Goal: Task Accomplishment & Management: Manage account settings

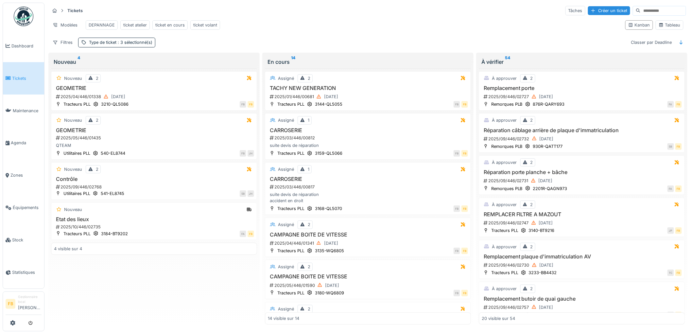
click at [15, 77] on span "Tickets" at bounding box center [26, 78] width 29 height 6
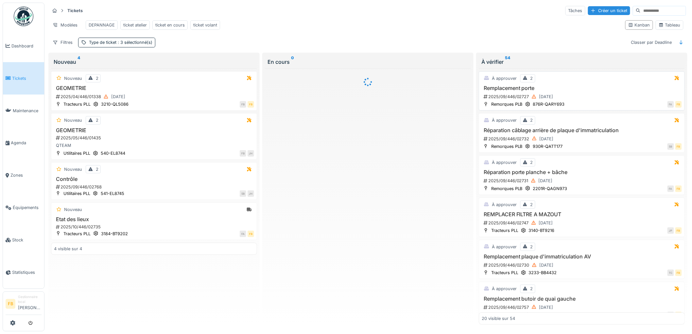
click at [585, 98] on div "2025/09/446/02727 [DATE]" at bounding box center [582, 97] width 199 height 8
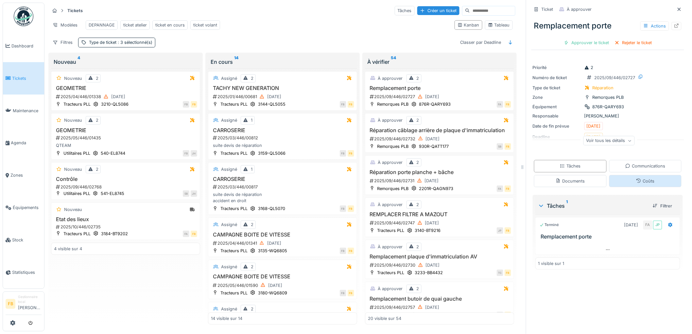
click at [617, 182] on div "Coûts" at bounding box center [645, 181] width 73 height 12
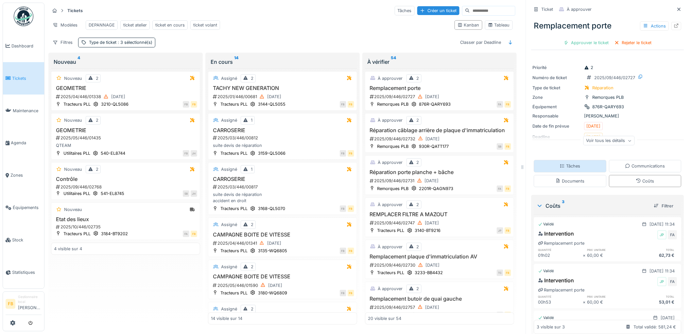
click at [573, 163] on div "Tâches" at bounding box center [570, 166] width 21 height 6
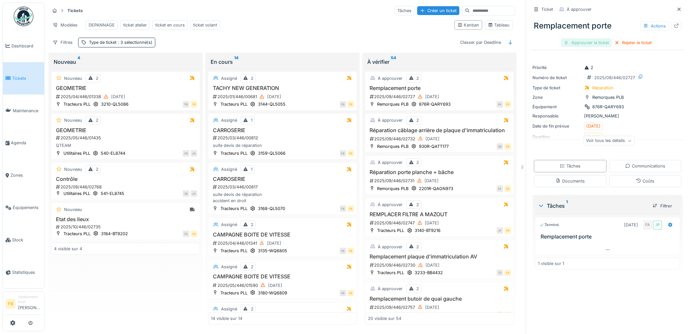
click at [584, 38] on div "Approuver le ticket" at bounding box center [586, 42] width 51 height 9
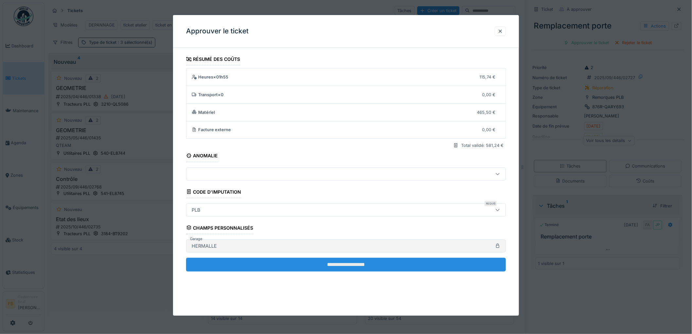
click at [301, 261] on input "**********" at bounding box center [346, 265] width 320 height 14
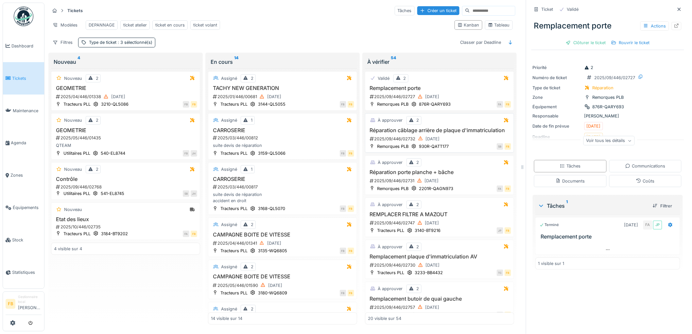
click at [466, 141] on div "Réparation câblage arrière de plaque d'immatriculation 2025/09/446/02732 26/09/…" at bounding box center [439, 135] width 143 height 16
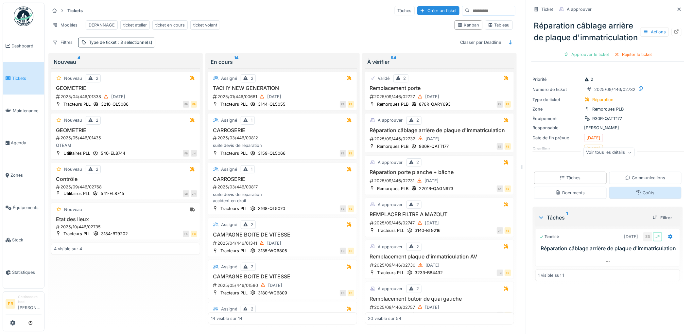
click at [637, 196] on div "Coûts" at bounding box center [645, 193] width 18 height 6
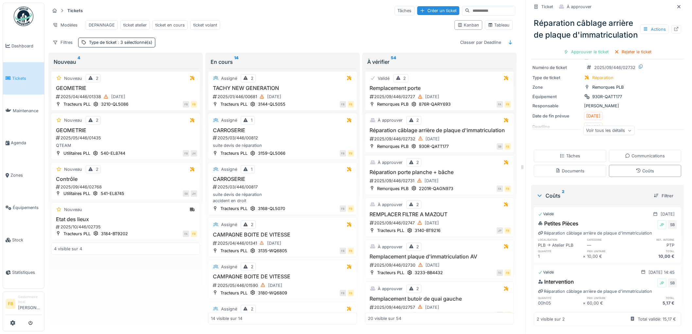
scroll to position [35, 0]
click at [581, 150] on div "Tâches" at bounding box center [570, 156] width 73 height 12
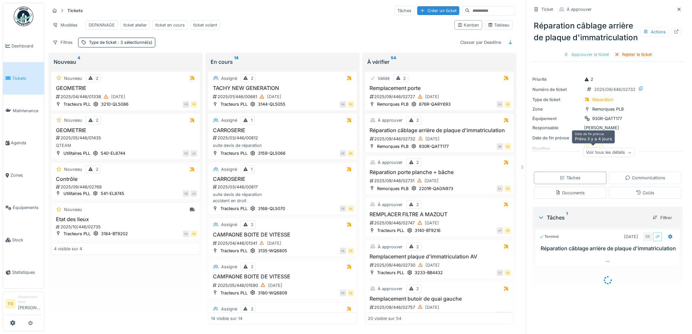
scroll to position [0, 0]
click at [624, 59] on div "Rejeter le ticket" at bounding box center [633, 54] width 43 height 9
click at [642, 196] on div "Coûts" at bounding box center [645, 193] width 18 height 6
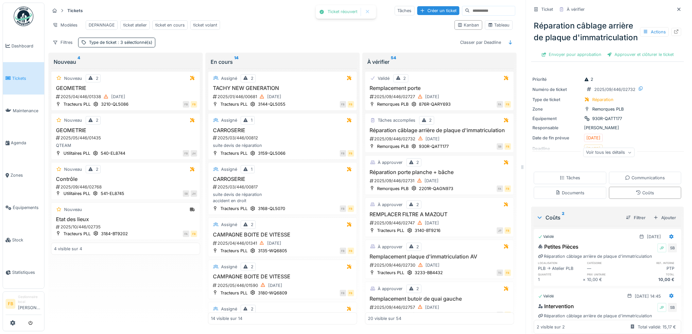
scroll to position [38, 0]
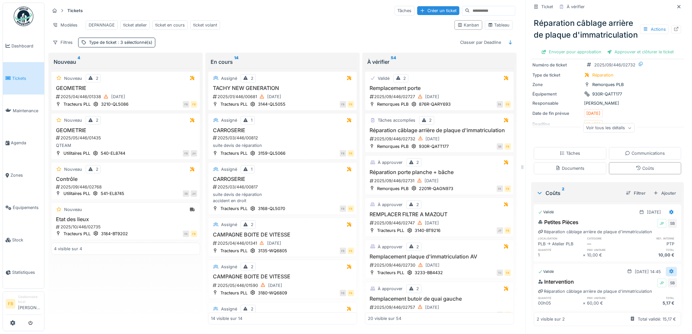
click at [669, 269] on icon at bounding box center [671, 271] width 5 height 4
click at [643, 291] on div "Modifier" at bounding box center [643, 296] width 32 height 10
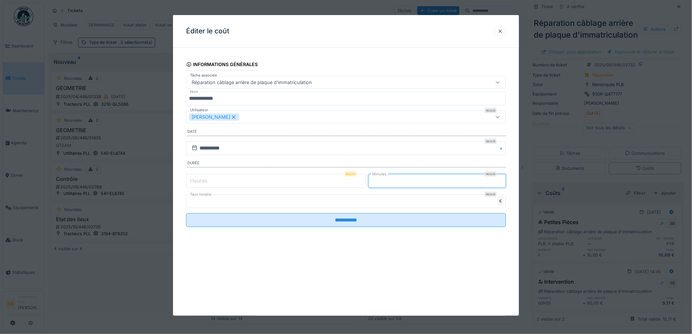
drag, startPoint x: 383, startPoint y: 183, endPoint x: 364, endPoint y: 182, distance: 18.6
click at [364, 183] on div "Heures Requis * Minutes Requis *" at bounding box center [346, 181] width 320 height 16
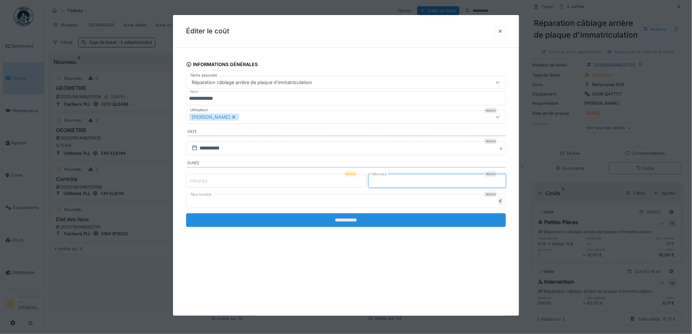
type input "**"
click at [361, 224] on input "**********" at bounding box center [346, 220] width 320 height 14
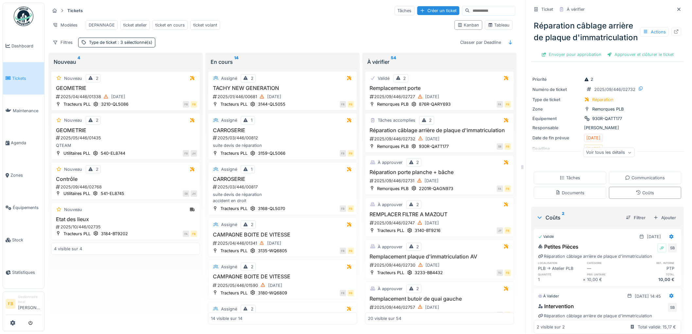
scroll to position [0, 0]
click at [627, 59] on div "Approuver et clôturer le ticket" at bounding box center [641, 54] width 72 height 9
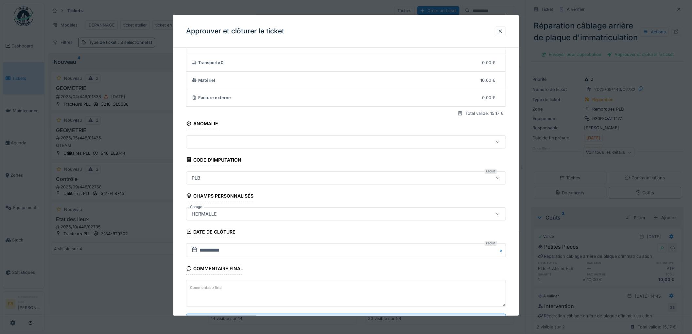
scroll to position [63, 0]
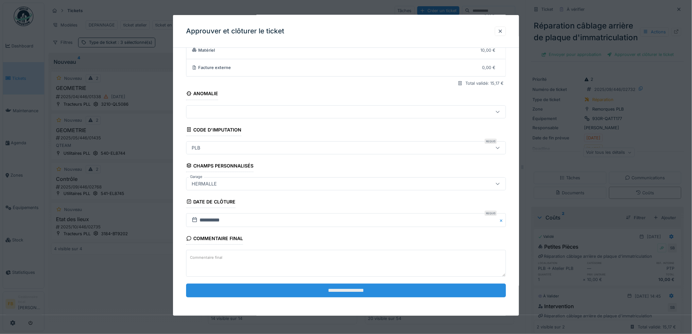
click at [319, 288] on input "**********" at bounding box center [346, 291] width 320 height 14
click at [324, 289] on input "**********" at bounding box center [346, 291] width 320 height 14
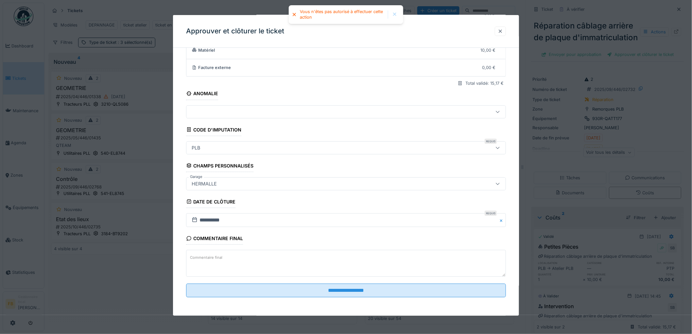
click at [501, 30] on div at bounding box center [500, 31] width 5 height 6
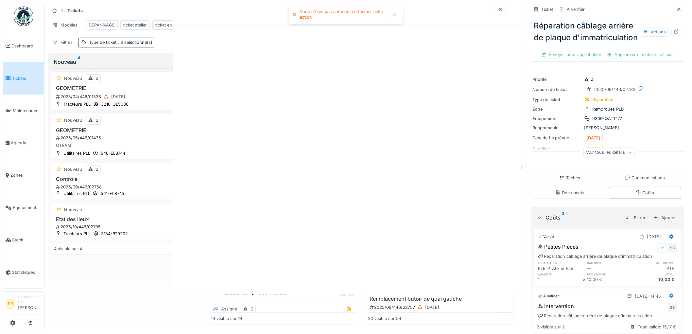
scroll to position [0, 0]
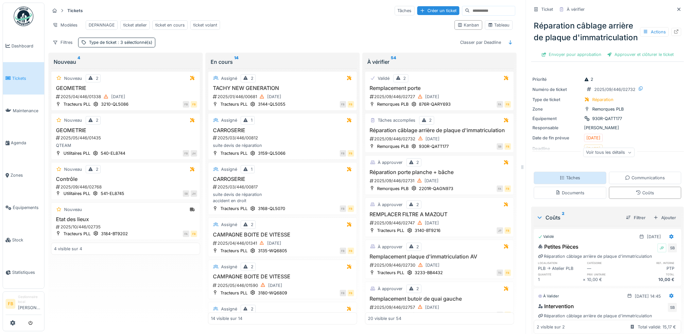
click at [568, 184] on div "Tâches" at bounding box center [570, 178] width 73 height 12
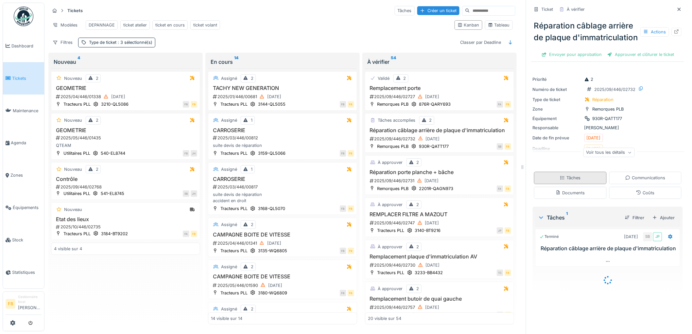
scroll to position [5, 0]
click at [596, 266] on div at bounding box center [608, 261] width 144 height 9
click at [598, 279] on div at bounding box center [608, 273] width 144 height 9
click at [620, 59] on div "Approuver et clôturer le ticket" at bounding box center [641, 54] width 72 height 9
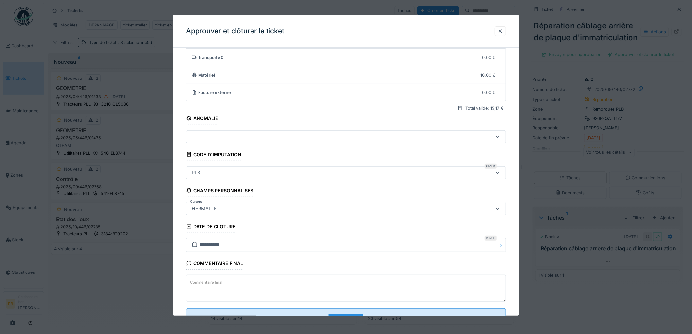
scroll to position [63, 0]
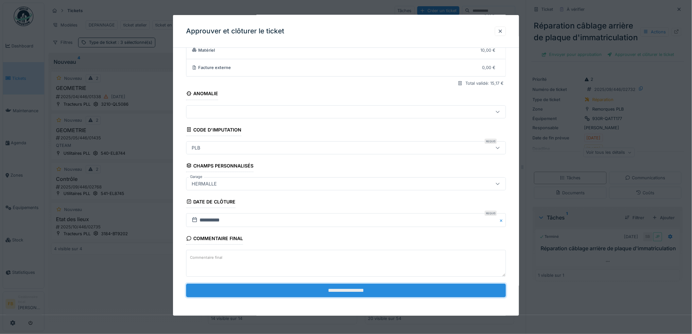
click at [333, 287] on input "**********" at bounding box center [346, 291] width 320 height 14
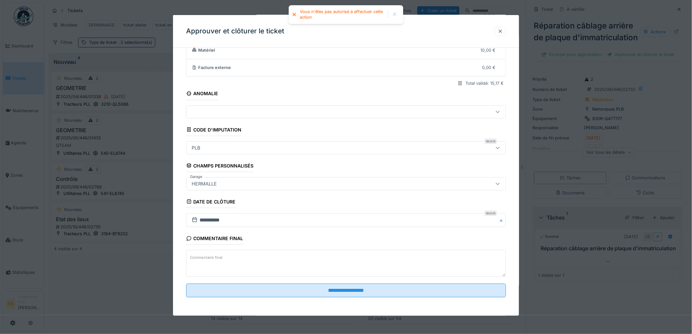
click at [503, 29] on div at bounding box center [500, 31] width 5 height 6
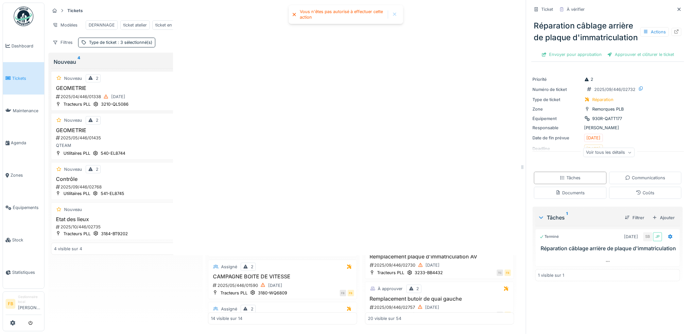
scroll to position [0, 0]
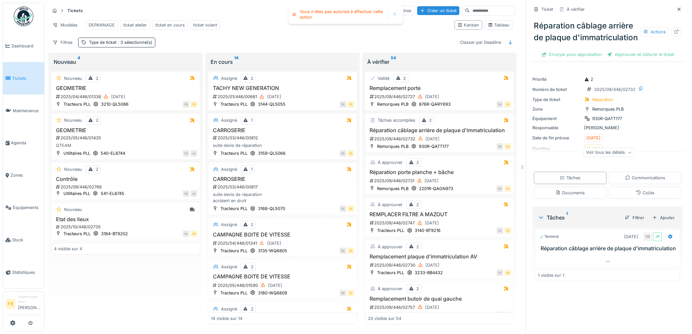
click at [28, 73] on link "Tickets" at bounding box center [23, 78] width 41 height 32
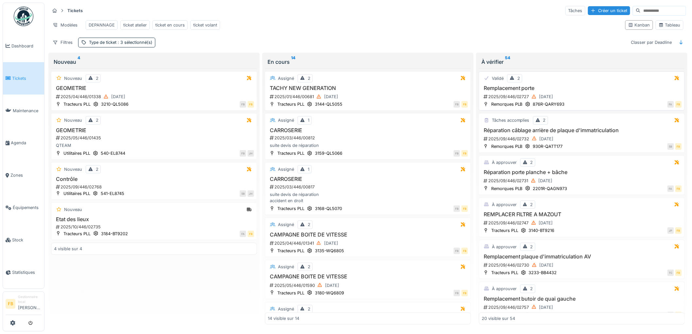
click at [564, 101] on div "2025/09/446/02727 [DATE]" at bounding box center [582, 97] width 199 height 8
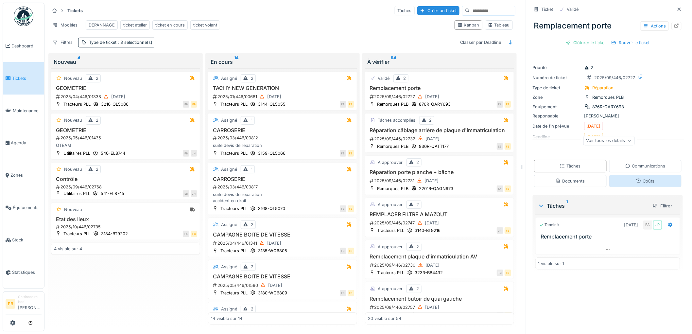
click at [629, 187] on div "Coûts" at bounding box center [645, 181] width 73 height 12
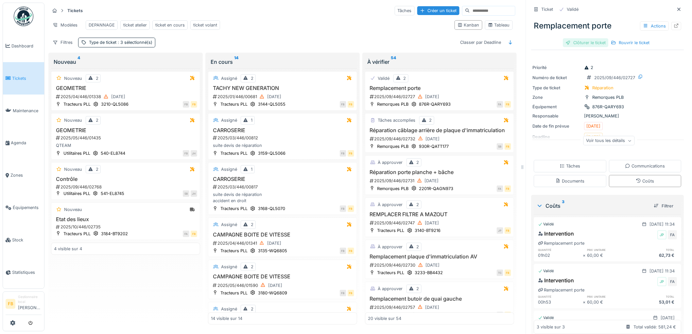
click at [576, 39] on div "Clôturer le ticket" at bounding box center [585, 42] width 45 height 9
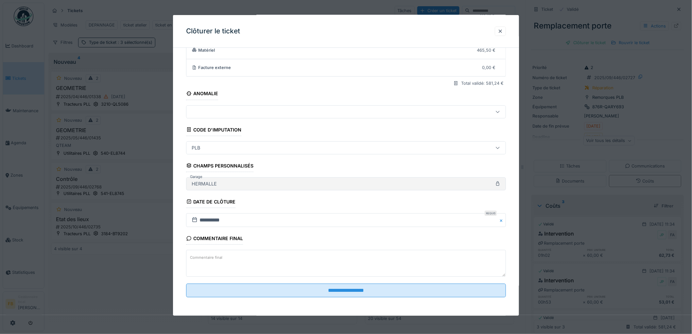
scroll to position [63, 0]
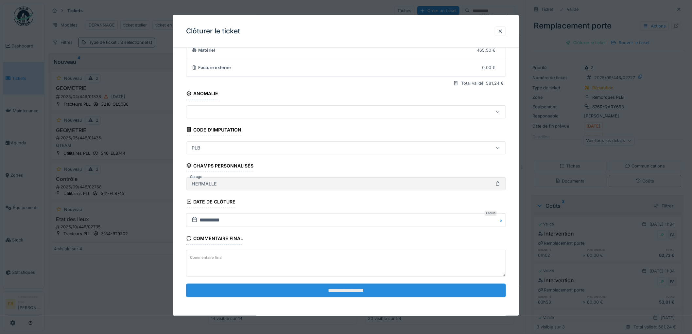
click at [295, 286] on input "**********" at bounding box center [346, 291] width 320 height 14
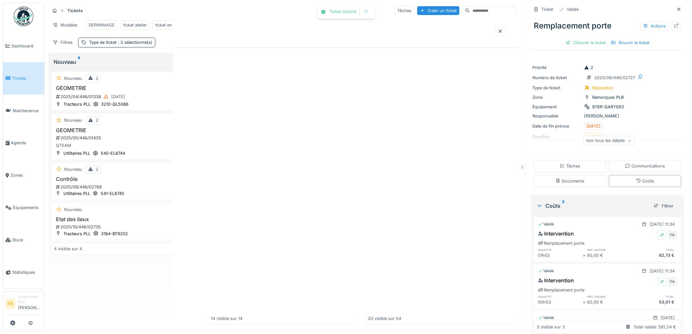
scroll to position [0, 0]
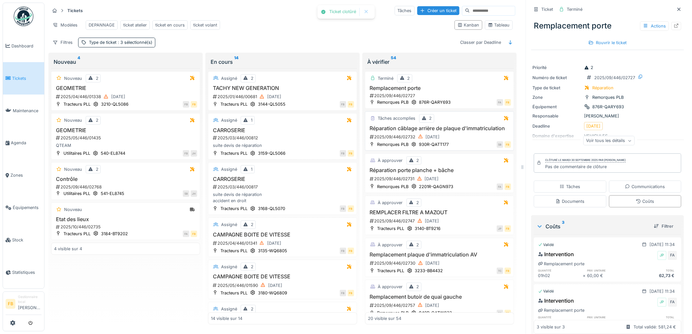
click at [468, 131] on h3 "Réparation câblage arrière de plaque d'immatriculation" at bounding box center [439, 128] width 143 height 6
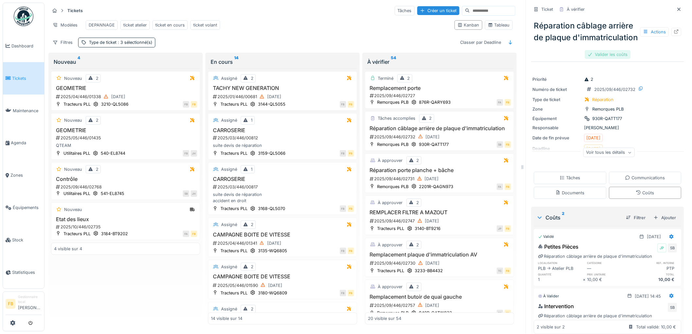
click at [602, 59] on div "Valider les coûts" at bounding box center [608, 54] width 46 height 9
click at [638, 59] on div "Approuver et clôturer le ticket" at bounding box center [641, 54] width 72 height 9
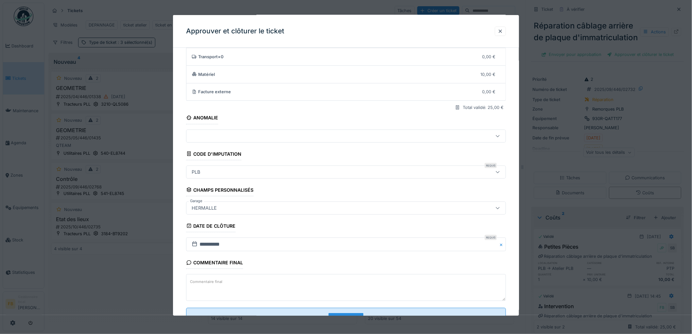
scroll to position [63, 0]
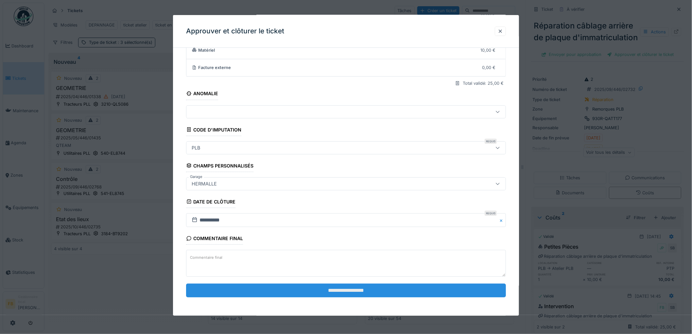
click at [319, 286] on input "**********" at bounding box center [346, 291] width 320 height 14
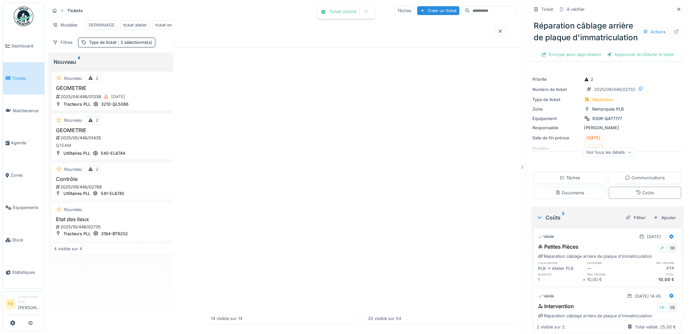
scroll to position [0, 0]
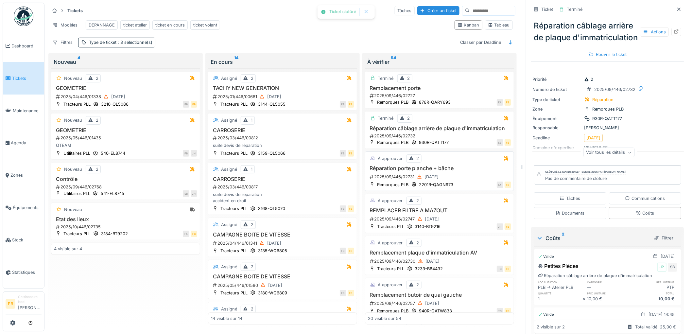
click at [456, 181] on div "2025/09/446/02731 26/09/2025" at bounding box center [440, 177] width 142 height 8
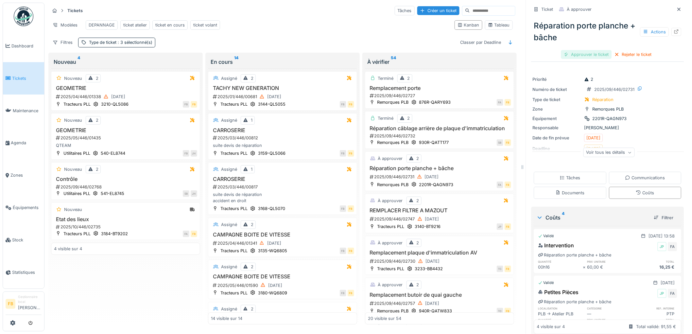
click at [587, 51] on div "Approuver le ticket" at bounding box center [586, 54] width 51 height 9
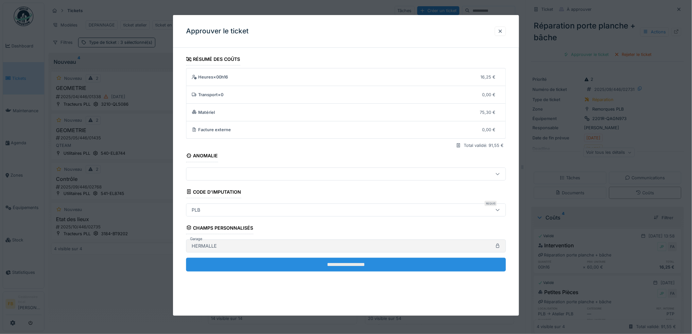
click at [344, 264] on input "**********" at bounding box center [346, 265] width 320 height 14
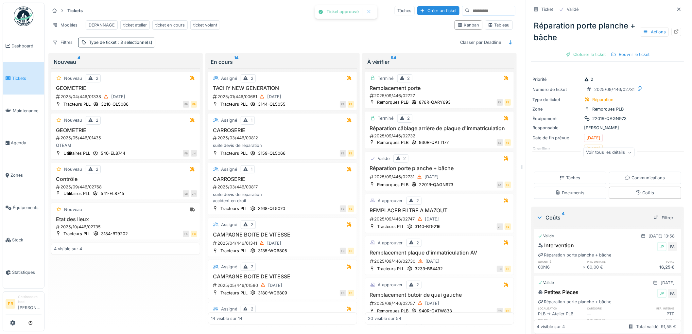
drag, startPoint x: 575, startPoint y: 51, endPoint x: 367, endPoint y: 202, distance: 256.9
click at [574, 53] on div "Clôturer le ticket" at bounding box center [585, 54] width 45 height 9
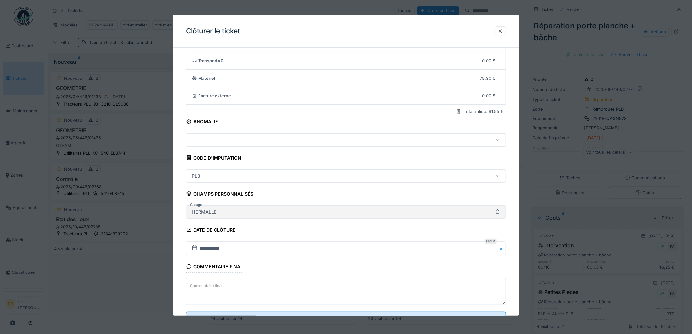
scroll to position [63, 0]
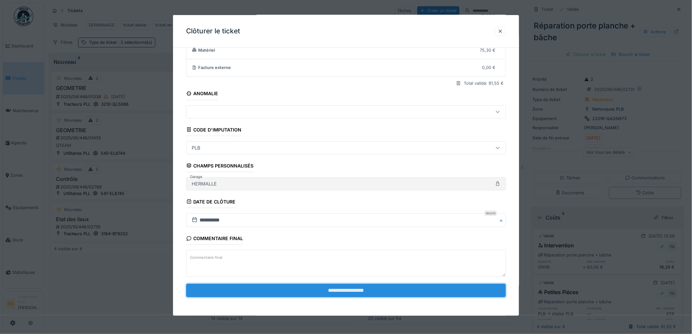
click at [306, 286] on input "**********" at bounding box center [346, 291] width 320 height 14
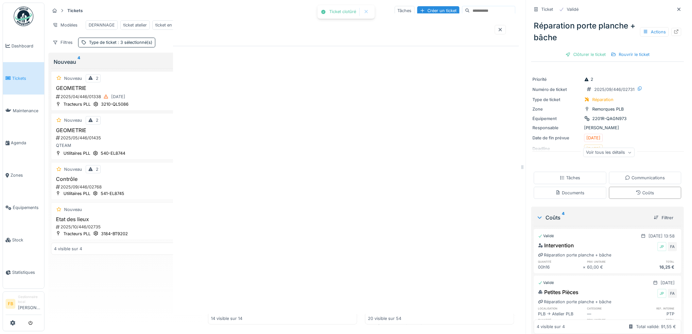
scroll to position [0, 0]
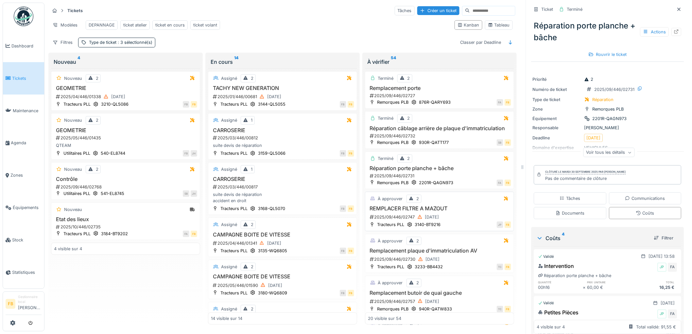
click at [453, 221] on div "2025/09/446/02747 26/09/2025" at bounding box center [440, 217] width 142 height 8
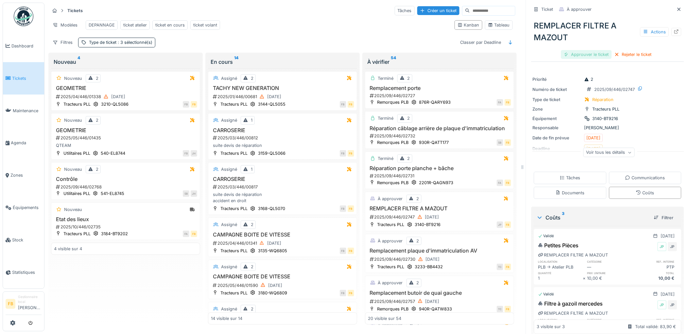
click at [584, 51] on div "Approuver le ticket" at bounding box center [586, 54] width 51 height 9
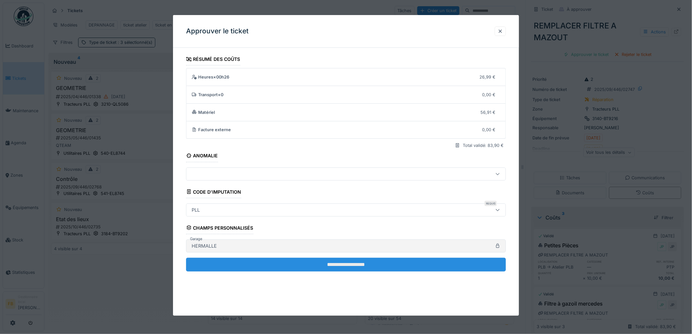
click at [281, 262] on input "**********" at bounding box center [346, 265] width 320 height 14
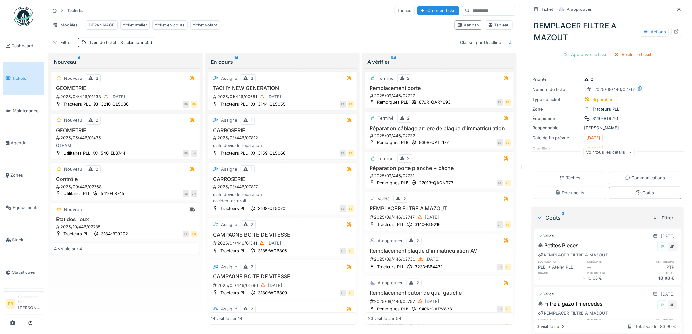
drag, startPoint x: 587, startPoint y: 51, endPoint x: 578, endPoint y: 69, distance: 20.3
click at [587, 51] on div "Approuver le ticket" at bounding box center [586, 54] width 51 height 9
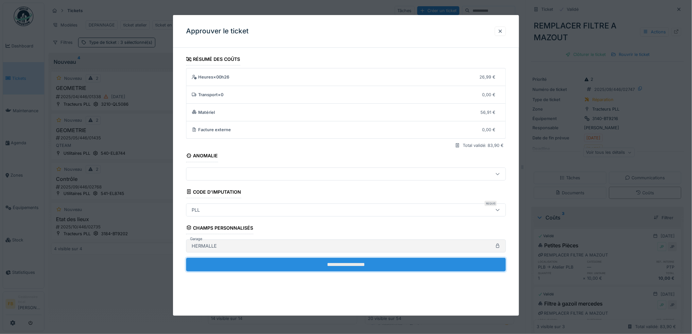
click at [347, 261] on input "**********" at bounding box center [346, 265] width 320 height 14
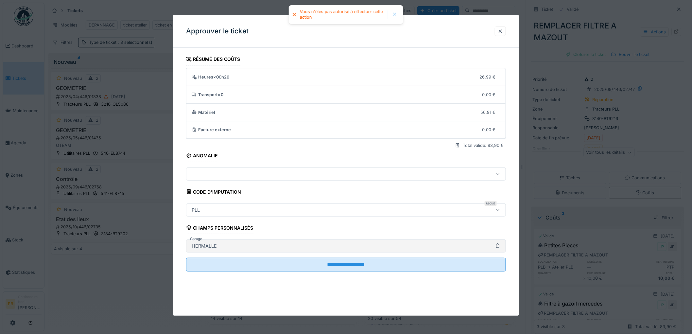
click at [503, 31] on div at bounding box center [500, 31] width 5 height 6
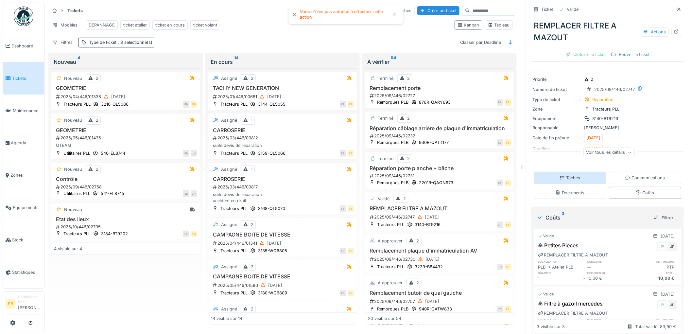
click at [560, 176] on icon at bounding box center [562, 178] width 5 height 4
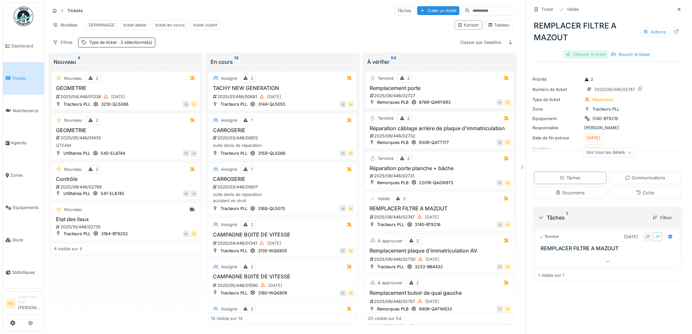
click at [583, 50] on div "Clôturer le ticket" at bounding box center [585, 54] width 45 height 9
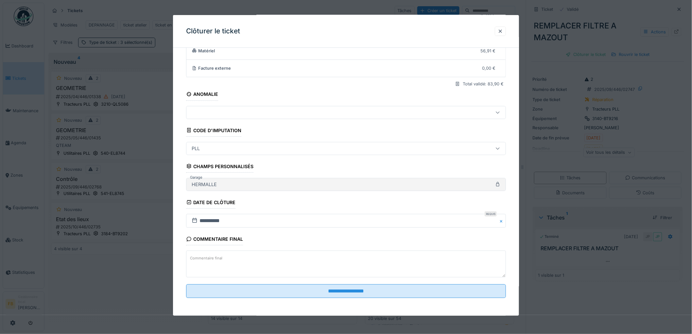
scroll to position [63, 0]
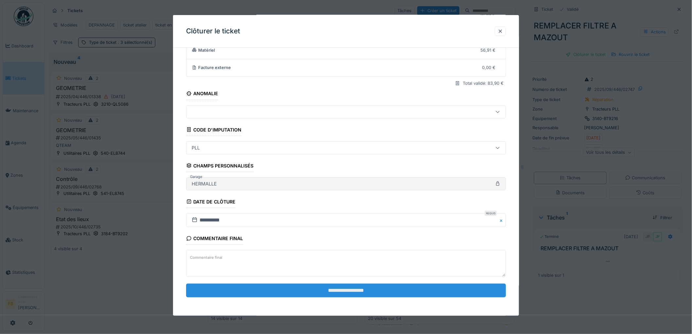
click at [279, 286] on input "**********" at bounding box center [346, 291] width 320 height 14
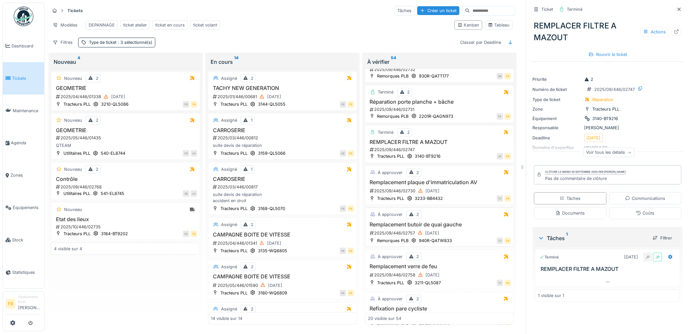
scroll to position [73, 0]
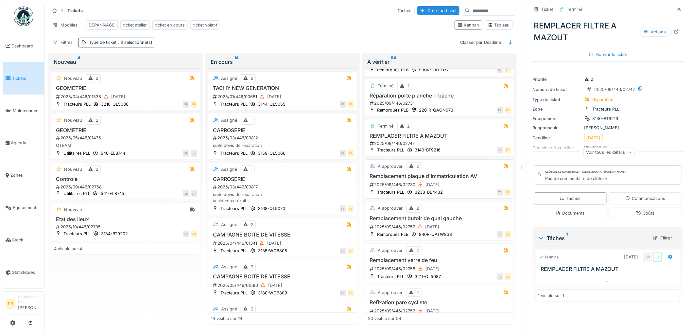
click at [463, 189] on div "2025/09/446/02730 26/09/2025" at bounding box center [440, 185] width 142 height 8
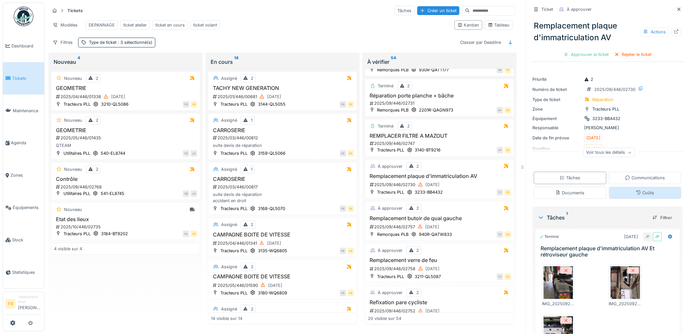
click at [636, 190] on div "Coûts" at bounding box center [645, 193] width 18 height 6
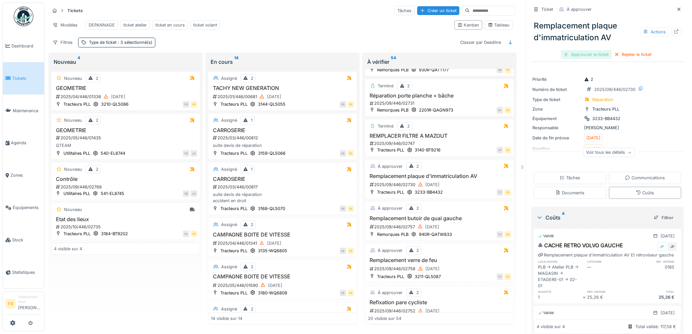
click at [581, 50] on div "Approuver le ticket" at bounding box center [586, 54] width 51 height 9
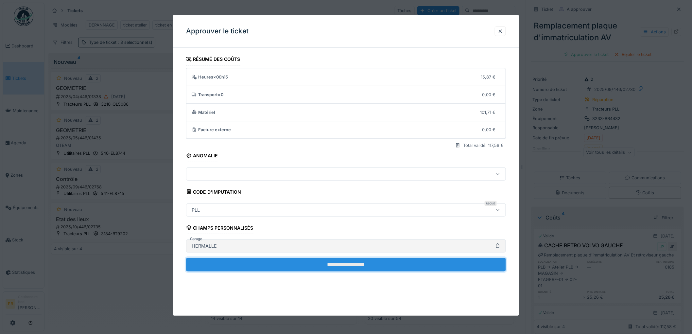
click at [311, 265] on input "**********" at bounding box center [346, 265] width 320 height 14
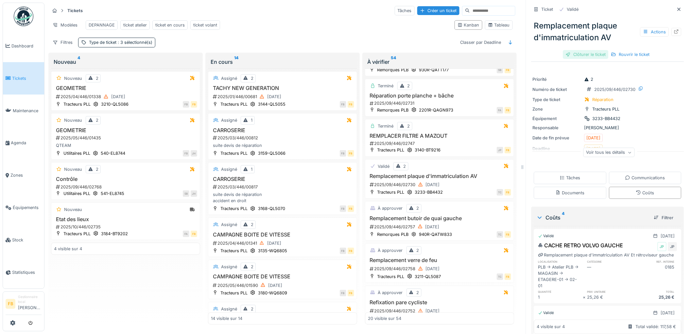
click at [574, 50] on div "Clôturer le ticket" at bounding box center [585, 54] width 45 height 9
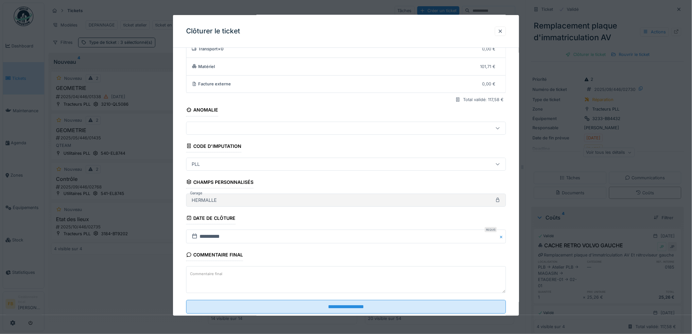
scroll to position [63, 0]
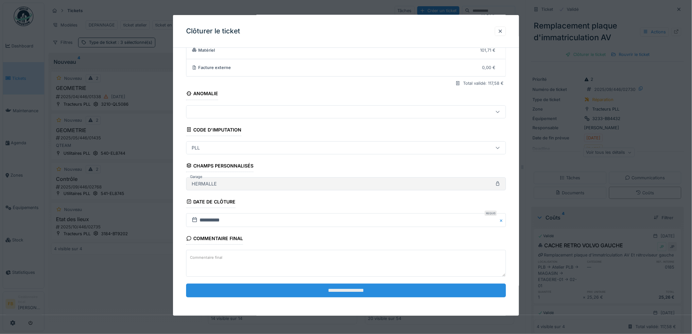
click at [333, 288] on input "**********" at bounding box center [346, 291] width 320 height 14
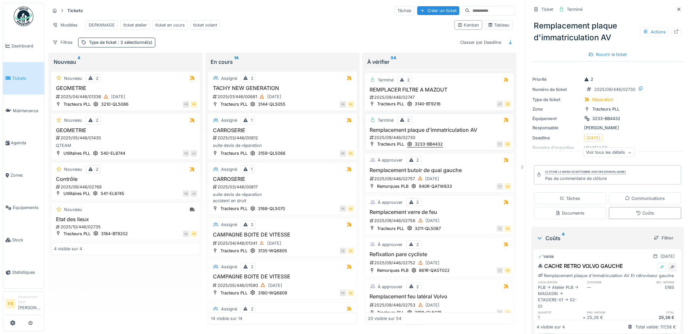
scroll to position [182, 0]
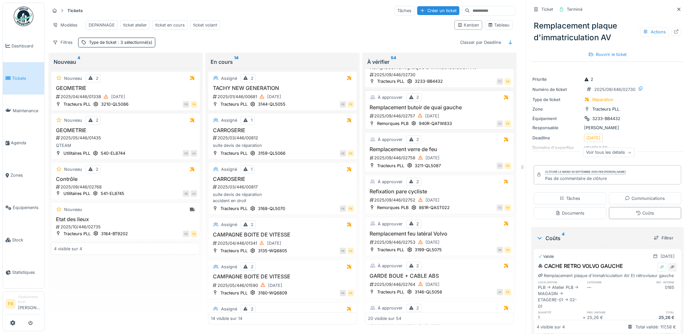
click at [466, 120] on div "2025/09/446/02757 27/09/2025" at bounding box center [440, 116] width 142 height 8
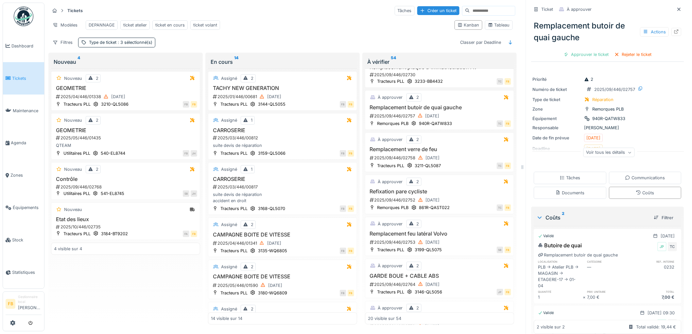
click at [21, 81] on link "Tickets" at bounding box center [23, 78] width 41 height 32
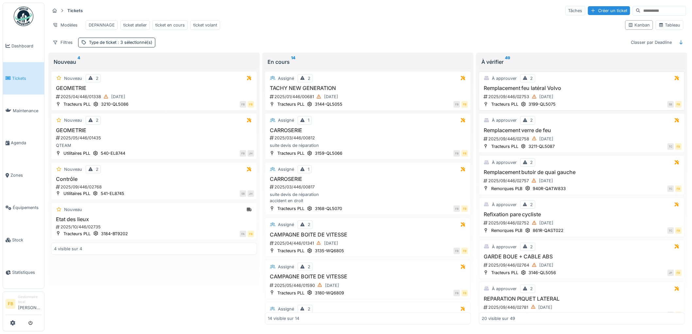
click at [578, 91] on h3 "Remplacement feu latéral Volvo" at bounding box center [582, 88] width 200 height 6
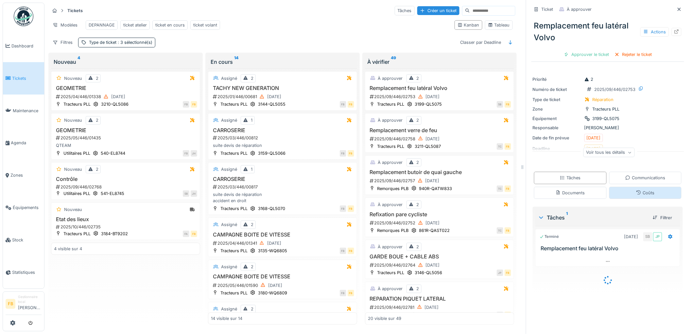
click at [622, 191] on div "Coûts" at bounding box center [645, 193] width 73 height 12
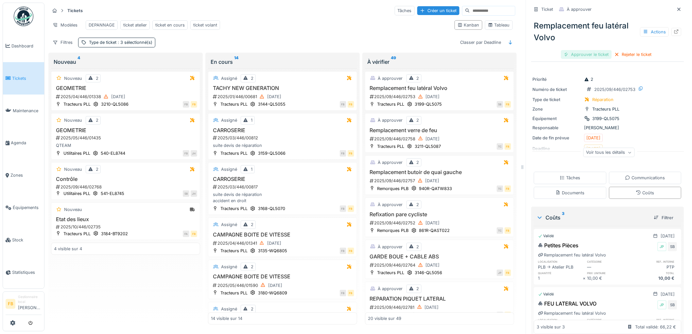
click at [582, 51] on div "Approuver le ticket" at bounding box center [586, 54] width 51 height 9
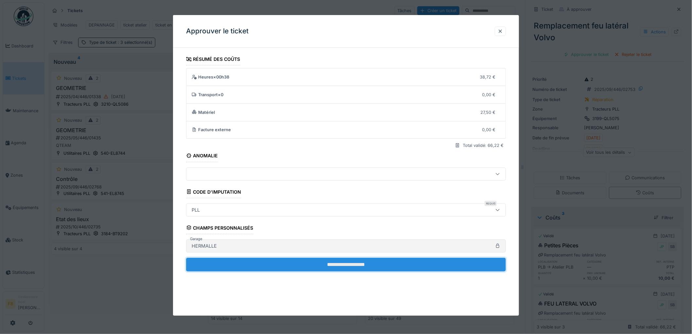
click at [336, 263] on input "**********" at bounding box center [346, 265] width 320 height 14
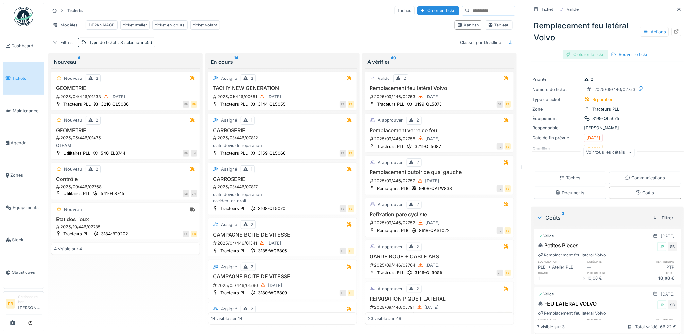
click at [580, 51] on div "Clôturer le ticket" at bounding box center [585, 54] width 45 height 9
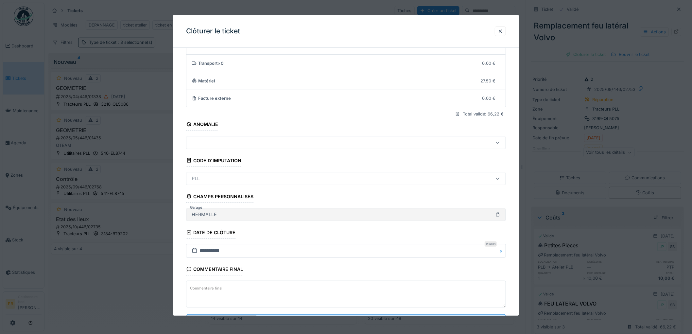
scroll to position [63, 0]
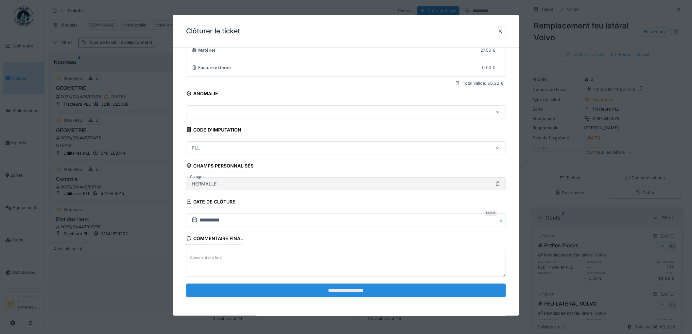
click at [313, 288] on input "**********" at bounding box center [346, 291] width 320 height 14
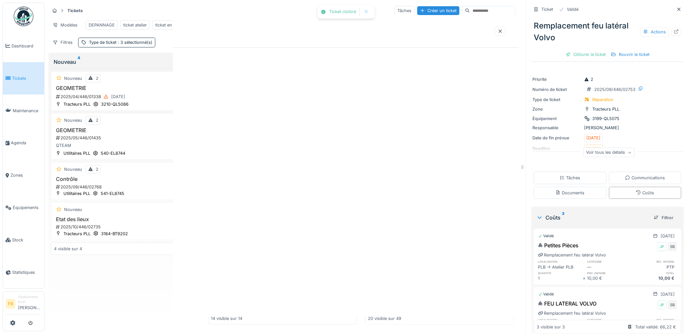
scroll to position [0, 0]
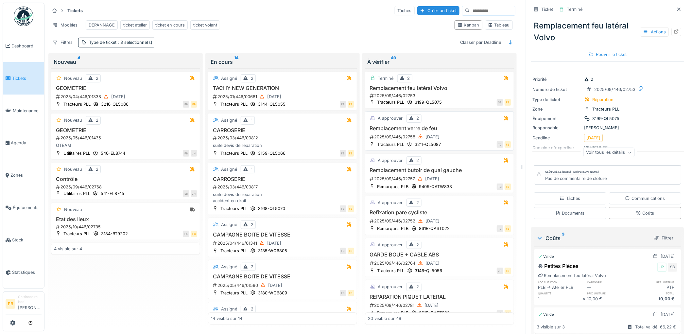
click at [460, 134] on div "2025/09/446/02758 27/09/2025" at bounding box center [440, 137] width 142 height 8
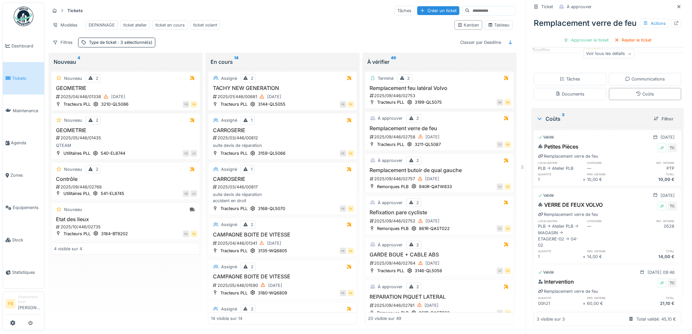
scroll to position [100, 0]
drag, startPoint x: 601, startPoint y: 198, endPoint x: 617, endPoint y: 202, distance: 17.2
click at [617, 202] on div "VERRE DE FEUX VOLVO JP TC" at bounding box center [607, 206] width 139 height 10
drag, startPoint x: 598, startPoint y: 198, endPoint x: 530, endPoint y: 198, distance: 67.7
click at [534, 200] on div "VERRE DE FEUX VOLVO JP TC Remplacement verre de feu localisation catégorie ref.…" at bounding box center [608, 230] width 148 height 61
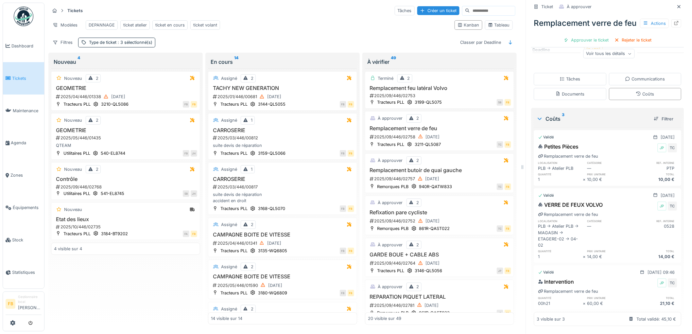
click at [601, 201] on div "VERRE DE FEUX VOLVO JP TC" at bounding box center [607, 206] width 139 height 10
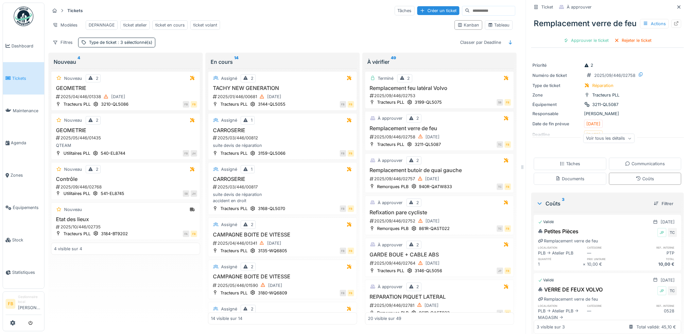
scroll to position [0, 0]
click at [583, 47] on div "Approuver le ticket" at bounding box center [586, 42] width 51 height 9
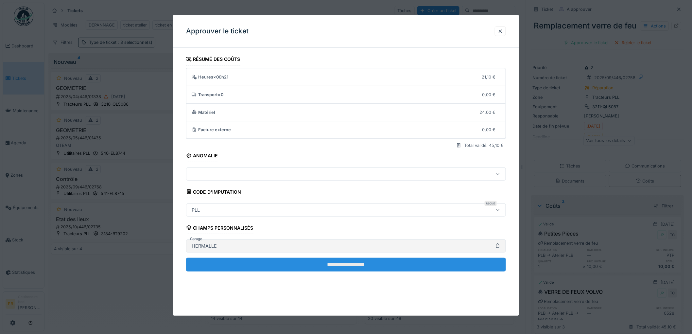
click at [335, 263] on input "**********" at bounding box center [346, 265] width 320 height 14
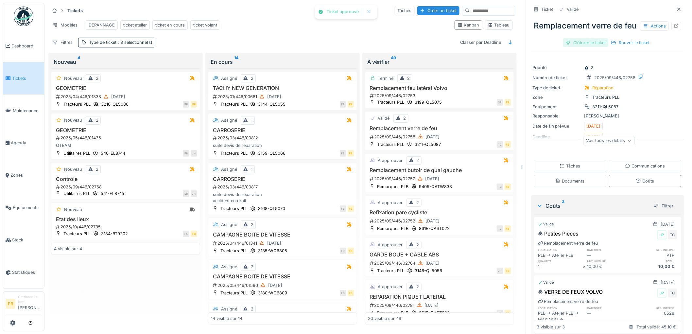
click at [576, 47] on div "Clôturer le ticket" at bounding box center [585, 42] width 45 height 9
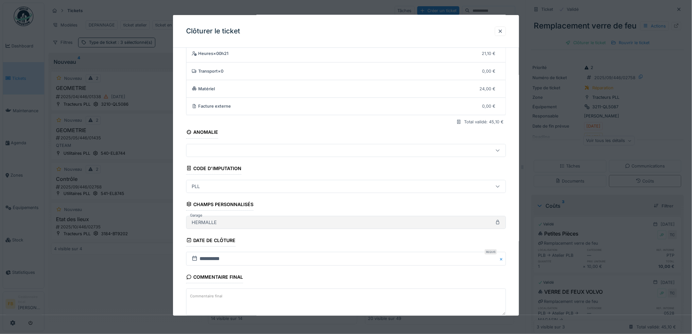
scroll to position [63, 0]
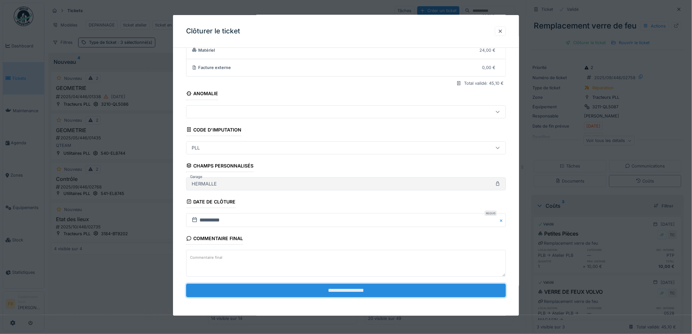
click at [347, 292] on input "**********" at bounding box center [346, 291] width 320 height 14
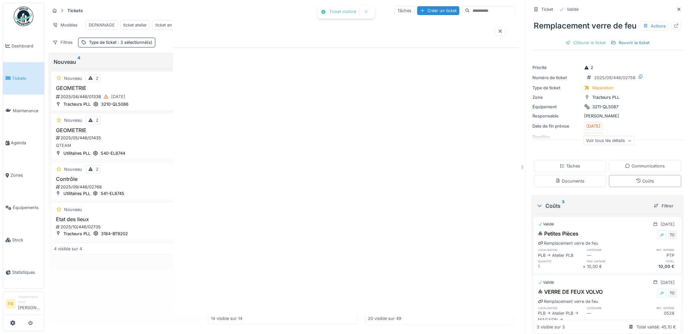
scroll to position [0, 0]
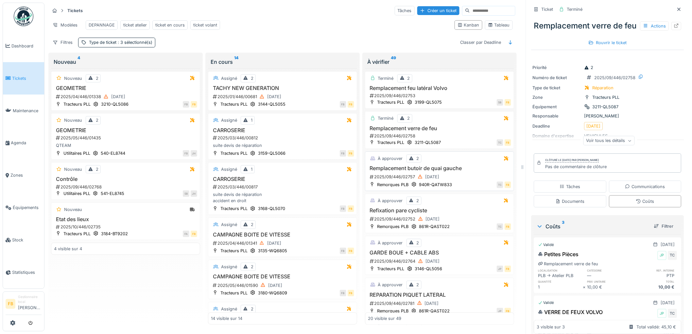
click at [456, 184] on div "TC FB" at bounding box center [483, 184] width 55 height 7
click at [459, 172] on div "Remplacement butoir de quai gauche 2025/09/446/02757 27/09/2025" at bounding box center [439, 173] width 143 height 16
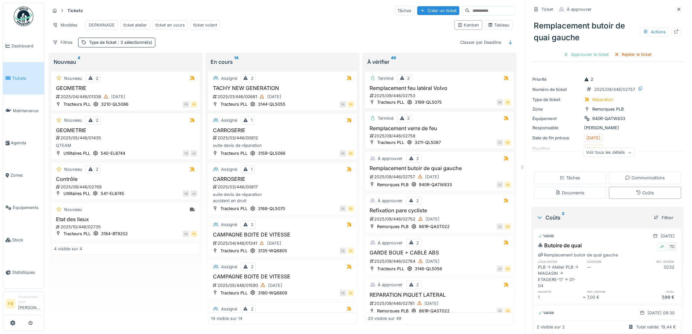
scroll to position [43, 0]
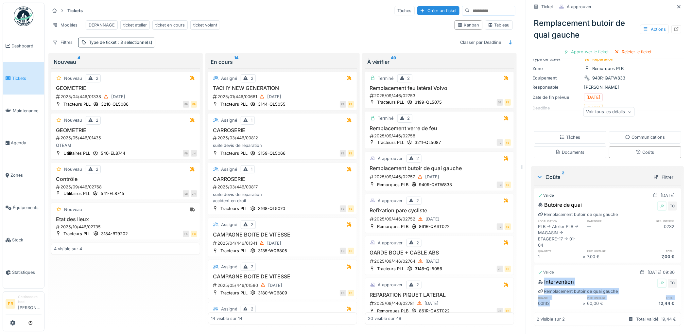
drag, startPoint x: 548, startPoint y: 300, endPoint x: 527, endPoint y: 276, distance: 31.7
click at [532, 276] on div "Coûts 2 Filtrer Validé 27/09/2025 Butoire de quai JP TC Remplacement butoir de …" at bounding box center [608, 247] width 153 height 163
click at [541, 288] on div "Remplacement butoir de quai gauche" at bounding box center [578, 291] width 80 height 6
click at [600, 300] on div "60,00 €" at bounding box center [609, 303] width 45 height 6
drag, startPoint x: 668, startPoint y: 298, endPoint x: 523, endPoint y: 272, distance: 147.8
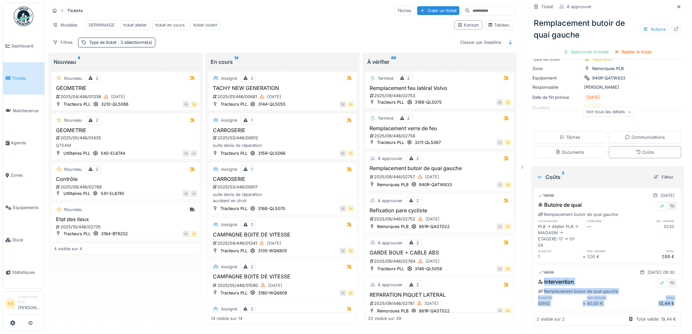
click at [526, 272] on div "Ticket À approuver Remplacement butoir de quai gauche Actions Approuver le tick…" at bounding box center [608, 167] width 164 height 334
click at [566, 288] on div "Remplacement butoir de quai gauche" at bounding box center [578, 291] width 80 height 6
click at [573, 278] on div "Intervention JP TC" at bounding box center [607, 283] width 139 height 10
drag, startPoint x: 665, startPoint y: 295, endPoint x: 668, endPoint y: 299, distance: 5.3
click at [668, 299] on div "Intervention JP TC Remplacement butoir de quai gauche quantité prix unitaire to…" at bounding box center [608, 291] width 148 height 31
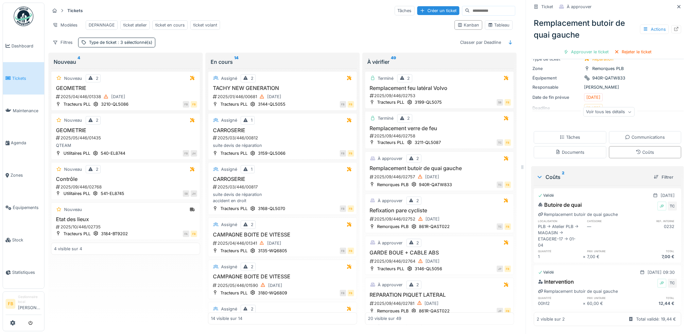
click at [668, 299] on div "Intervention JP TC Remplacement butoir de quai gauche quantité prix unitaire to…" at bounding box center [608, 291] width 148 height 31
drag, startPoint x: 540, startPoint y: 277, endPoint x: 668, endPoint y: 299, distance: 129.4
click at [668, 299] on div "Intervention JP TC Remplacement butoir de quai gauche quantité prix unitaire to…" at bounding box center [608, 291] width 148 height 31
click at [638, 149] on div "Coûts" at bounding box center [645, 152] width 18 height 6
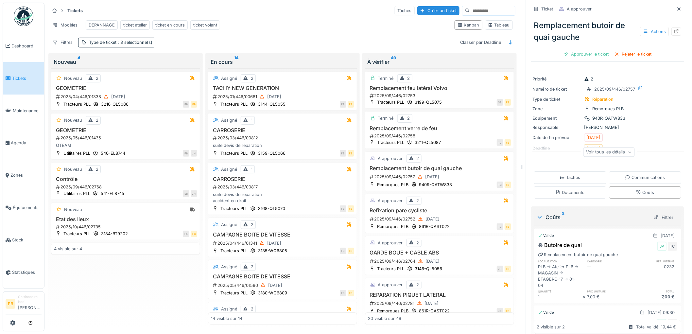
scroll to position [0, 0]
click at [573, 50] on div "Approuver le ticket" at bounding box center [586, 54] width 51 height 9
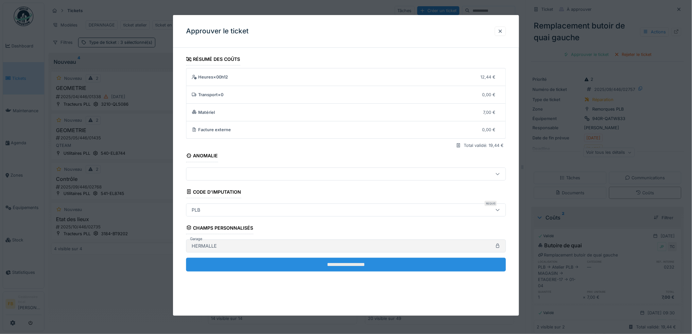
click at [309, 260] on input "**********" at bounding box center [346, 265] width 320 height 14
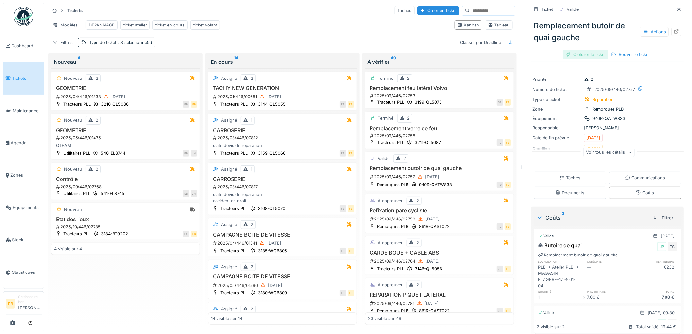
click at [572, 50] on div "Clôturer le ticket" at bounding box center [585, 54] width 45 height 9
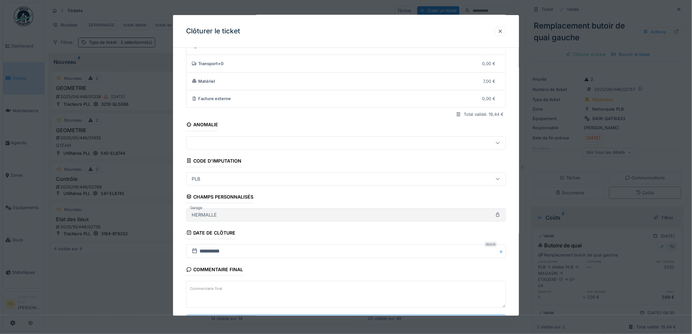
scroll to position [63, 0]
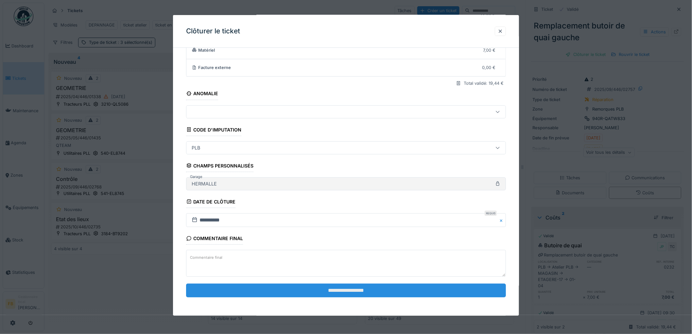
click at [349, 286] on input "**********" at bounding box center [346, 291] width 320 height 14
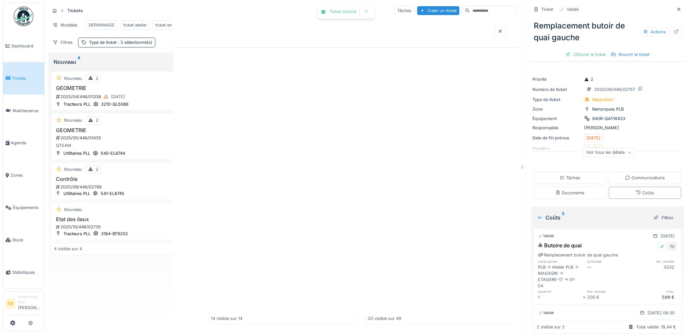
scroll to position [0, 0]
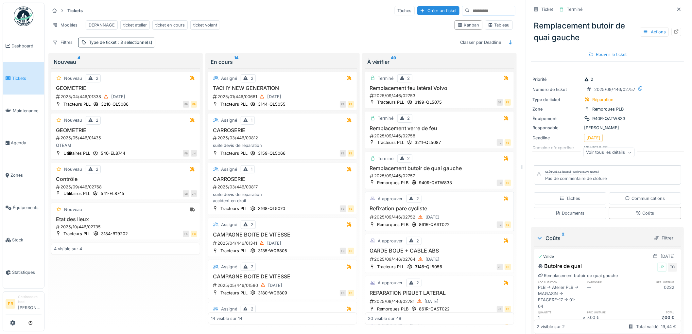
click at [459, 211] on h3 "Refixation pare cycliste" at bounding box center [439, 208] width 143 height 6
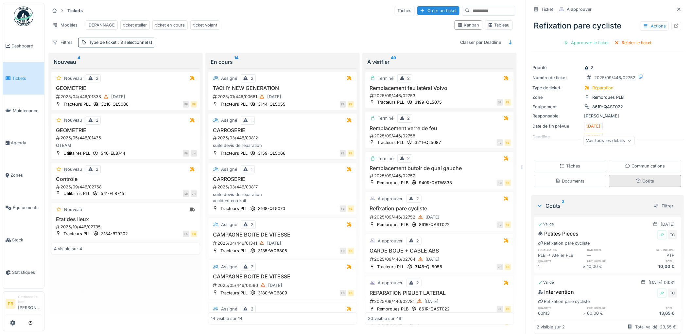
click at [625, 177] on div "Coûts" at bounding box center [645, 181] width 73 height 12
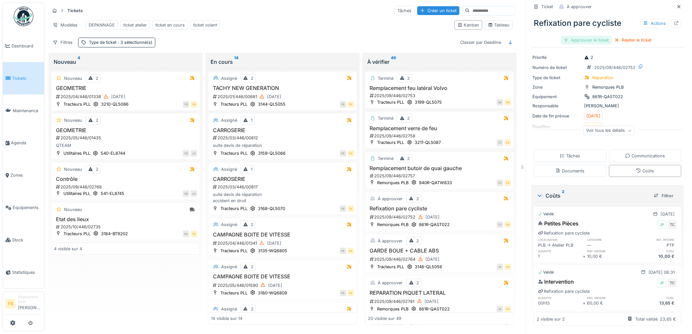
click at [581, 36] on div "Approuver le ticket" at bounding box center [586, 40] width 51 height 9
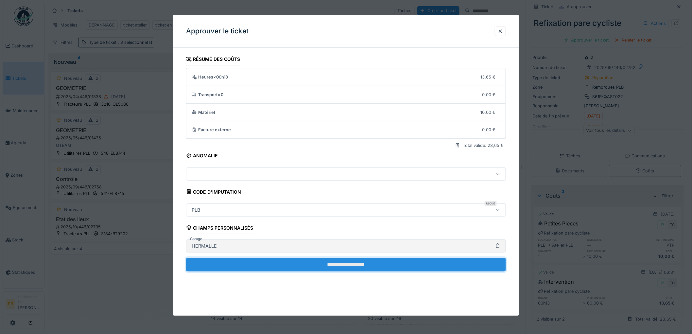
click at [348, 262] on input "**********" at bounding box center [346, 265] width 320 height 14
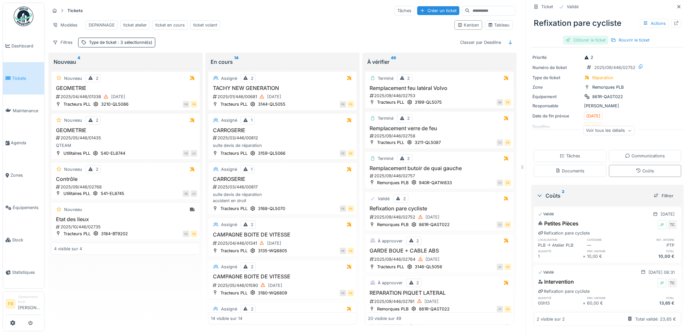
click at [585, 36] on div "Clôturer le ticket" at bounding box center [585, 40] width 45 height 9
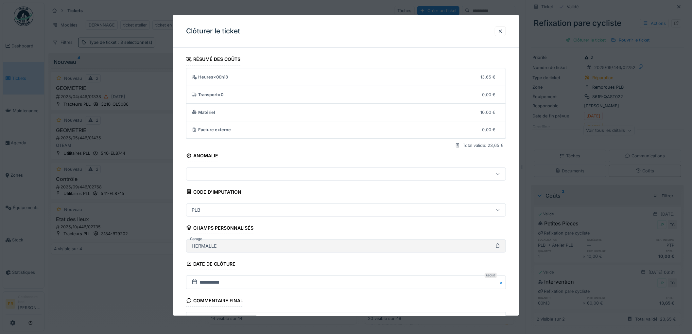
scroll to position [63, 0]
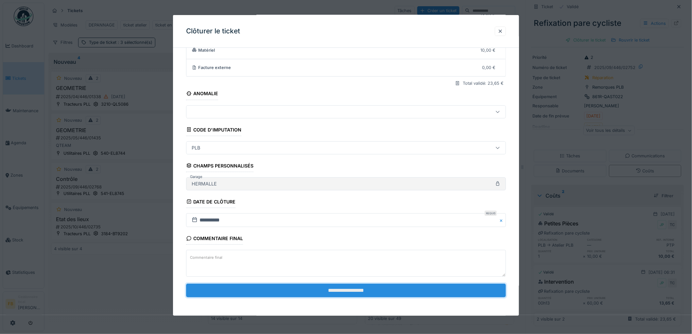
click at [305, 290] on input "**********" at bounding box center [346, 291] width 320 height 14
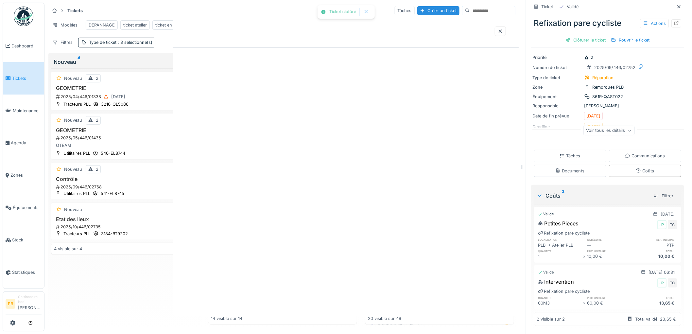
scroll to position [0, 0]
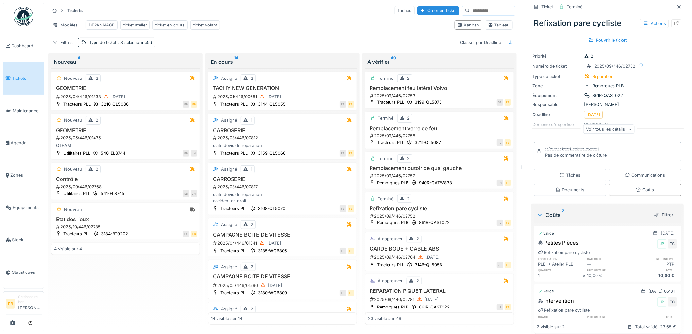
click at [29, 77] on span "Tickets" at bounding box center [26, 78] width 29 height 6
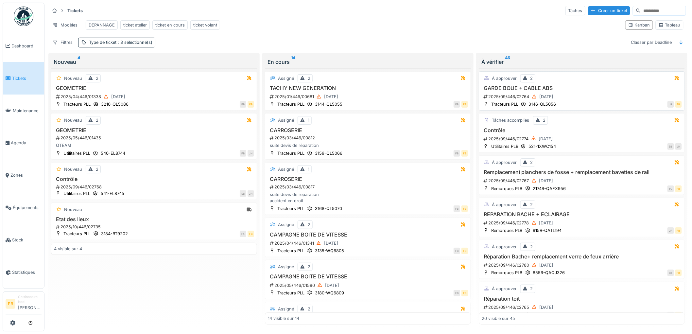
click at [581, 91] on h3 "GARDE BOUE + CABLE ABS" at bounding box center [582, 88] width 200 height 6
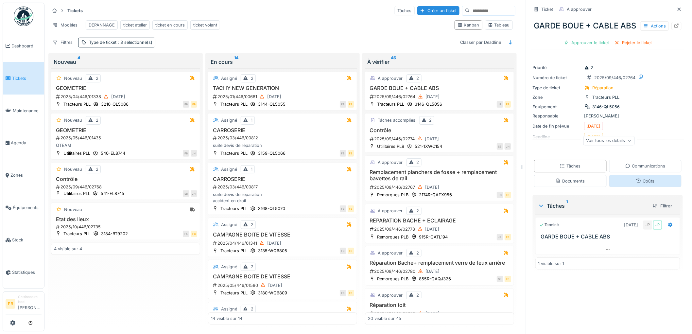
click at [635, 187] on div "Coûts" at bounding box center [645, 181] width 73 height 12
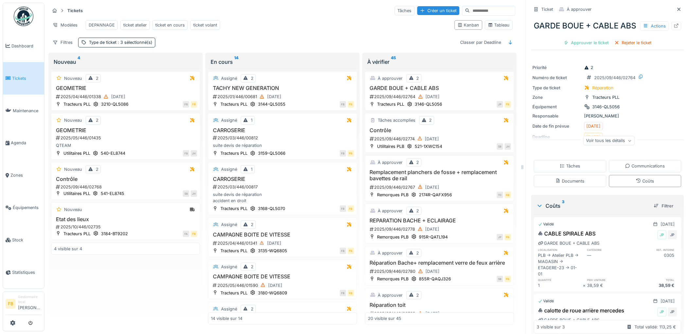
scroll to position [113, 0]
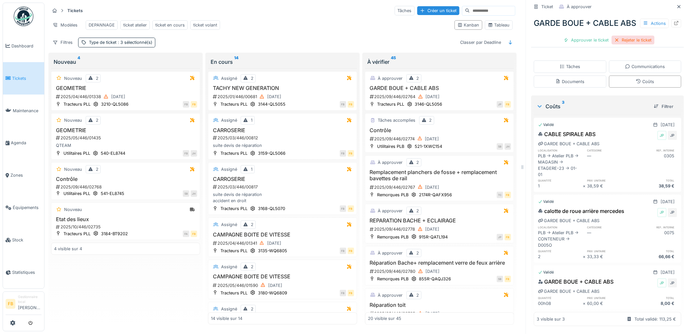
click at [617, 44] on div "Rejeter le ticket" at bounding box center [633, 40] width 43 height 9
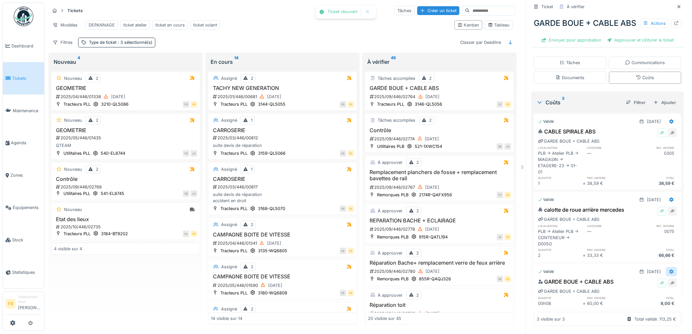
click at [669, 270] on icon at bounding box center [671, 272] width 5 height 4
click at [644, 294] on div "Modifier" at bounding box center [643, 299] width 32 height 10
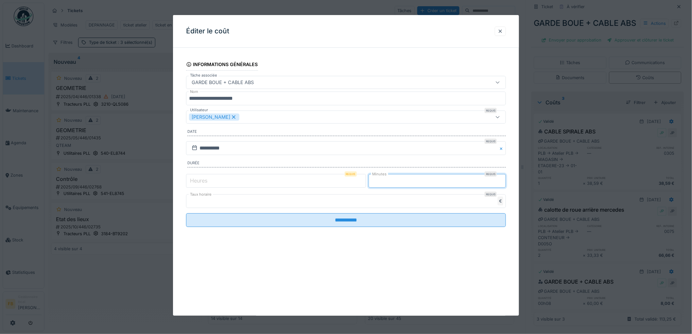
drag, startPoint x: 384, startPoint y: 184, endPoint x: 368, endPoint y: 182, distance: 15.9
click at [368, 182] on div "Heures Requis * Minutes Requis *" at bounding box center [346, 181] width 320 height 16
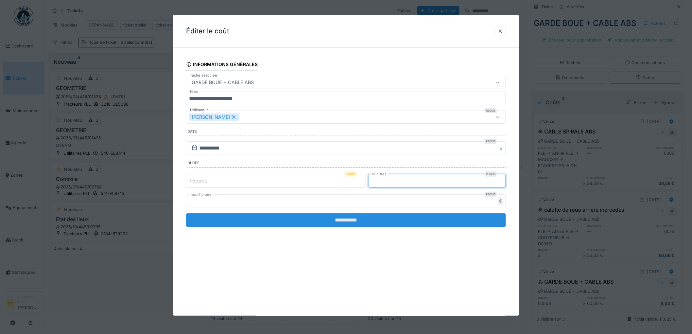
type input "**"
click at [361, 217] on input "**********" at bounding box center [346, 220] width 320 height 14
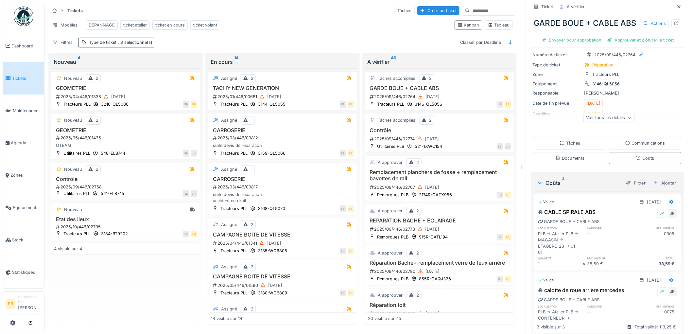
scroll to position [0, 0]
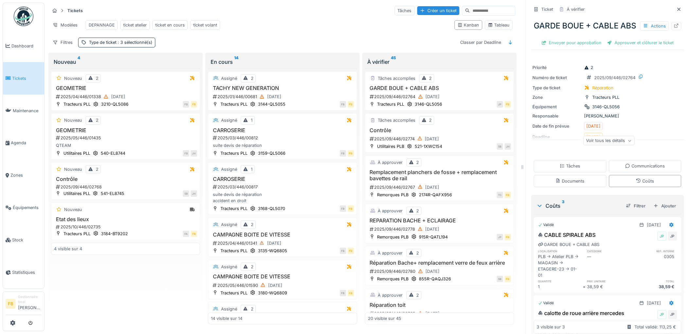
drag, startPoint x: 612, startPoint y: 48, endPoint x: 598, endPoint y: 83, distance: 38.0
click at [612, 47] on div "Approuver et clôturer le ticket" at bounding box center [641, 42] width 72 height 9
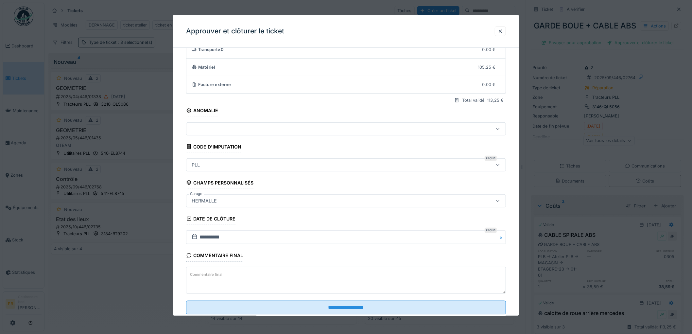
scroll to position [63, 0]
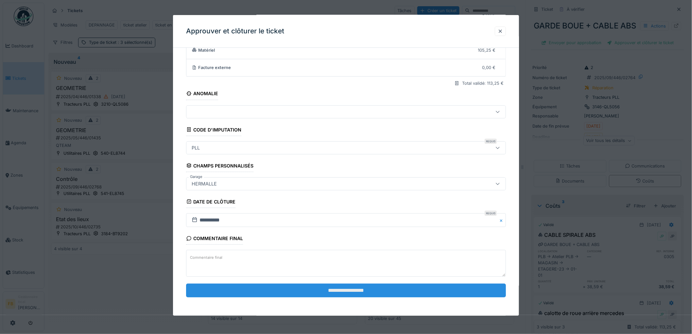
click at [319, 287] on input "**********" at bounding box center [346, 291] width 320 height 14
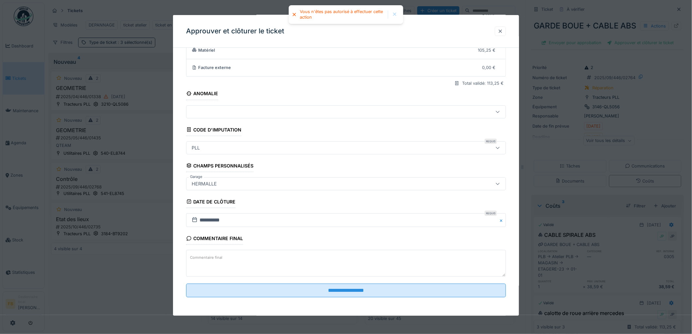
click at [502, 31] on div at bounding box center [500, 31] width 5 height 6
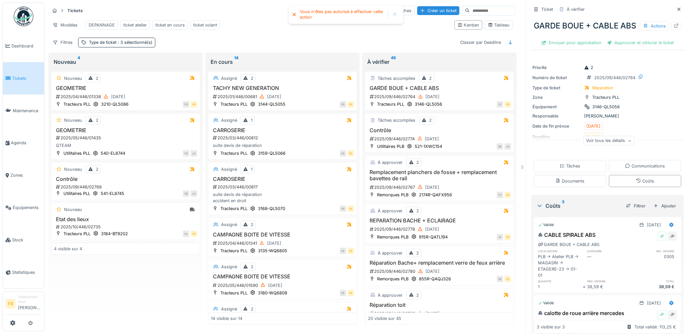
scroll to position [0, 0]
click at [564, 169] on div "Tâches" at bounding box center [570, 166] width 21 height 6
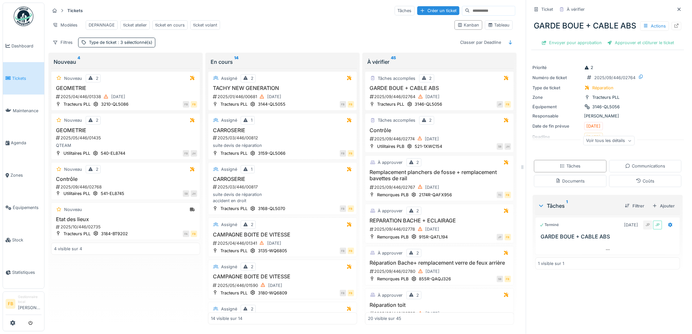
click at [22, 75] on span "Tickets" at bounding box center [26, 78] width 29 height 6
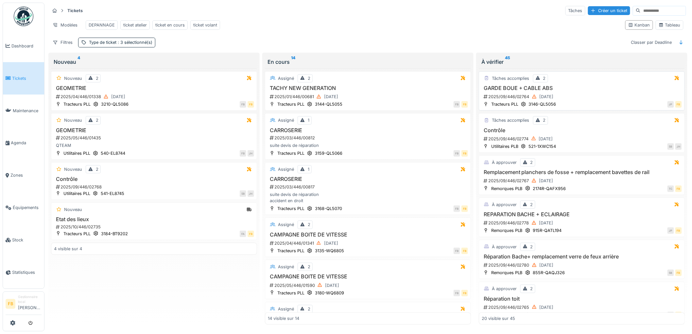
click at [578, 100] on div "2025/09/446/02764 [DATE]" at bounding box center [582, 97] width 199 height 8
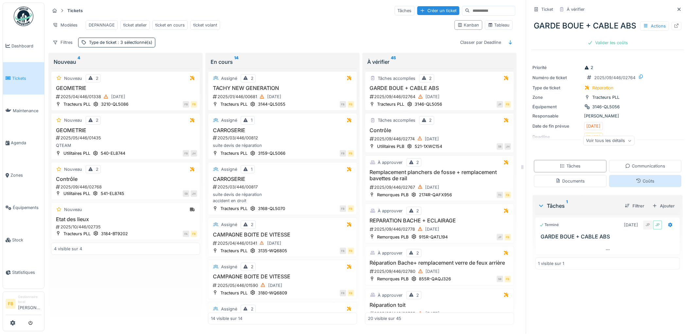
click at [616, 187] on div "Coûts" at bounding box center [645, 181] width 73 height 12
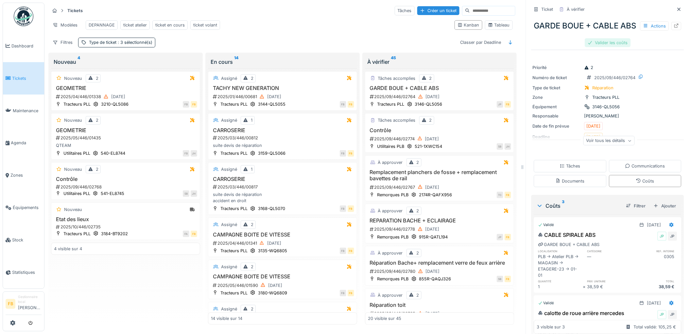
click at [612, 47] on div "Valider les coûts" at bounding box center [608, 42] width 46 height 9
click at [620, 47] on div "Approuver et clôturer le ticket" at bounding box center [641, 42] width 72 height 9
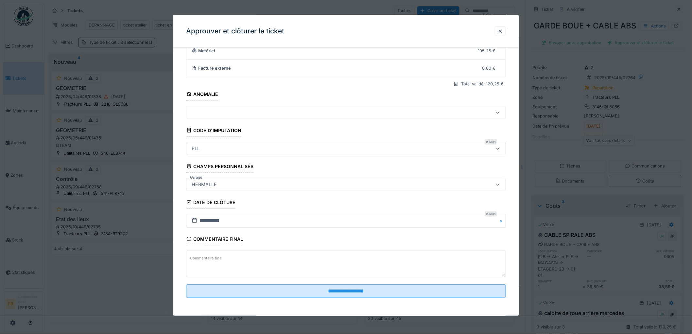
scroll to position [63, 0]
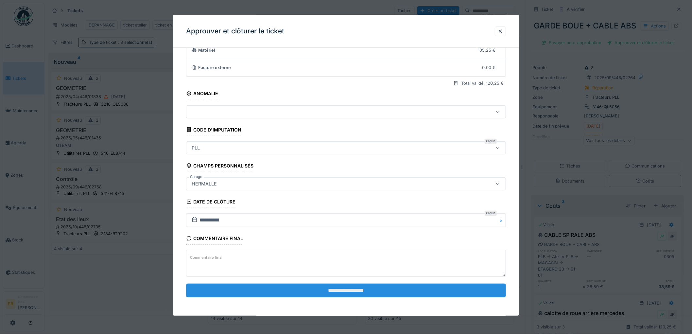
click at [313, 286] on input "**********" at bounding box center [346, 291] width 320 height 14
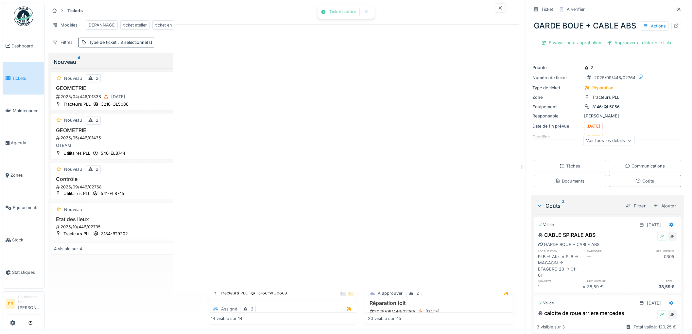
scroll to position [0, 0]
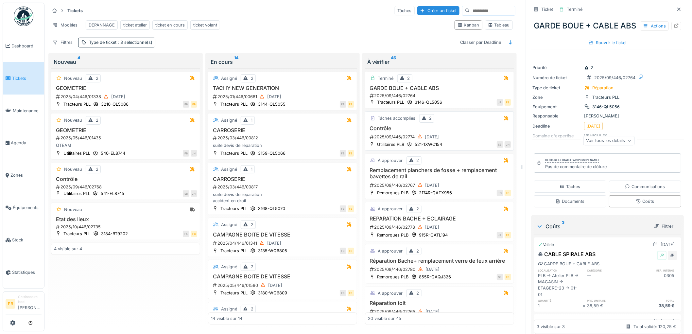
click at [464, 130] on h3 "Contrôle" at bounding box center [439, 128] width 143 height 6
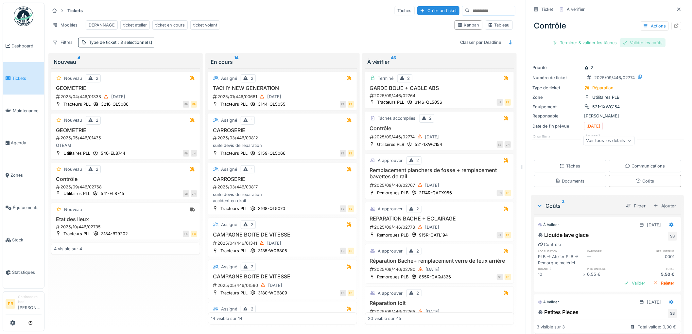
click at [635, 38] on div "Valider les coûts" at bounding box center [643, 42] width 46 height 9
click at [574, 38] on div "Terminer & valider les tâches" at bounding box center [608, 42] width 70 height 9
drag, startPoint x: 617, startPoint y: 37, endPoint x: 581, endPoint y: 63, distance: 44.2
click at [617, 38] on div "Approuver et clôturer le ticket" at bounding box center [641, 42] width 72 height 9
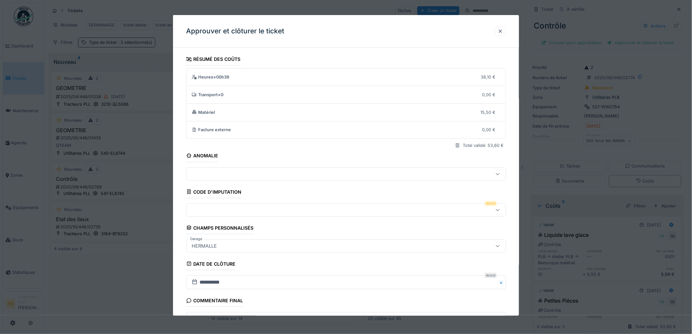
scroll to position [63, 0]
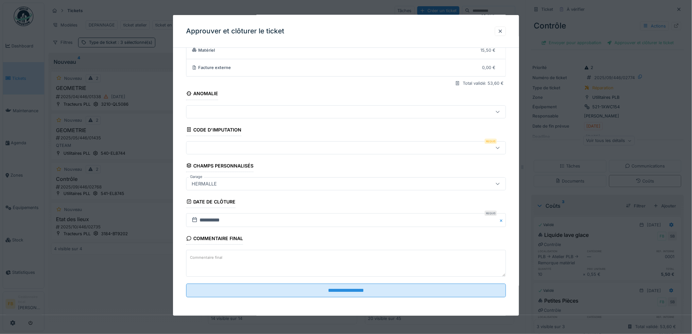
click at [220, 146] on div at bounding box center [327, 147] width 277 height 7
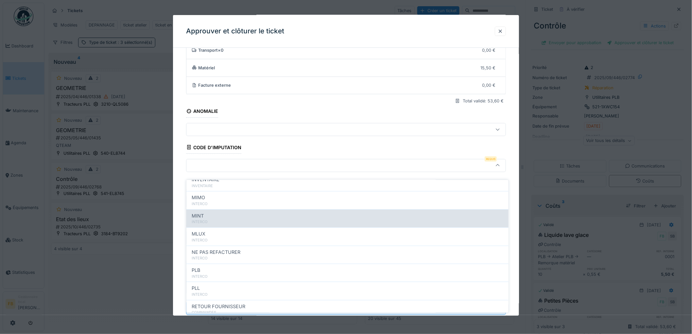
scroll to position [58, 0]
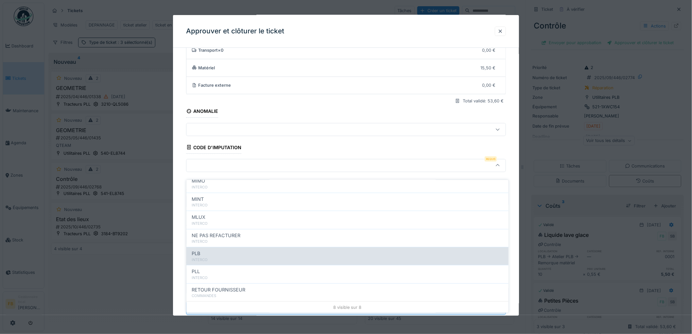
click at [224, 251] on div "PLB" at bounding box center [348, 253] width 312 height 7
type input "***"
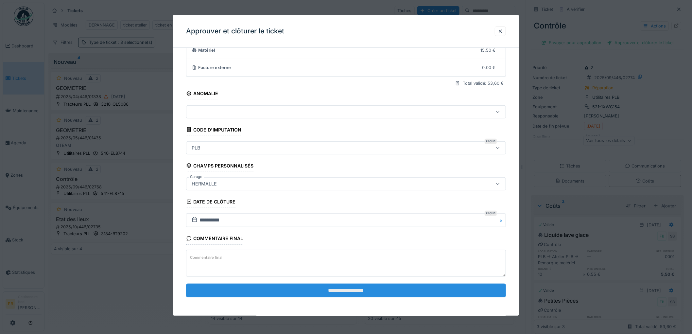
scroll to position [63, 0]
click at [329, 295] on input "**********" at bounding box center [346, 291] width 320 height 14
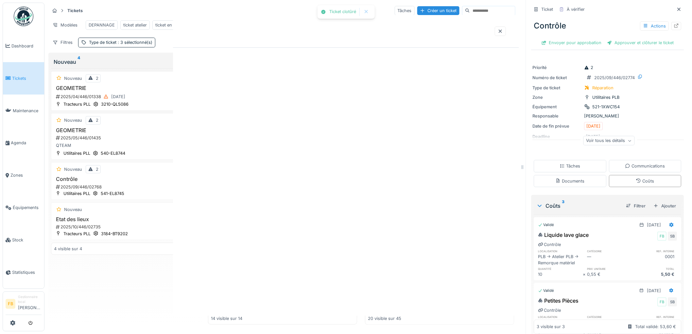
scroll to position [0, 0]
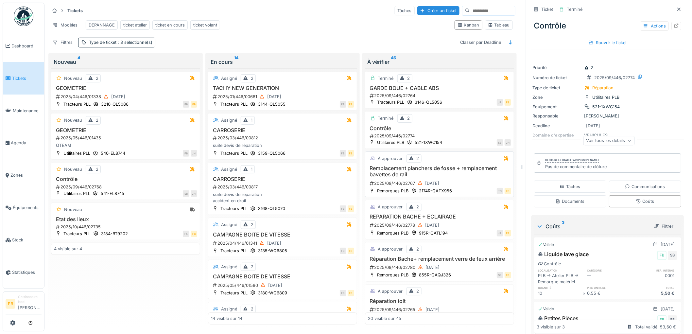
click at [464, 187] on div "2025/09/446/02767 29/09/2025" at bounding box center [440, 183] width 142 height 8
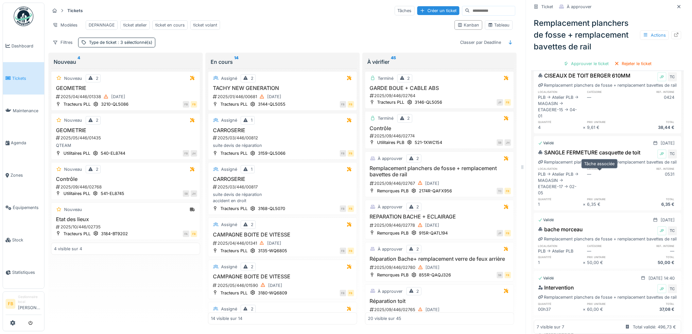
scroll to position [145, 0]
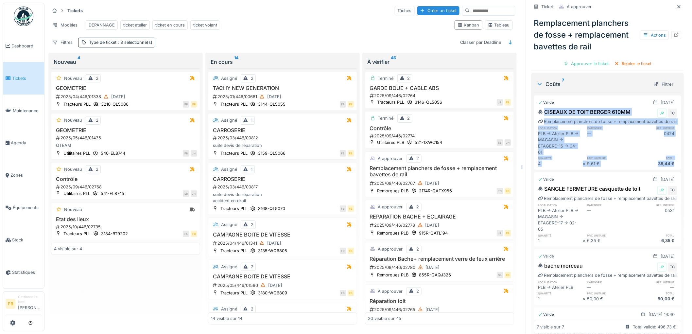
drag, startPoint x: 663, startPoint y: 165, endPoint x: 525, endPoint y: 108, distance: 148.7
click at [526, 108] on div "Ticket À approuver Remplacement planchers de fosse + remplacement bavettes de r…" at bounding box center [608, 167] width 164 height 334
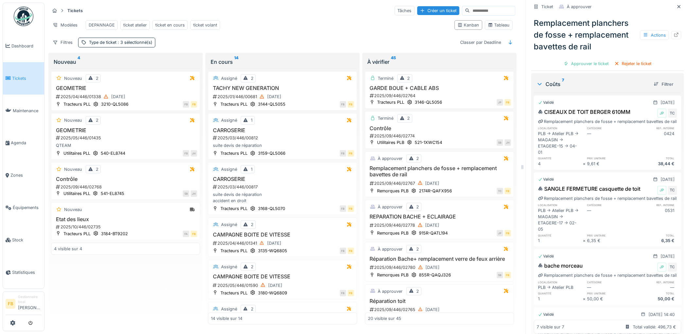
click at [604, 169] on div at bounding box center [608, 169] width 148 height 2
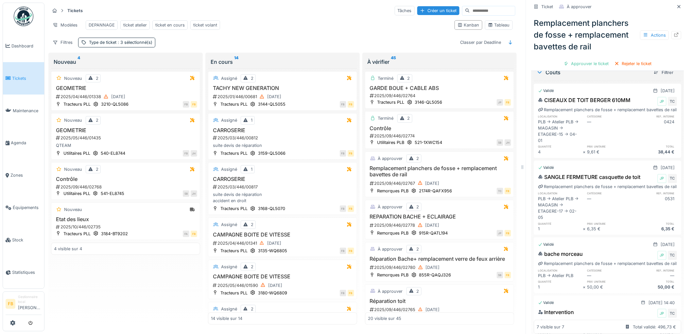
scroll to position [143, 0]
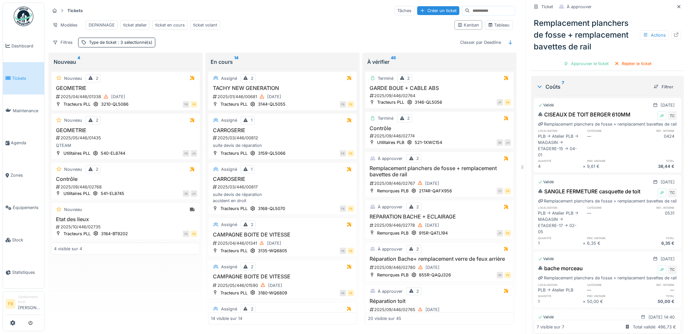
click at [666, 167] on div "38,44 €" at bounding box center [655, 166] width 45 height 6
drag, startPoint x: 666, startPoint y: 166, endPoint x: 663, endPoint y: 169, distance: 4.4
click at [663, 169] on div "38,44 €" at bounding box center [655, 166] width 45 height 6
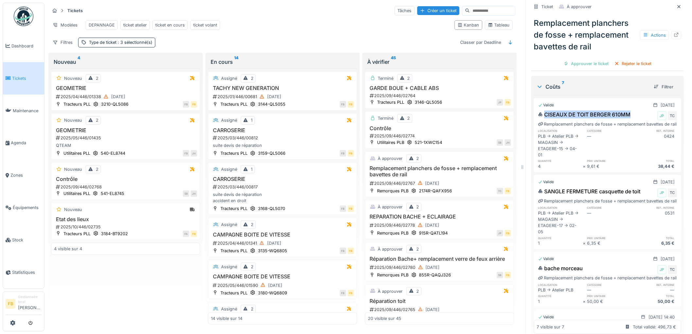
click at [625, 112] on div "CISEAUX DE TOIT BERGER 610MM JP TC" at bounding box center [607, 116] width 139 height 10
click at [580, 113] on div "CISEAUX DE TOIT BERGER 610MM" at bounding box center [584, 115] width 93 height 8
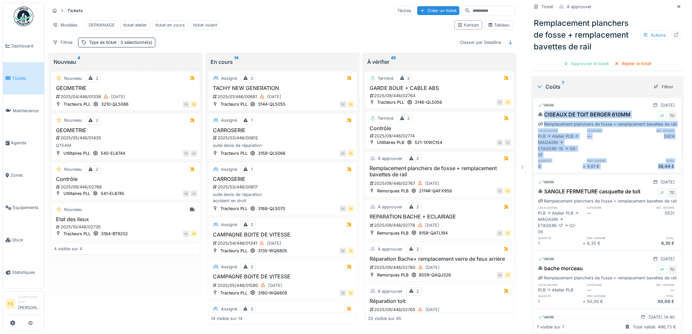
drag, startPoint x: 667, startPoint y: 167, endPoint x: 527, endPoint y: 113, distance: 150.7
click at [532, 113] on div "Coûts 7 Filtrer Validé 29/09/2025 CISEAUX DE TOIT BERGER 610MM JP TC Remplaceme…" at bounding box center [608, 252] width 153 height 353
click at [670, 168] on div "CISEAUX DE TOIT BERGER 610MM JP TC Remplacement planchers de fosse + remplaceme…" at bounding box center [608, 139] width 148 height 61
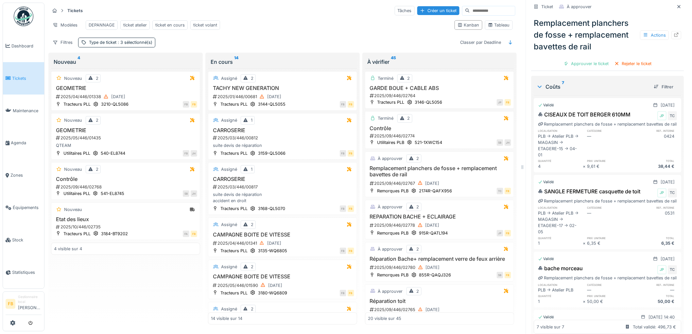
click at [666, 169] on div "38,44 €" at bounding box center [655, 166] width 45 height 6
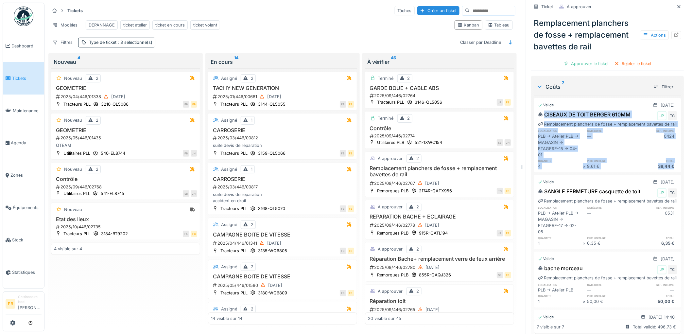
drag, startPoint x: 664, startPoint y: 168, endPoint x: 524, endPoint y: 110, distance: 151.6
click at [526, 110] on div "Ticket À approuver Remplacement planchers de fosse + remplacement bavettes de r…" at bounding box center [608, 167] width 164 height 334
click at [622, 139] on div "—" at bounding box center [609, 145] width 45 height 25
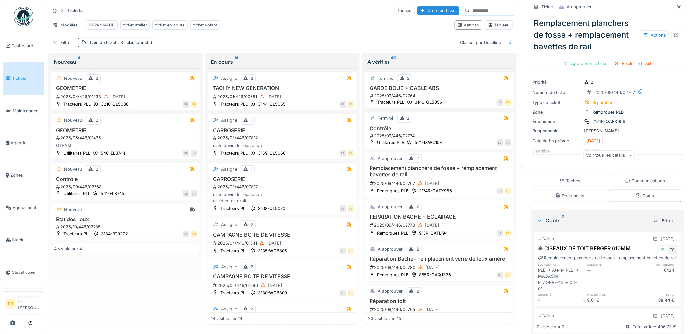
scroll to position [0, 0]
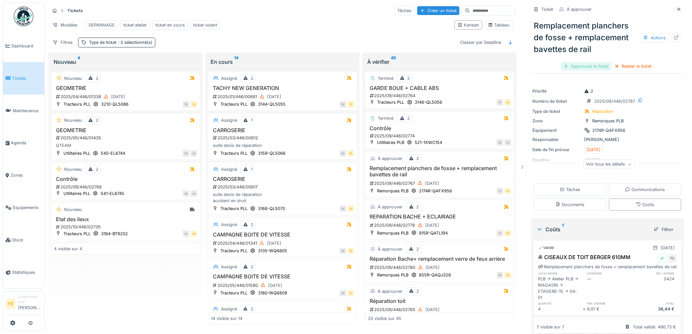
click at [587, 65] on div "Approuver le ticket" at bounding box center [586, 66] width 51 height 9
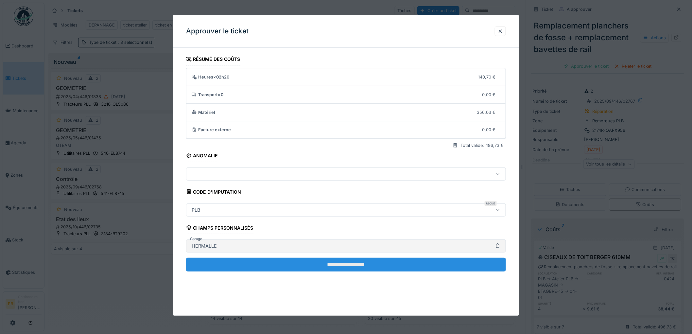
click at [337, 265] on input "**********" at bounding box center [346, 265] width 320 height 14
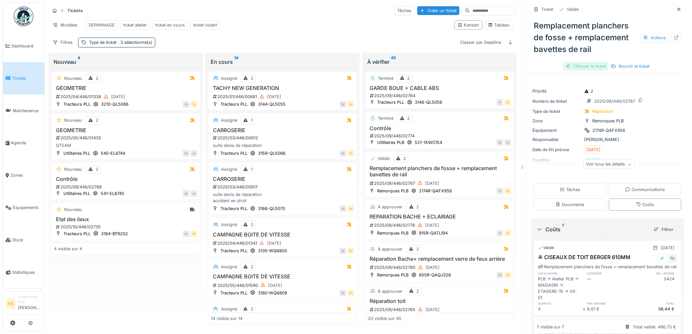
click at [581, 62] on div "Clôturer le ticket" at bounding box center [585, 66] width 45 height 9
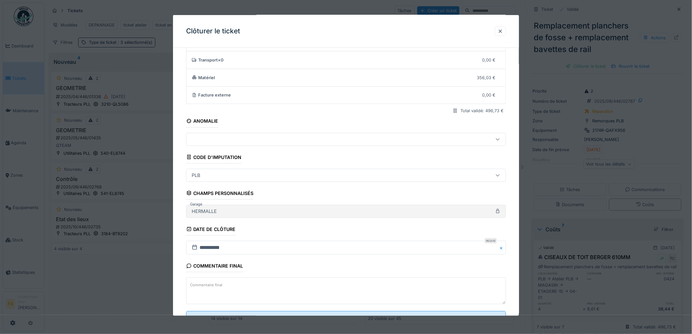
scroll to position [63, 0]
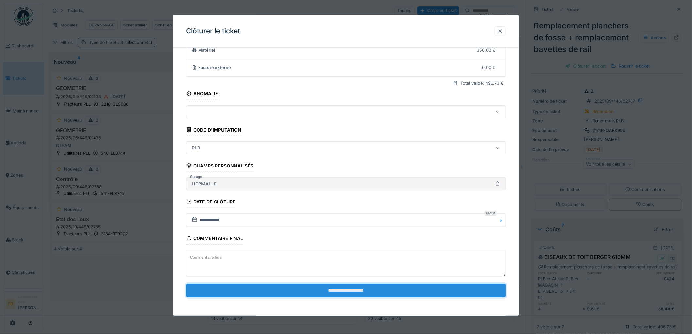
click at [309, 289] on input "**********" at bounding box center [346, 291] width 320 height 14
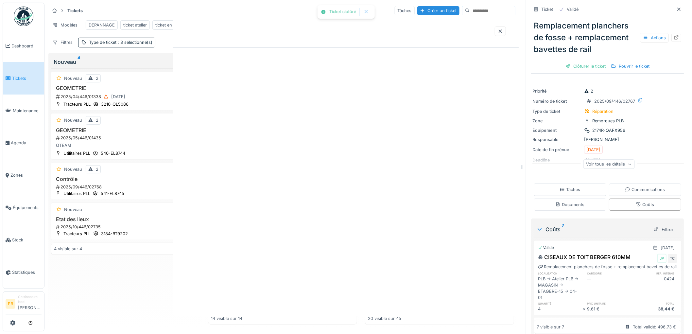
scroll to position [0, 0]
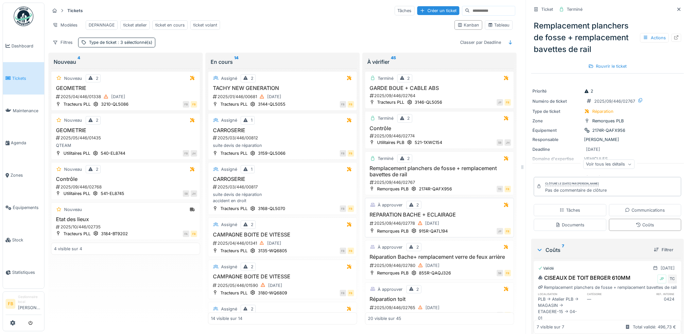
click at [462, 226] on div "2025/09/446/02778 29/09/2025" at bounding box center [440, 223] width 142 height 8
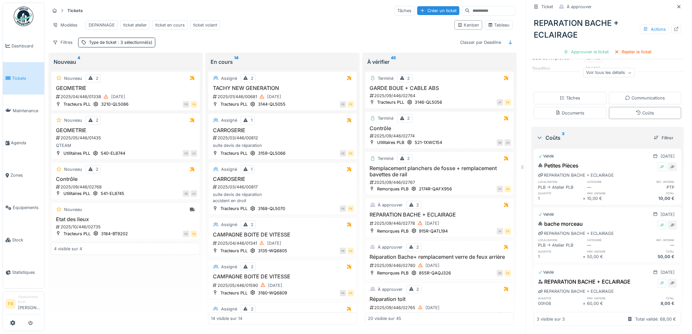
scroll to position [82, 0]
click at [627, 40] on div "REPARATION BACHE + ECLAIRAGE Actions Approuver le ticket Rejeter le ticket" at bounding box center [608, 34] width 153 height 45
click at [627, 47] on div "Rejeter le ticket" at bounding box center [633, 51] width 43 height 9
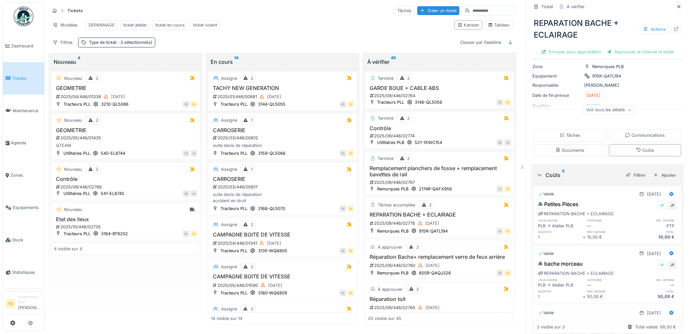
scroll to position [86, 0]
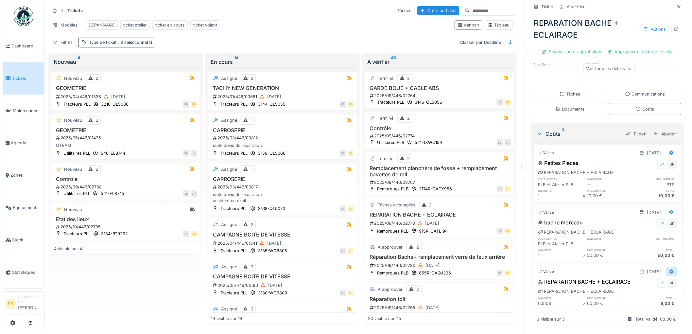
click at [670, 270] on icon at bounding box center [672, 272] width 4 height 5
click at [642, 291] on div "Modifier" at bounding box center [643, 296] width 32 height 10
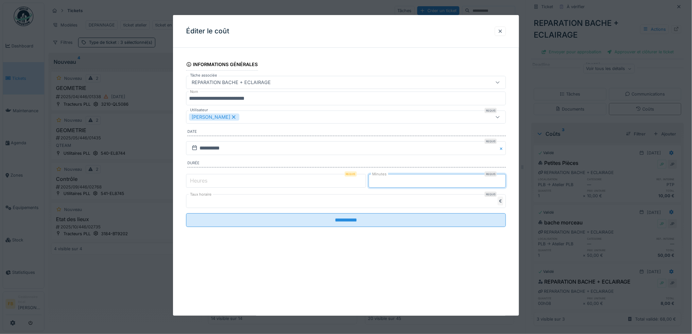
drag, startPoint x: 384, startPoint y: 184, endPoint x: 358, endPoint y: 181, distance: 25.6
click at [358, 181] on div "Heures Requis * Minutes Requis *" at bounding box center [346, 181] width 320 height 16
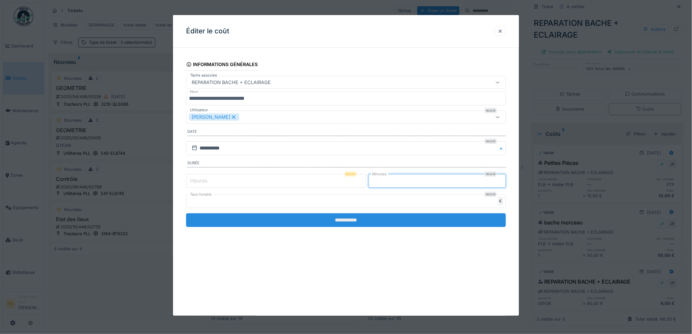
type input "**"
drag, startPoint x: 351, startPoint y: 215, endPoint x: 343, endPoint y: 214, distance: 7.6
click at [350, 216] on input "**********" at bounding box center [346, 220] width 320 height 14
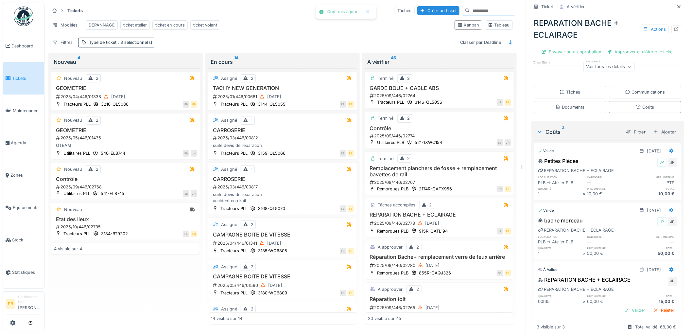
scroll to position [0, 0]
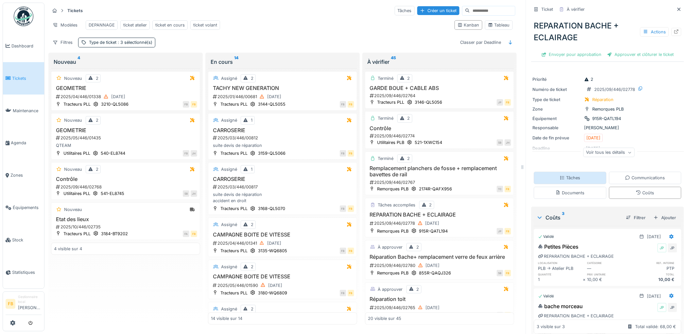
click at [578, 172] on div "Tâches" at bounding box center [570, 178] width 73 height 12
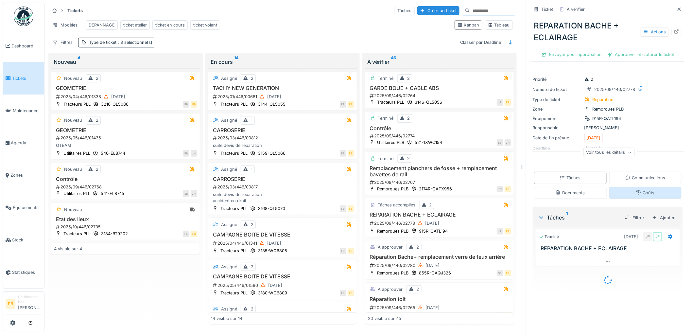
click at [636, 190] on div "Coûts" at bounding box center [645, 193] width 18 height 6
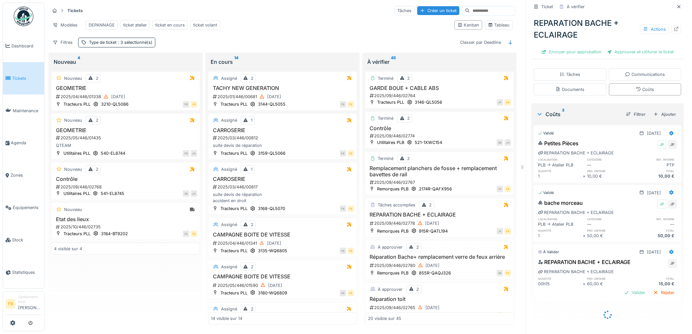
scroll to position [97, 0]
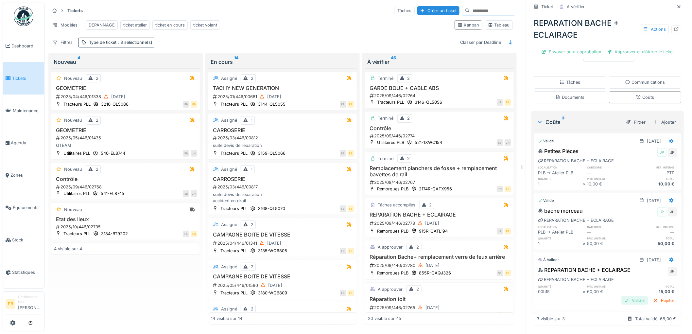
click at [627, 297] on div "Valider" at bounding box center [635, 300] width 26 height 9
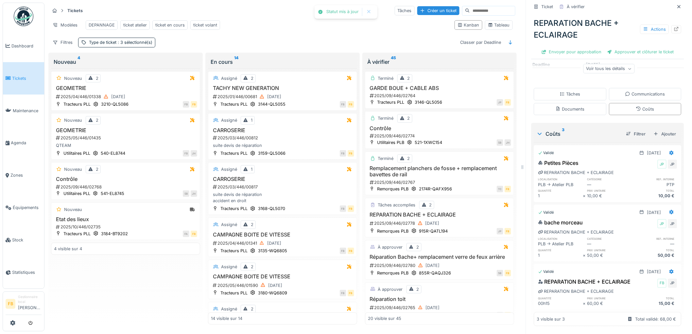
scroll to position [0, 0]
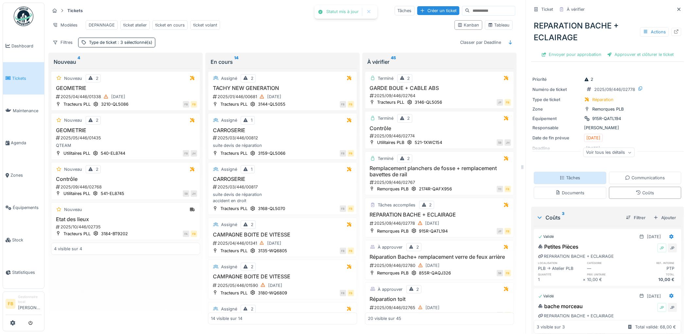
click at [575, 172] on div "Tâches" at bounding box center [570, 178] width 73 height 12
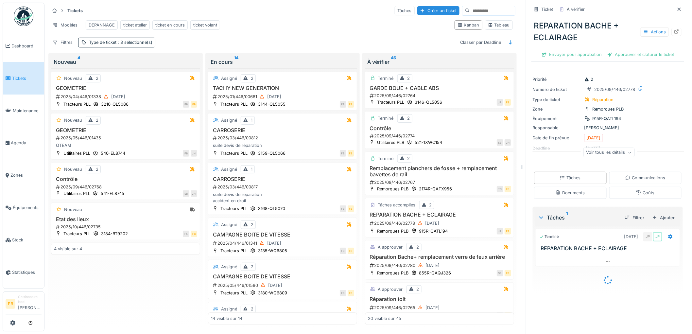
click at [632, 43] on div "REPARATION BACHE + ECLAIRAGE Actions Envoyer pour approbation Approuver et clôt…" at bounding box center [608, 37] width 153 height 45
click at [631, 50] on div "Approuver et clôturer le ticket" at bounding box center [641, 54] width 72 height 9
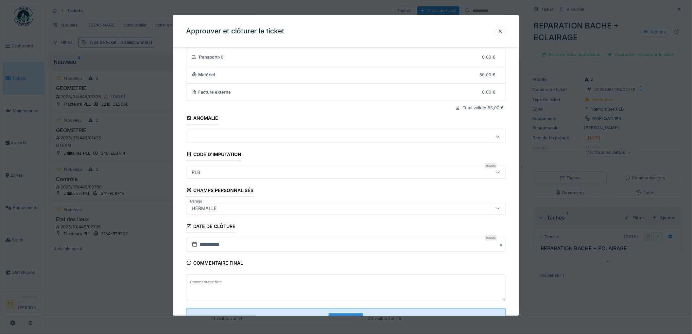
scroll to position [63, 0]
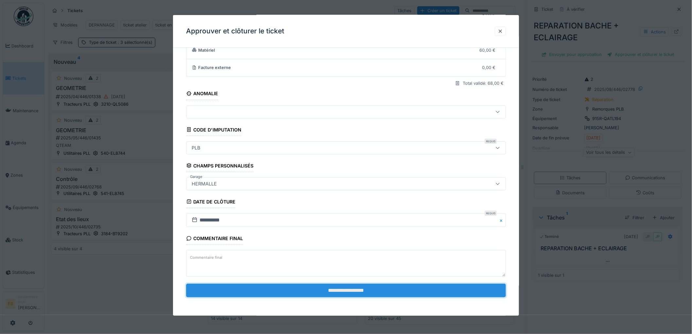
click at [315, 289] on input "**********" at bounding box center [346, 291] width 320 height 14
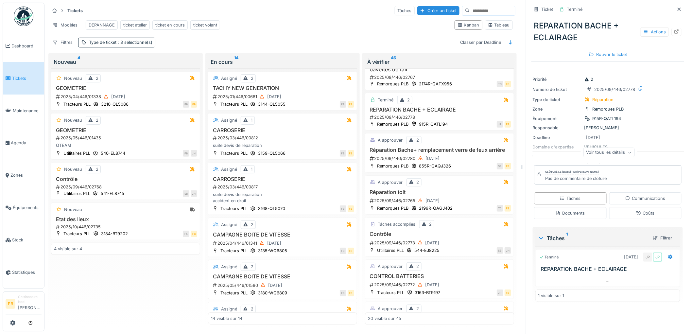
scroll to position [109, 0]
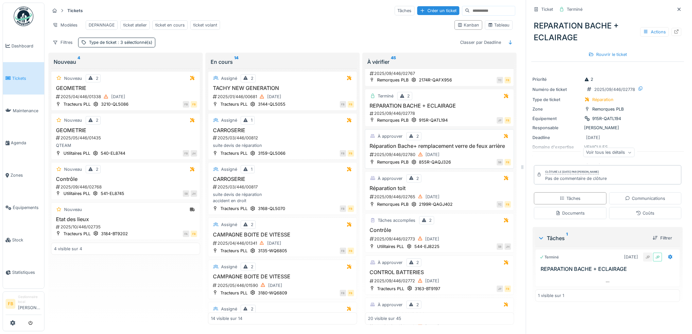
click at [474, 149] on h3 "Réparation Bache+ remplacement verre de feux arrière" at bounding box center [439, 146] width 143 height 6
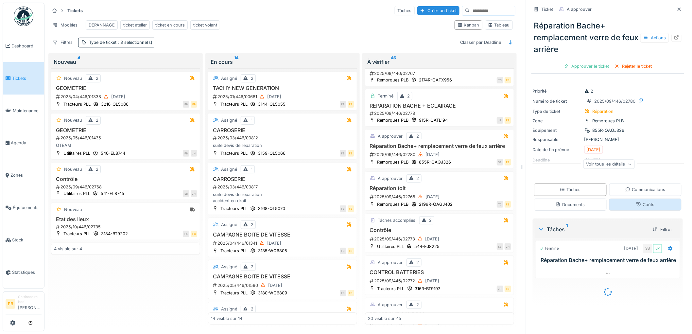
click at [637, 202] on icon at bounding box center [639, 204] width 4 height 4
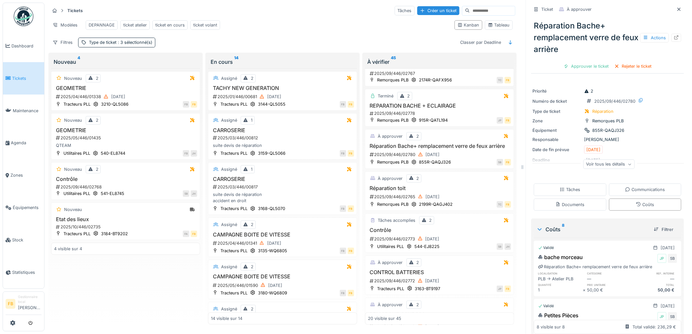
click at [584, 66] on div "Réparation Bache+ remplacement verre de feux arrière Actions Approuver le ticke…" at bounding box center [608, 43] width 153 height 57
click at [583, 62] on div "Approuver le ticket" at bounding box center [586, 66] width 51 height 9
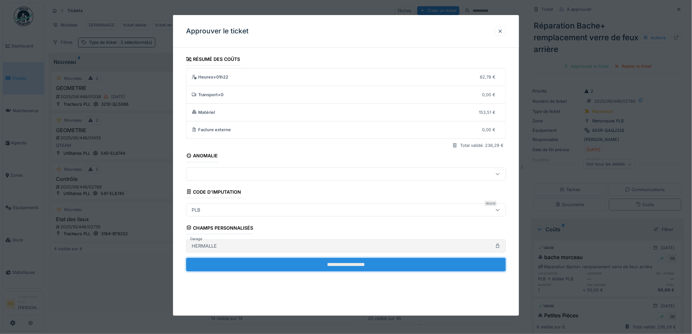
click at [346, 260] on input "**********" at bounding box center [346, 265] width 320 height 14
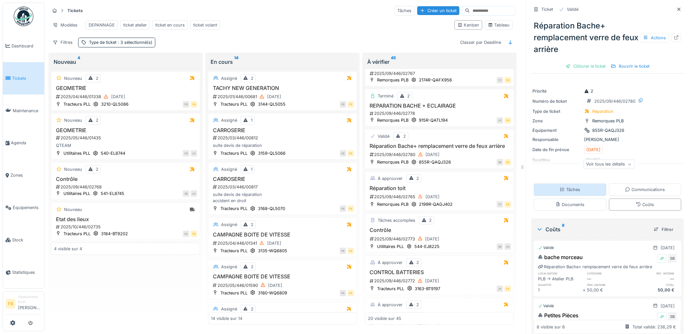
click at [568, 186] on div "Tâches" at bounding box center [570, 189] width 21 height 6
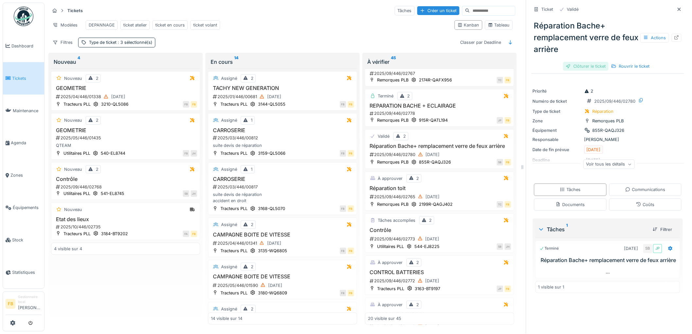
click at [578, 62] on div "Clôturer le ticket" at bounding box center [585, 66] width 45 height 9
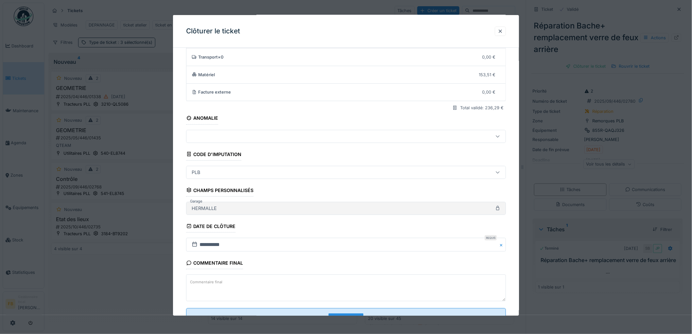
scroll to position [63, 0]
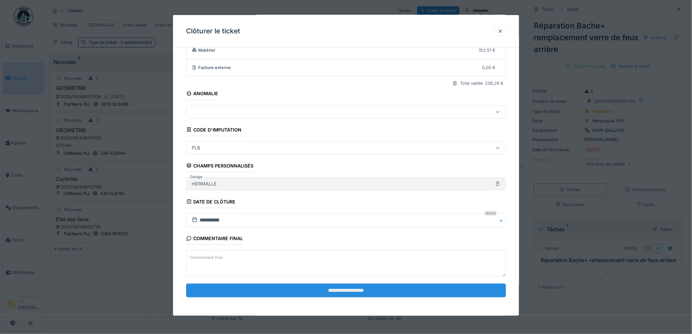
click at [317, 289] on input "**********" at bounding box center [346, 291] width 320 height 14
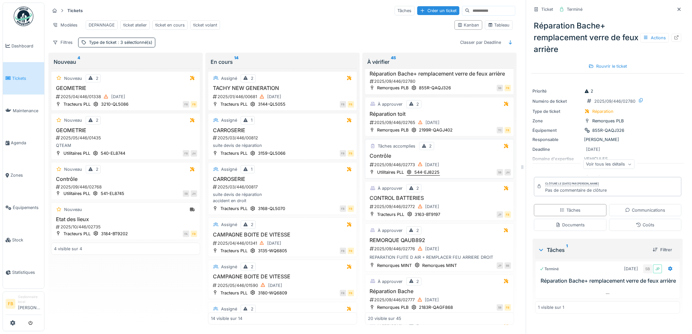
scroll to position [182, 0]
click at [466, 126] on div "2025/09/446/02765 29/09/2025" at bounding box center [440, 122] width 142 height 8
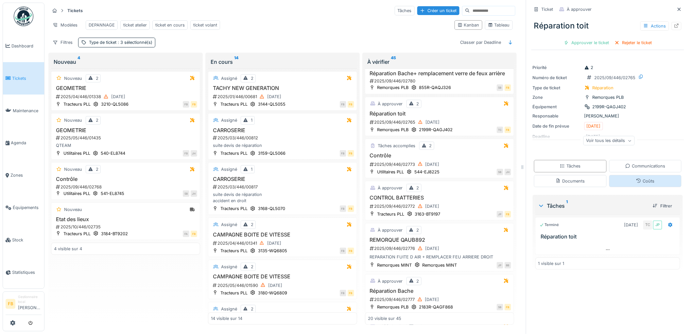
click at [636, 185] on div "Coûts" at bounding box center [645, 181] width 73 height 12
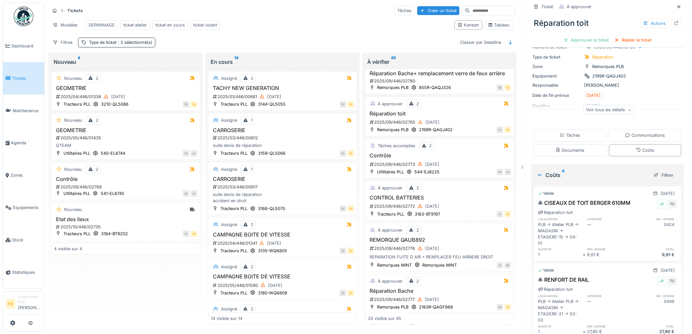
scroll to position [145, 0]
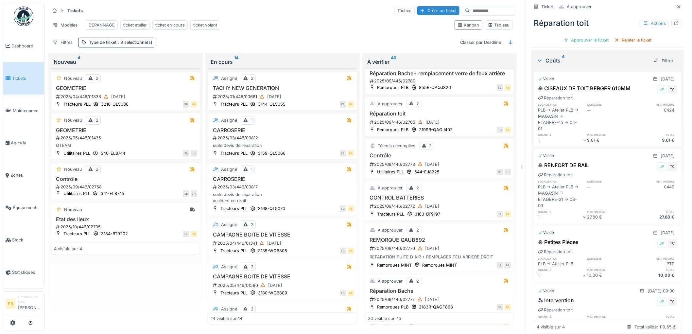
drag, startPoint x: 587, startPoint y: 161, endPoint x: 598, endPoint y: 161, distance: 10.8
click at [598, 161] on div "RENFORT DE RAIL JP TC" at bounding box center [607, 166] width 139 height 10
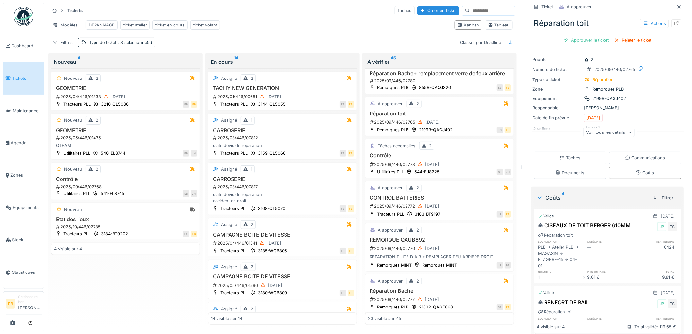
scroll to position [0, 0]
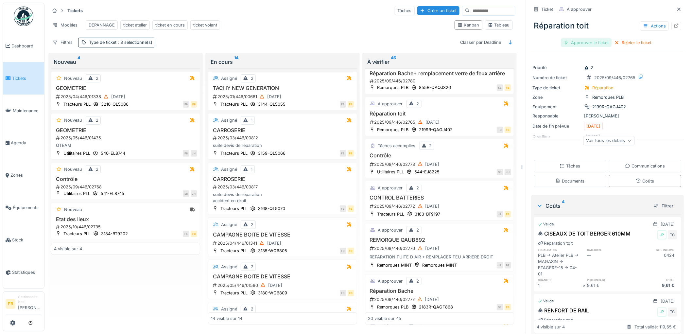
click at [583, 39] on div "Approuver le ticket" at bounding box center [586, 42] width 51 height 9
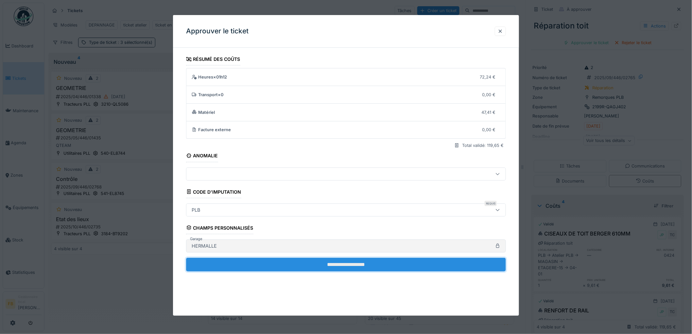
click at [347, 263] on input "**********" at bounding box center [346, 265] width 320 height 14
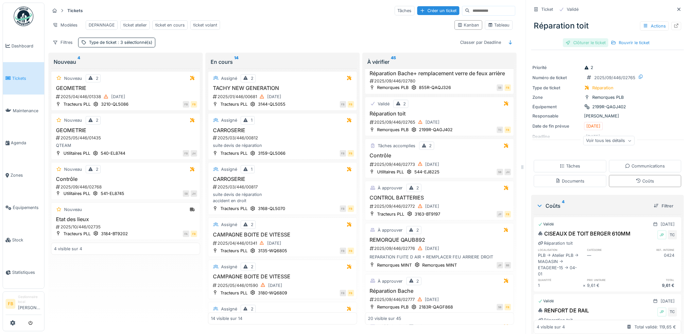
click at [589, 41] on div "Clôturer le ticket" at bounding box center [585, 42] width 45 height 9
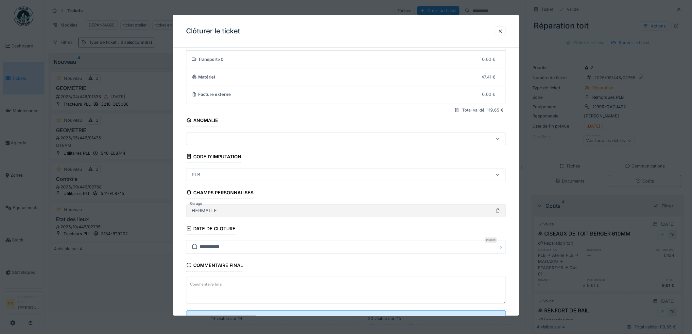
scroll to position [63, 0]
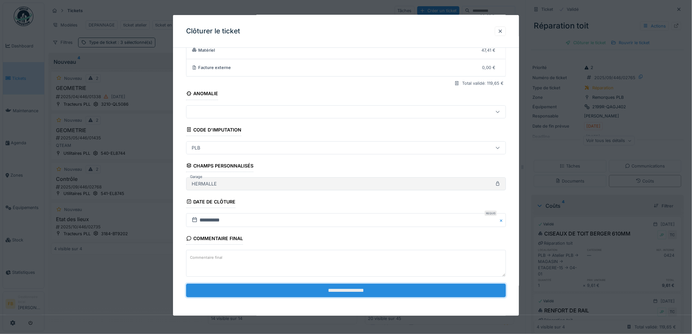
click at [327, 287] on input "**********" at bounding box center [346, 291] width 320 height 14
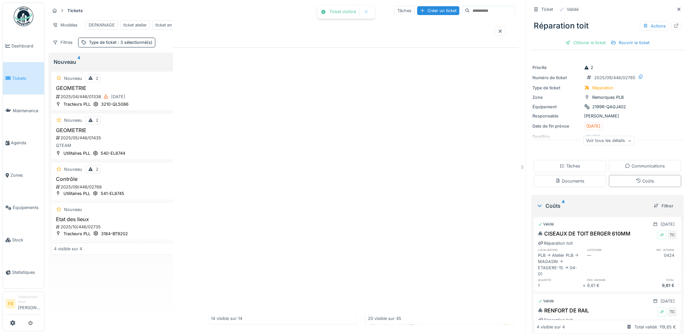
scroll to position [0, 0]
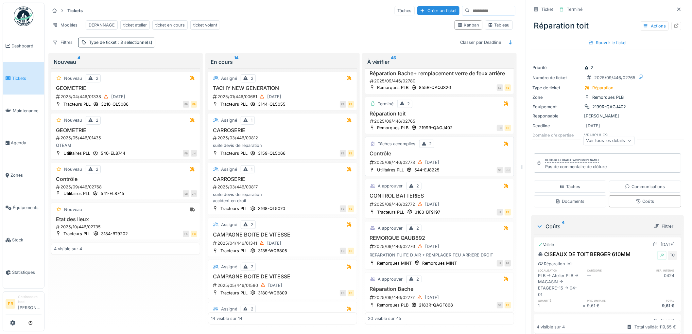
click at [455, 166] on div "2025/09/446/02773 29/09/2025" at bounding box center [440, 162] width 142 height 8
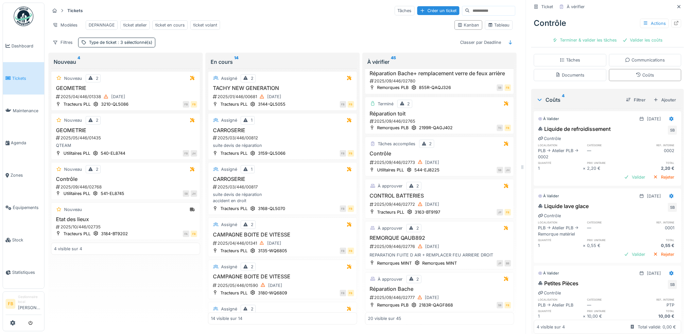
scroll to position [109, 0]
drag, startPoint x: 608, startPoint y: 121, endPoint x: 604, endPoint y: 121, distance: 3.9
click at [604, 122] on div "Liquide de refroidissement SB" at bounding box center [607, 127] width 139 height 10
click at [612, 122] on div "Liquide de refroidissement SB" at bounding box center [607, 127] width 139 height 10
click at [666, 111] on div at bounding box center [671, 115] width 11 height 9
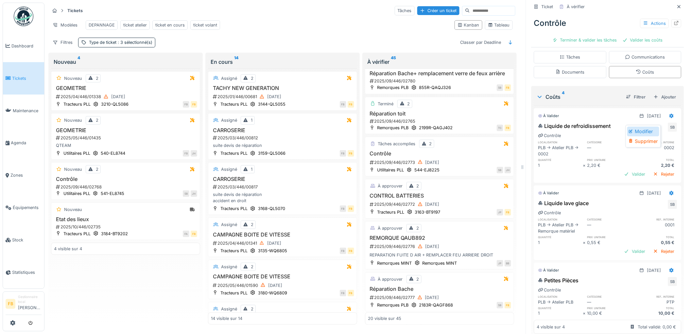
click at [648, 127] on div "Modifier" at bounding box center [643, 132] width 32 height 10
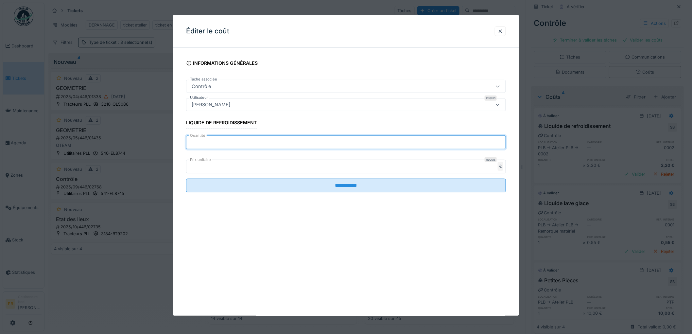
drag, startPoint x: 201, startPoint y: 144, endPoint x: 180, endPoint y: 144, distance: 21.3
click at [180, 144] on div "**********" at bounding box center [346, 132] width 346 height 158
type input "*"
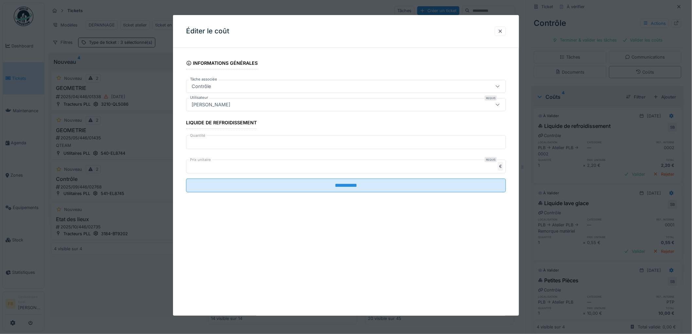
click at [342, 177] on fieldset "**********" at bounding box center [346, 125] width 320 height 145
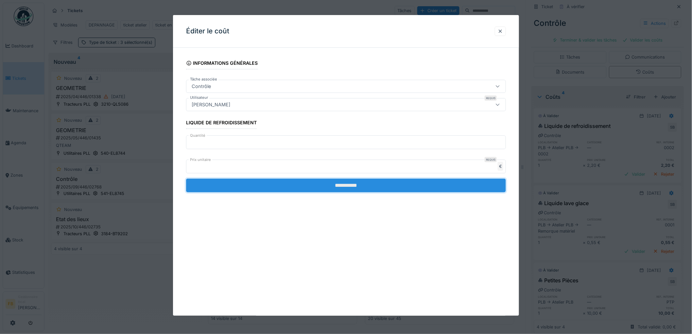
click at [342, 184] on input "**********" at bounding box center [346, 186] width 320 height 14
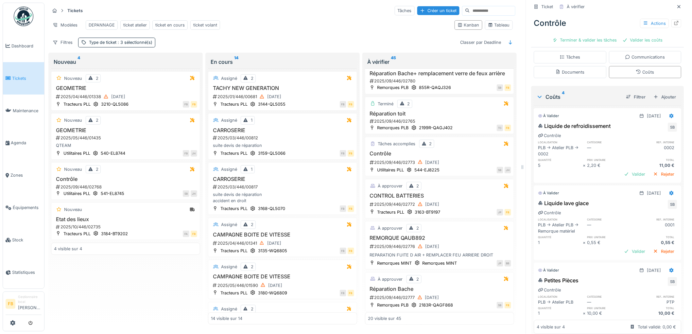
scroll to position [145, 0]
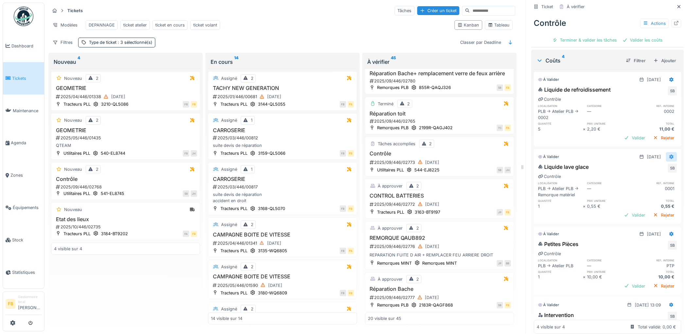
click at [669, 154] on div at bounding box center [671, 157] width 5 height 6
click at [649, 168] on div "Modifier" at bounding box center [643, 173] width 32 height 10
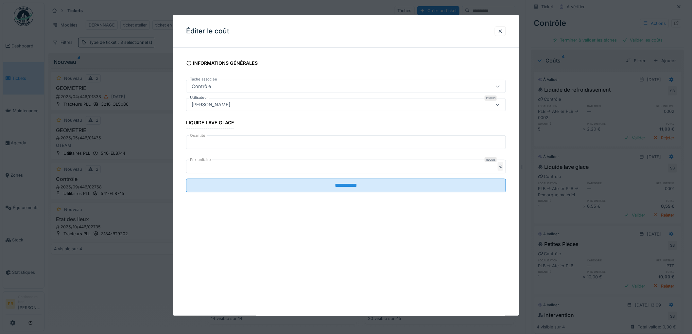
click at [215, 145] on input "*" at bounding box center [346, 142] width 320 height 14
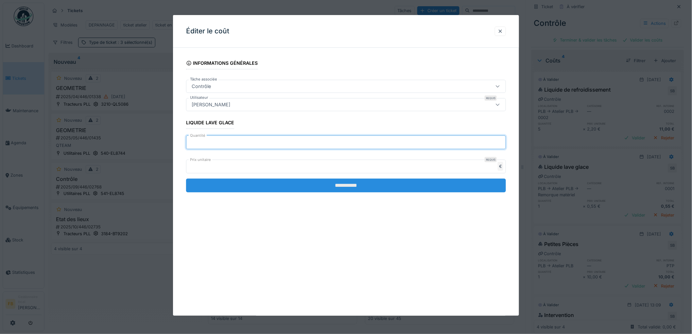
type input "**"
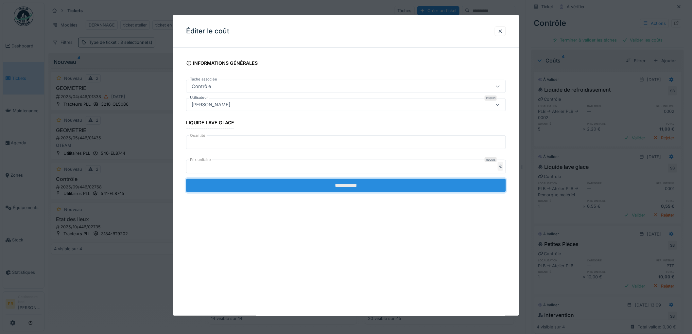
click at [342, 185] on input "**********" at bounding box center [346, 186] width 320 height 14
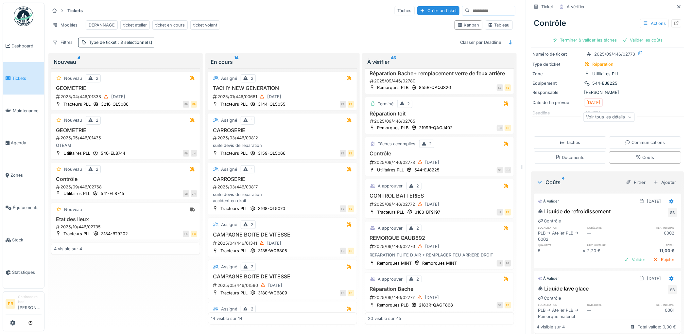
scroll to position [0, 0]
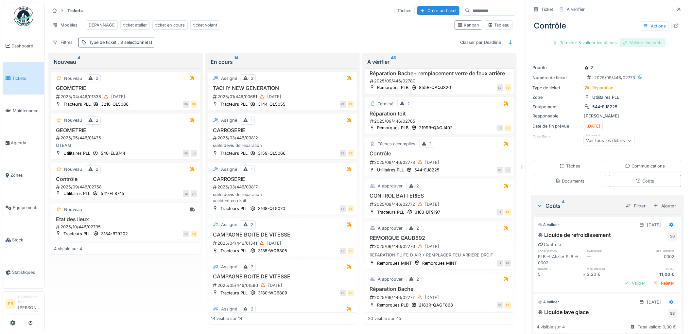
click at [630, 38] on div "Valider les coûts" at bounding box center [643, 42] width 46 height 9
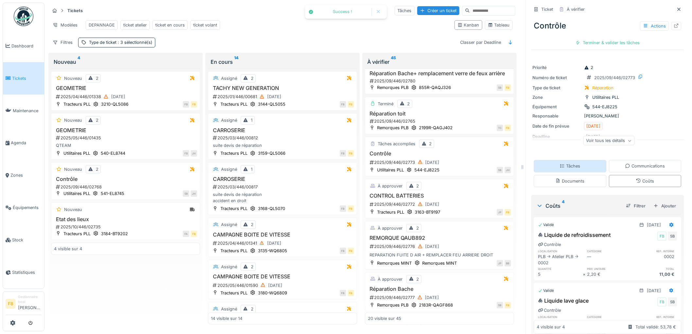
click at [560, 163] on div "Tâches" at bounding box center [570, 166] width 21 height 6
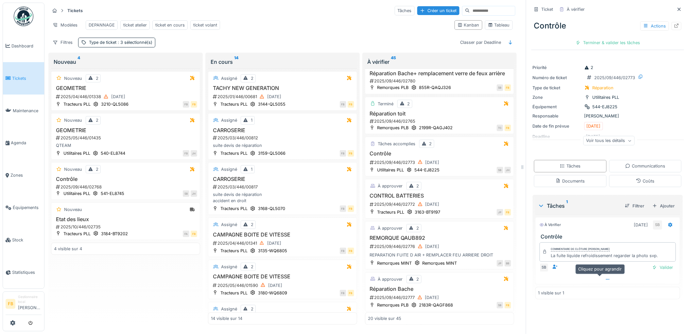
click at [605, 277] on icon at bounding box center [607, 279] width 5 height 4
click at [580, 184] on div "Documents" at bounding box center [570, 181] width 73 height 12
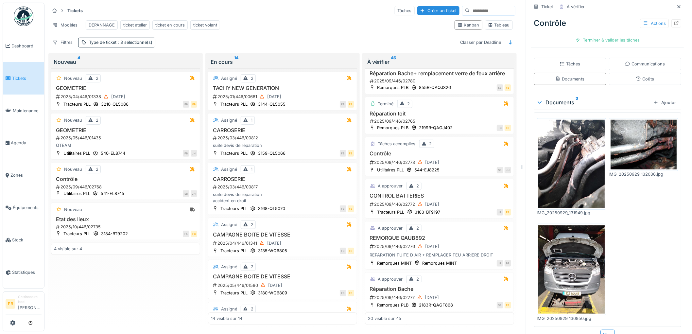
scroll to position [109, 0]
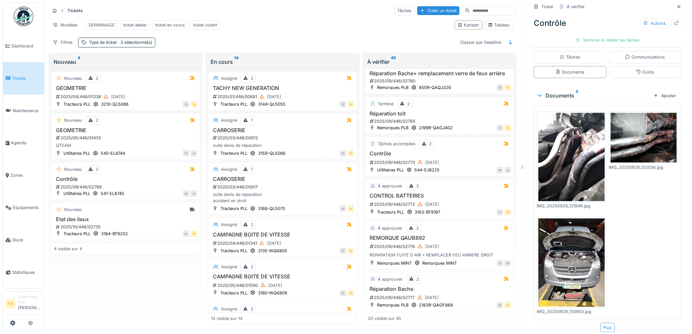
click at [635, 139] on img at bounding box center [644, 138] width 66 height 50
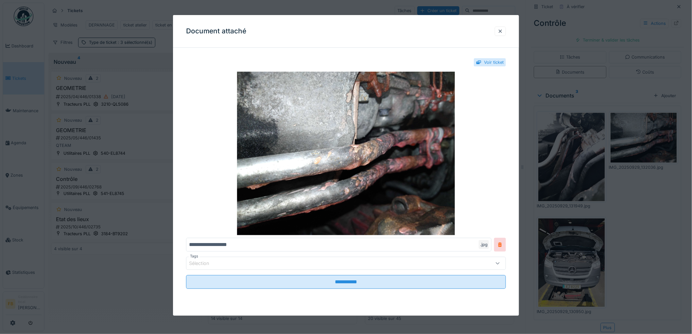
click at [563, 168] on div at bounding box center [346, 167] width 692 height 334
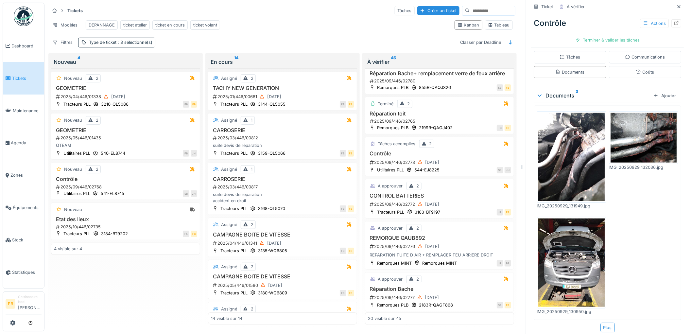
click at [567, 169] on img at bounding box center [572, 157] width 66 height 88
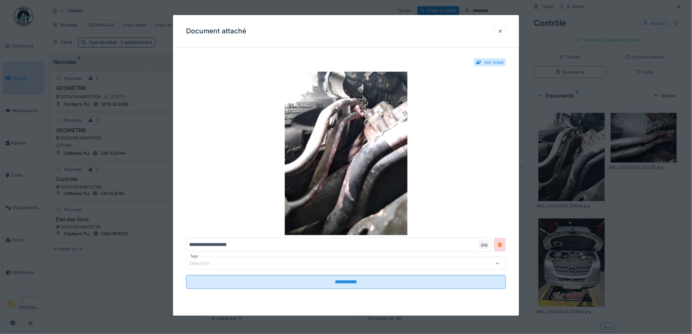
click at [627, 137] on div at bounding box center [346, 167] width 692 height 334
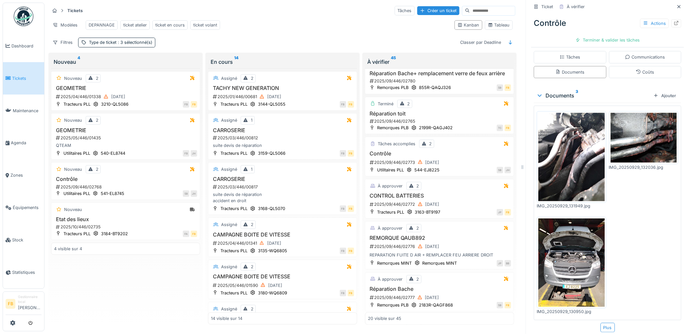
click at [627, 138] on img at bounding box center [644, 138] width 66 height 50
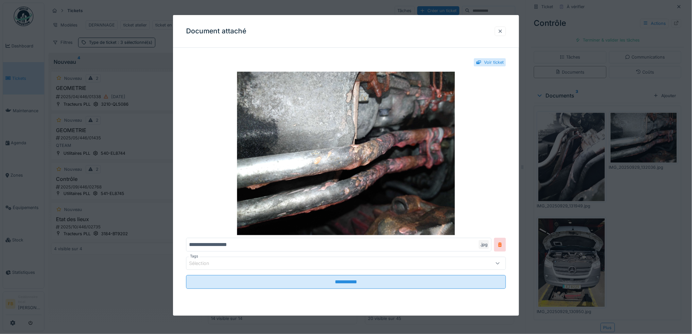
click at [501, 29] on div at bounding box center [500, 31] width 5 height 6
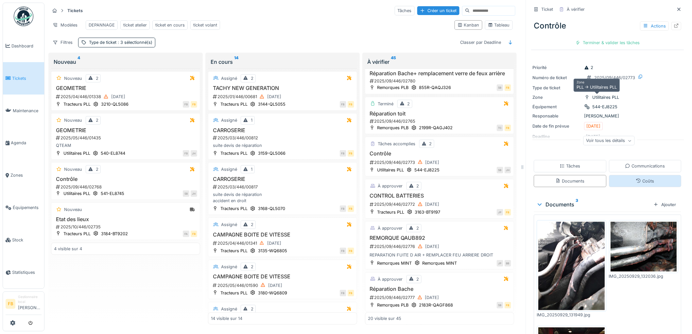
scroll to position [0, 0]
click at [593, 169] on div "Tâches" at bounding box center [570, 166] width 73 height 12
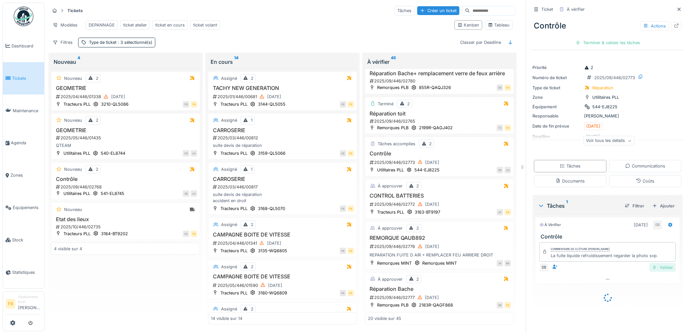
click at [650, 263] on div "Valider" at bounding box center [663, 267] width 26 height 9
click at [621, 175] on div "Coûts" at bounding box center [645, 181] width 73 height 12
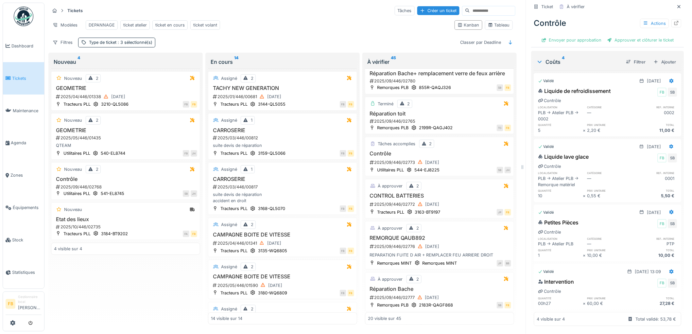
scroll to position [0, 0]
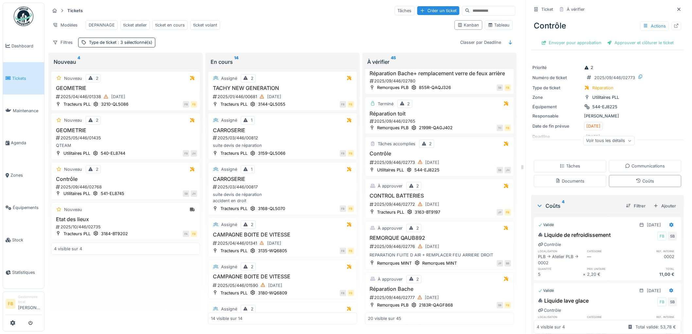
click at [619, 42] on div "Contrôle Actions Envoyer pour approbation Approuver et clôturer le ticket" at bounding box center [608, 32] width 153 height 34
click at [620, 38] on div "Approuver et clôturer le ticket" at bounding box center [641, 42] width 72 height 9
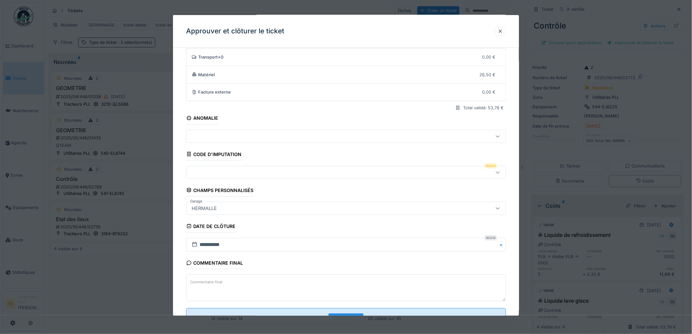
scroll to position [63, 0]
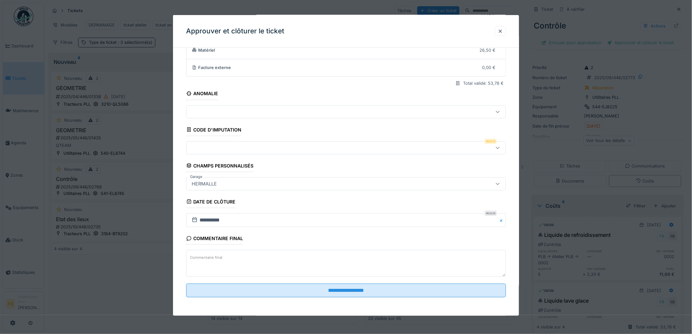
click at [264, 150] on div at bounding box center [327, 147] width 277 height 7
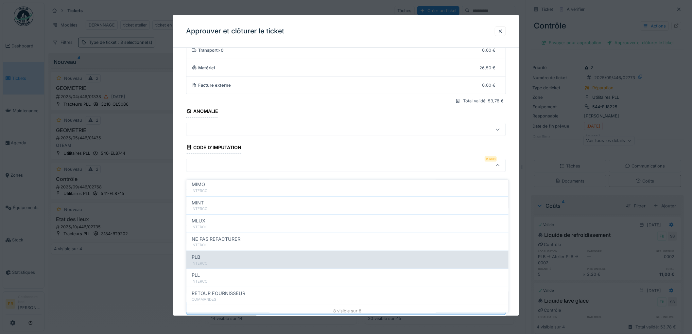
scroll to position [58, 0]
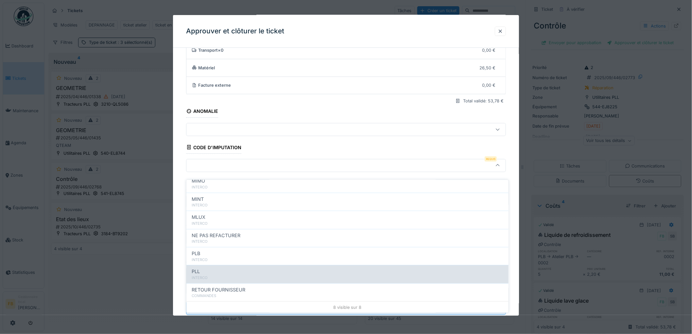
click at [222, 268] on div "PLL" at bounding box center [348, 271] width 312 height 7
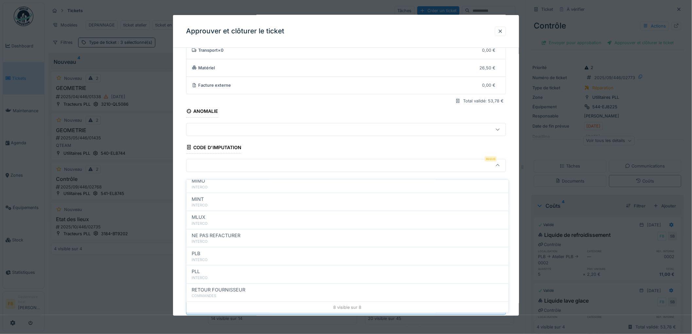
type input "***"
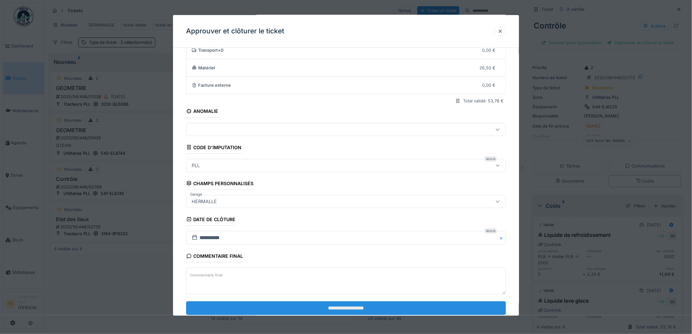
scroll to position [63, 0]
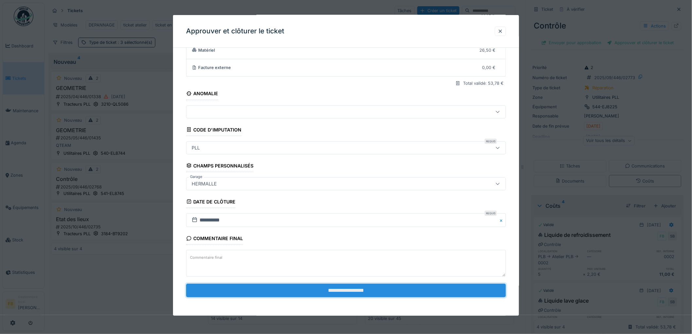
click at [328, 293] on input "**********" at bounding box center [346, 291] width 320 height 14
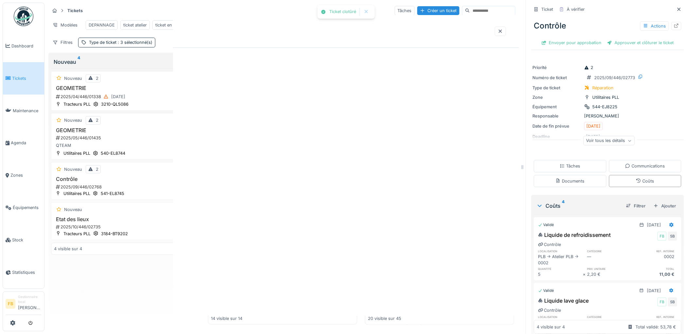
scroll to position [0, 0]
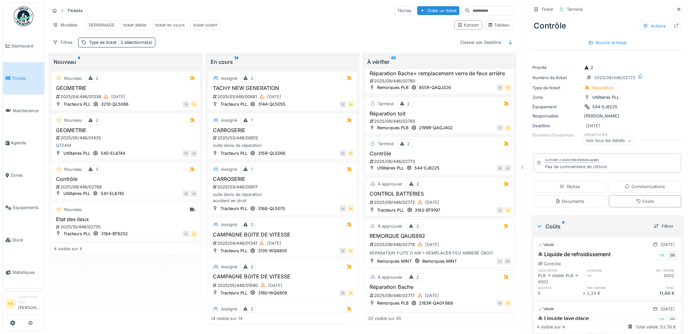
click at [454, 206] on div "2025/09/446/02772 29/09/2025" at bounding box center [440, 202] width 142 height 8
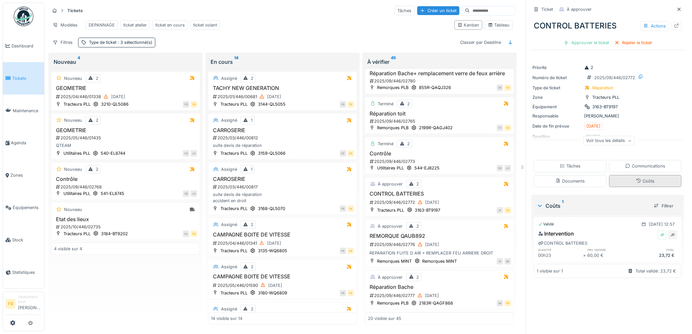
click at [642, 179] on div "Coûts" at bounding box center [645, 181] width 18 height 6
click at [571, 165] on div "Tâches" at bounding box center [570, 166] width 21 height 6
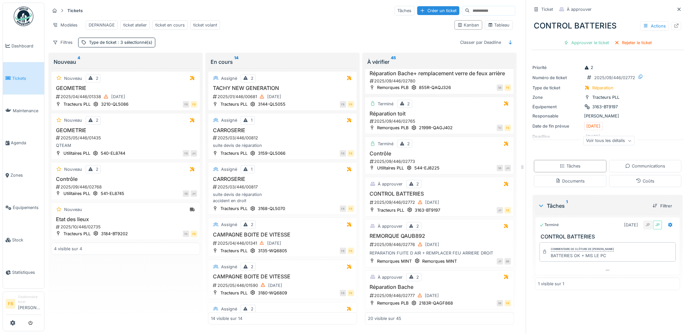
click at [627, 169] on div "Tâches Communications Documents Coûts" at bounding box center [608, 173] width 153 height 32
click at [636, 179] on icon at bounding box center [638, 181] width 5 height 4
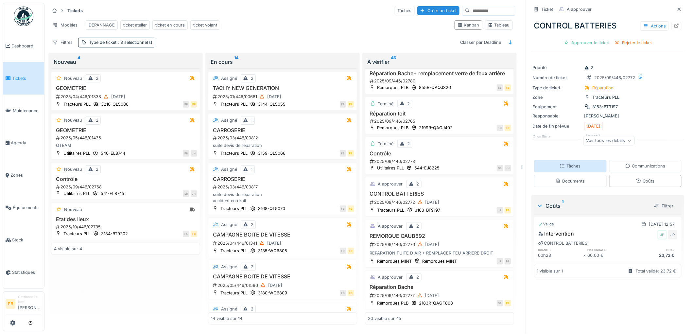
click at [586, 161] on div "Tâches" at bounding box center [570, 166] width 73 height 12
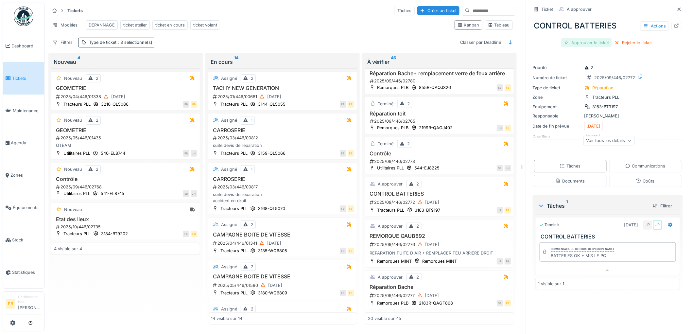
click at [588, 38] on div "Approuver le ticket" at bounding box center [586, 42] width 51 height 9
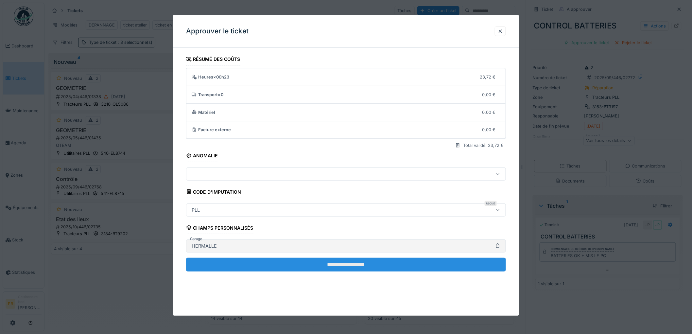
click at [336, 260] on input "**********" at bounding box center [346, 265] width 320 height 14
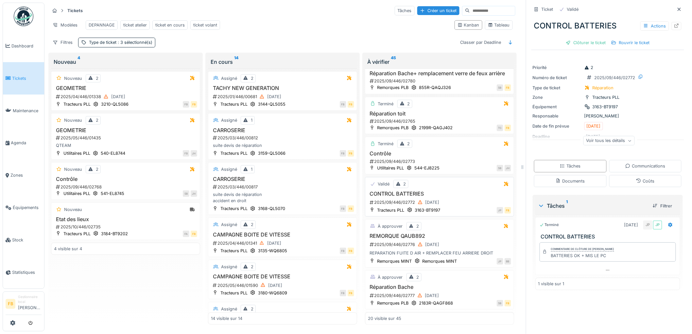
click at [437, 206] on div "CONTROL BATTERIES 2025/09/446/02772 29/09/2025" at bounding box center [439, 199] width 143 height 16
click at [455, 206] on div "2025/09/446/02772 29/09/2025" at bounding box center [440, 202] width 142 height 8
click at [461, 214] on div "JP FB" at bounding box center [477, 210] width 67 height 7
click at [586, 38] on div "Clôturer le ticket" at bounding box center [585, 42] width 45 height 9
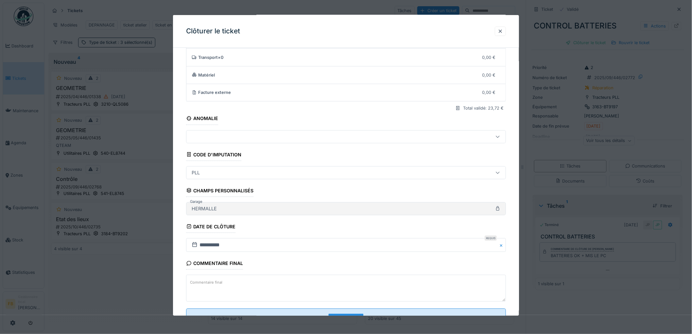
scroll to position [63, 0]
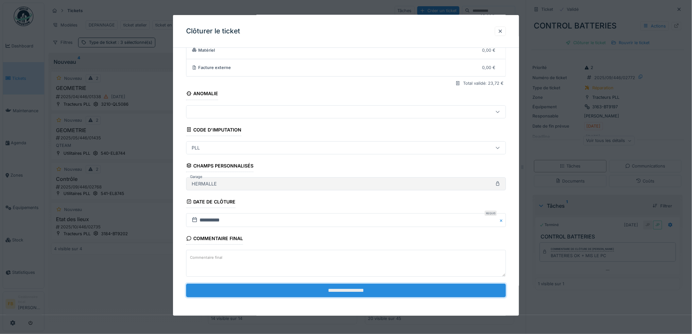
click at [341, 288] on input "**********" at bounding box center [346, 291] width 320 height 14
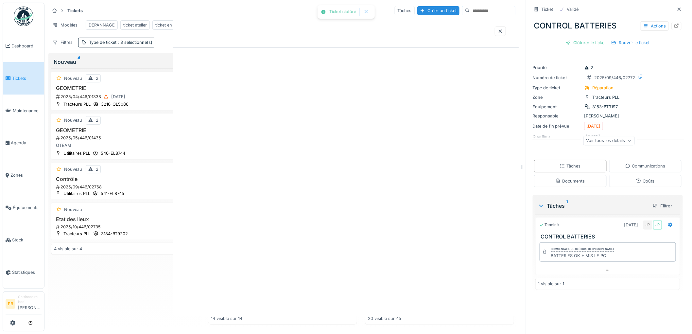
scroll to position [0, 0]
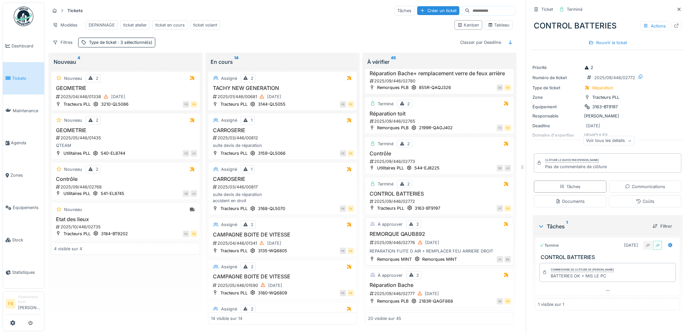
click at [449, 237] on h3 "REMORQUE QAUB892" at bounding box center [439, 234] width 143 height 6
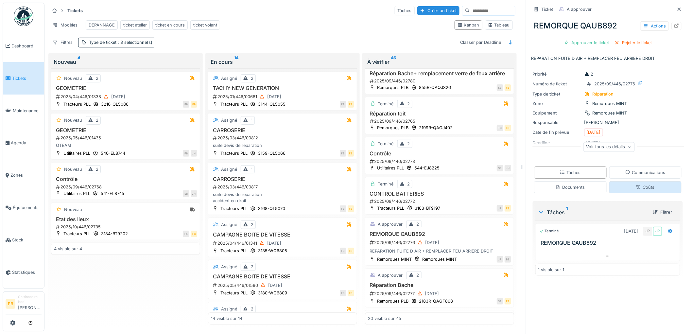
click at [622, 181] on div "Coûts" at bounding box center [645, 187] width 73 height 12
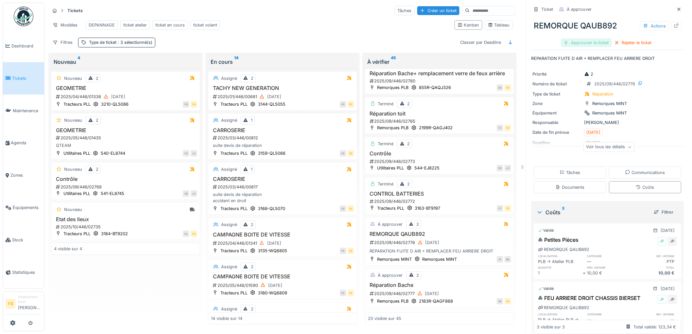
click at [580, 38] on div "Approuver le ticket" at bounding box center [586, 42] width 51 height 9
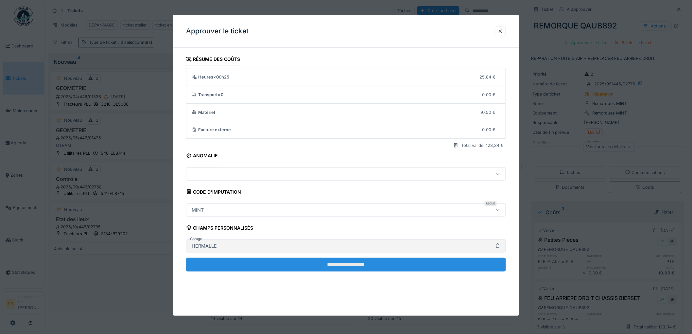
click at [339, 259] on input "**********" at bounding box center [346, 265] width 320 height 14
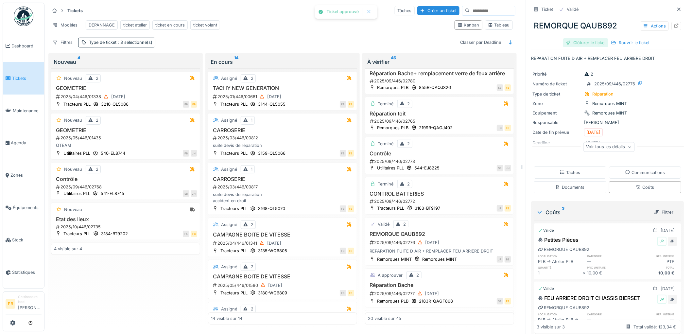
click at [577, 38] on div "Clôturer le ticket" at bounding box center [585, 42] width 45 height 9
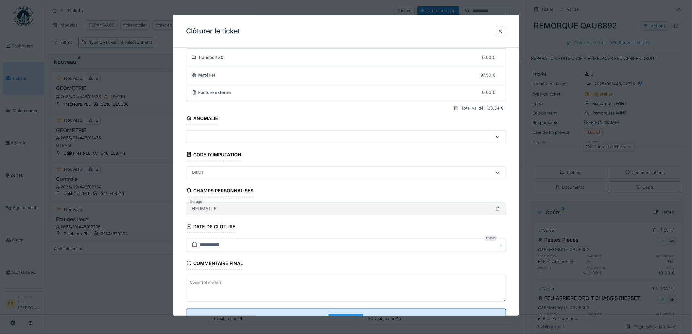
scroll to position [63, 0]
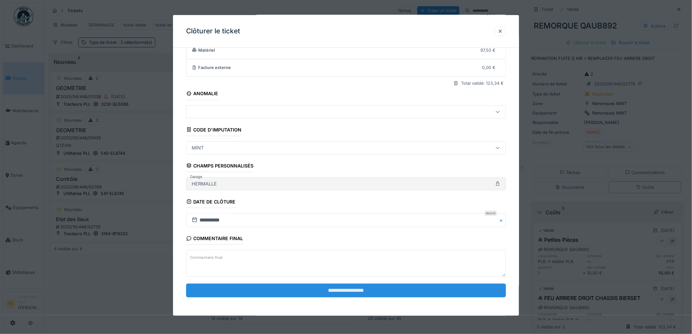
click at [330, 288] on input "**********" at bounding box center [346, 291] width 320 height 14
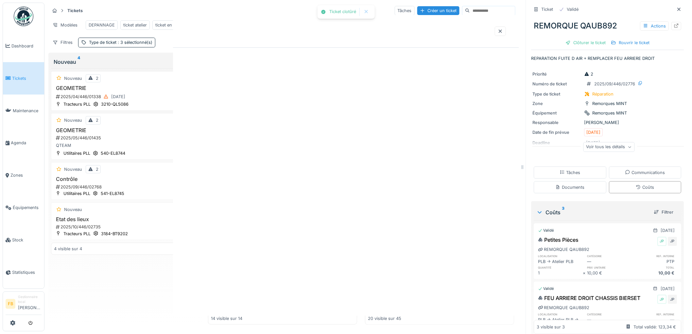
scroll to position [0, 0]
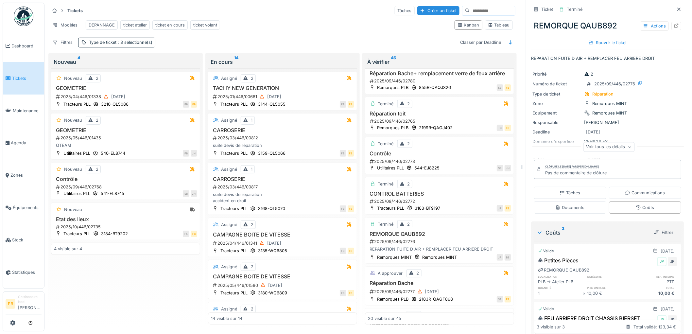
click at [14, 77] on span "Tickets" at bounding box center [26, 78] width 29 height 6
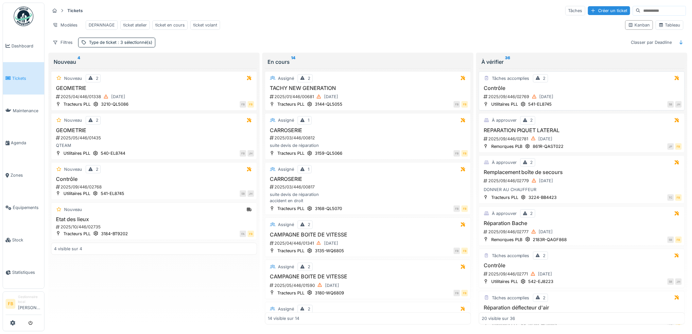
click at [601, 101] on div "2025/09/446/02769 [DATE]" at bounding box center [582, 97] width 199 height 8
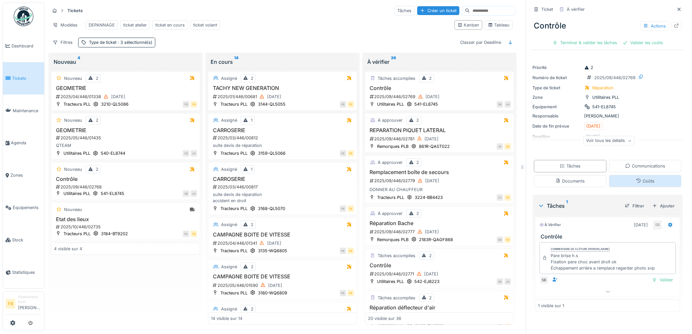
click at [626, 180] on div "Coûts" at bounding box center [645, 181] width 73 height 12
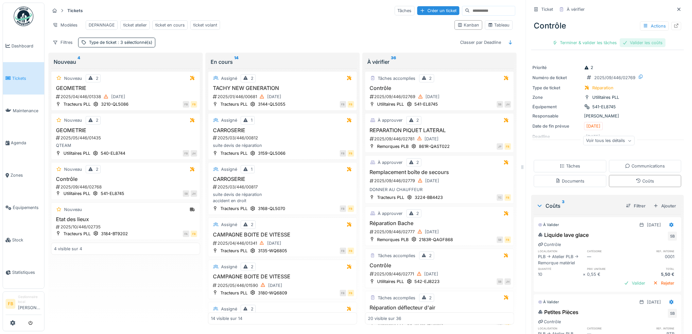
click at [629, 38] on div "Valider les coûts" at bounding box center [643, 42] width 46 height 9
click at [587, 31] on div "Contrôle Actions Terminer & valider les tâches" at bounding box center [608, 32] width 153 height 34
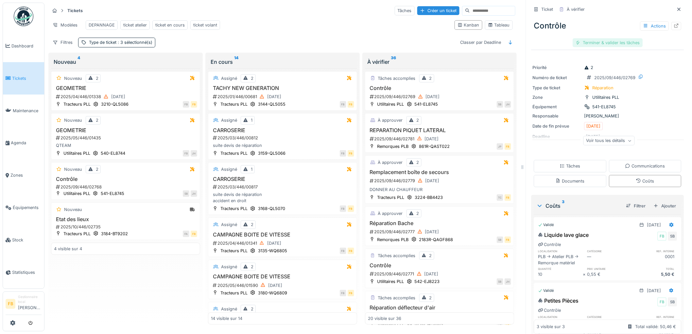
click at [586, 39] on div "Terminer & valider les tâches" at bounding box center [608, 42] width 70 height 9
click at [619, 40] on div "Approuver et clôturer le ticket" at bounding box center [641, 42] width 72 height 9
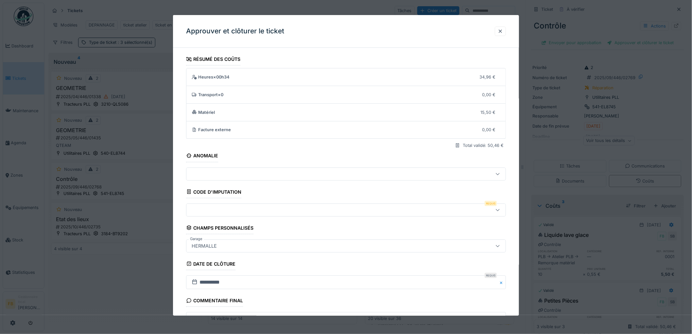
scroll to position [63, 0]
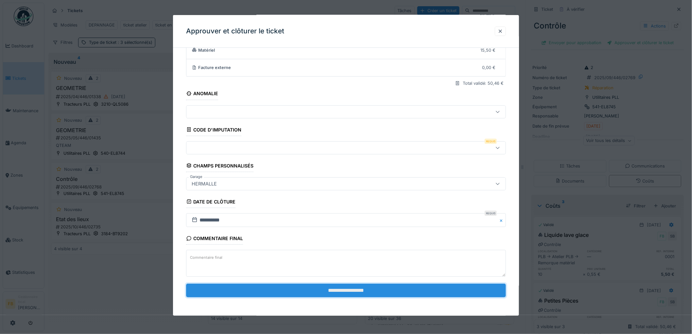
click at [311, 296] on input "**********" at bounding box center [346, 291] width 320 height 14
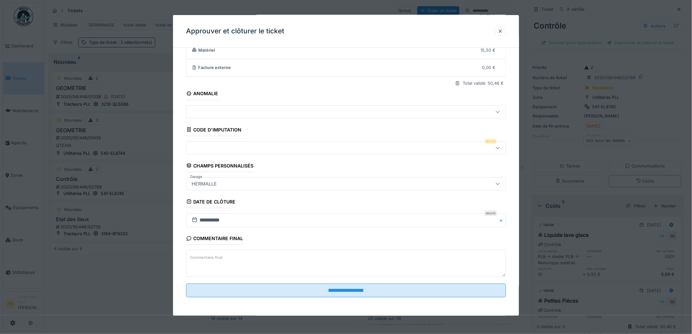
click at [222, 145] on div at bounding box center [327, 147] width 277 height 7
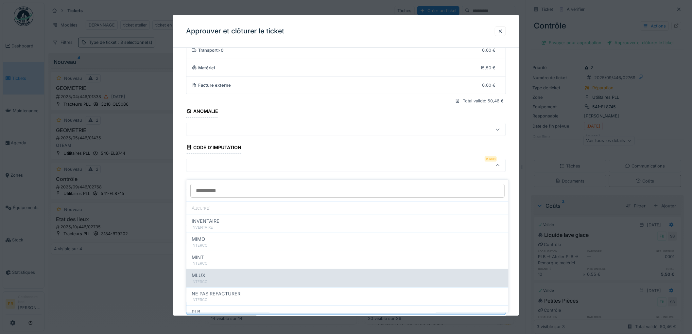
scroll to position [58, 0]
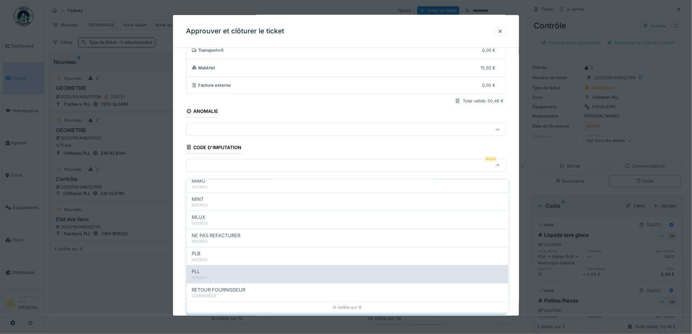
click at [221, 268] on div "PLL" at bounding box center [348, 271] width 312 height 7
type input "***"
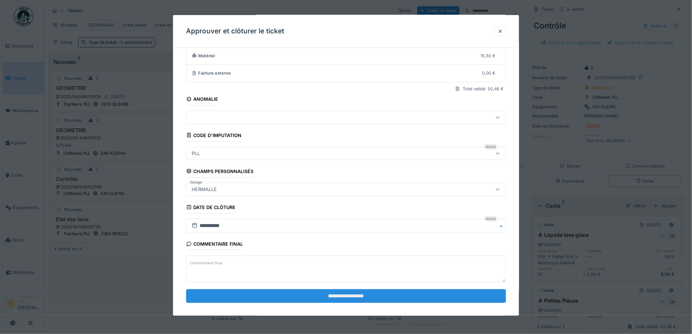
scroll to position [63, 0]
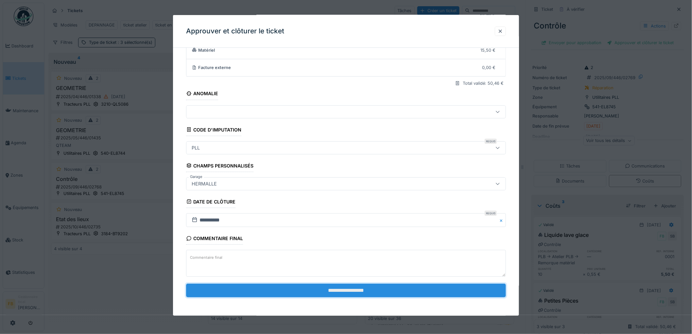
click at [339, 288] on input "**********" at bounding box center [346, 291] width 320 height 14
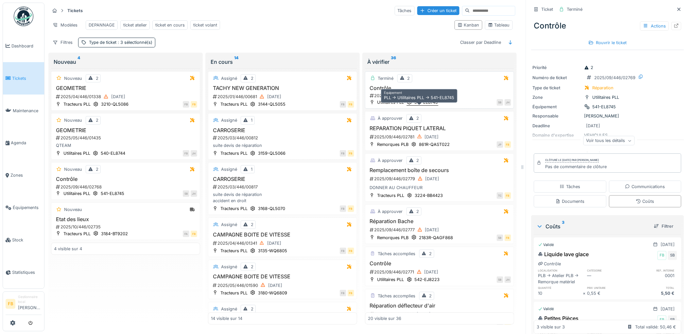
scroll to position [0, 0]
click at [463, 131] on h3 "REPARATION PIQUET LATERAL" at bounding box center [439, 128] width 143 height 6
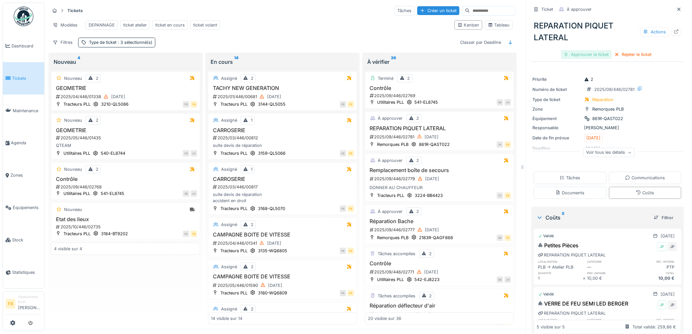
click at [573, 55] on div "Approuver le ticket" at bounding box center [586, 54] width 51 height 9
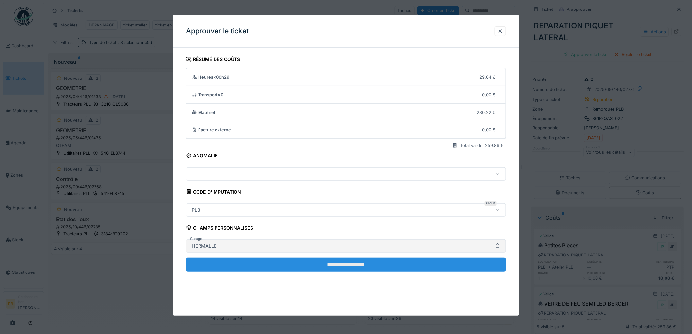
click at [291, 264] on input "**********" at bounding box center [346, 265] width 320 height 14
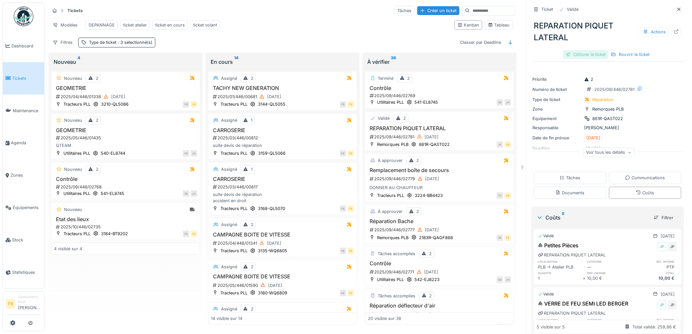
click at [578, 53] on div "Clôturer le ticket" at bounding box center [585, 54] width 45 height 9
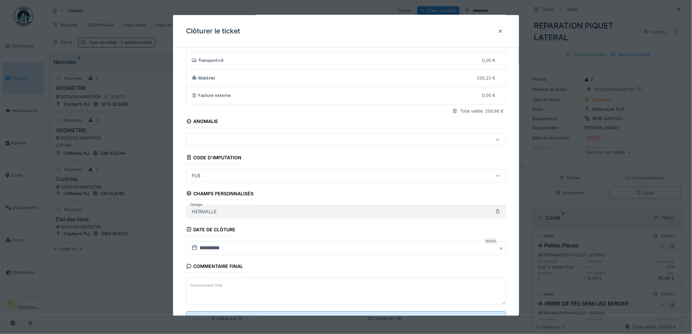
scroll to position [63, 0]
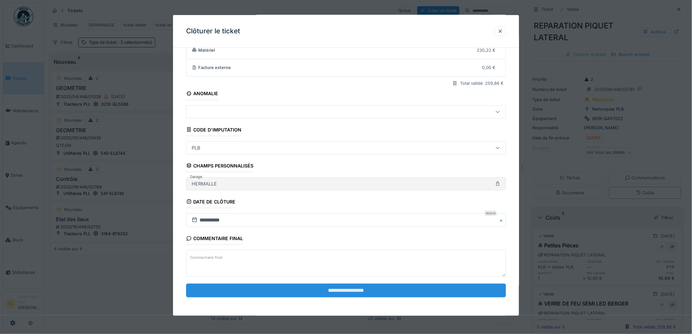
click at [347, 289] on input "**********" at bounding box center [346, 291] width 320 height 14
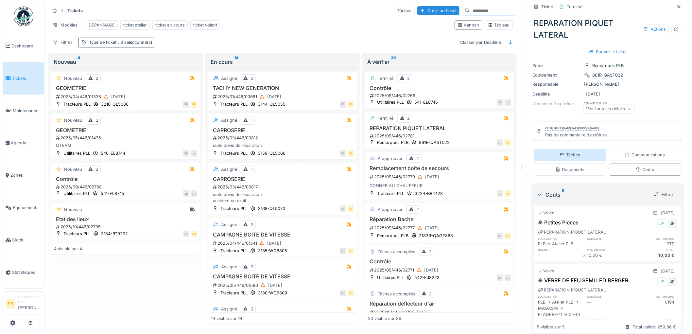
scroll to position [0, 0]
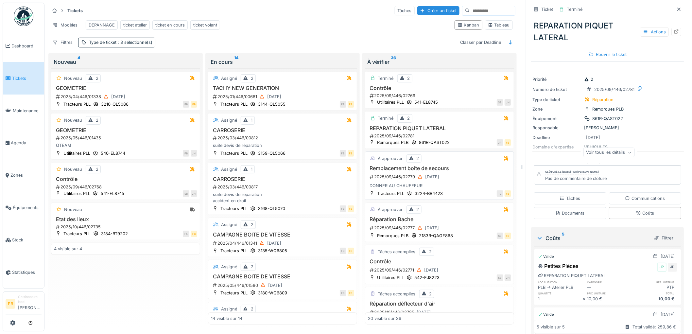
click at [459, 176] on div "2025/09/446/02779 29/09/2025" at bounding box center [440, 177] width 142 height 8
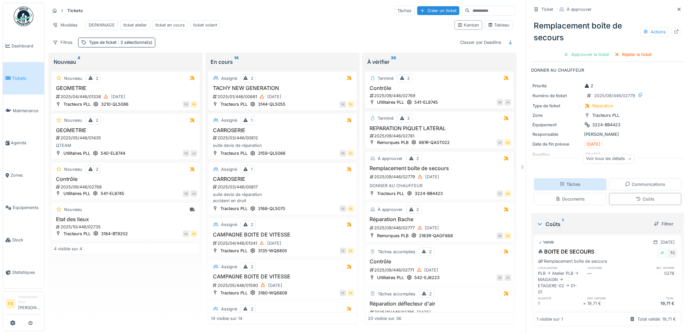
click at [571, 181] on div "Tâches" at bounding box center [570, 184] width 21 height 6
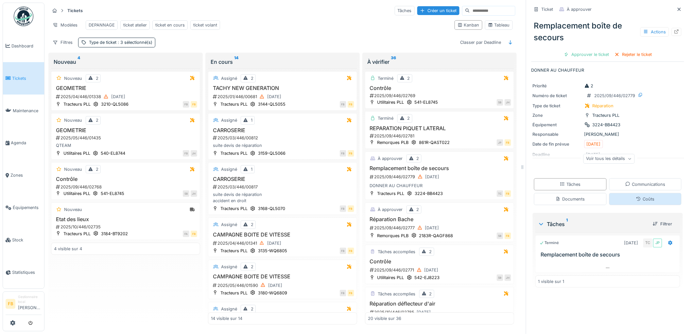
click at [636, 196] on div "Coûts" at bounding box center [645, 199] width 18 height 6
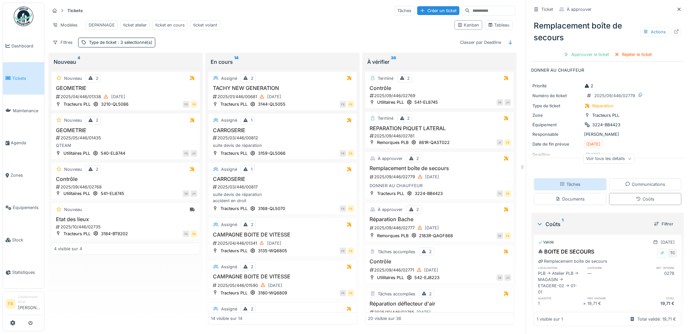
click at [577, 184] on div "Tâches" at bounding box center [570, 184] width 73 height 12
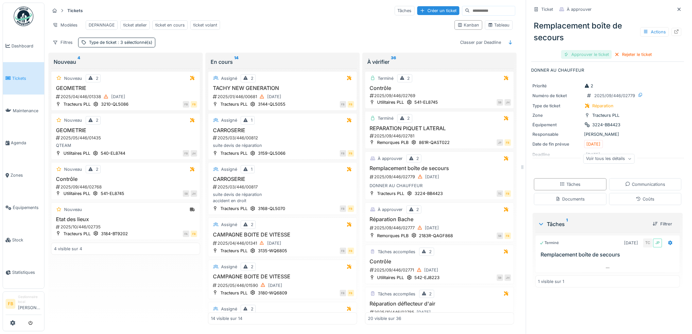
click at [584, 51] on div "Approuver le ticket" at bounding box center [586, 54] width 51 height 9
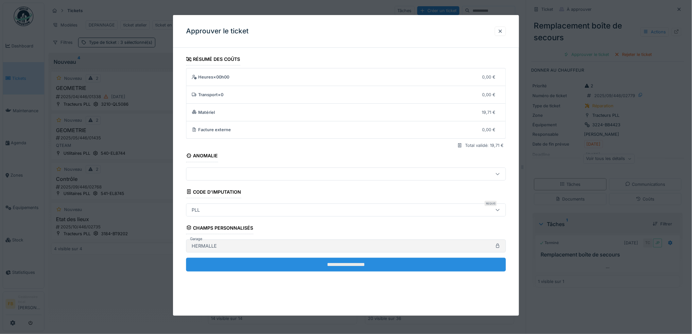
click at [320, 257] on fieldset "**********" at bounding box center [346, 165] width 320 height 224
click at [323, 262] on input "**********" at bounding box center [346, 265] width 320 height 14
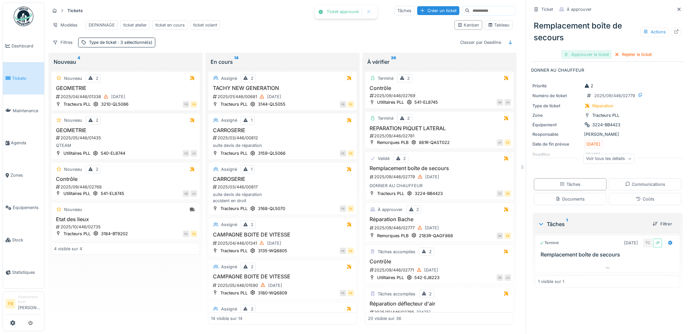
click at [574, 50] on div "Approuver le ticket" at bounding box center [586, 54] width 51 height 9
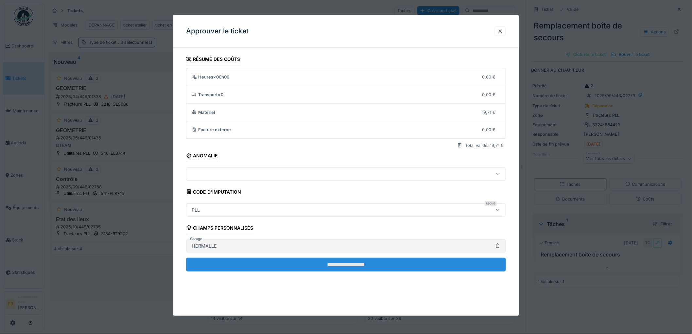
click at [351, 261] on input "**********" at bounding box center [346, 265] width 320 height 14
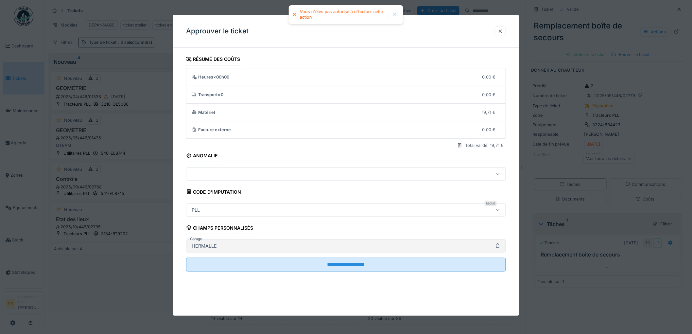
click at [502, 30] on div at bounding box center [500, 31] width 5 height 6
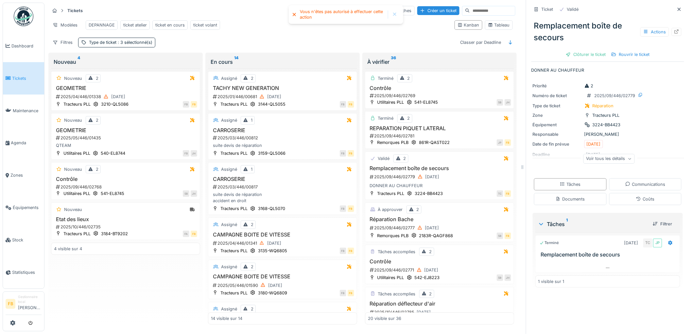
click at [27, 78] on span "Tickets" at bounding box center [26, 78] width 29 height 6
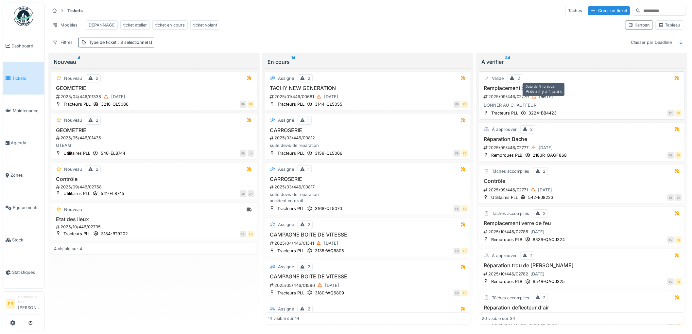
click at [553, 100] on div "[DATE]" at bounding box center [546, 97] width 14 height 6
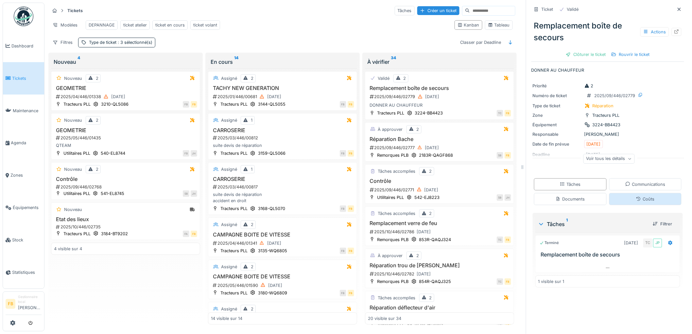
click at [636, 205] on div "Coûts" at bounding box center [645, 199] width 73 height 12
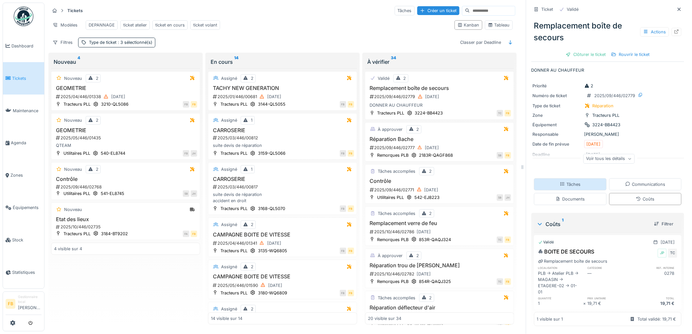
click at [574, 181] on div "Tâches" at bounding box center [570, 184] width 21 height 6
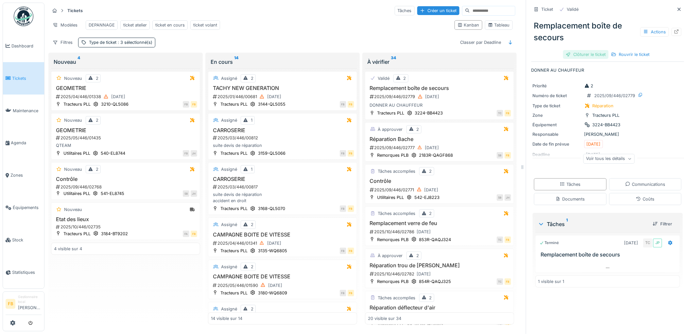
click at [578, 50] on div "Clôturer le ticket" at bounding box center [585, 54] width 45 height 9
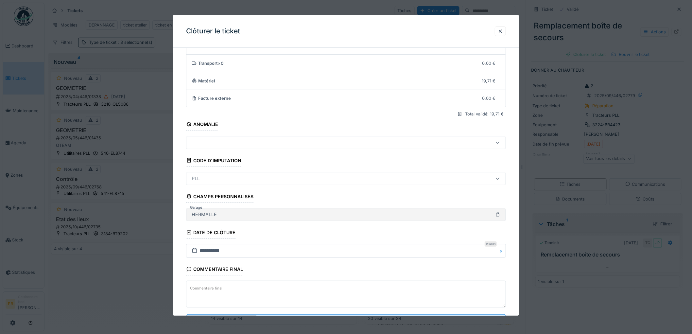
scroll to position [63, 0]
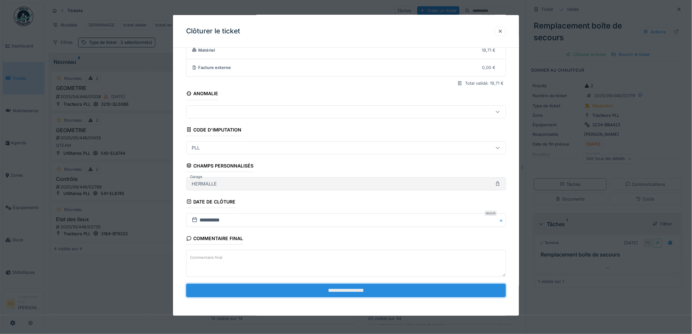
click at [336, 286] on input "**********" at bounding box center [346, 291] width 320 height 14
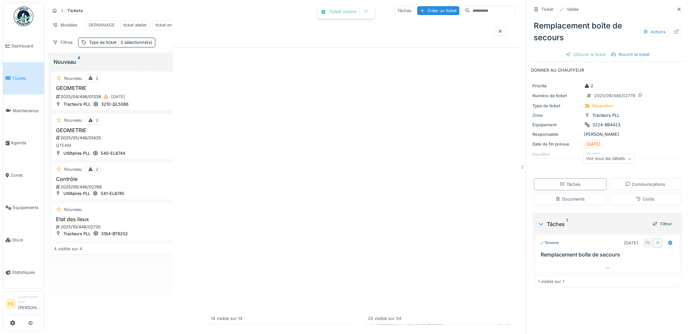
scroll to position [0, 0]
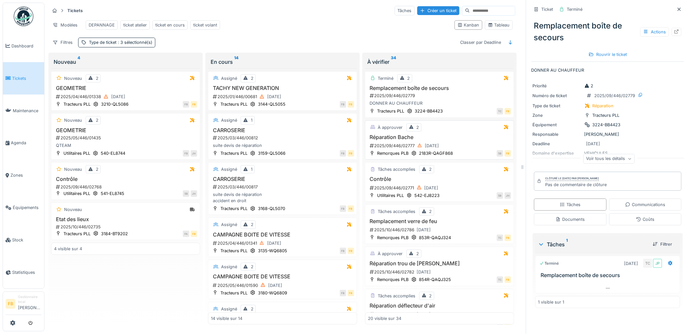
click at [452, 136] on h3 "Réparation Bache" at bounding box center [439, 137] width 143 height 6
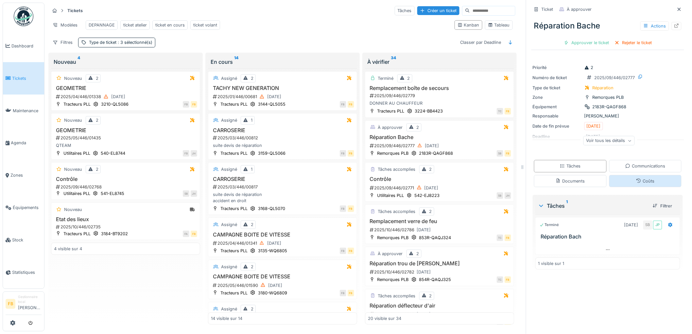
click at [619, 181] on div "Coûts" at bounding box center [645, 181] width 73 height 12
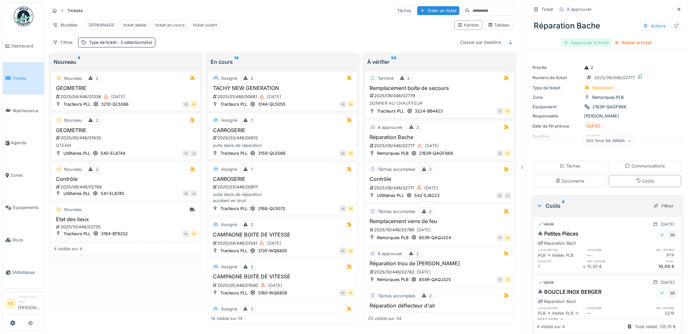
click at [577, 46] on div "Approuver le ticket" at bounding box center [586, 42] width 51 height 9
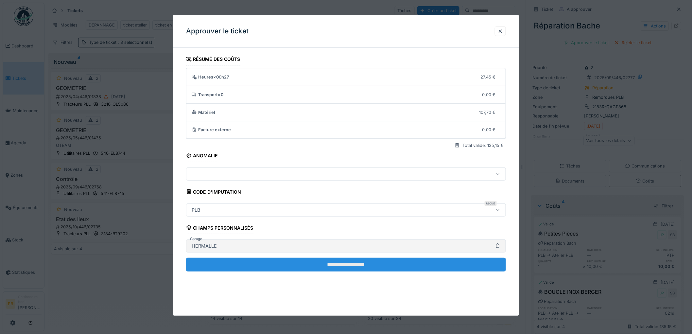
click at [346, 264] on input "**********" at bounding box center [346, 265] width 320 height 14
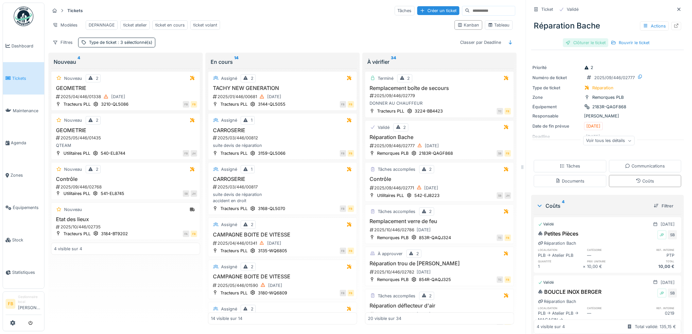
click at [578, 43] on div "Clôturer le ticket" at bounding box center [585, 42] width 45 height 9
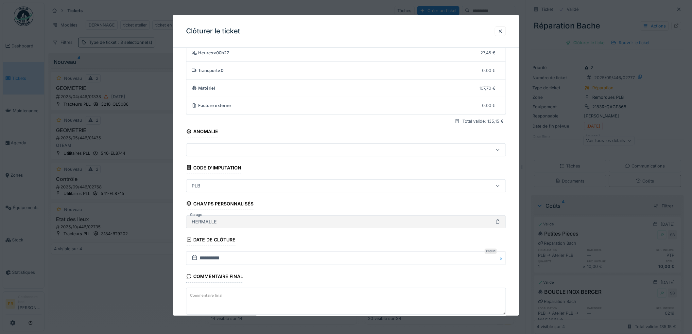
scroll to position [63, 0]
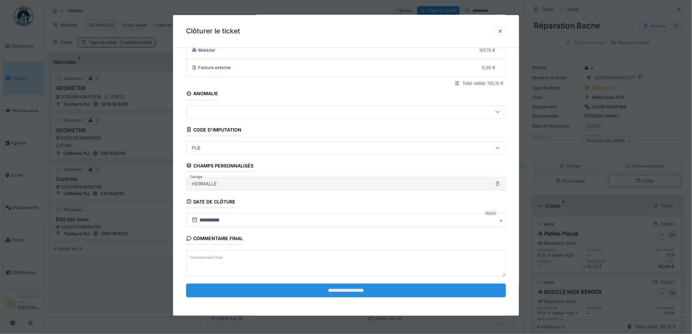
click at [348, 290] on input "**********" at bounding box center [346, 291] width 320 height 14
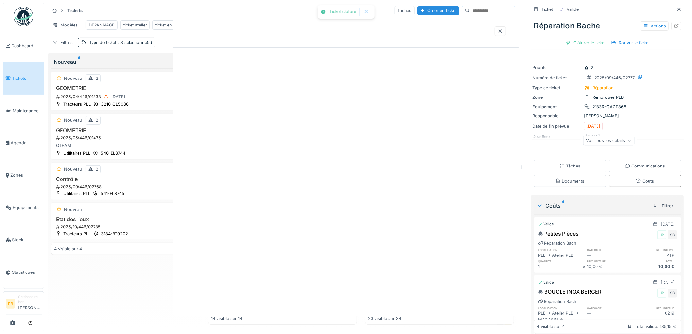
scroll to position [0, 0]
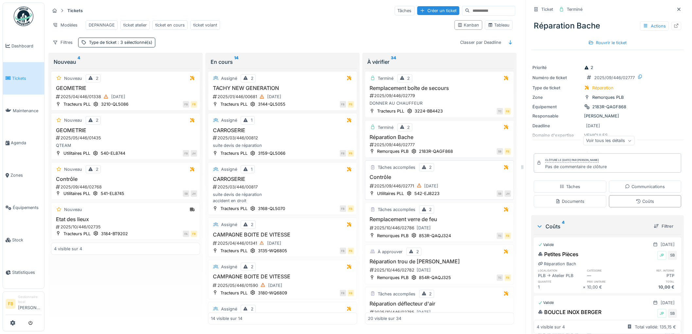
click at [459, 189] on div "2025/09/446/02771 [DATE]" at bounding box center [440, 186] width 142 height 8
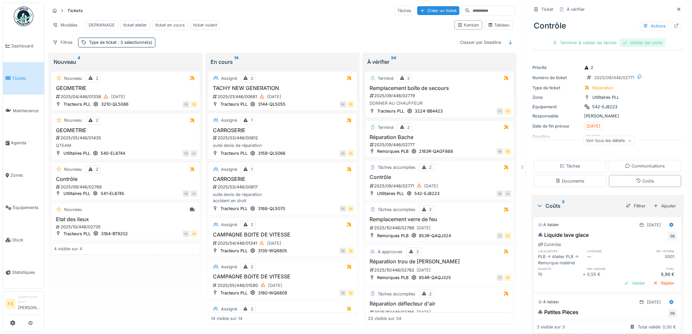
click at [625, 43] on div "Valider les coûts" at bounding box center [643, 42] width 46 height 9
click at [603, 40] on div "Terminer & valider les tâches" at bounding box center [608, 42] width 70 height 9
click at [610, 44] on div "Approuver et clôturer le ticket" at bounding box center [641, 42] width 72 height 9
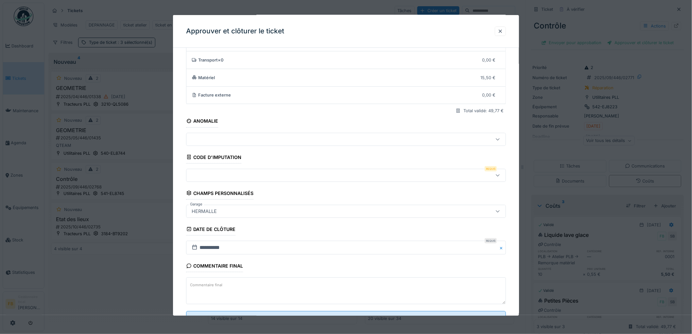
scroll to position [63, 0]
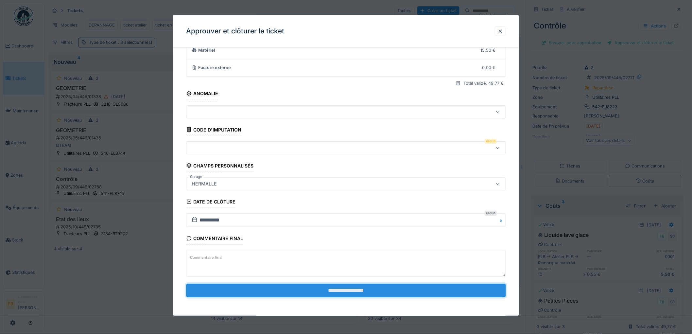
click at [323, 287] on input "**********" at bounding box center [346, 291] width 320 height 14
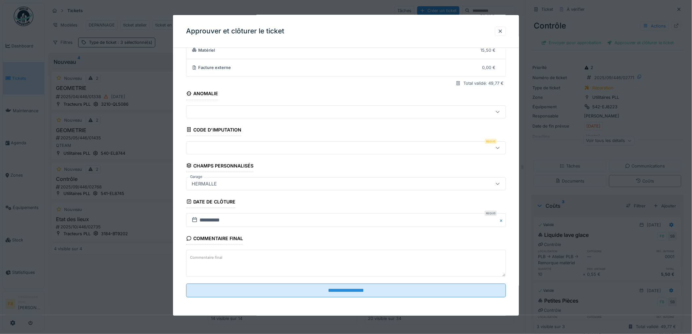
click at [228, 149] on div at bounding box center [327, 147] width 277 height 7
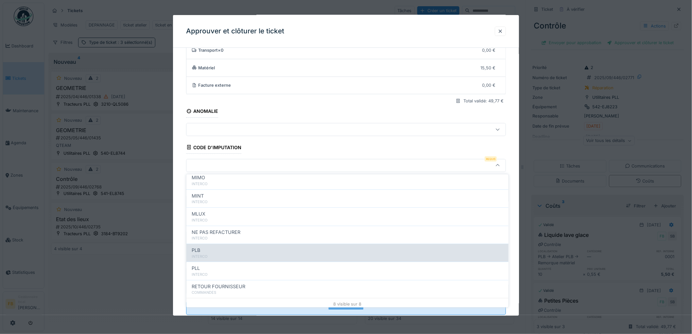
scroll to position [58, 0]
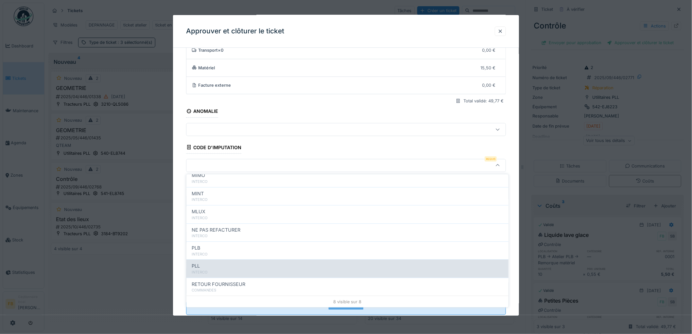
click at [217, 266] on div "PLL" at bounding box center [348, 266] width 312 height 7
type input "***"
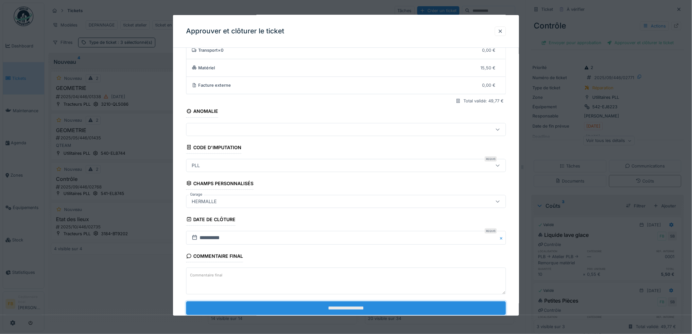
click at [329, 309] on input "**********" at bounding box center [346, 308] width 320 height 14
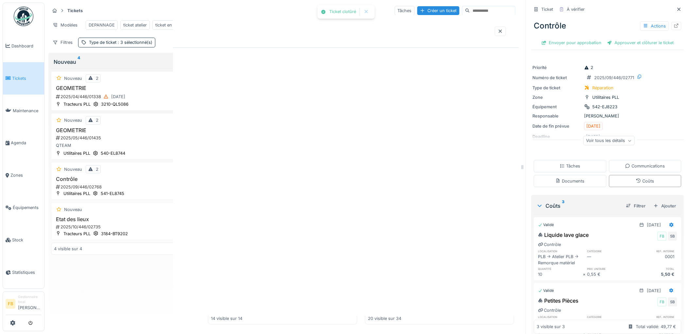
scroll to position [0, 0]
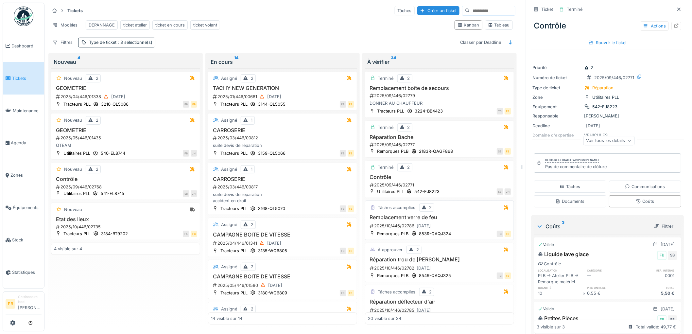
click at [456, 229] on div "2025/10/446/02786 [DATE]" at bounding box center [440, 226] width 142 height 8
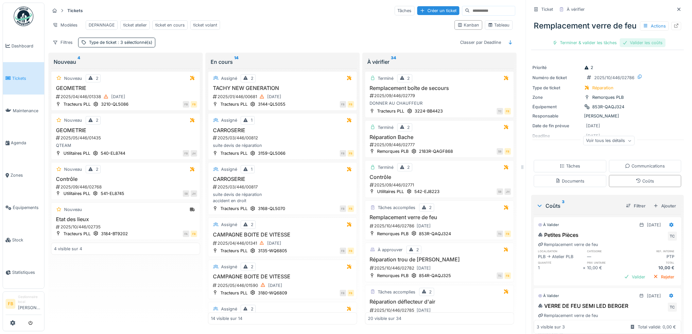
click at [627, 47] on div "Valider les coûts" at bounding box center [643, 42] width 46 height 9
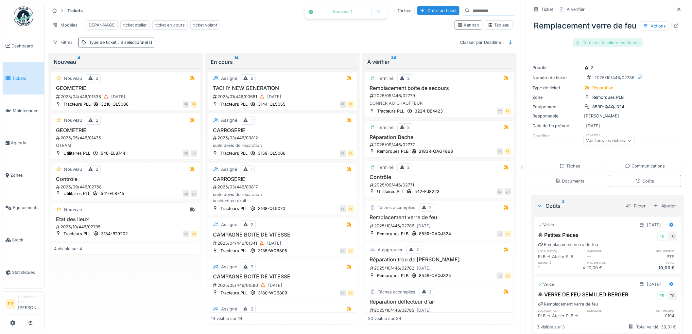
click at [589, 47] on div "Terminer & valider les tâches" at bounding box center [608, 42] width 70 height 9
click at [607, 46] on div at bounding box center [609, 43] width 5 height 6
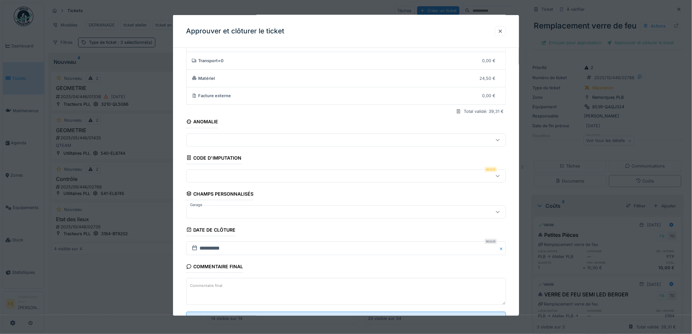
scroll to position [63, 0]
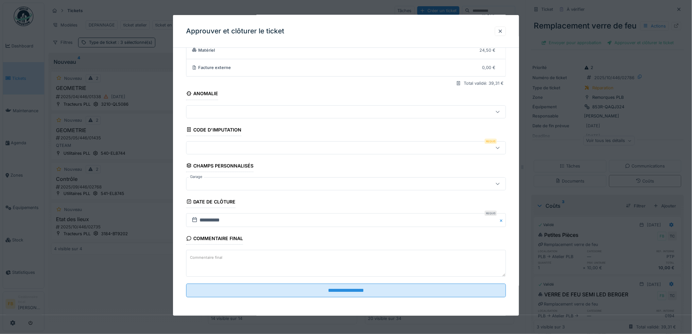
click at [231, 148] on div at bounding box center [327, 147] width 277 height 7
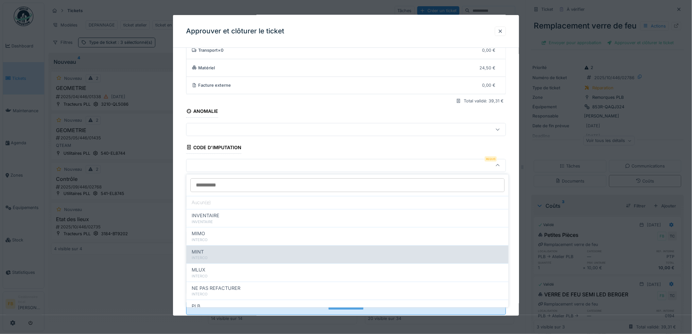
scroll to position [58, 0]
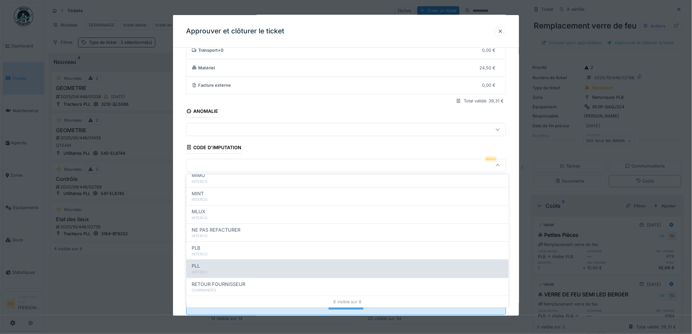
click at [218, 269] on div "PLL" at bounding box center [348, 266] width 312 height 7
type input "***"
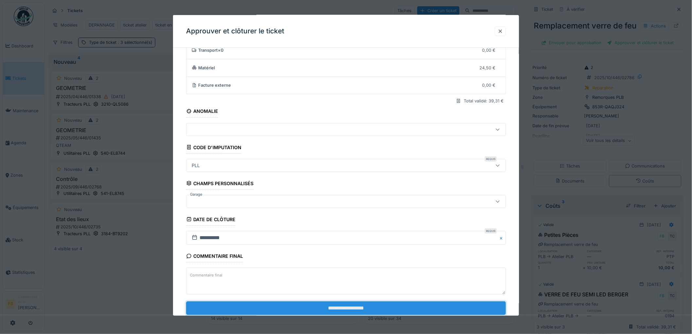
click at [344, 310] on input "**********" at bounding box center [346, 308] width 320 height 14
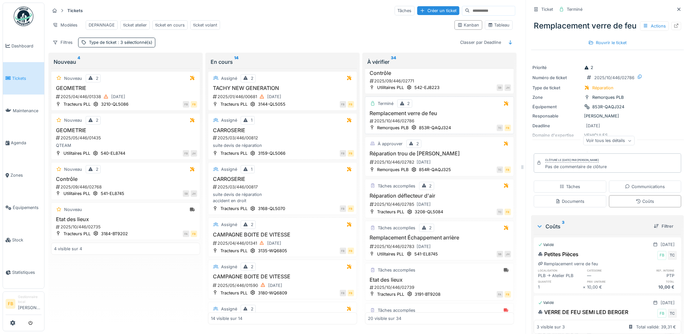
scroll to position [109, 0]
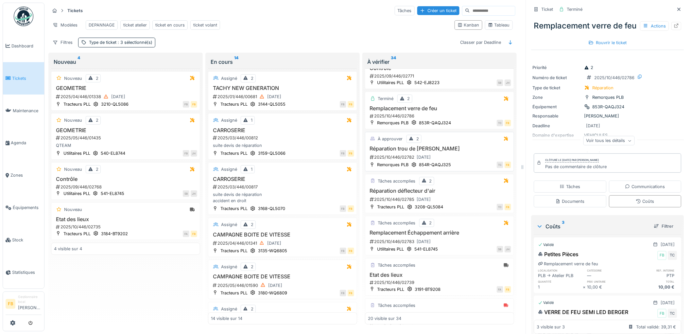
click at [461, 161] on div "2025/10/446/02782 30/09/2025" at bounding box center [440, 157] width 142 height 8
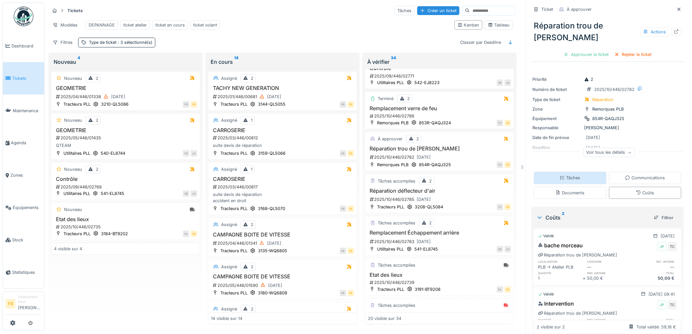
click at [568, 172] on div "Tâches" at bounding box center [570, 178] width 73 height 12
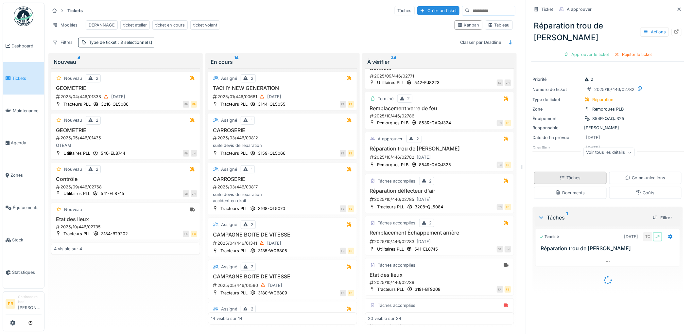
scroll to position [5, 0]
click at [619, 187] on div "Coûts" at bounding box center [645, 193] width 73 height 12
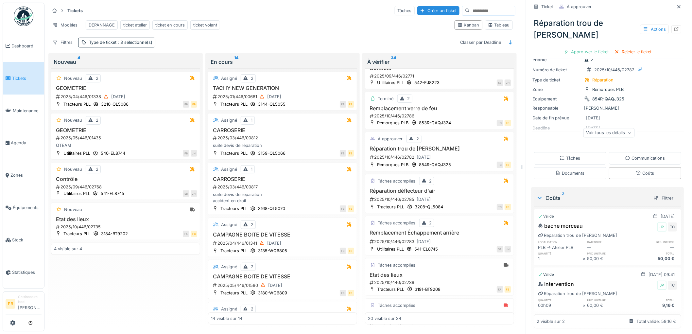
scroll to position [11, 0]
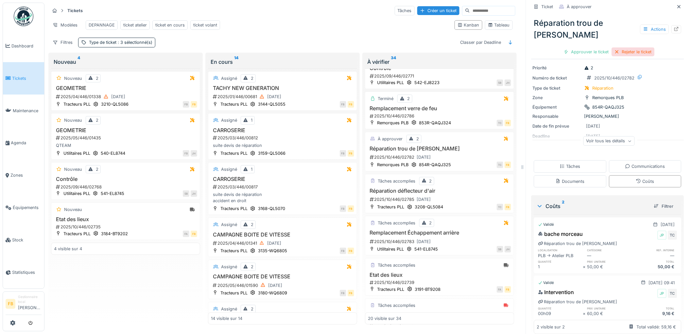
click at [633, 47] on div "Rejeter le ticket" at bounding box center [633, 51] width 43 height 9
click at [669, 282] on div at bounding box center [671, 285] width 5 height 6
click at [646, 293] on div "Modifier" at bounding box center [643, 298] width 32 height 10
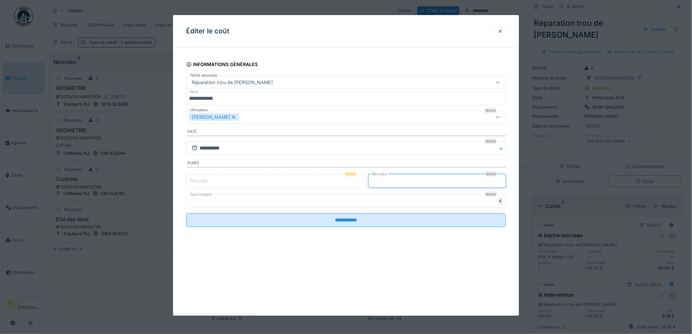
drag, startPoint x: 389, startPoint y: 183, endPoint x: 347, endPoint y: 183, distance: 42.2
click at [358, 183] on div "Heures Requis * Minutes Requis *" at bounding box center [346, 181] width 320 height 16
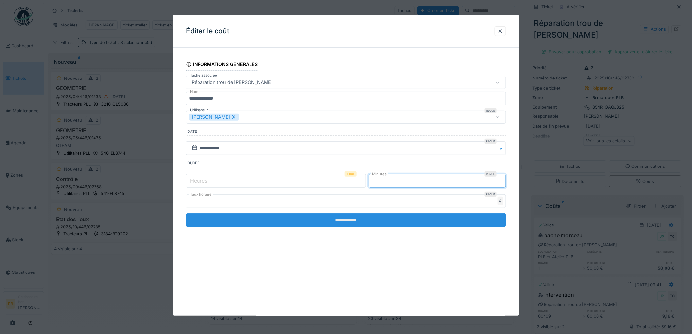
type input "**"
click at [344, 222] on input "**********" at bounding box center [346, 220] width 320 height 14
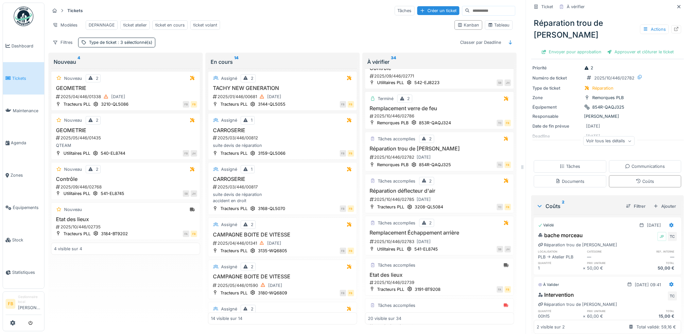
click at [627, 321] on div "Valider" at bounding box center [635, 325] width 26 height 9
click at [586, 160] on div "Tâches" at bounding box center [570, 166] width 73 height 12
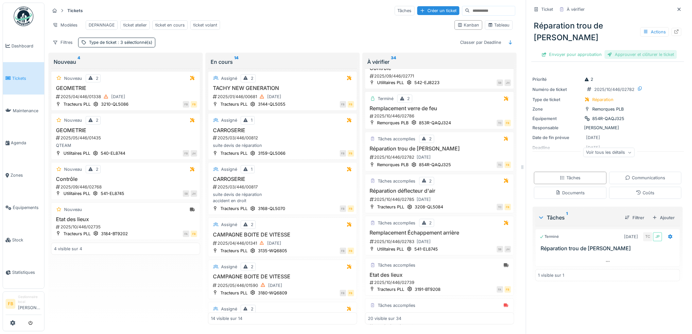
click at [634, 50] on div "Approuver et clôturer le ticket" at bounding box center [641, 54] width 72 height 9
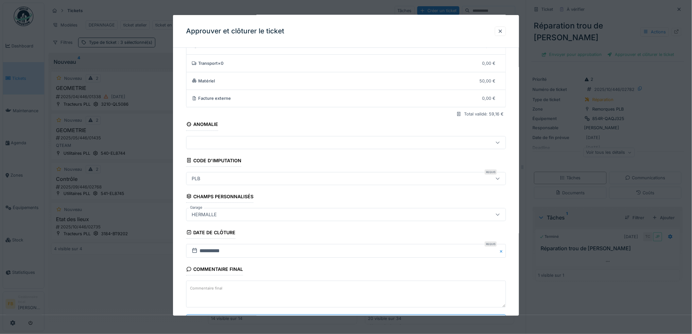
scroll to position [63, 0]
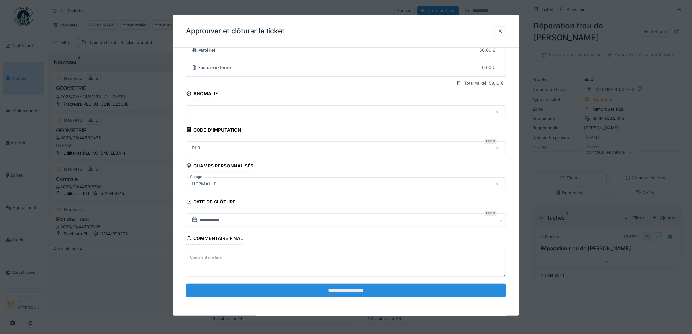
click at [307, 284] on input "**********" at bounding box center [346, 291] width 320 height 14
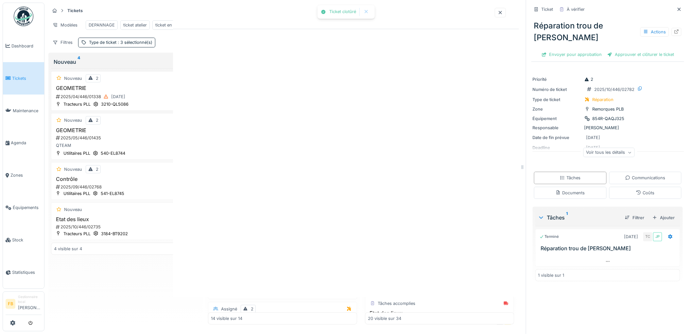
scroll to position [0, 0]
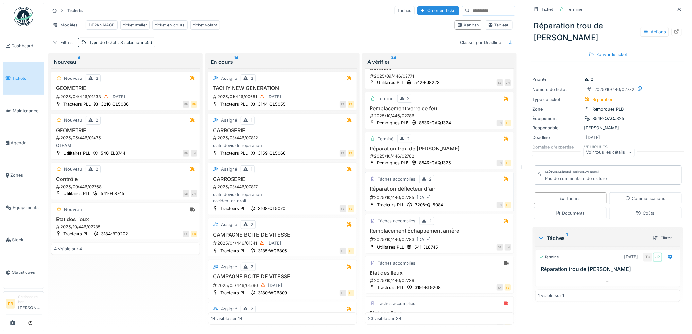
click at [453, 189] on h3 "Réparation déflecteur d'air" at bounding box center [439, 189] width 143 height 6
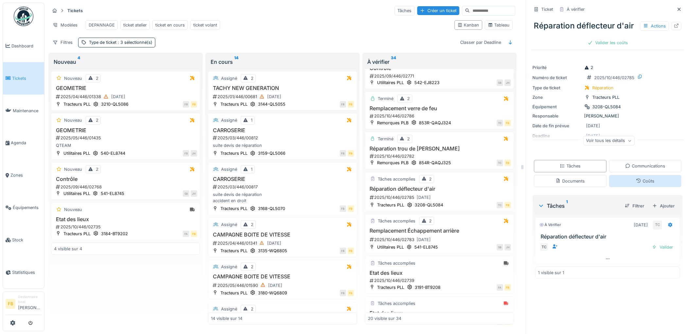
click at [636, 183] on icon at bounding box center [638, 181] width 5 height 4
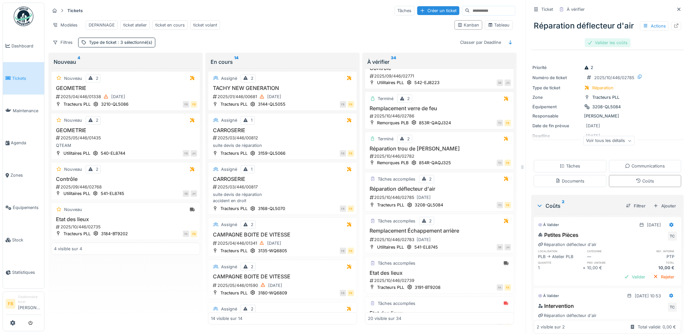
click at [600, 47] on div "Valider les coûts" at bounding box center [608, 42] width 46 height 9
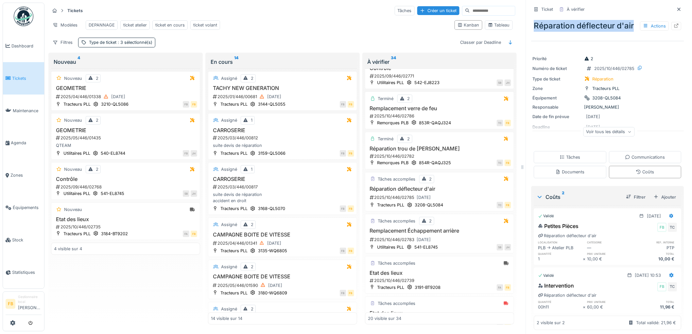
drag, startPoint x: 548, startPoint y: 30, endPoint x: 529, endPoint y: 20, distance: 22.0
click at [532, 20] on div "Réparation déflecteur d'air Actions" at bounding box center [608, 25] width 153 height 17
click at [542, 25] on div "Réparation déflecteur d'air Actions" at bounding box center [608, 25] width 153 height 17
click at [454, 199] on div "2025/10/446/02785 30/09/2025" at bounding box center [440, 197] width 142 height 8
click at [454, 195] on div "2025/10/446/02785 30/09/2025" at bounding box center [440, 197] width 142 height 8
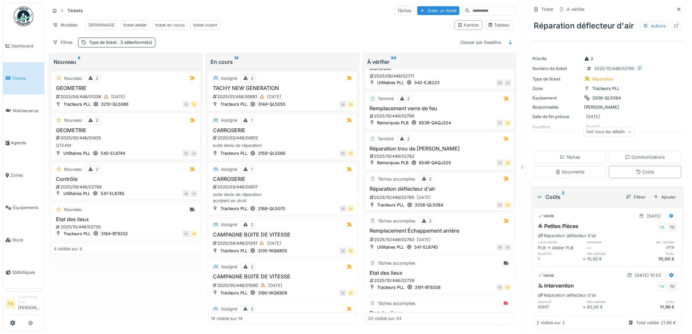
click at [454, 195] on div "2025/10/446/02785 30/09/2025" at bounding box center [440, 197] width 142 height 8
click at [574, 160] on div "Tâches" at bounding box center [570, 157] width 21 height 6
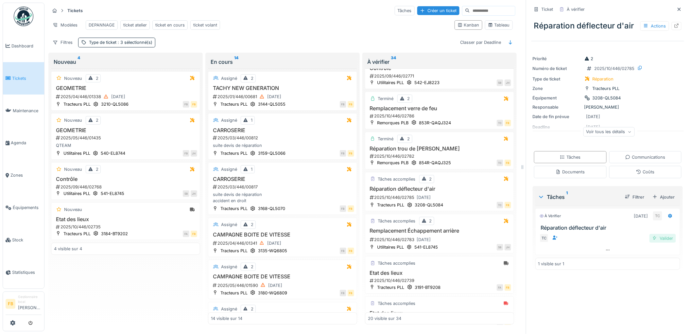
click at [650, 243] on div "Valider" at bounding box center [663, 238] width 26 height 9
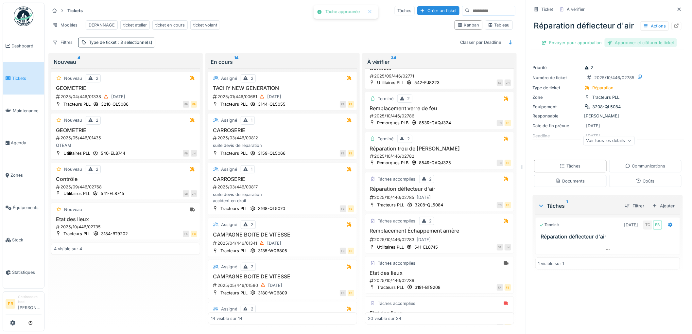
click at [621, 47] on div "Approuver et clôturer le ticket" at bounding box center [641, 42] width 72 height 9
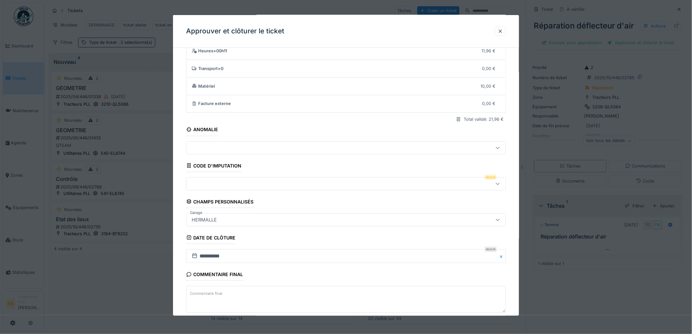
scroll to position [63, 0]
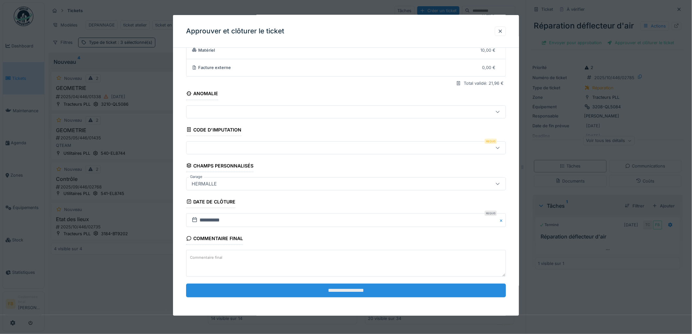
click at [335, 290] on input "**********" at bounding box center [346, 291] width 320 height 14
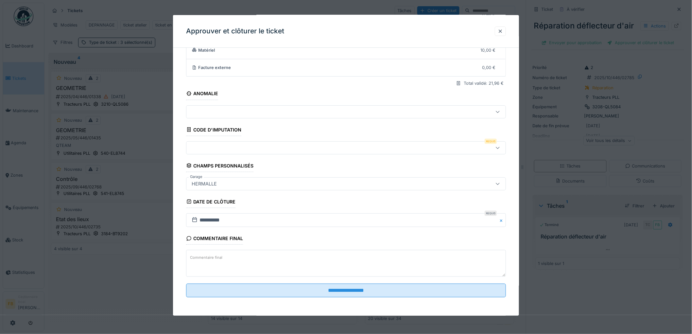
click at [233, 143] on div at bounding box center [346, 147] width 320 height 13
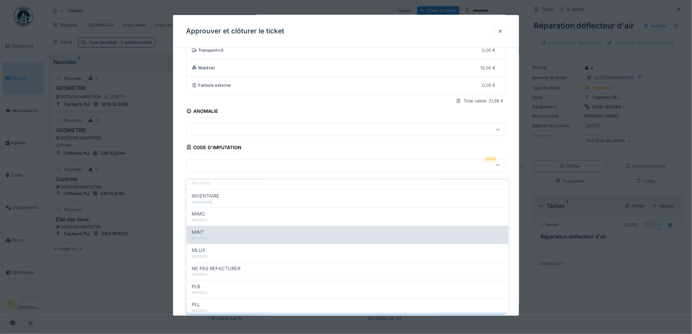
scroll to position [58, 0]
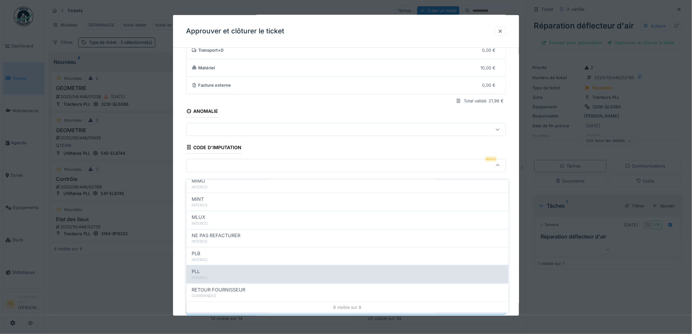
click at [216, 269] on div "PLL" at bounding box center [348, 271] width 312 height 7
type input "***"
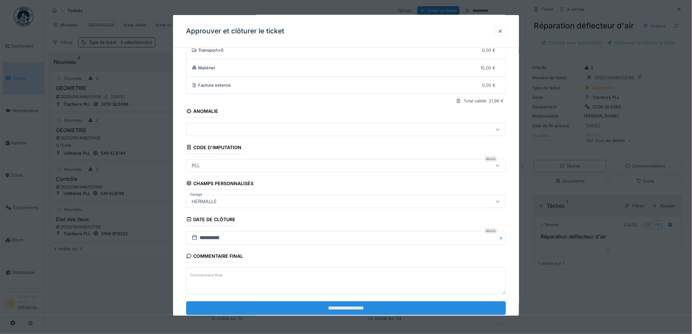
click at [353, 310] on input "**********" at bounding box center [346, 308] width 320 height 14
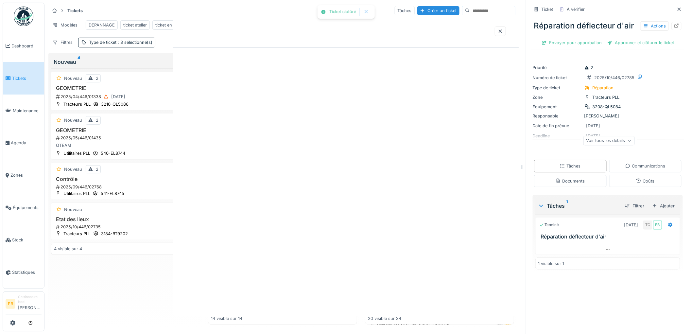
scroll to position [0, 0]
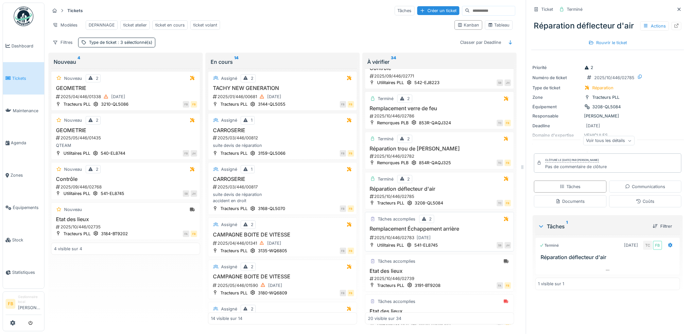
click at [450, 236] on div "2025/10/446/02783 30/09/2025" at bounding box center [440, 238] width 142 height 8
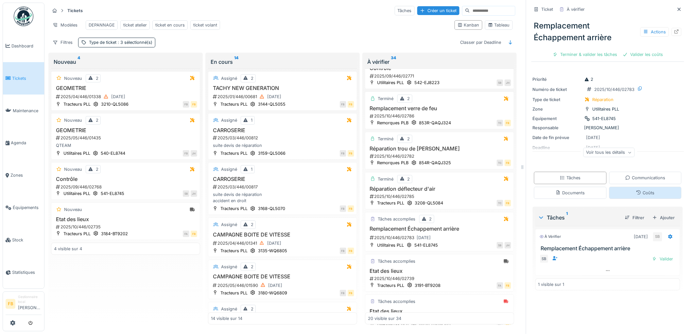
click at [648, 187] on div "Coûts" at bounding box center [645, 193] width 73 height 12
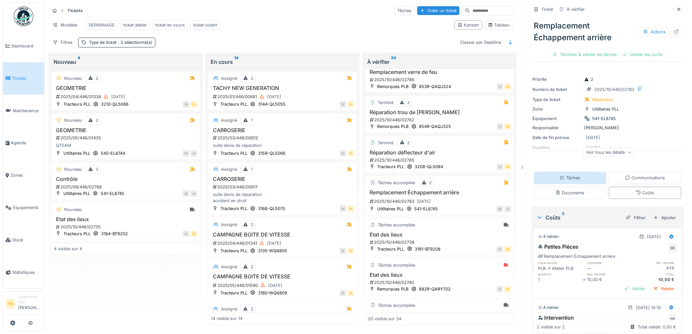
click at [578, 172] on div "Tâches" at bounding box center [570, 178] width 73 height 12
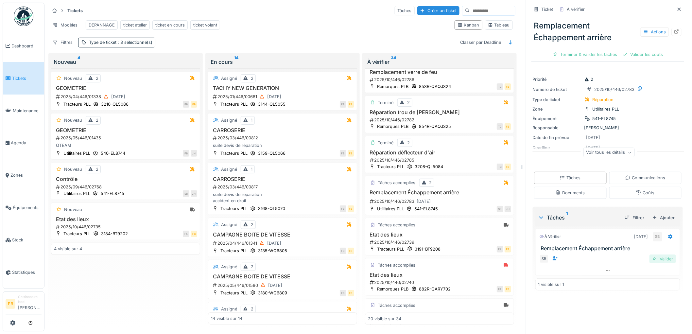
click at [652, 254] on div "Valider" at bounding box center [663, 258] width 26 height 9
click at [648, 49] on div "Remplacement Échappement arrière Actions Terminer & valider les tâches Valider …" at bounding box center [608, 37] width 153 height 45
click at [606, 51] on div "Valider les coûts" at bounding box center [608, 54] width 46 height 9
click at [636, 190] on div "Coûts" at bounding box center [645, 193] width 18 height 6
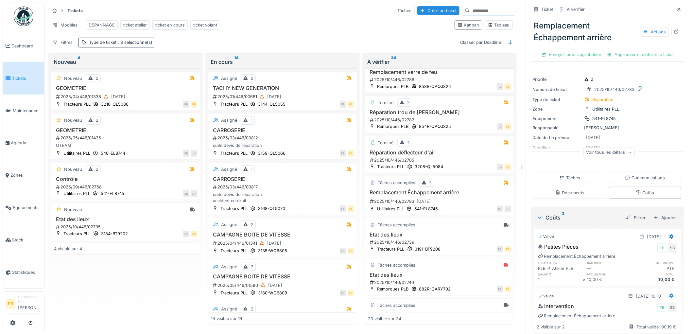
scroll to position [26, 0]
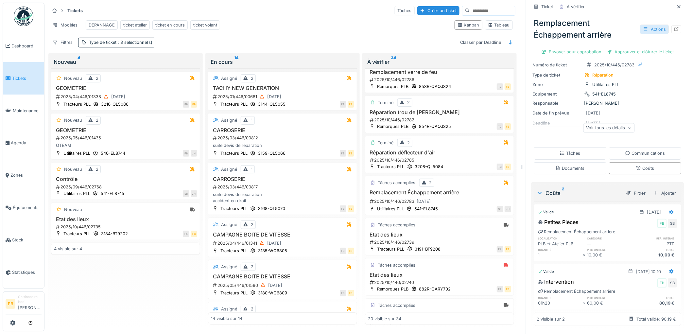
click at [652, 25] on div "Actions" at bounding box center [654, 29] width 29 height 9
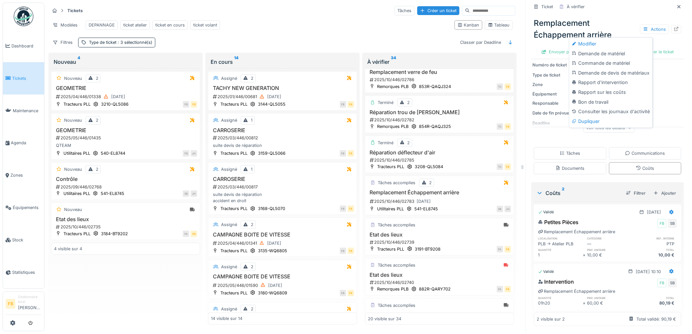
click at [541, 36] on div "Remplacement Échappement arrière Actions" at bounding box center [608, 29] width 153 height 29
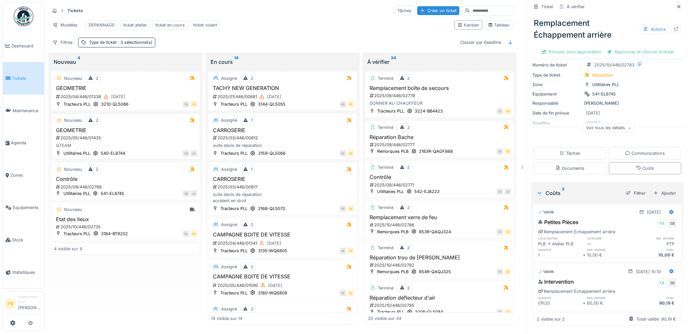
scroll to position [0, 0]
click at [43, 97] on link "Maintenance" at bounding box center [23, 111] width 41 height 32
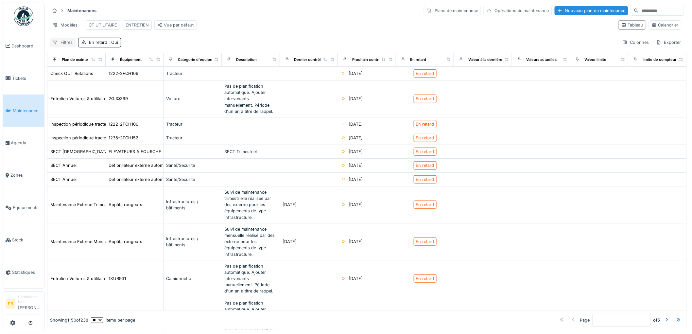
click at [63, 47] on div "Filtres" at bounding box center [63, 42] width 26 height 9
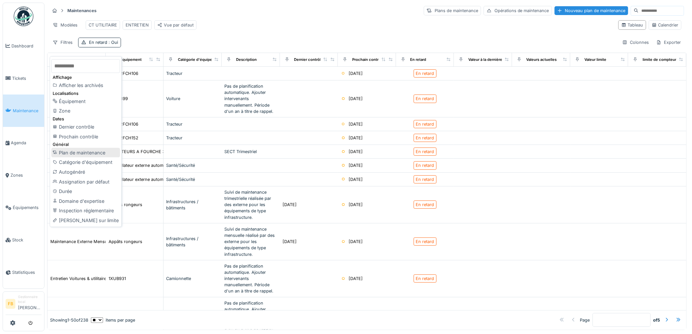
click at [92, 153] on div "Plan de maintenance" at bounding box center [85, 153] width 69 height 10
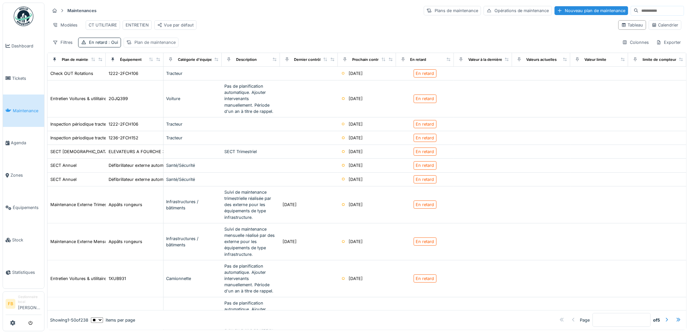
click at [153, 45] on div "Plan de maintenance" at bounding box center [154, 42] width 41 height 6
click at [157, 79] on div "Plan de maintenance" at bounding box center [157, 79] width 56 height 7
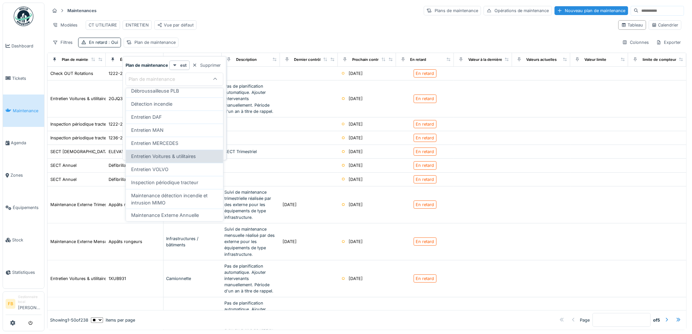
scroll to position [119, 0]
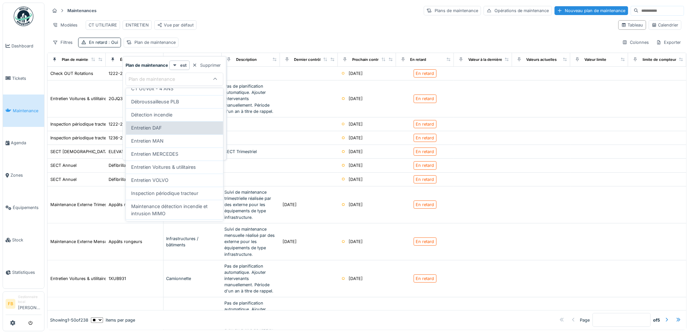
click at [165, 128] on div "Entretien DAF" at bounding box center [174, 127] width 87 height 7
type input "*****"
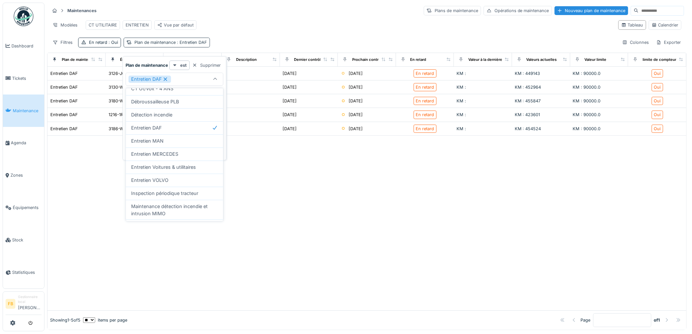
click at [171, 44] on div "Plan de maintenance : Entretien DAF" at bounding box center [170, 42] width 73 height 6
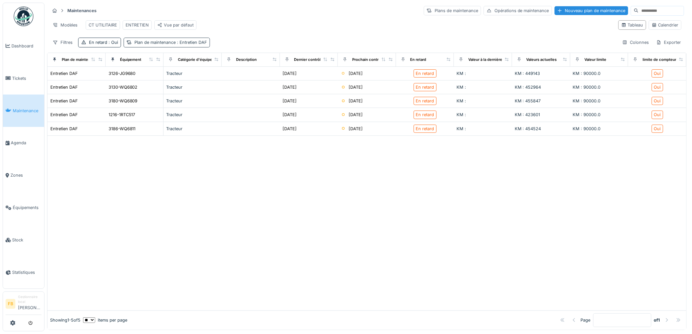
click at [169, 45] on div "Plan de maintenance : Entretien DAF" at bounding box center [170, 42] width 73 height 6
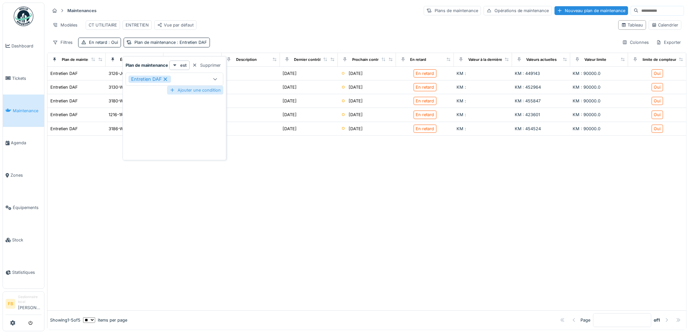
click at [171, 87] on div at bounding box center [172, 90] width 5 height 6
click at [169, 106] on div "Plan de maintenance" at bounding box center [157, 106] width 56 height 7
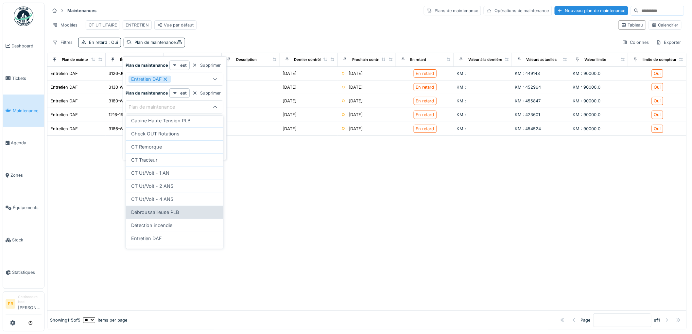
scroll to position [73, 0]
click at [168, 213] on div "Entretien MAN" at bounding box center [174, 215] width 87 height 7
type input "*****"
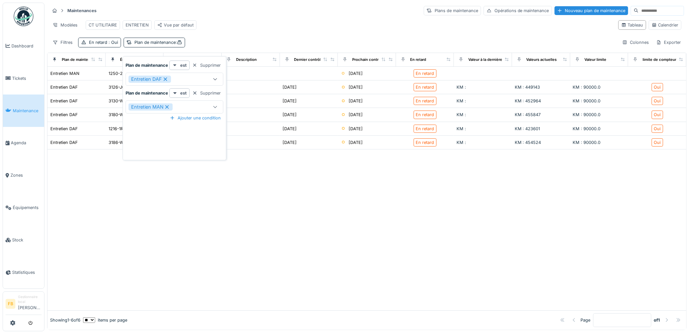
click at [148, 94] on strong "Plan de maintenance" at bounding box center [147, 93] width 43 height 6
click at [198, 117] on div "Ajouter une condition" at bounding box center [195, 118] width 56 height 9
click at [161, 137] on div "Plan de maintenance" at bounding box center [157, 134] width 56 height 7
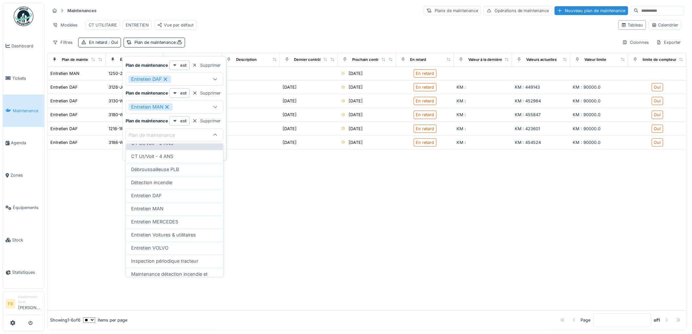
scroll to position [109, 0]
click at [172, 243] on div "Entretien VOLVO" at bounding box center [174, 246] width 87 height 7
type input "*****"
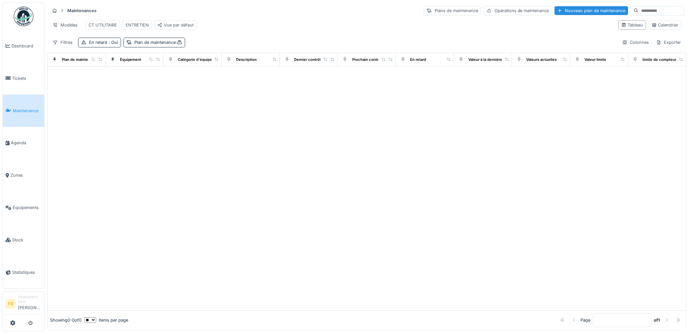
click at [115, 110] on div at bounding box center [366, 189] width 639 height 244
click at [158, 45] on div "Plan de maintenance :" at bounding box center [158, 42] width 48 height 6
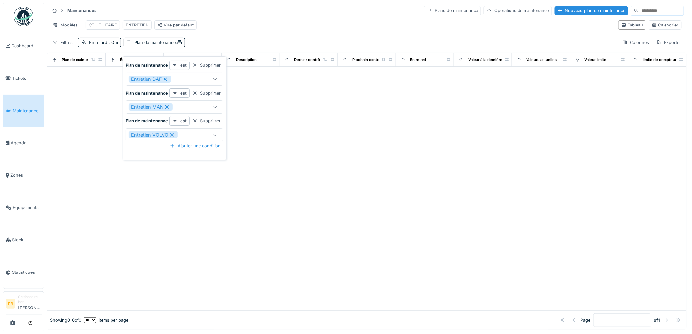
click at [218, 40] on div "Maintenances Plans de maintenance Opérations de maintenance Nouveau plan de mai…" at bounding box center [367, 26] width 640 height 47
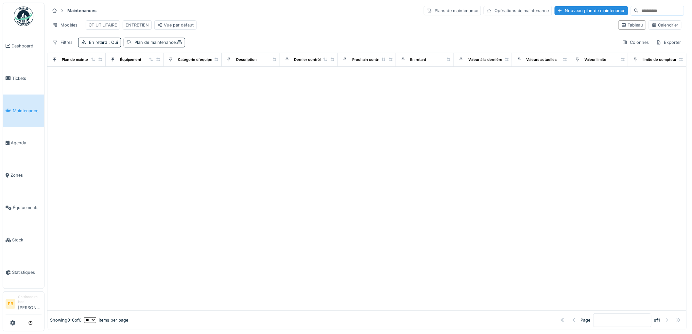
click at [149, 45] on div "Plan de maintenance :" at bounding box center [158, 42] width 48 height 6
click at [110, 45] on span ": Oui" at bounding box center [112, 42] width 11 height 5
click at [113, 32] on div "CT UTILITAIRE ENTRETIEN Vue par défaut" at bounding box center [141, 25] width 116 height 15
click at [136, 22] on div "ENTRETIEN" at bounding box center [137, 25] width 23 height 6
click at [122, 45] on div "Plan de maintenance : 3 sélectionné(s)" at bounding box center [127, 42] width 77 height 6
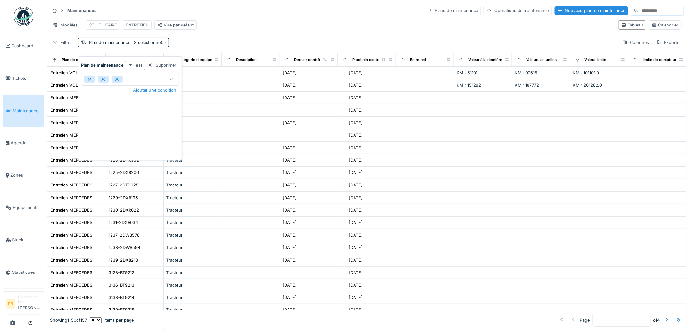
click at [115, 76] on div at bounding box center [117, 79] width 11 height 7
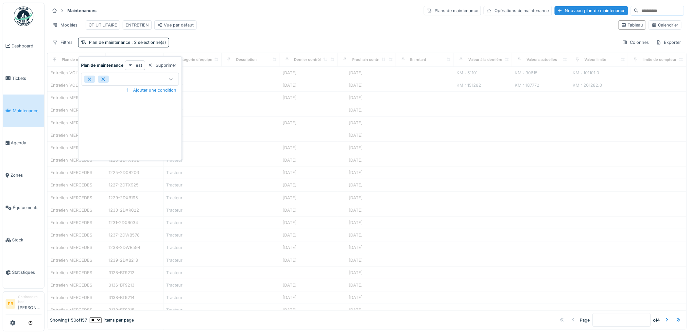
click at [103, 79] on icon at bounding box center [104, 80] width 4 height 4
type input "*****"
click at [87, 79] on icon at bounding box center [90, 79] width 6 height 5
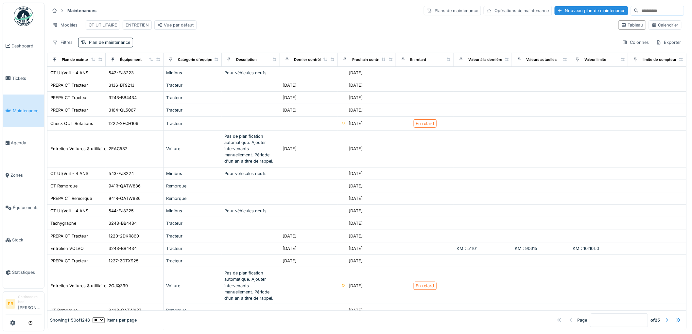
click at [168, 47] on div "Filtres Plan de maintenance Colonnes Exporter" at bounding box center [367, 42] width 635 height 9
click at [13, 80] on link "Tickets" at bounding box center [23, 78] width 41 height 32
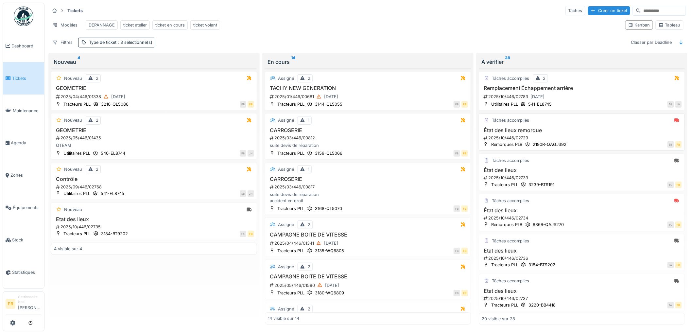
click at [576, 133] on h3 "État des lieux remorque" at bounding box center [582, 130] width 200 height 6
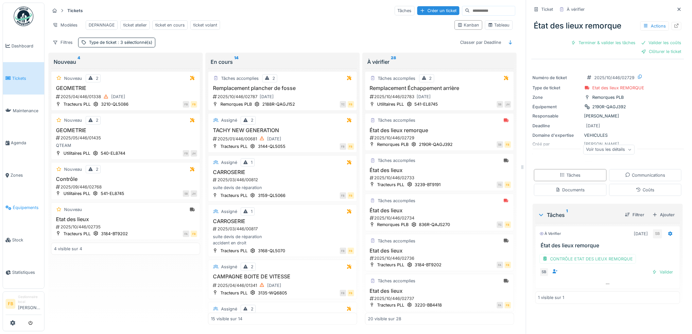
click at [19, 204] on span "Équipements" at bounding box center [27, 207] width 29 height 6
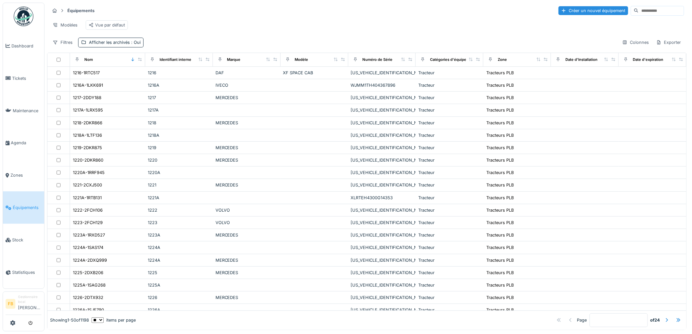
click at [639, 10] on input at bounding box center [661, 10] width 45 height 9
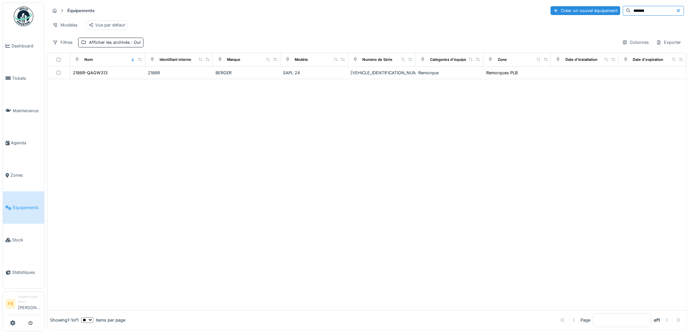
click at [643, 10] on input "*******" at bounding box center [653, 10] width 45 height 9
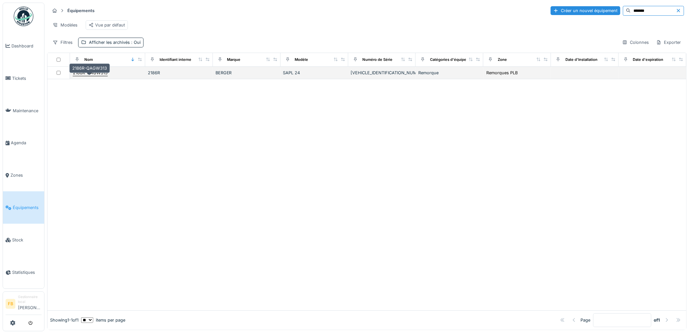
type input "*******"
click at [102, 76] on div "2186R-QAGW313" at bounding box center [90, 73] width 35 height 6
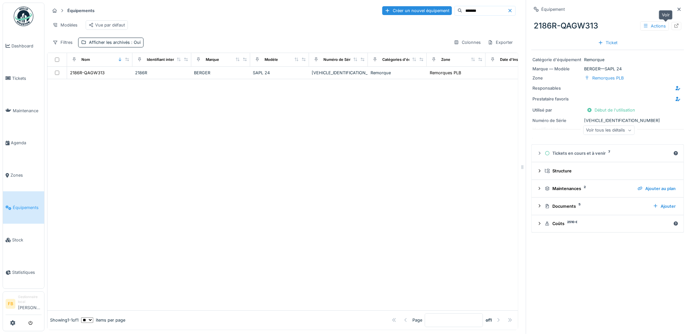
click at [674, 28] on div at bounding box center [676, 26] width 5 height 6
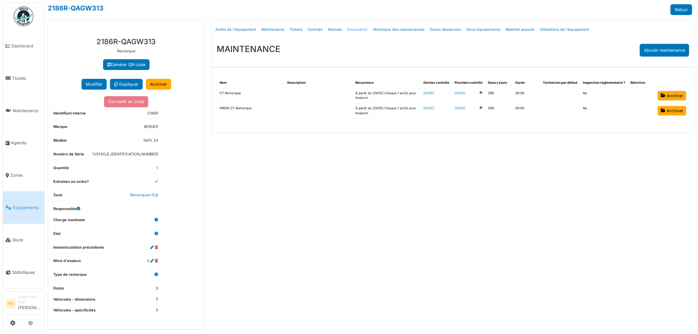
click at [349, 30] on link "Documents" at bounding box center [357, 29] width 26 height 15
select select "***"
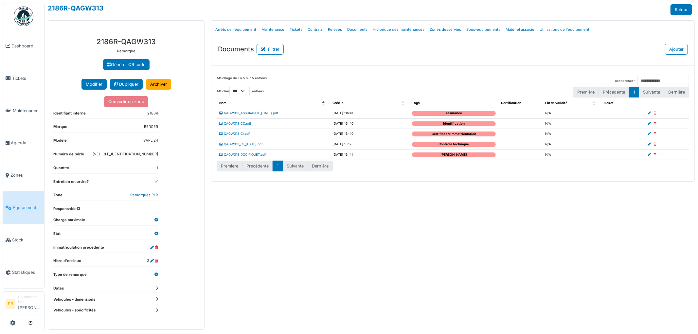
click at [251, 113] on link "QAGW313_ASSURANCE_[DATE].pdf" at bounding box center [248, 113] width 59 height 4
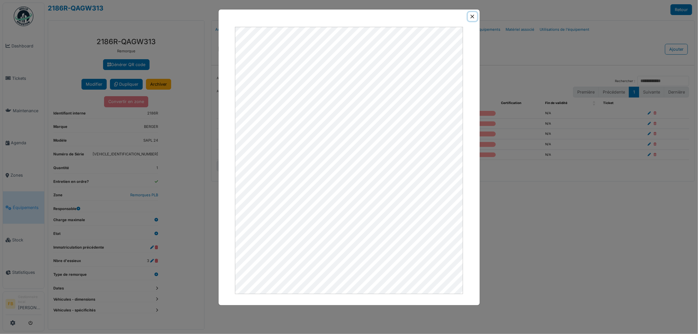
click at [472, 17] on button "Close" at bounding box center [472, 16] width 9 height 9
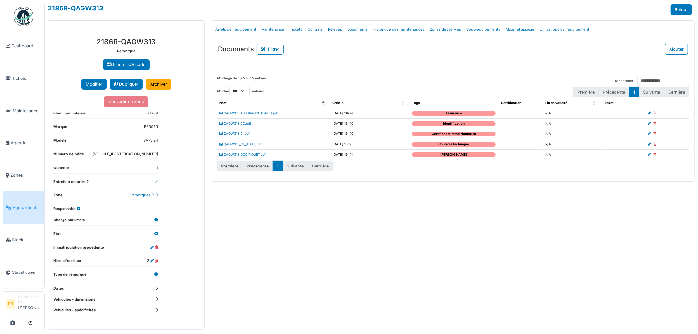
click at [243, 126] on td "QAGW313_CC.pdf" at bounding box center [273, 123] width 113 height 10
click at [242, 123] on link "QAGW313_CC.pdf" at bounding box center [235, 124] width 32 height 4
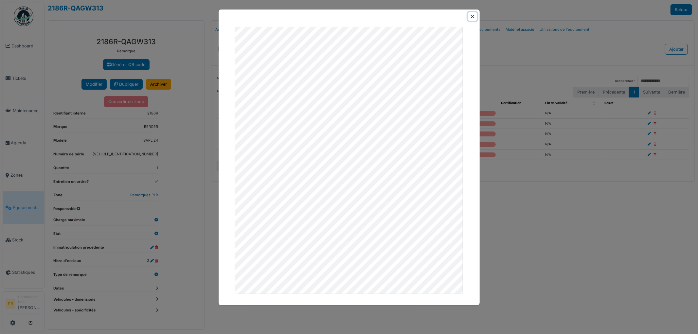
click at [473, 13] on button "Close" at bounding box center [472, 16] width 9 height 9
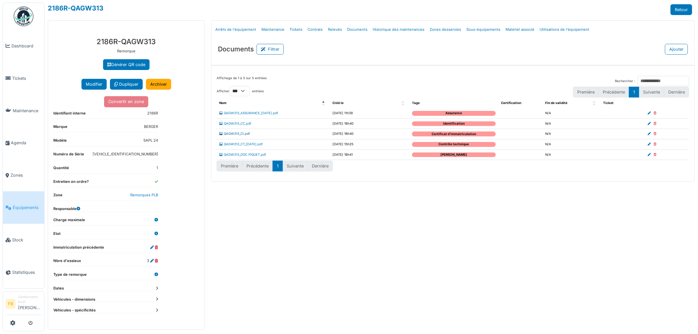
click at [240, 135] on link "QAGW313_CI.pdf" at bounding box center [234, 134] width 31 height 4
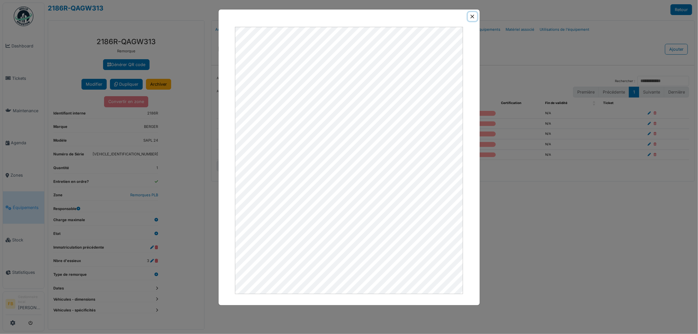
click at [472, 15] on button "Close" at bounding box center [472, 16] width 9 height 9
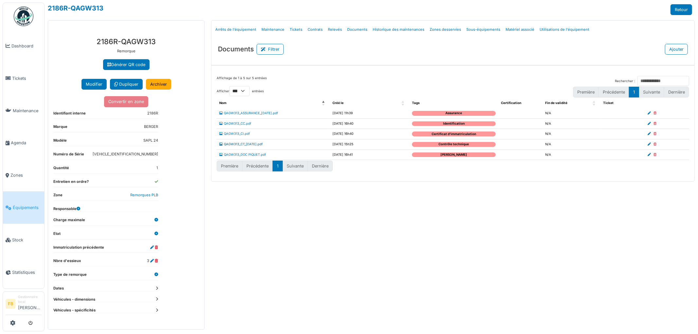
click at [247, 146] on link "QAGW313_CT_[DATE].pdf" at bounding box center [241, 144] width 44 height 4
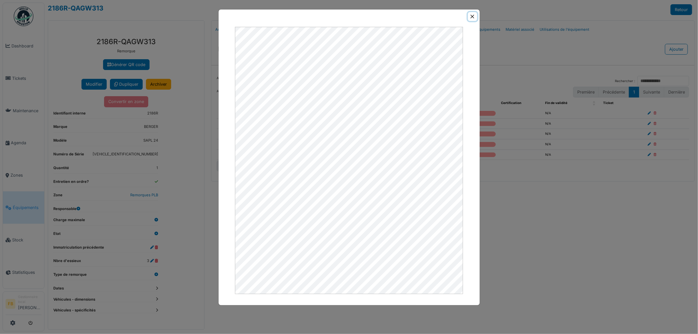
click at [475, 14] on button "Close" at bounding box center [472, 16] width 9 height 9
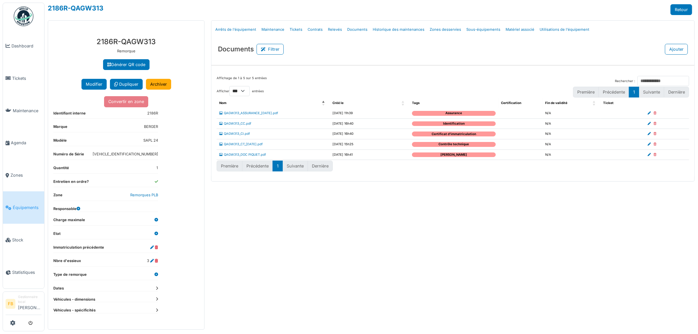
click at [31, 205] on span "Équipements" at bounding box center [27, 207] width 29 height 6
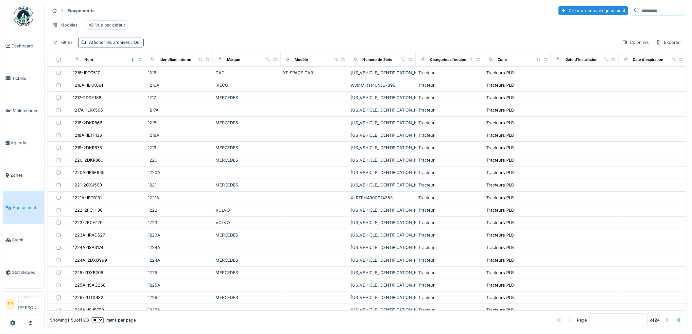
click at [639, 12] on input at bounding box center [661, 10] width 45 height 9
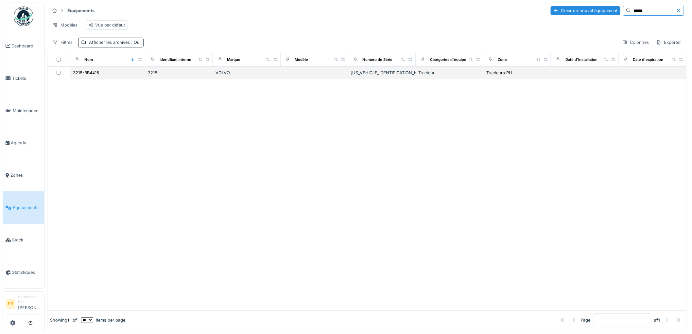
type input "******"
click at [93, 76] on div "3218-BB4416" at bounding box center [86, 73] width 26 height 6
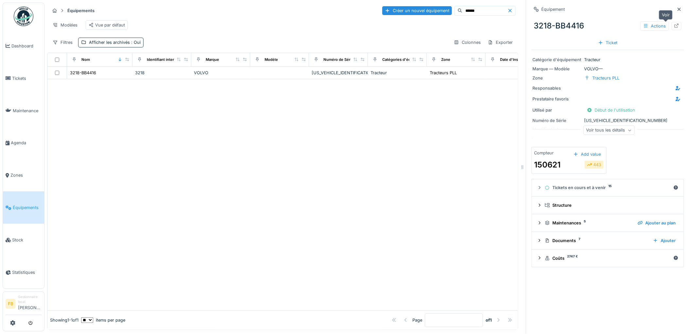
click at [674, 26] on icon at bounding box center [676, 26] width 5 height 4
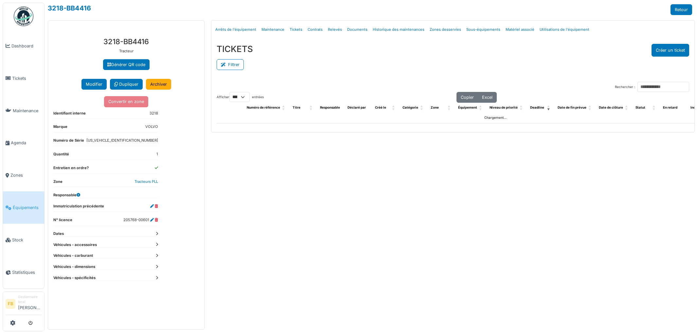
select select "***"
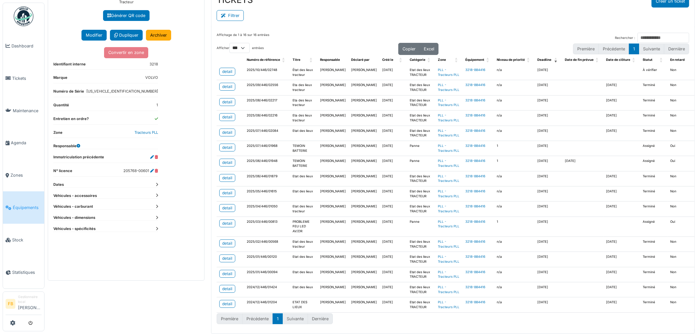
scroll to position [127, 0]
click at [21, 73] on link "Tickets" at bounding box center [23, 78] width 41 height 32
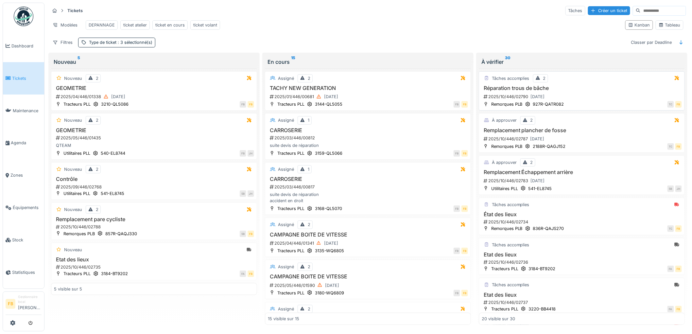
click at [578, 101] on div "2025/10/446/02790 [DATE]" at bounding box center [582, 97] width 199 height 8
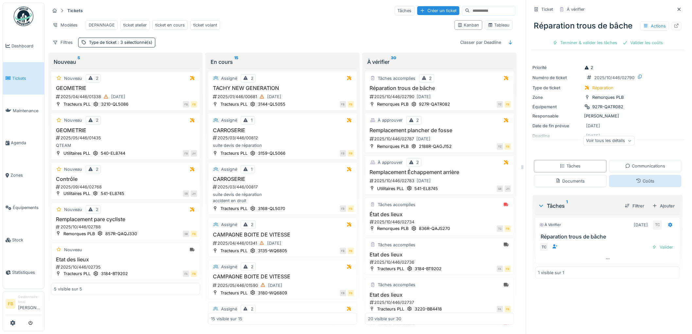
click at [624, 184] on div "Coûts" at bounding box center [645, 181] width 73 height 12
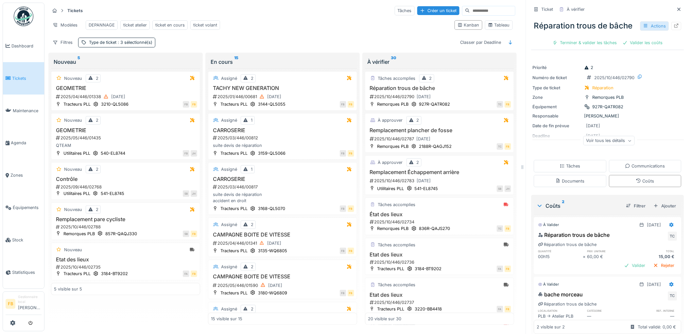
click at [652, 25] on div "Actions" at bounding box center [654, 25] width 29 height 9
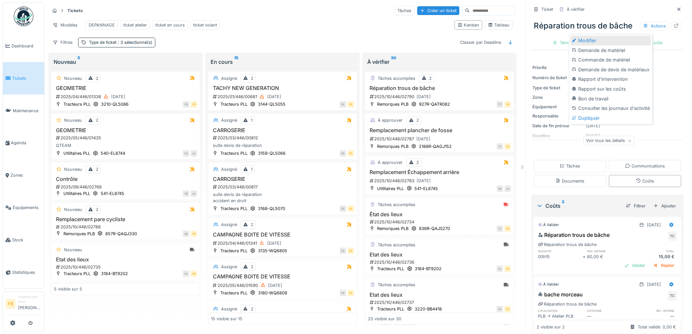
click at [608, 36] on div "Modifier" at bounding box center [611, 41] width 80 height 10
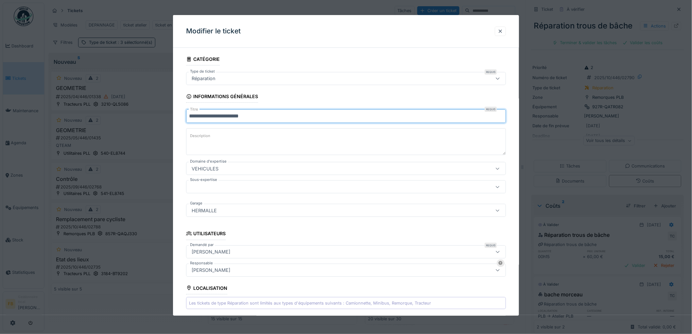
click at [228, 118] on input "**********" at bounding box center [346, 116] width 320 height 14
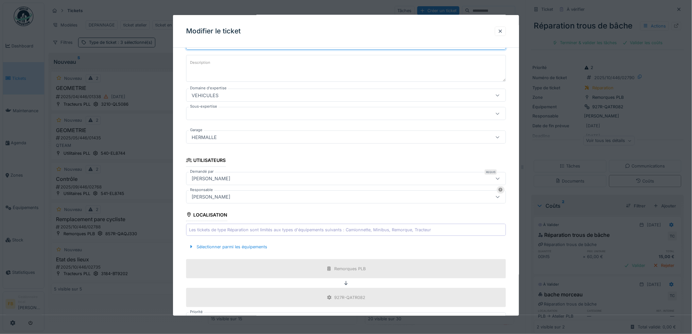
scroll to position [171, 0]
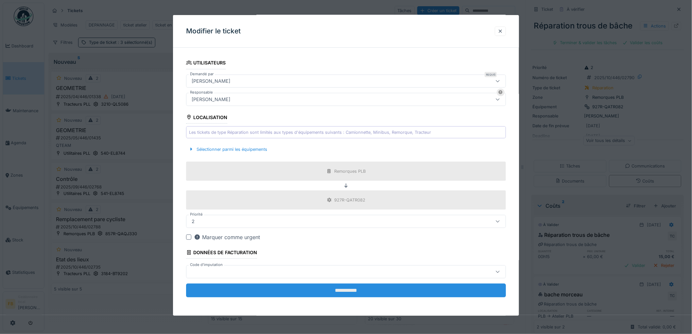
type input "**********"
click at [323, 289] on input "**********" at bounding box center [346, 291] width 320 height 14
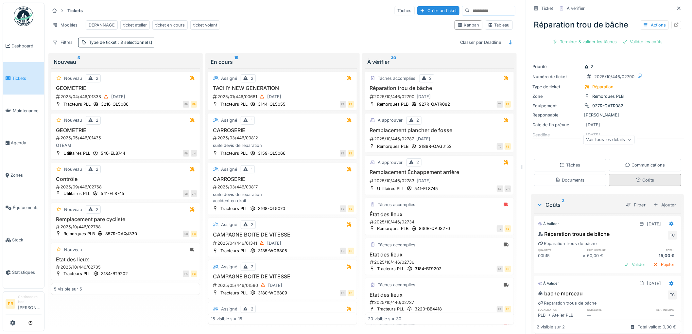
scroll to position [0, 0]
click at [591, 32] on div "Réparation trou de bâche Actions Terminer & valider les tâches Valider les coûts" at bounding box center [608, 32] width 153 height 34
click at [584, 38] on div "Terminer & valider les tâches" at bounding box center [585, 42] width 70 height 9
click at [600, 38] on div "Valider les coûts" at bounding box center [608, 42] width 46 height 9
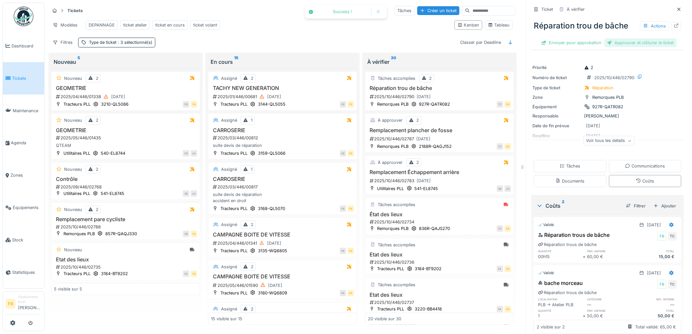
click at [615, 38] on div "Approuver et clôturer le ticket" at bounding box center [641, 42] width 72 height 9
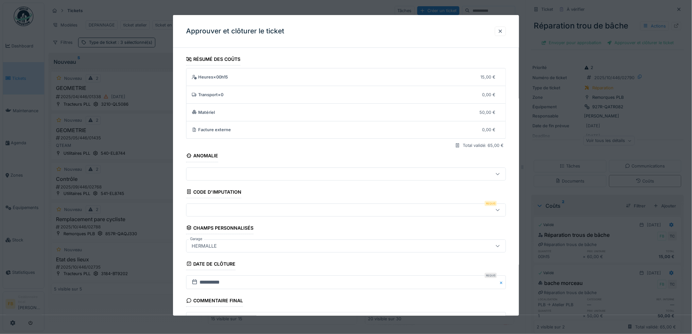
scroll to position [63, 0]
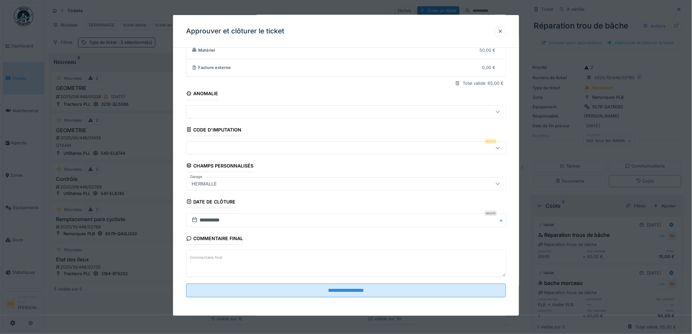
click at [220, 145] on div at bounding box center [327, 147] width 277 height 7
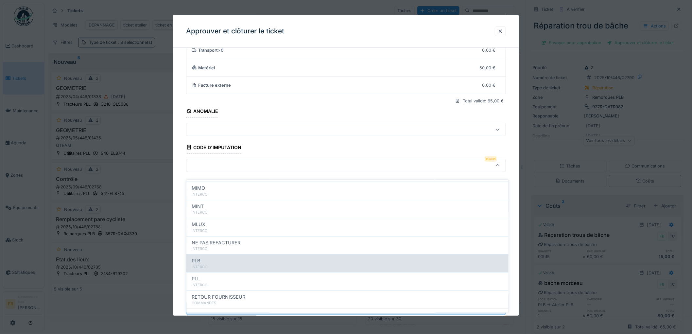
scroll to position [58, 0]
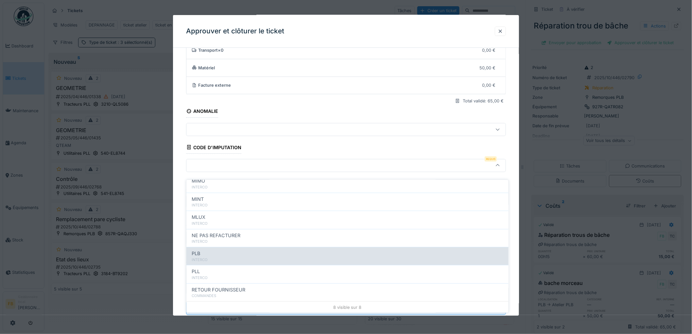
click at [222, 257] on div "INTERCO" at bounding box center [348, 260] width 312 height 6
type input "***"
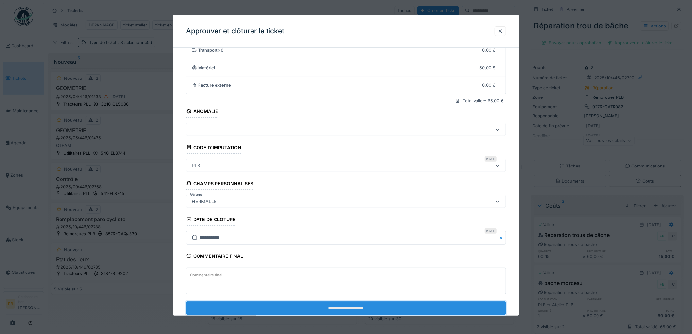
click at [321, 306] on input "**********" at bounding box center [346, 308] width 320 height 14
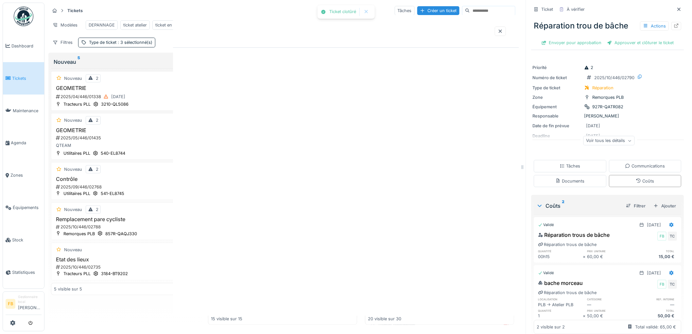
scroll to position [0, 0]
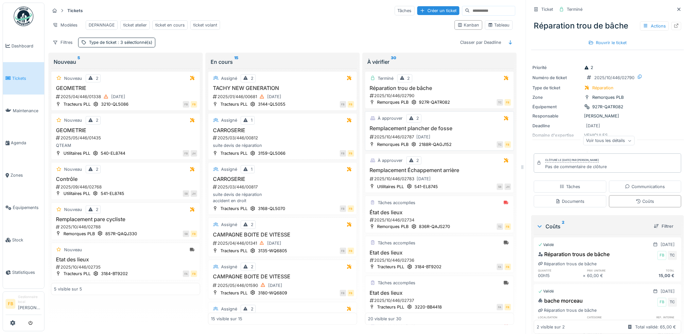
click at [462, 126] on h3 "Remplacement plancher de fosse" at bounding box center [439, 128] width 143 height 6
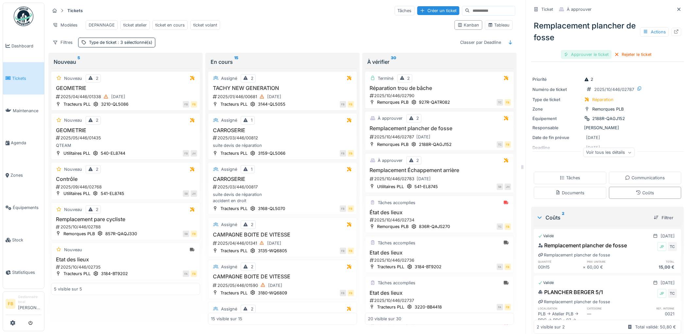
click at [587, 50] on div "Approuver le ticket" at bounding box center [586, 54] width 51 height 9
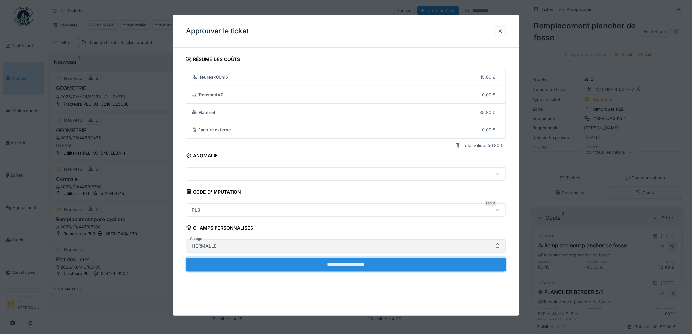
click at [265, 263] on input "**********" at bounding box center [346, 265] width 320 height 14
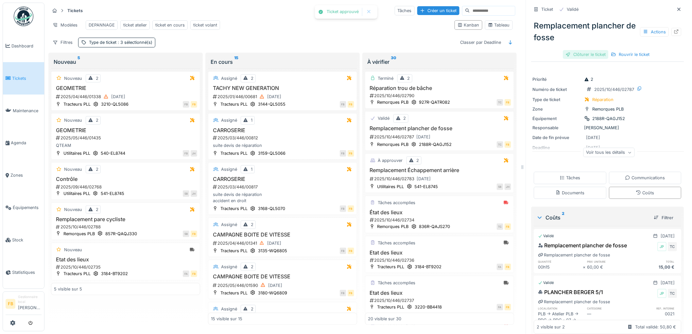
click at [569, 50] on div "Clôturer le ticket" at bounding box center [585, 54] width 45 height 9
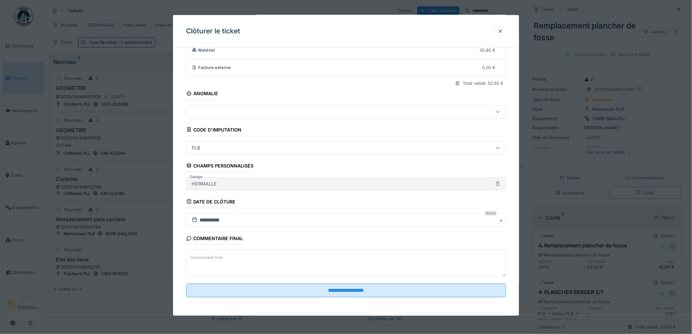
scroll to position [63, 0]
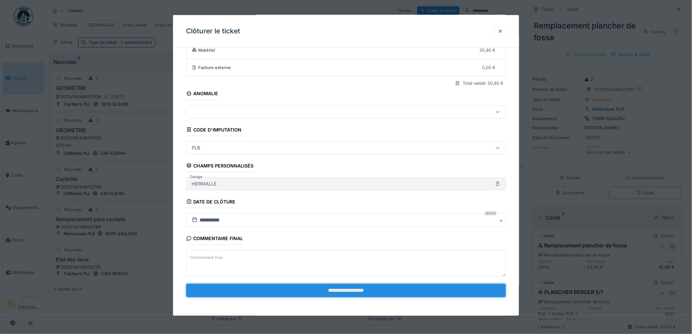
click at [302, 289] on input "**********" at bounding box center [346, 291] width 320 height 14
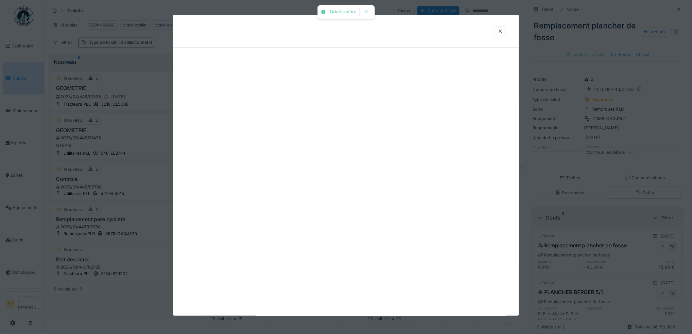
scroll to position [0, 0]
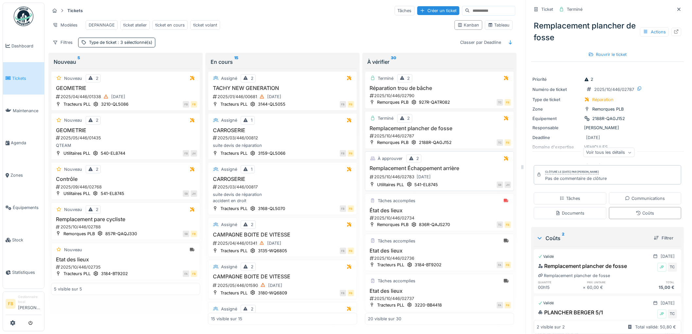
click at [443, 180] on div "2025/10/446/02783 30/09/2025" at bounding box center [440, 177] width 142 height 8
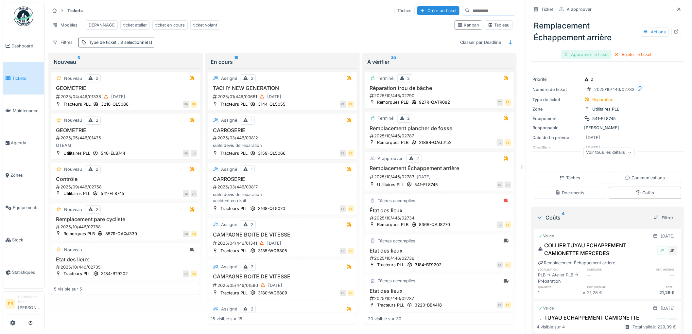
click at [586, 54] on div "Approuver le ticket" at bounding box center [586, 54] width 51 height 9
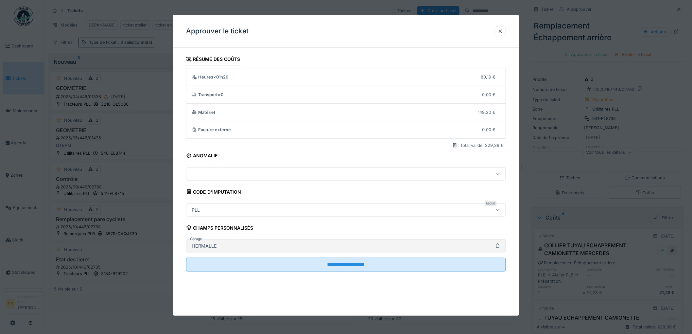
scroll to position [5, 0]
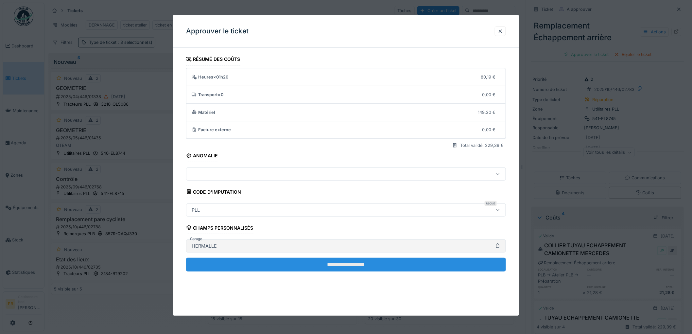
click at [330, 268] on input "**********" at bounding box center [346, 265] width 320 height 14
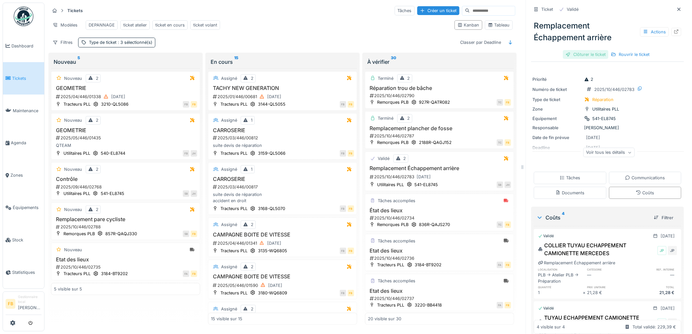
click at [573, 50] on div "Clôturer le ticket" at bounding box center [585, 54] width 45 height 9
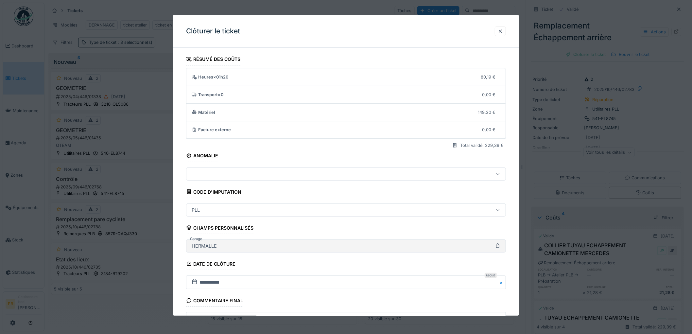
click at [502, 30] on div at bounding box center [500, 31] width 5 height 6
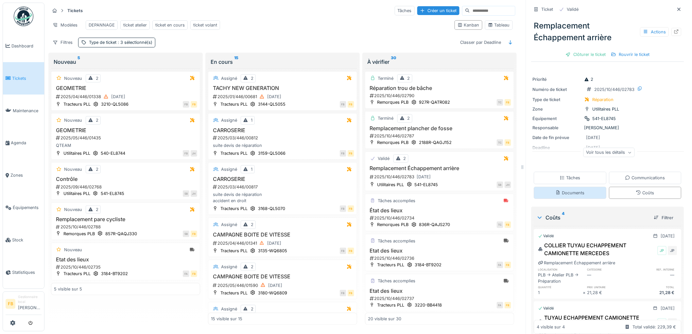
click at [576, 190] on div "Documents" at bounding box center [570, 193] width 29 height 6
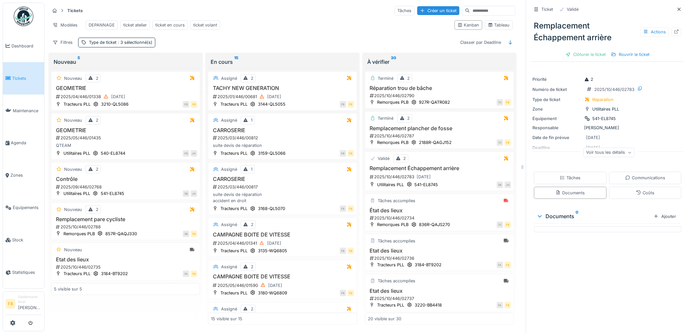
click at [574, 248] on div "Ticket Validé Remplacement Échappement arrière Actions Clôturer le ticket Rouvr…" at bounding box center [608, 167] width 164 height 334
click at [580, 50] on div "Clôturer le ticket" at bounding box center [585, 54] width 45 height 9
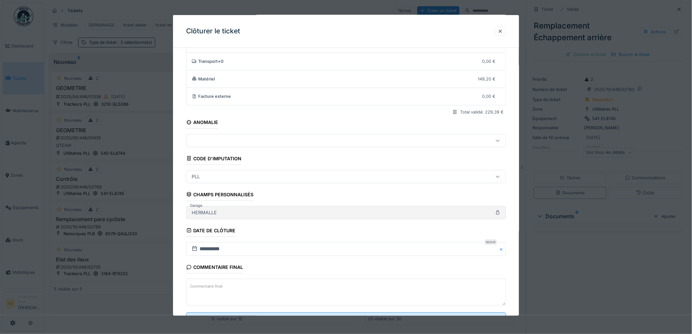
scroll to position [63, 0]
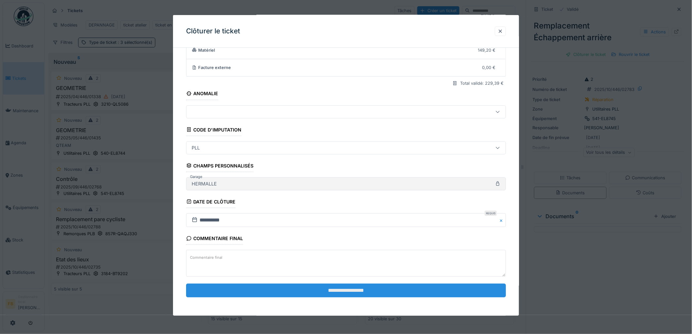
click at [316, 291] on input "**********" at bounding box center [346, 291] width 320 height 14
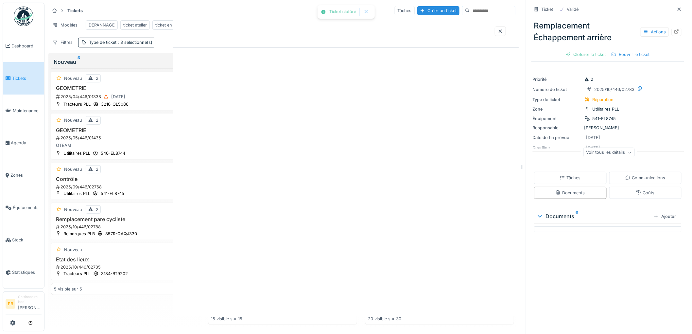
scroll to position [0, 0]
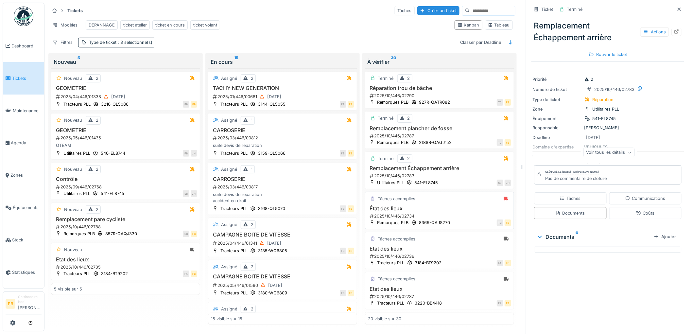
click at [441, 209] on h3 "État des lieux" at bounding box center [439, 208] width 143 height 6
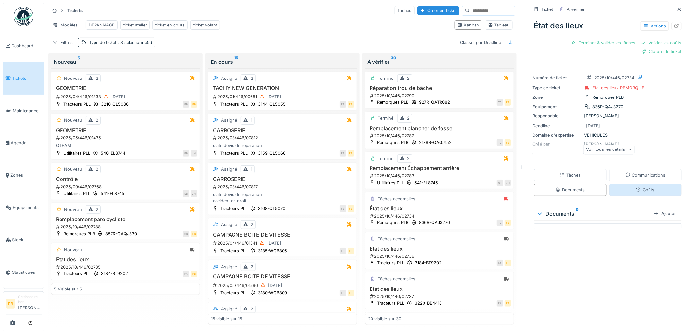
click at [622, 186] on div "Coûts" at bounding box center [645, 190] width 73 height 12
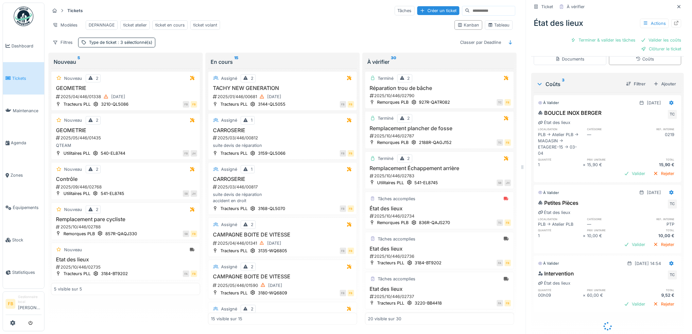
scroll to position [136, 0]
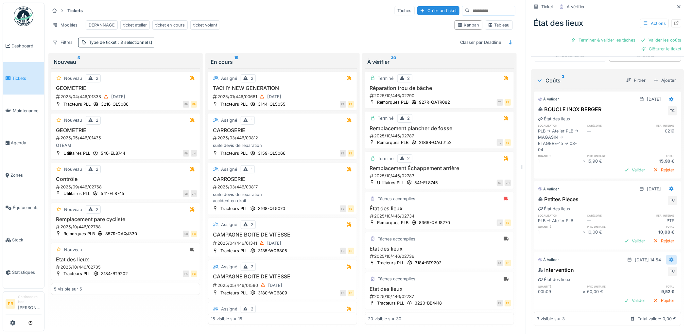
click at [670, 258] on icon at bounding box center [672, 260] width 4 height 5
click at [646, 270] on div "Modifier" at bounding box center [643, 275] width 32 height 10
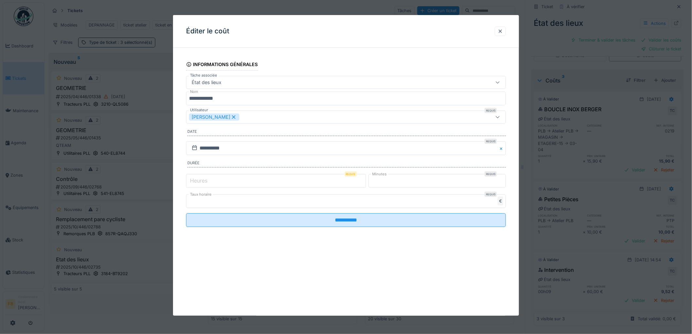
click at [207, 182] on label "Heures" at bounding box center [199, 181] width 20 height 8
click at [207, 182] on input "*" at bounding box center [276, 181] width 180 height 14
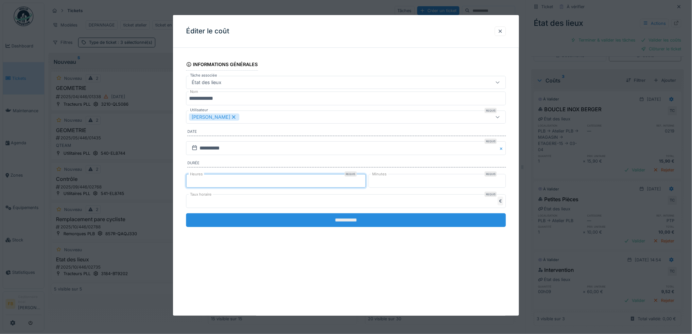
type input "*"
click at [357, 223] on input "**********" at bounding box center [346, 220] width 320 height 14
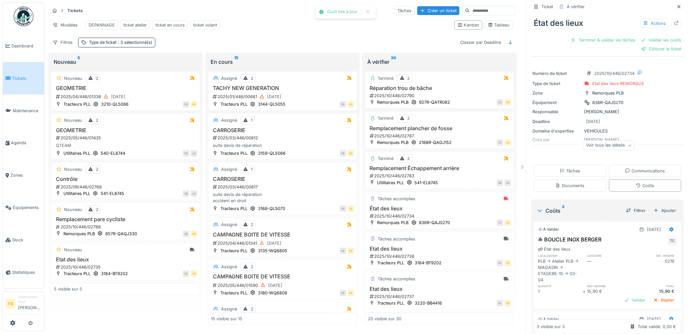
scroll to position [0, 0]
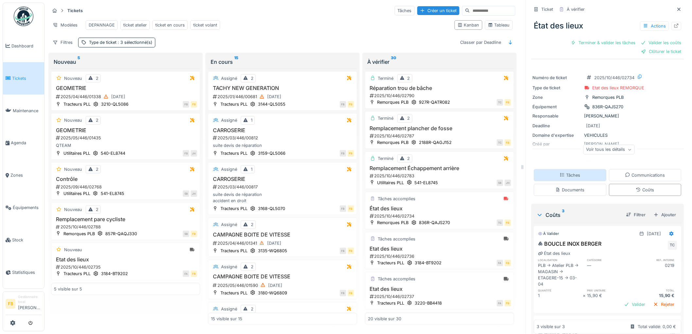
click at [573, 172] on div "Tâches" at bounding box center [570, 175] width 21 height 6
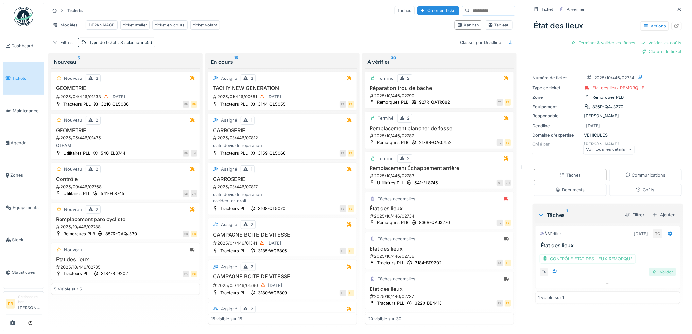
click at [652, 269] on div at bounding box center [654, 272] width 5 height 6
click at [586, 254] on div at bounding box center [608, 258] width 144 height 9
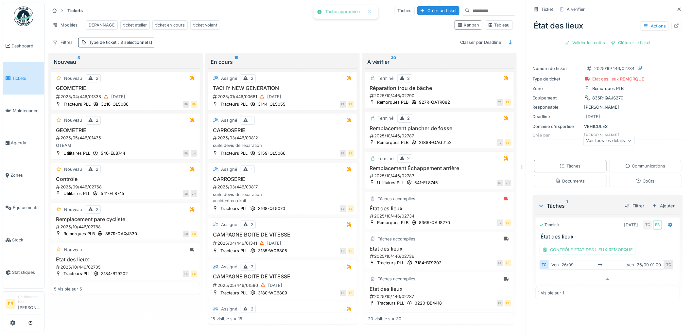
click at [576, 254] on div "CONTRÔLE ETAT DES LIEUX REMORQUE TC ven. 26/09 ven. 26/09 01:00 TC" at bounding box center [608, 258] width 136 height 27
click at [575, 248] on div "CONTRÔLE ETAT DES LIEUX REMORQUE" at bounding box center [588, 249] width 96 height 9
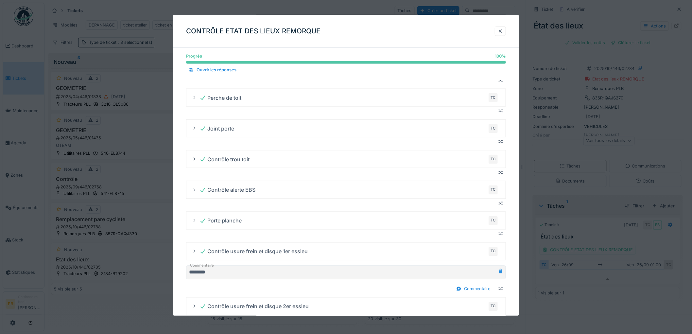
scroll to position [459, 0]
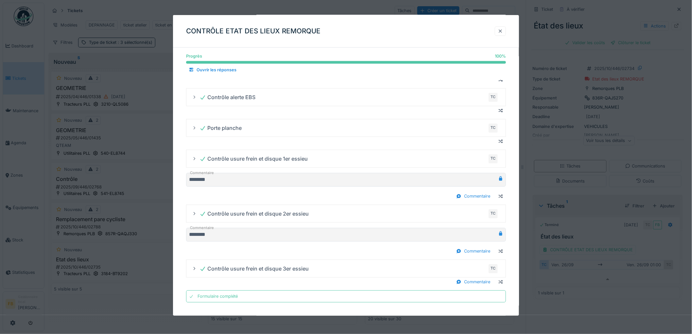
click at [500, 34] on div at bounding box center [500, 31] width 5 height 6
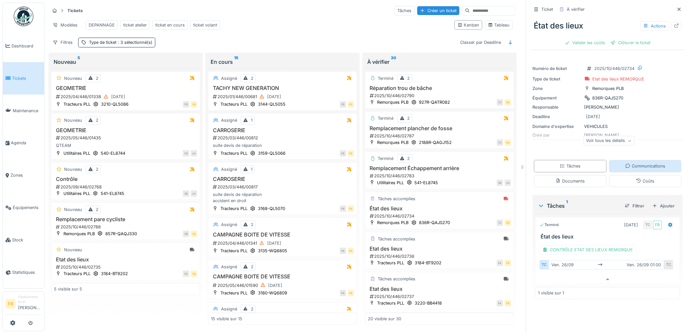
scroll to position [0, 0]
click at [580, 43] on div "Valider les coûts" at bounding box center [585, 42] width 46 height 9
click at [613, 42] on div "Clôturer le ticket" at bounding box center [607, 42] width 45 height 9
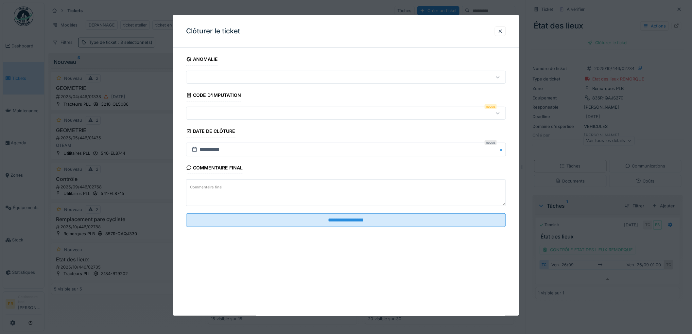
scroll to position [5, 0]
click at [230, 116] on div at bounding box center [327, 113] width 277 height 7
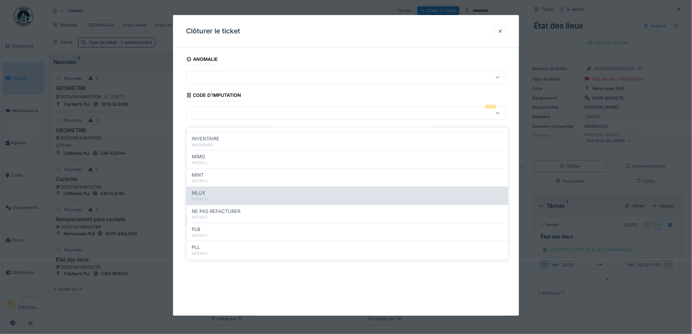
scroll to position [58, 0]
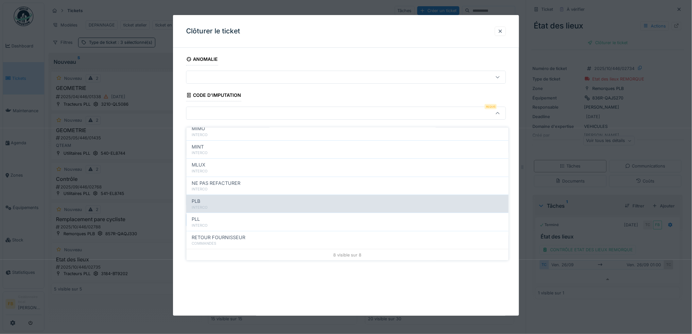
click at [218, 205] on div "INTERCO" at bounding box center [348, 208] width 312 height 6
type input "***"
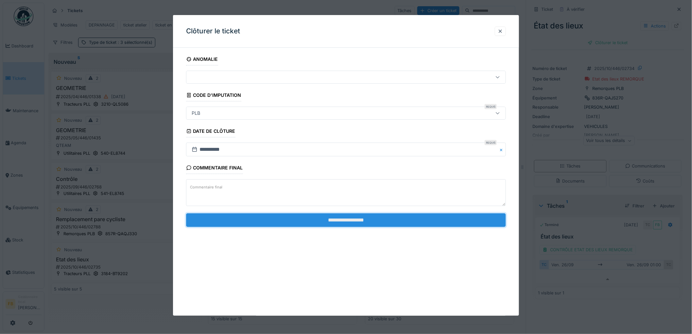
click at [347, 218] on input "**********" at bounding box center [346, 220] width 320 height 14
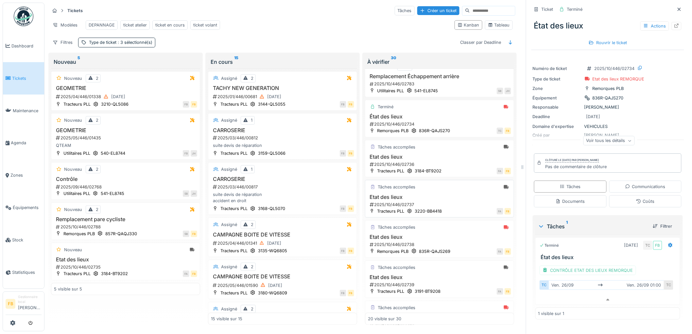
scroll to position [109, 0]
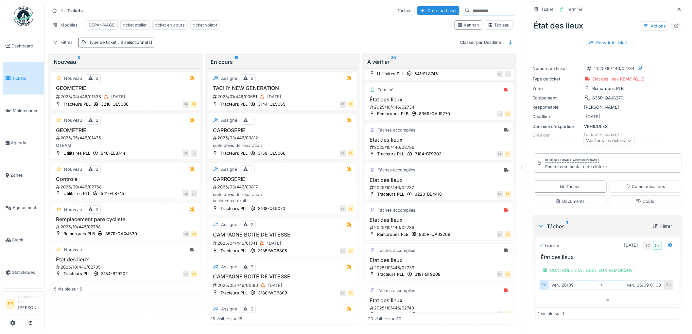
click at [454, 142] on h3 "Etat des lieux" at bounding box center [439, 140] width 143 height 6
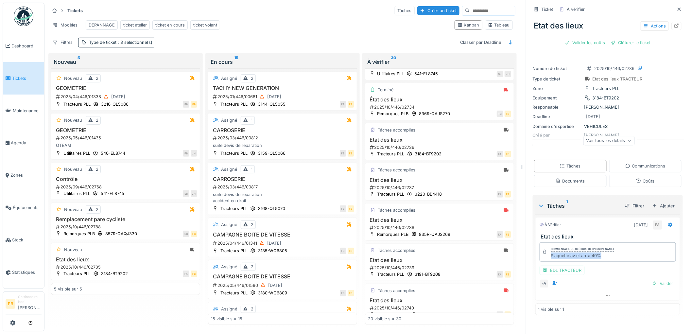
drag, startPoint x: 610, startPoint y: 252, endPoint x: 544, endPoint y: 253, distance: 66.1
click at [544, 253] on div "Commentaire de clôture de Florian Anciaux Plaquette av et arr a 40%" at bounding box center [608, 251] width 136 height 19
click at [598, 254] on div "Plaquette av et arr a 40%" at bounding box center [582, 256] width 63 height 6
click at [567, 266] on div "EDL TRACTEUR" at bounding box center [562, 270] width 45 height 9
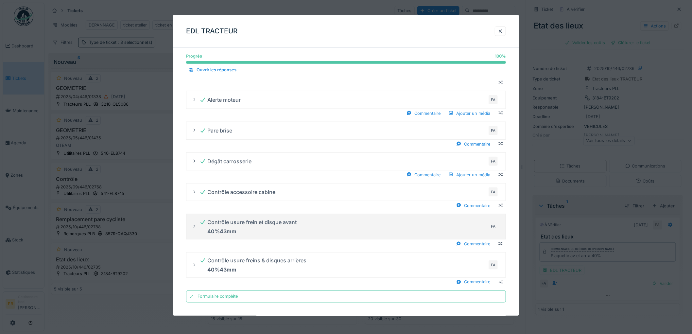
scroll to position [256, 0]
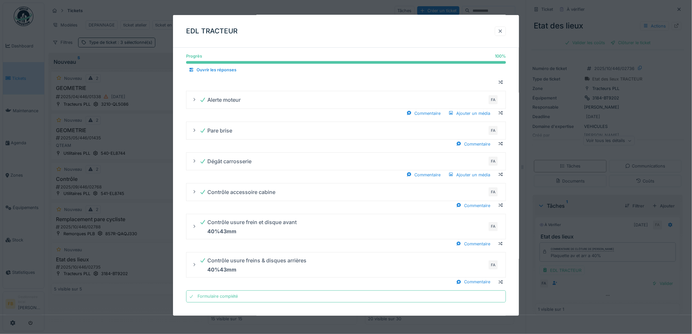
click at [500, 30] on div at bounding box center [500, 30] width 11 height 9
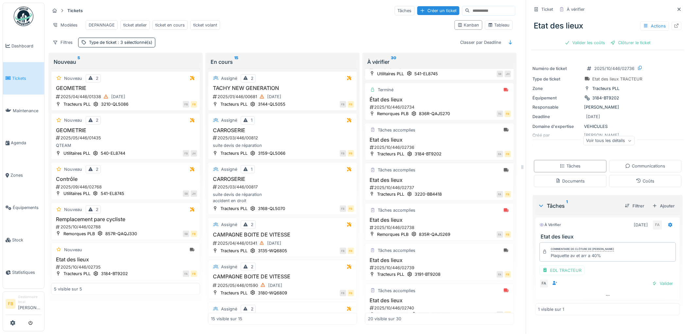
scroll to position [0, 0]
click at [581, 40] on div "Valider les coûts" at bounding box center [585, 42] width 46 height 9
click at [611, 43] on div "Clôturer le ticket" at bounding box center [607, 42] width 45 height 9
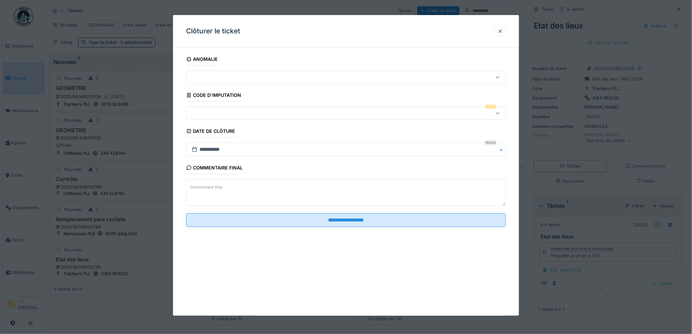
scroll to position [5, 0]
click at [236, 117] on div at bounding box center [346, 113] width 320 height 13
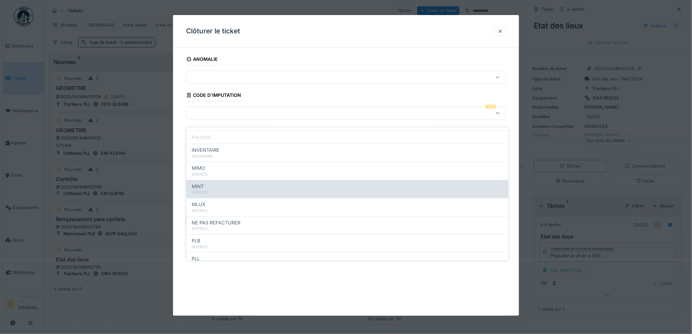
scroll to position [58, 0]
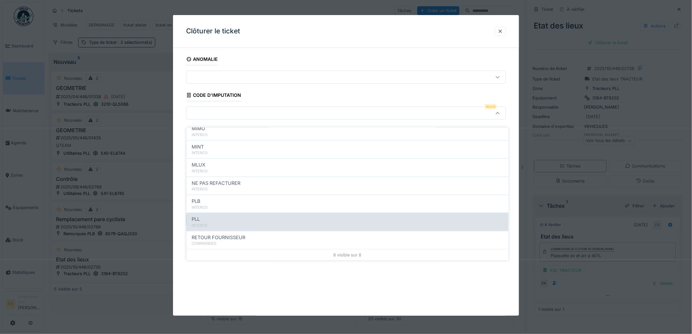
click at [236, 216] on div "PLL" at bounding box center [348, 219] width 312 height 7
type input "***"
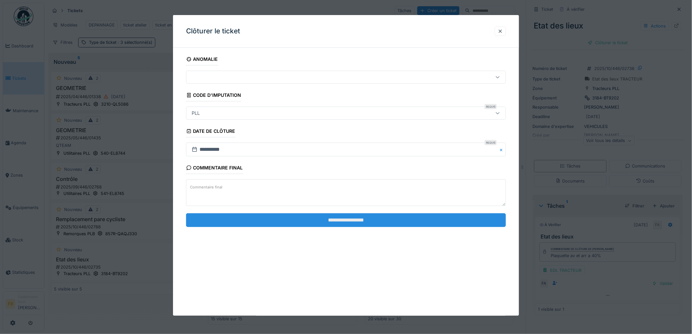
click at [338, 219] on input "**********" at bounding box center [346, 220] width 320 height 14
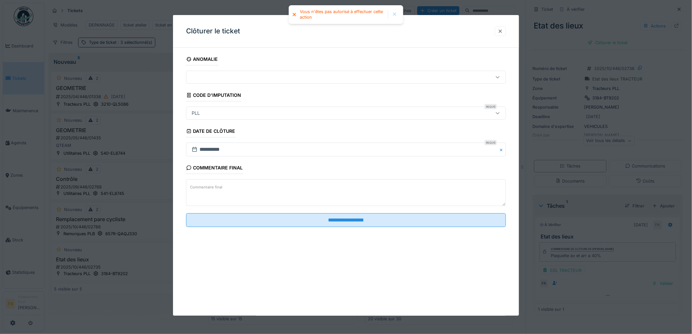
click at [503, 30] on div at bounding box center [500, 31] width 5 height 6
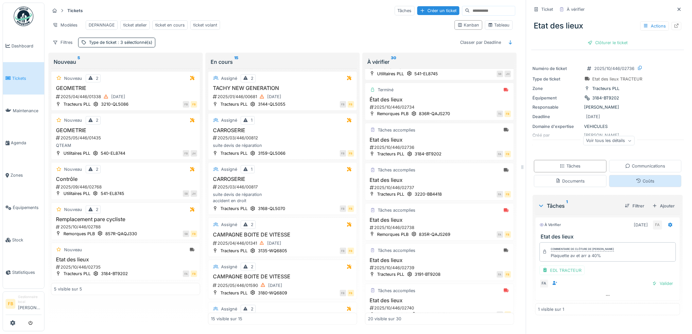
click at [637, 178] on div "Coûts" at bounding box center [645, 181] width 18 height 6
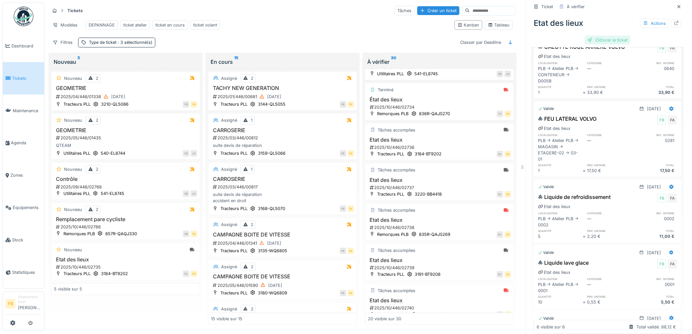
scroll to position [0, 0]
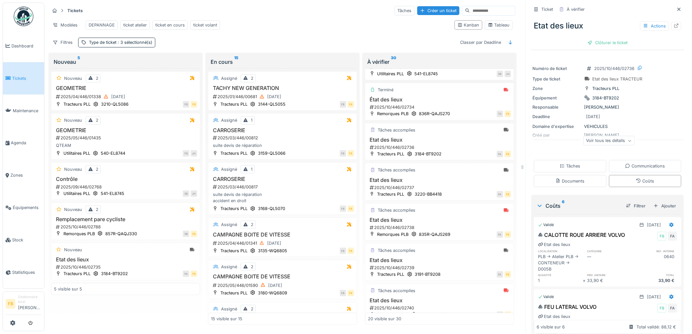
click at [587, 38] on div "Clôturer le ticket" at bounding box center [607, 42] width 45 height 9
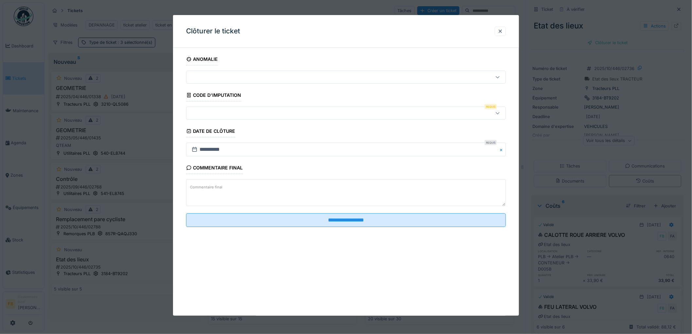
click at [218, 113] on div at bounding box center [327, 113] width 277 height 7
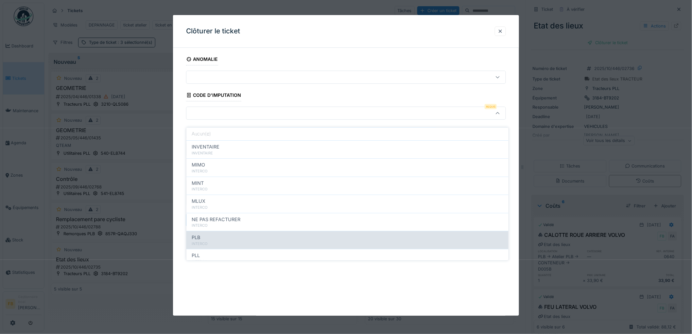
scroll to position [58, 0]
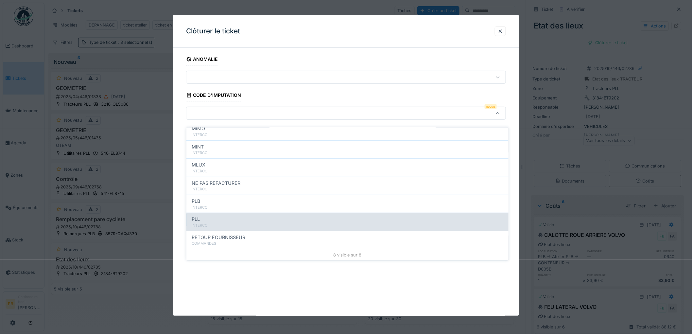
click at [216, 216] on div "PLL" at bounding box center [348, 219] width 312 height 7
type input "***"
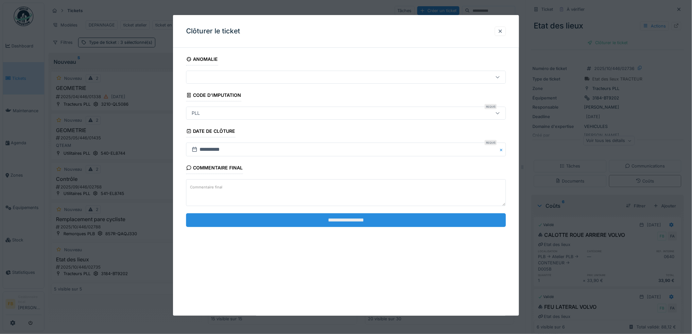
click at [309, 221] on input "**********" at bounding box center [346, 220] width 320 height 14
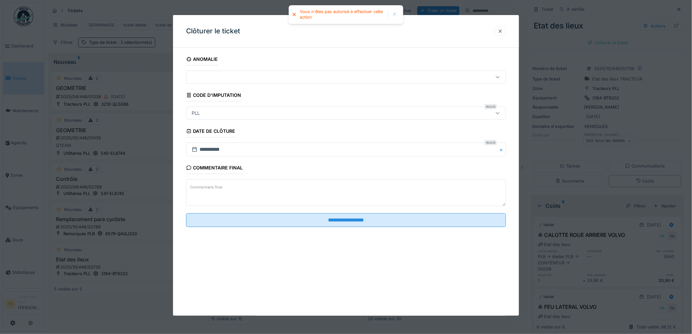
click at [501, 30] on div at bounding box center [500, 31] width 5 height 6
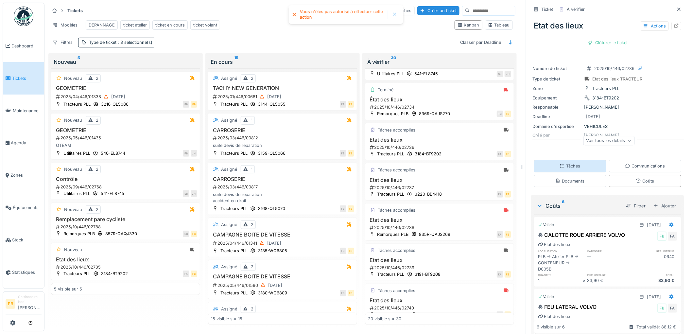
click at [568, 163] on div "Tâches" at bounding box center [570, 166] width 21 height 6
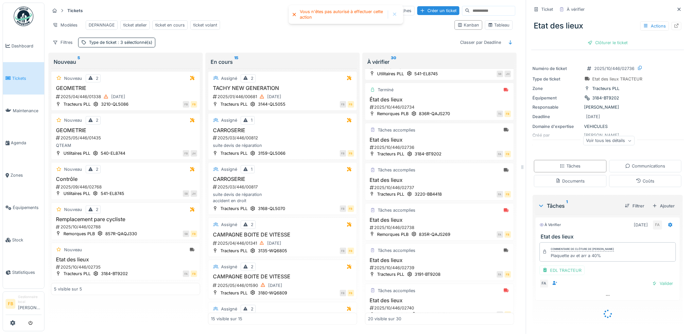
scroll to position [0, 0]
click at [651, 283] on div "Valider" at bounding box center [663, 283] width 26 height 9
click at [603, 37] on div "Etat des lieux Actions Clôturer le ticket" at bounding box center [608, 32] width 153 height 34
click at [603, 40] on div "Clôturer le ticket" at bounding box center [607, 42] width 45 height 9
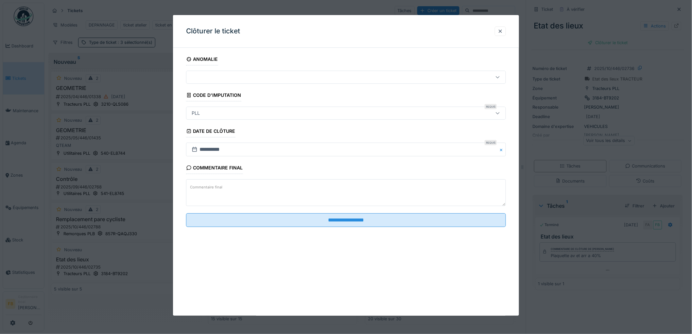
scroll to position [5, 0]
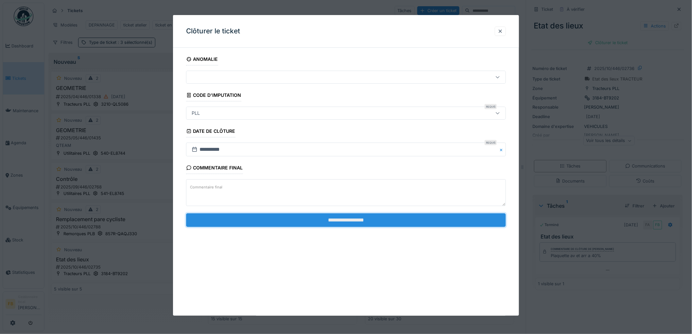
click at [272, 219] on input "**********" at bounding box center [346, 220] width 320 height 14
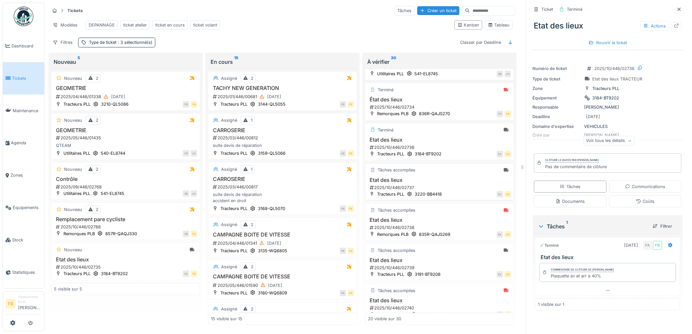
click at [440, 178] on div "Tâches accomplies Etat des lieux 2025/10/446/02737 Tracteurs PLL 3220-BB4418 FA…" at bounding box center [439, 182] width 149 height 38
click at [443, 180] on h3 "Etat des lieux" at bounding box center [439, 180] width 143 height 6
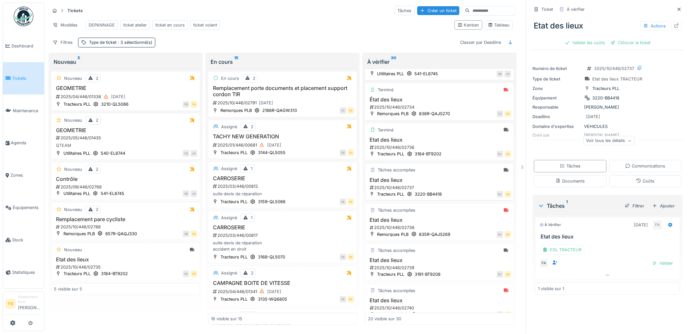
click at [446, 183] on h3 "Etat des lieux" at bounding box center [439, 180] width 143 height 6
click at [571, 246] on div "EDL TRACTEUR" at bounding box center [562, 249] width 45 height 9
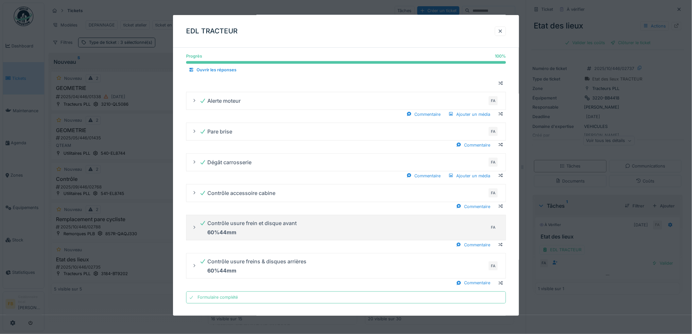
scroll to position [256, 0]
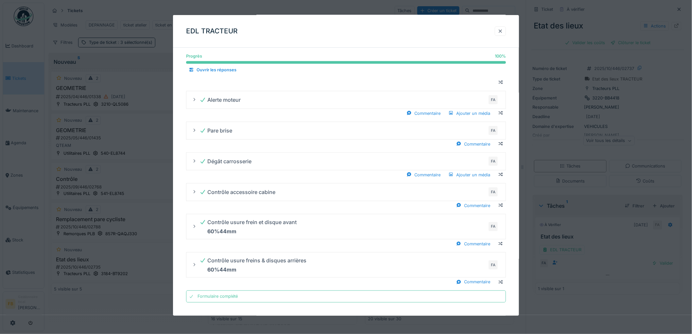
click at [502, 29] on div at bounding box center [500, 31] width 5 height 6
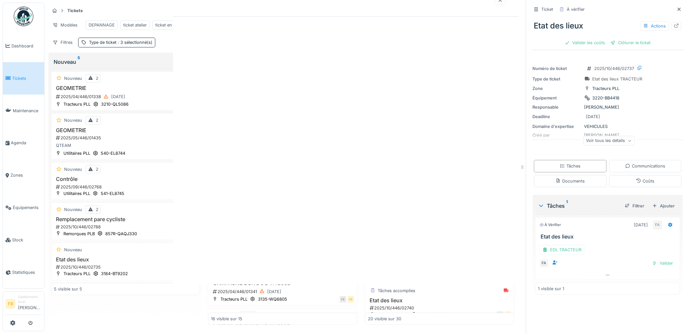
scroll to position [0, 0]
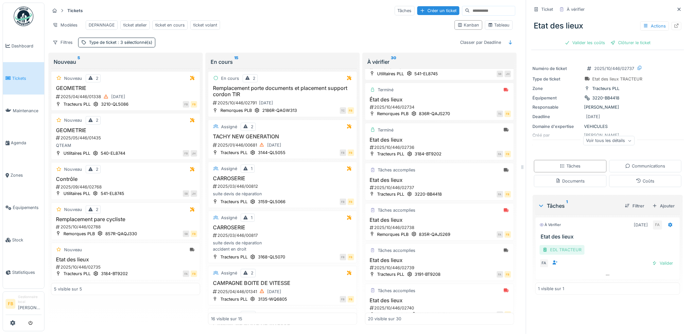
click at [554, 245] on div "EDL TRACTEUR" at bounding box center [562, 249] width 45 height 9
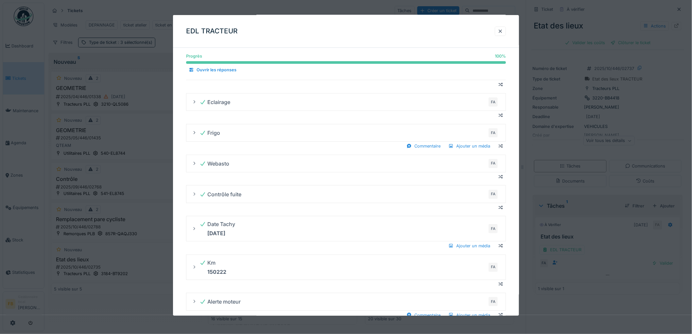
scroll to position [256, 0]
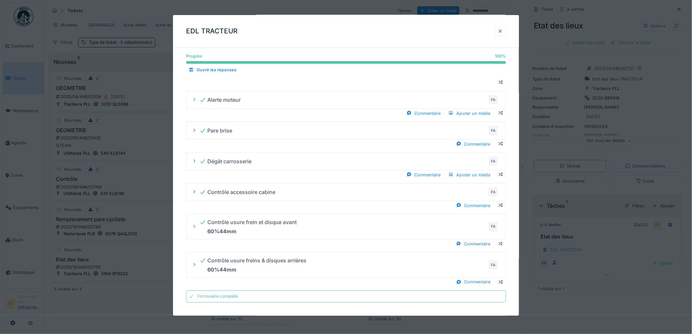
click at [501, 31] on div at bounding box center [500, 31] width 5 height 6
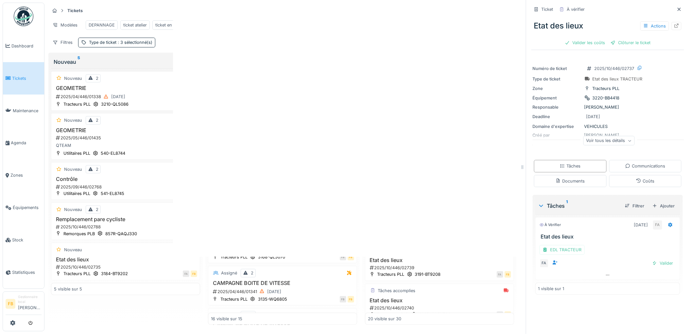
scroll to position [0, 0]
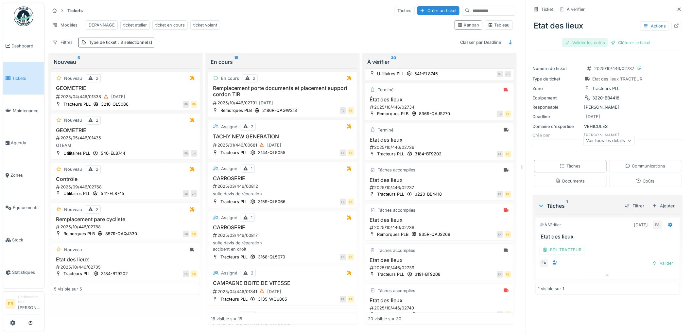
click at [584, 38] on div "Valider les coûts" at bounding box center [585, 42] width 46 height 9
click at [602, 39] on div "Clôturer le ticket" at bounding box center [607, 42] width 45 height 9
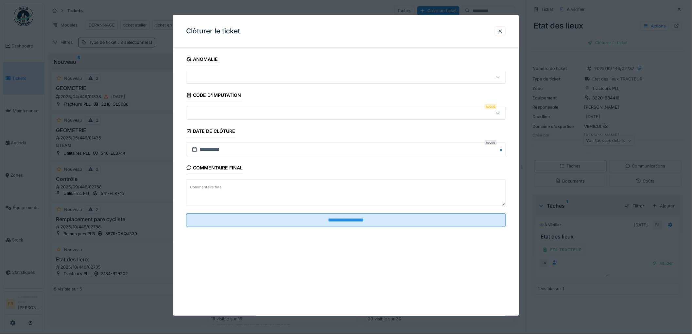
click at [209, 112] on div at bounding box center [327, 113] width 277 height 7
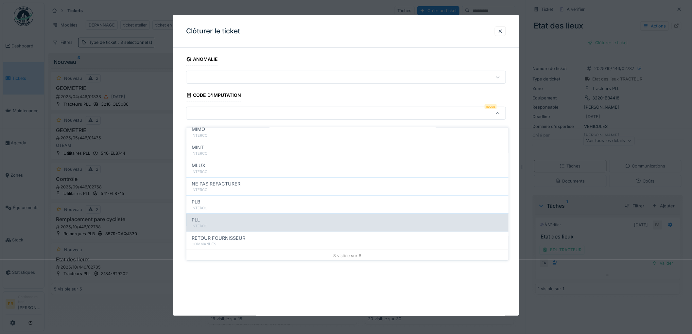
scroll to position [58, 0]
click at [218, 216] on div "PLL" at bounding box center [348, 219] width 312 height 7
type input "***"
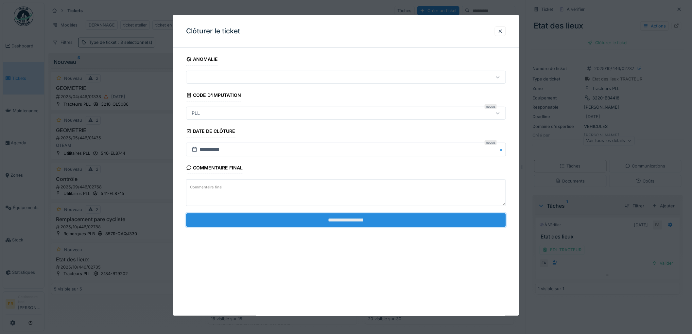
click at [359, 219] on input "**********" at bounding box center [346, 220] width 320 height 14
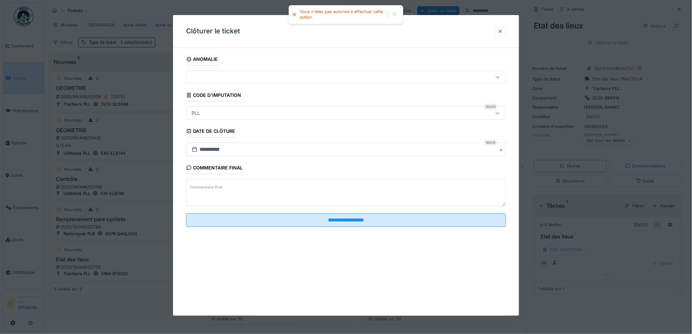
click at [504, 26] on div at bounding box center [500, 30] width 11 height 9
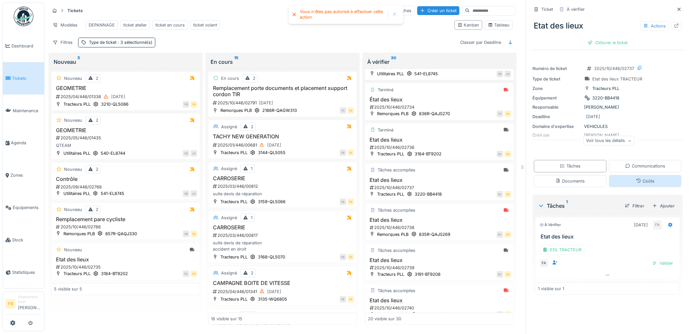
click at [627, 181] on div "Coûts" at bounding box center [645, 181] width 73 height 12
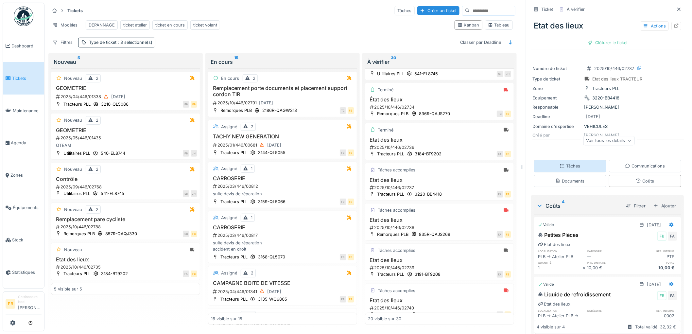
click at [560, 164] on div "Tâches" at bounding box center [570, 166] width 21 height 6
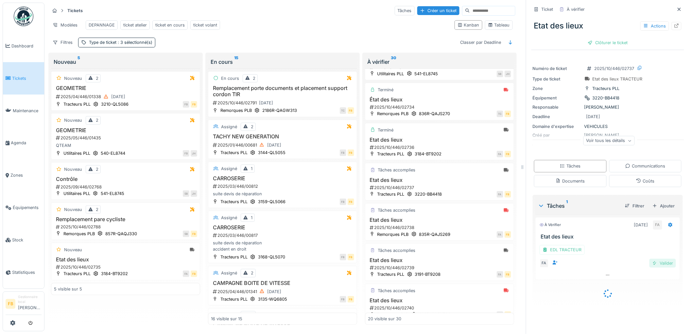
click at [655, 259] on div "Valider" at bounding box center [663, 263] width 26 height 9
click at [597, 38] on div "Clôturer le ticket" at bounding box center [607, 42] width 45 height 9
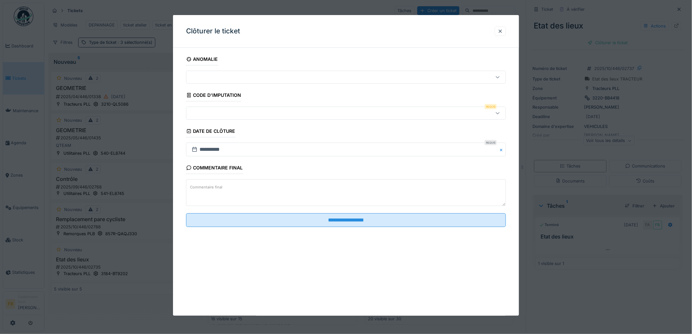
click at [234, 114] on div at bounding box center [327, 113] width 277 height 7
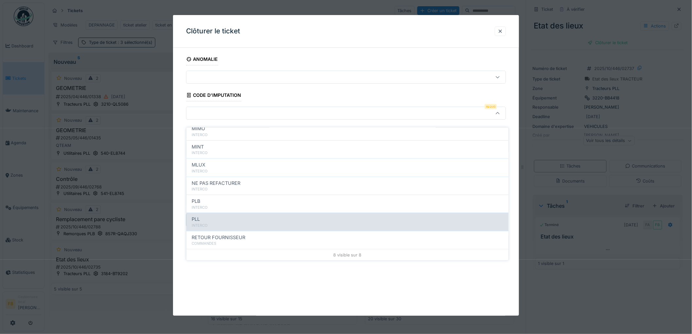
click at [216, 216] on div "PLL" at bounding box center [348, 219] width 312 height 7
type input "***"
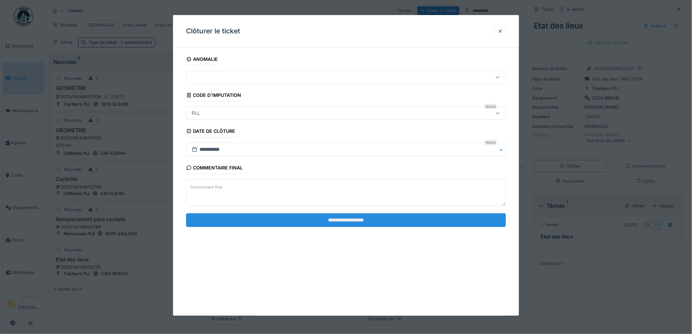
click at [374, 224] on input "**********" at bounding box center [346, 220] width 320 height 14
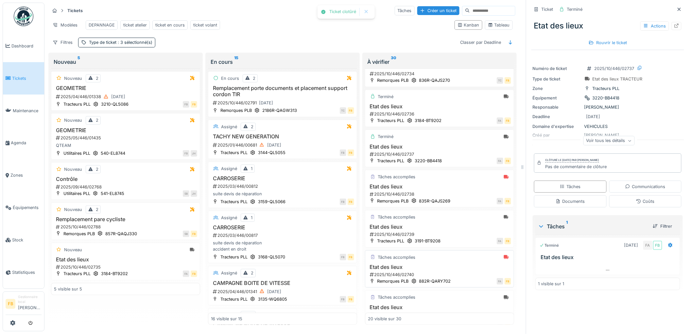
scroll to position [218, 0]
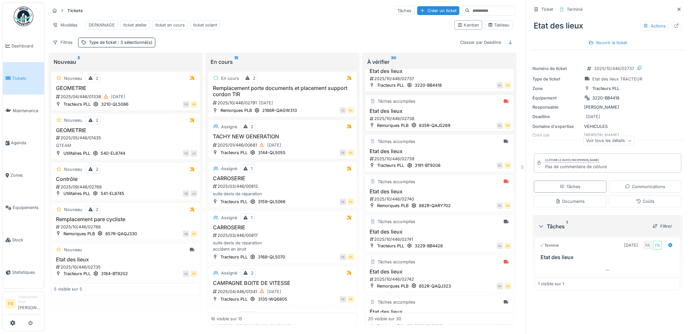
click at [435, 109] on h3 "Etat des lieux" at bounding box center [439, 111] width 143 height 6
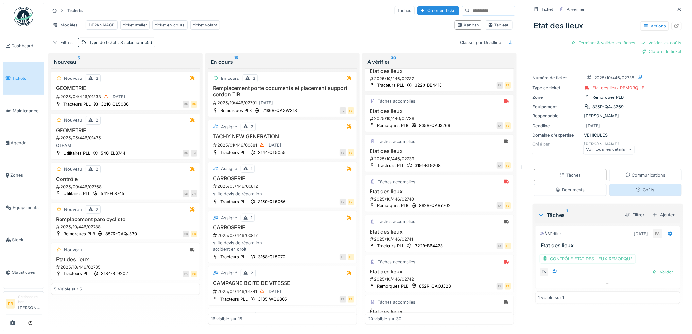
click at [637, 188] on icon at bounding box center [639, 190] width 4 height 4
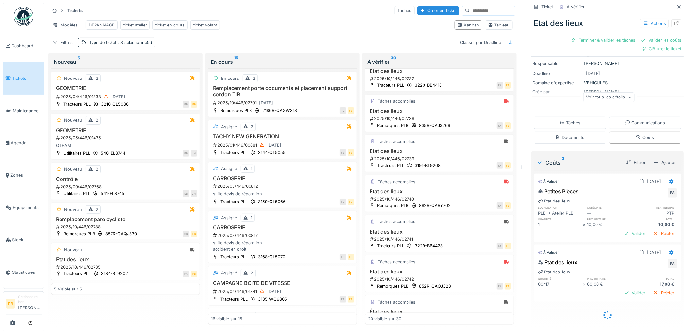
scroll to position [46, 0]
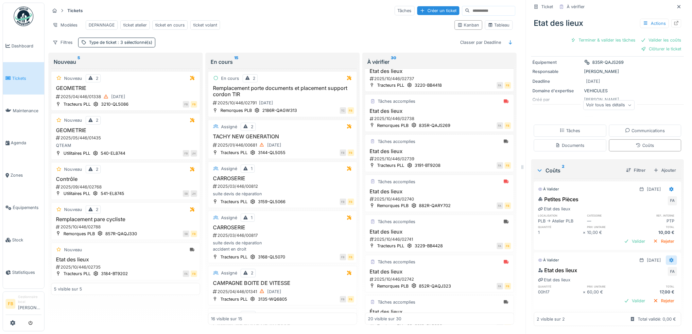
click at [669, 258] on icon at bounding box center [671, 260] width 5 height 4
click at [651, 270] on div "Modifier" at bounding box center [643, 275] width 32 height 10
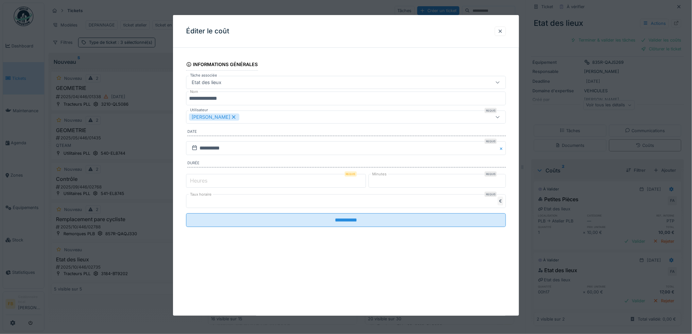
click at [224, 183] on input "*" at bounding box center [276, 181] width 180 height 14
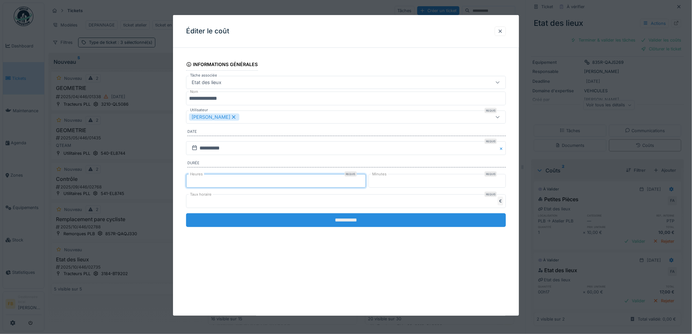
type input "*"
click at [352, 215] on input "**********" at bounding box center [346, 220] width 320 height 14
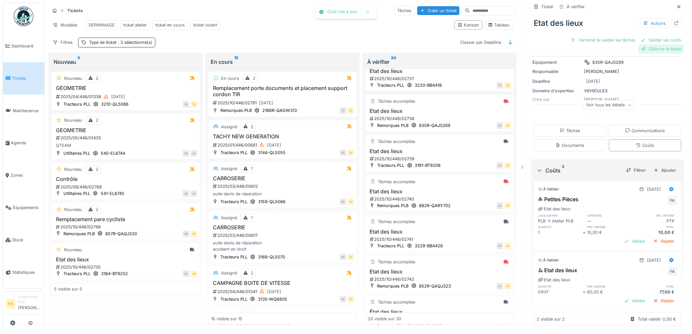
click at [648, 47] on div "Clôturer le ticket" at bounding box center [661, 48] width 45 height 9
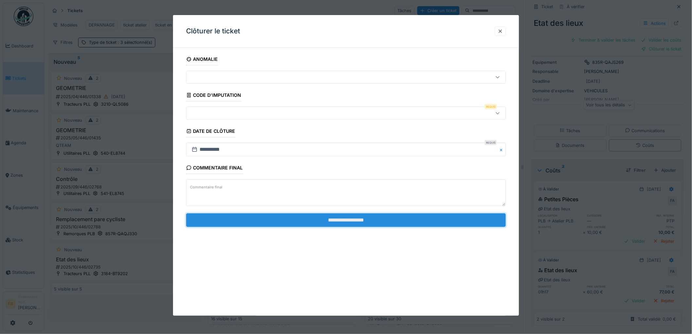
click at [344, 221] on input "**********" at bounding box center [346, 220] width 320 height 14
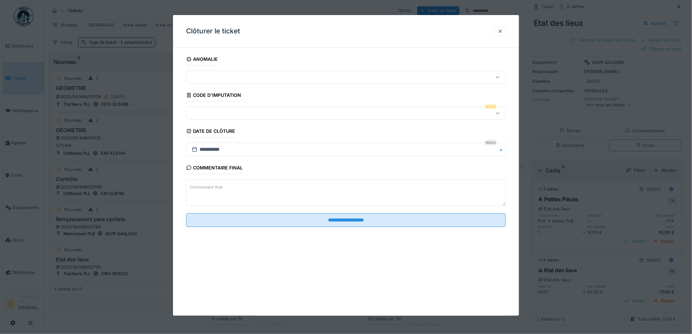
click at [231, 114] on div at bounding box center [327, 113] width 277 height 7
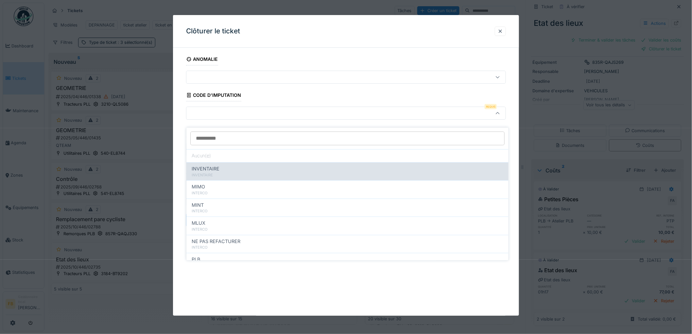
scroll to position [58, 0]
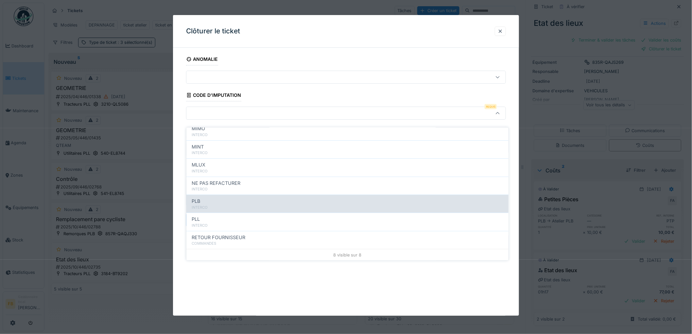
click at [210, 205] on div "INTERCO" at bounding box center [348, 208] width 312 height 6
type input "***"
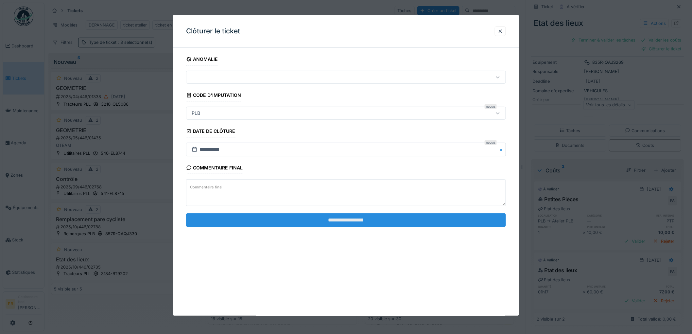
click at [331, 216] on input "**********" at bounding box center [346, 220] width 320 height 14
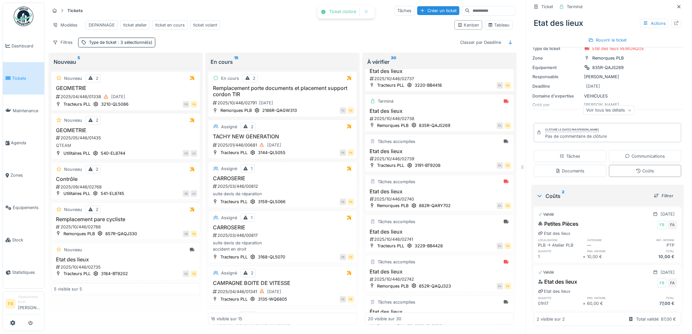
scroll to position [32, 0]
click at [441, 158] on div "2025/10/446/02739" at bounding box center [440, 159] width 142 height 6
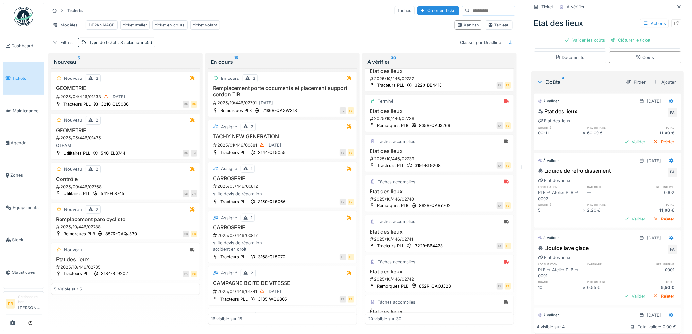
scroll to position [10, 0]
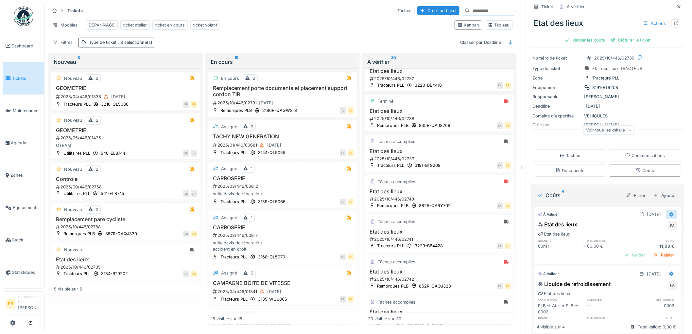
click at [669, 212] on icon at bounding box center [671, 214] width 5 height 4
click at [647, 225] on div "Modifier" at bounding box center [643, 230] width 32 height 10
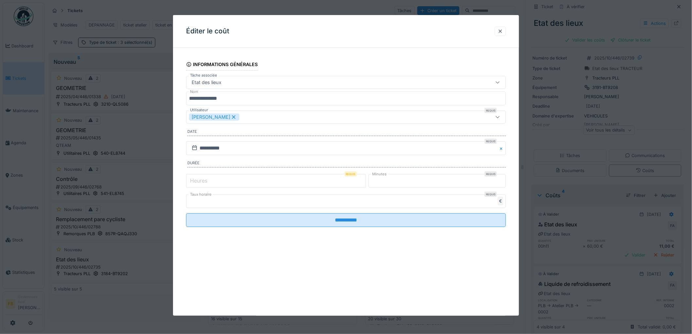
click at [191, 179] on label "Heures" at bounding box center [199, 181] width 20 height 8
click at [191, 179] on input "*" at bounding box center [276, 181] width 180 height 14
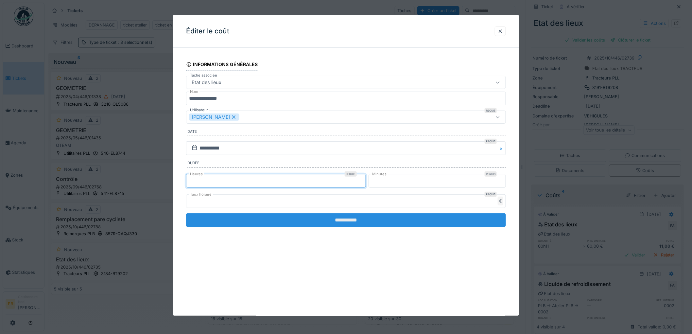
type input "*"
click at [352, 220] on input "**********" at bounding box center [346, 220] width 320 height 14
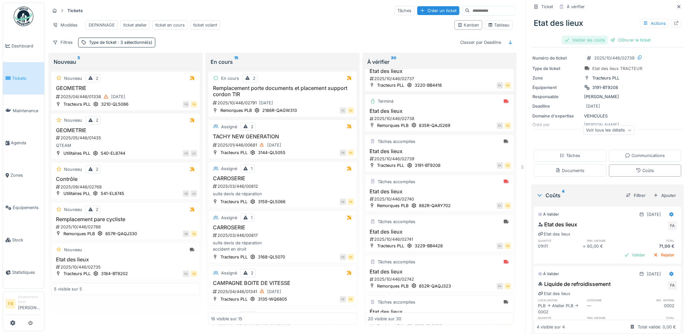
click at [582, 36] on div "Valider les coûts" at bounding box center [585, 40] width 46 height 9
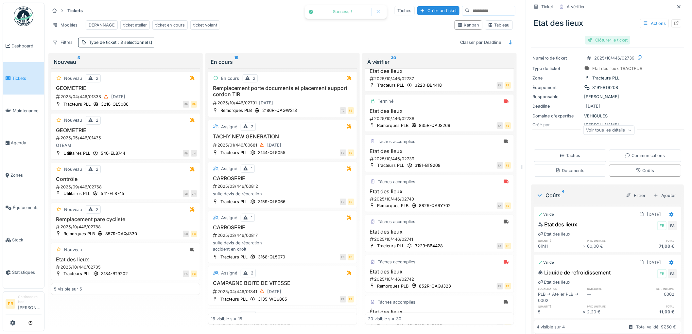
click at [609, 36] on div "Clôturer le ticket" at bounding box center [607, 40] width 45 height 9
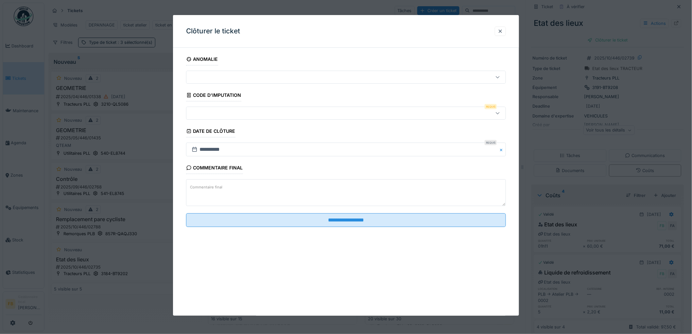
click at [219, 110] on div at bounding box center [327, 113] width 277 height 7
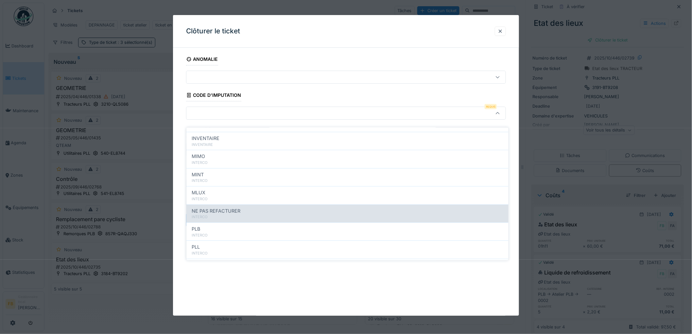
scroll to position [58, 0]
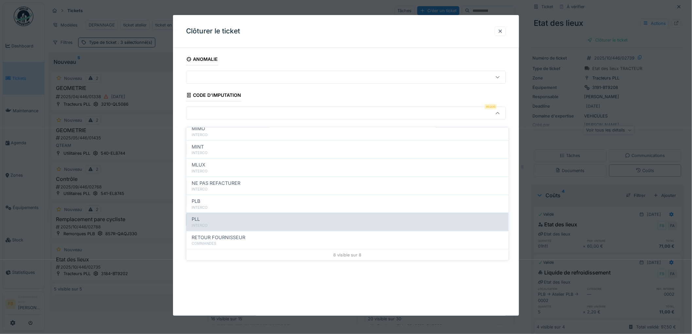
click at [217, 213] on div "PLL INTERCO" at bounding box center [347, 222] width 322 height 18
type input "***"
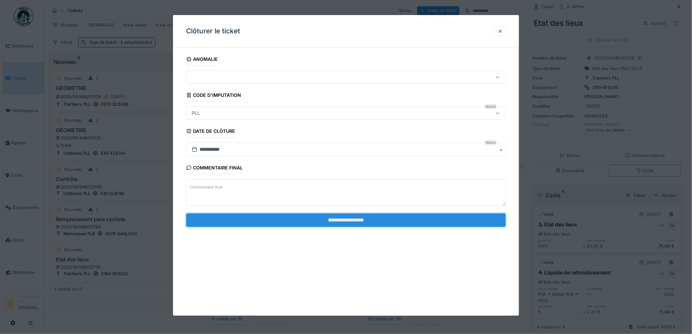
click at [339, 217] on input "**********" at bounding box center [346, 220] width 320 height 14
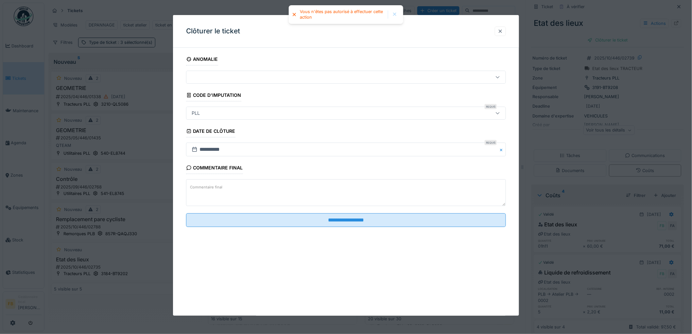
click at [502, 30] on div at bounding box center [500, 31] width 5 height 6
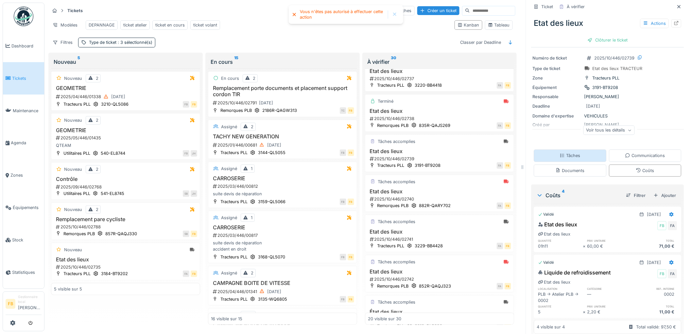
click at [571, 154] on div "Tâches" at bounding box center [570, 155] width 73 height 12
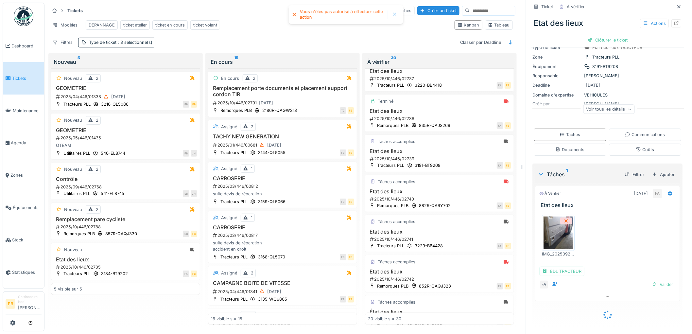
scroll to position [23, 0]
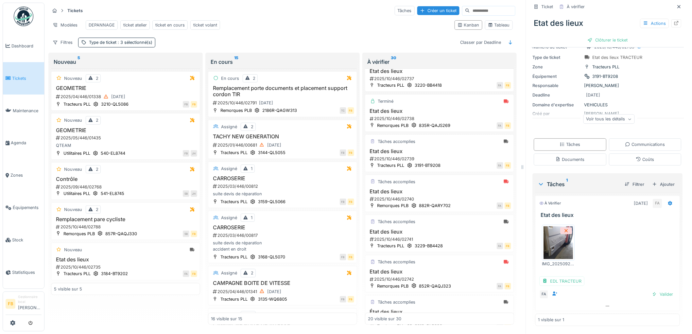
click at [648, 276] on div "EDL TRACTEUR" at bounding box center [608, 280] width 136 height 9
click at [558, 242] on img at bounding box center [558, 242] width 29 height 33
click at [623, 153] on div "Coûts" at bounding box center [645, 159] width 73 height 12
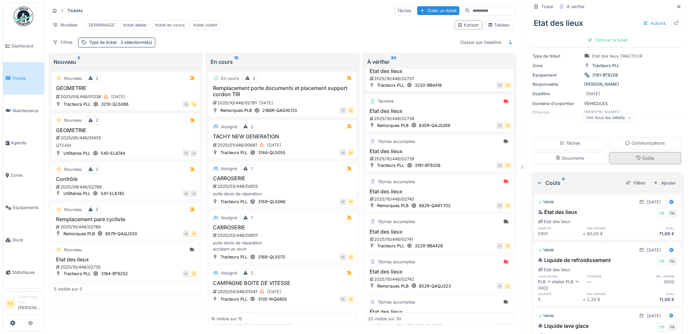
scroll to position [32, 0]
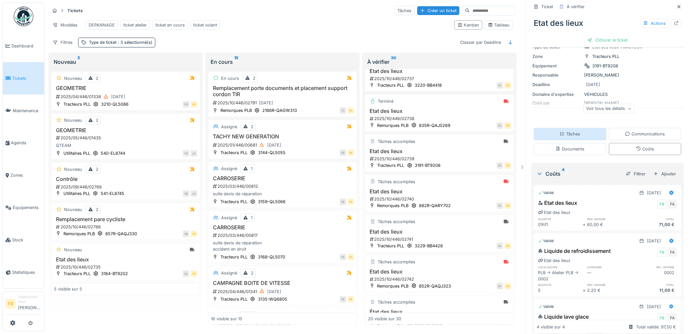
click at [582, 132] on div "Tâches" at bounding box center [570, 134] width 73 height 12
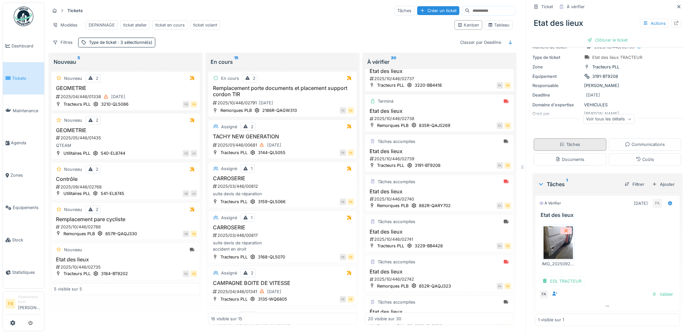
scroll to position [23, 0]
click at [657, 290] on div "Valider" at bounding box center [663, 294] width 26 height 9
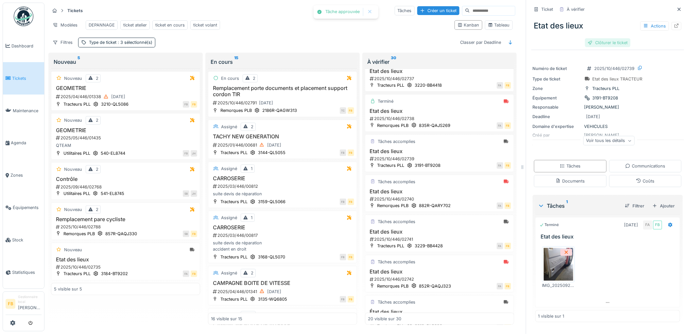
click at [594, 38] on div "Clôturer le ticket" at bounding box center [607, 42] width 45 height 9
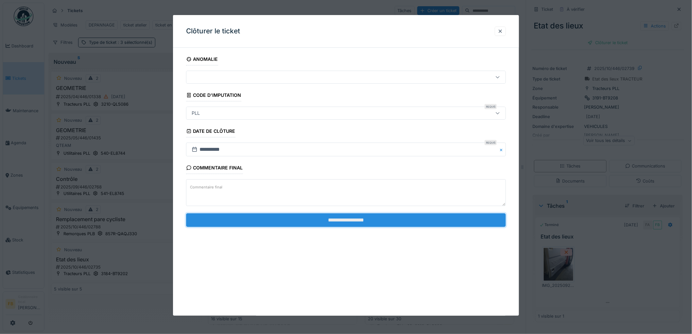
click at [329, 225] on input "**********" at bounding box center [346, 220] width 320 height 14
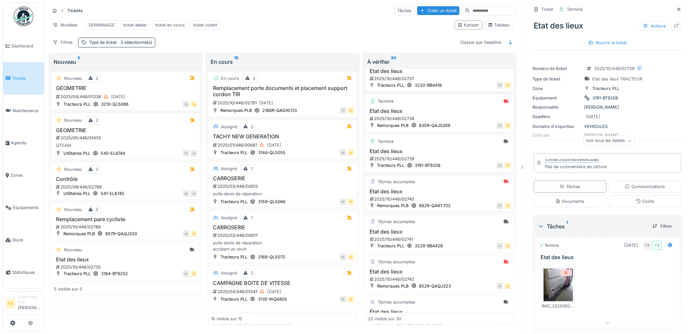
click at [430, 195] on h3 "Etat des lieux" at bounding box center [439, 191] width 143 height 6
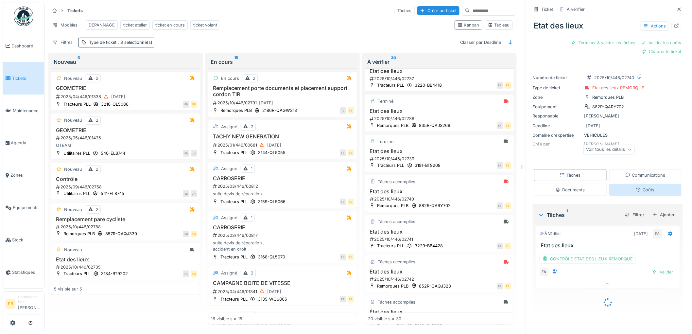
click at [631, 188] on div "Coûts" at bounding box center [645, 190] width 73 height 12
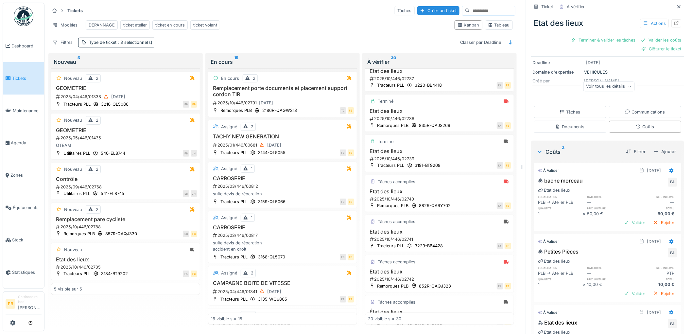
scroll to position [125, 0]
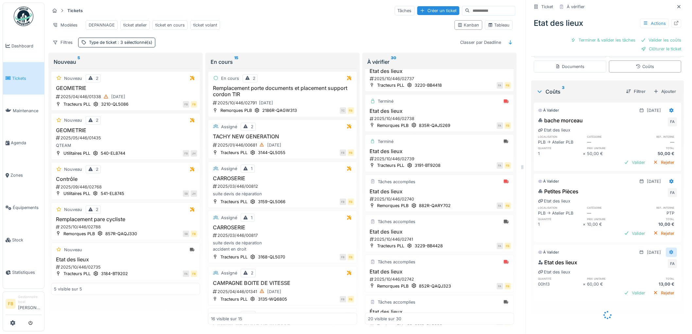
click at [670, 250] on icon at bounding box center [672, 252] width 4 height 5
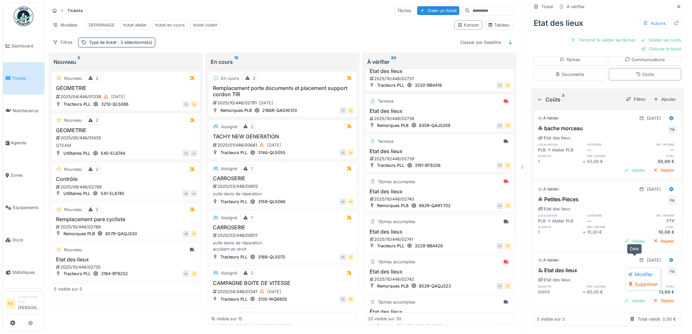
scroll to position [117, 0]
click at [644, 259] on div "26/09/2025" at bounding box center [657, 259] width 40 height 9
click at [669, 258] on icon at bounding box center [671, 260] width 5 height 4
click at [651, 270] on div "Modifier" at bounding box center [643, 275] width 32 height 10
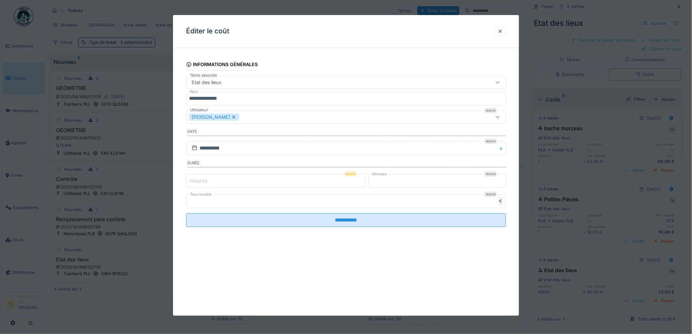
click at [213, 181] on input "*" at bounding box center [276, 181] width 180 height 14
type input "*"
drag, startPoint x: 386, startPoint y: 182, endPoint x: 333, endPoint y: 183, distance: 53.7
click at [341, 183] on div "Heures Requis * Minutes Requis **" at bounding box center [346, 181] width 320 height 16
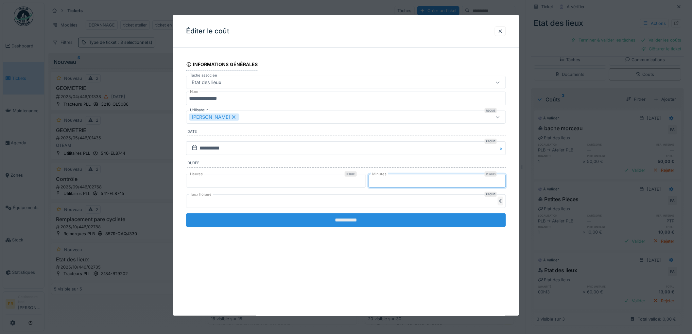
type input "*"
click at [322, 221] on input "**********" at bounding box center [346, 220] width 320 height 14
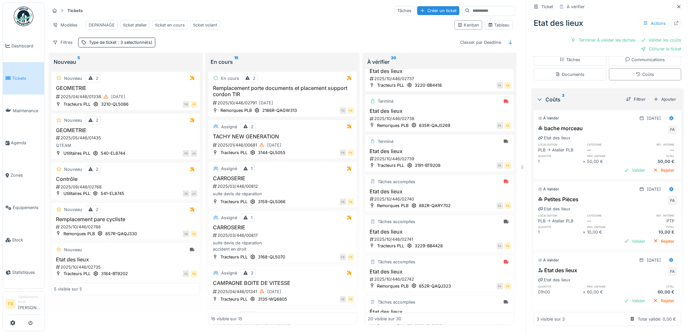
scroll to position [0, 0]
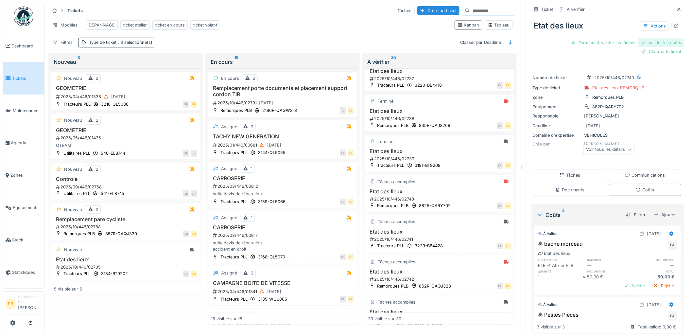
click at [652, 38] on div "Valider les coûts" at bounding box center [661, 42] width 46 height 9
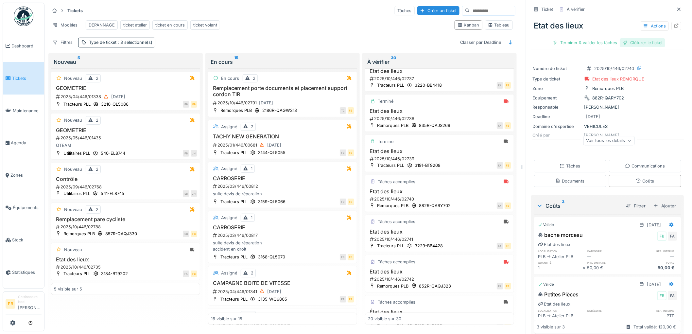
click at [634, 42] on div "Clôturer le ticket" at bounding box center [642, 42] width 45 height 9
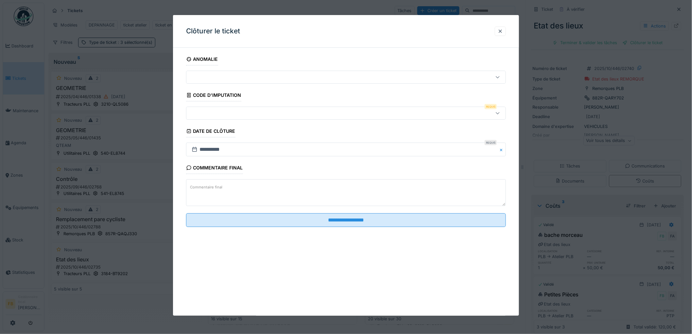
click at [227, 113] on div at bounding box center [327, 113] width 277 height 7
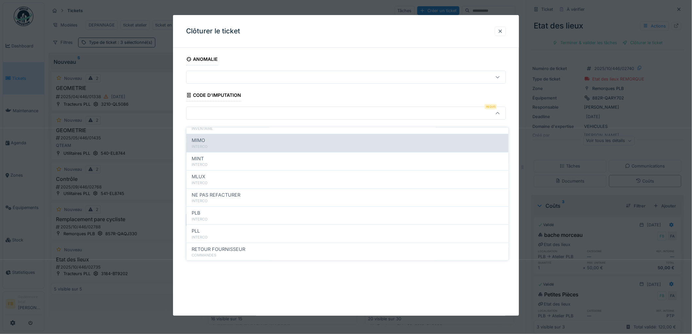
scroll to position [58, 0]
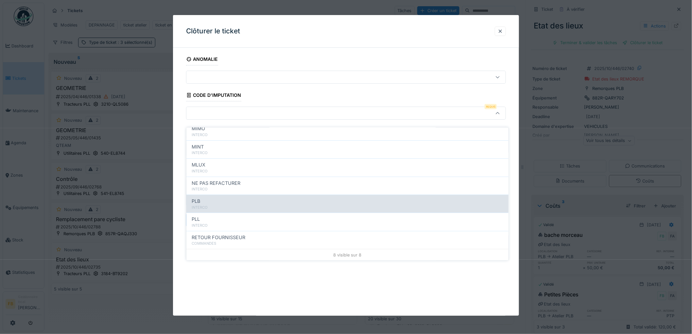
click at [216, 198] on div "PLB" at bounding box center [348, 201] width 312 height 7
type input "***"
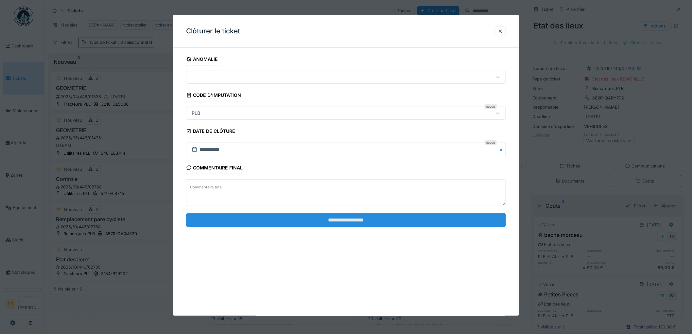
click at [338, 223] on input "**********" at bounding box center [346, 220] width 320 height 14
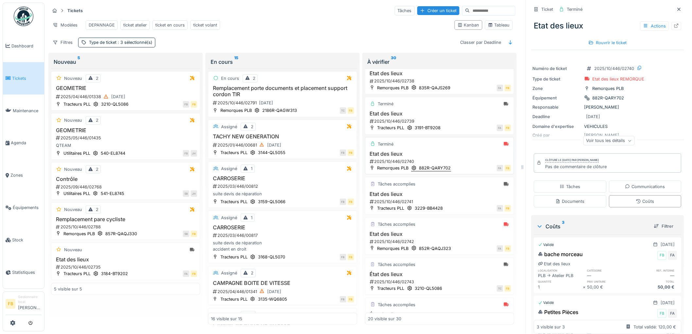
scroll to position [327, 0]
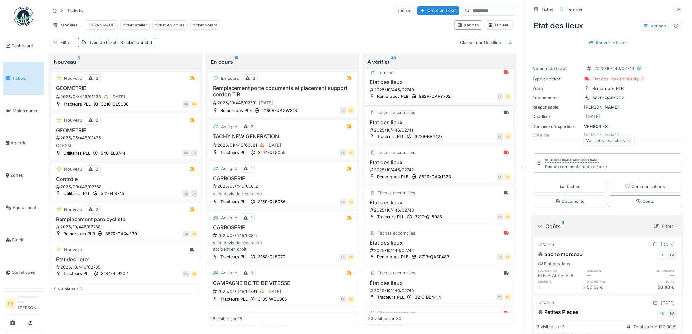
click at [444, 125] on h3 "Etat des lieux" at bounding box center [439, 122] width 143 height 6
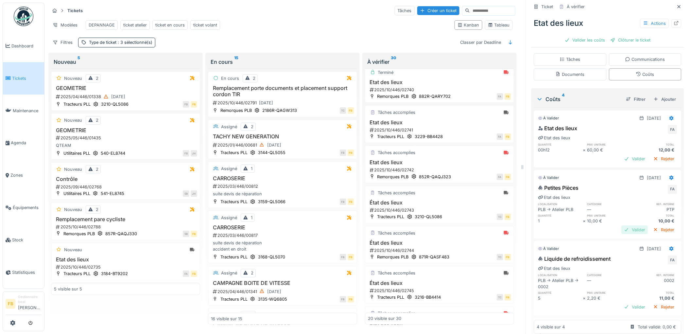
scroll to position [109, 0]
click at [669, 114] on icon at bounding box center [671, 116] width 5 height 4
click at [640, 127] on div "Modifier" at bounding box center [643, 132] width 32 height 10
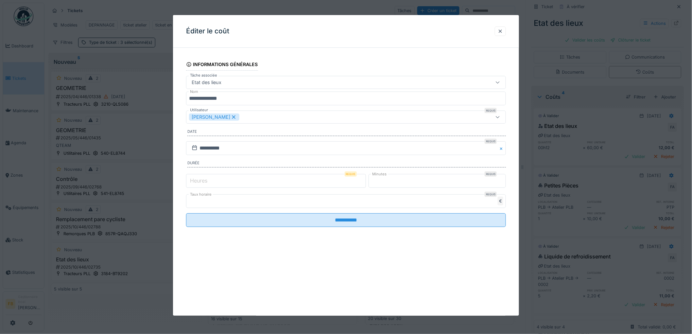
click at [210, 178] on input "*" at bounding box center [276, 181] width 180 height 14
type input "*"
click at [389, 184] on input "**" at bounding box center [438, 181] width 138 height 14
type input "*"
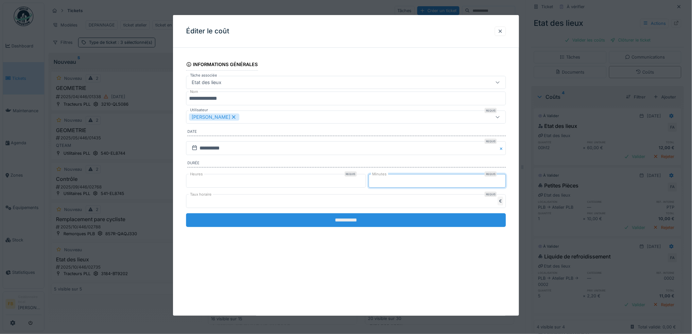
type input "*"
click at [348, 218] on input "**********" at bounding box center [346, 220] width 320 height 14
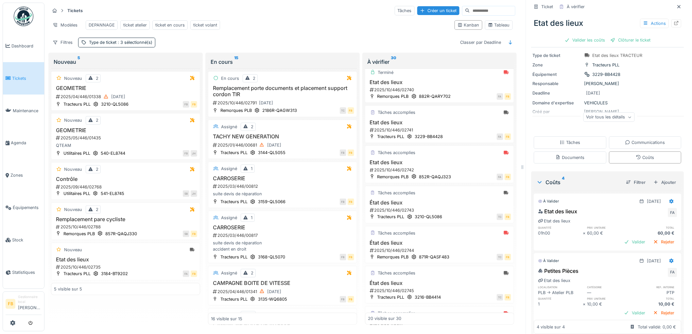
scroll to position [0, 0]
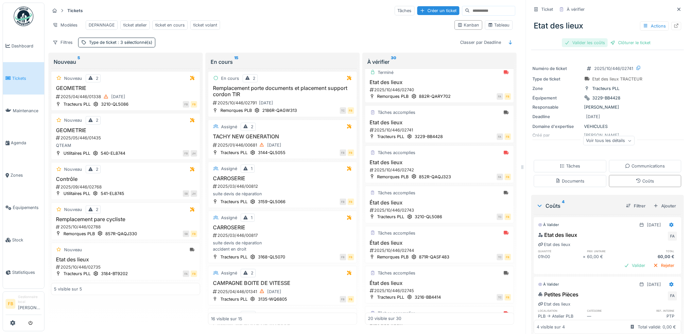
click at [575, 38] on div "Valider les coûts" at bounding box center [585, 42] width 46 height 9
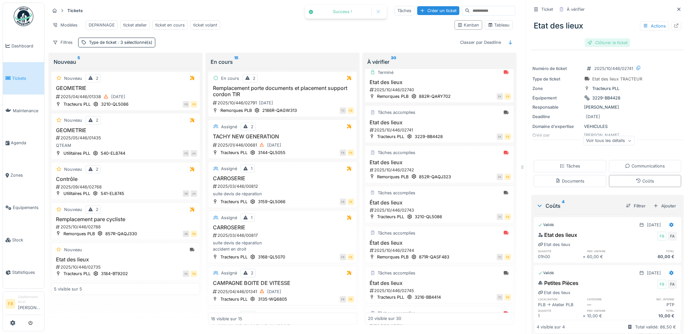
click at [605, 38] on div "Clôturer le ticket" at bounding box center [607, 42] width 45 height 9
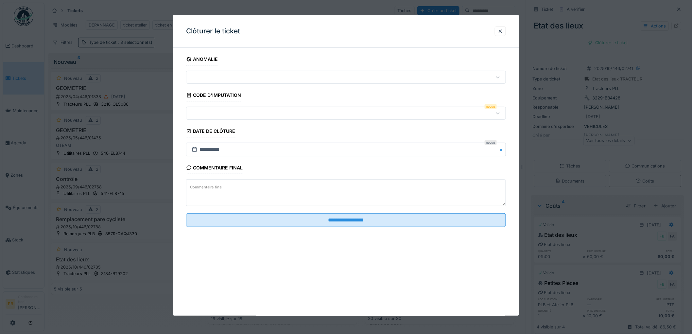
click at [206, 115] on div at bounding box center [327, 113] width 277 height 7
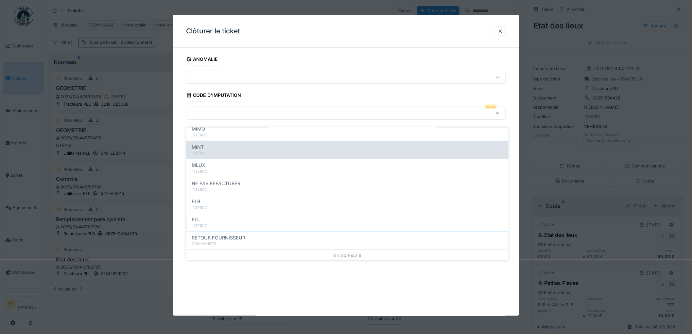
scroll to position [58, 0]
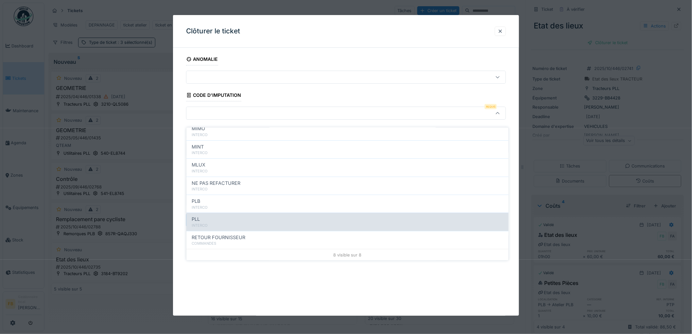
click at [223, 216] on div "PLL" at bounding box center [348, 219] width 312 height 7
type input "***"
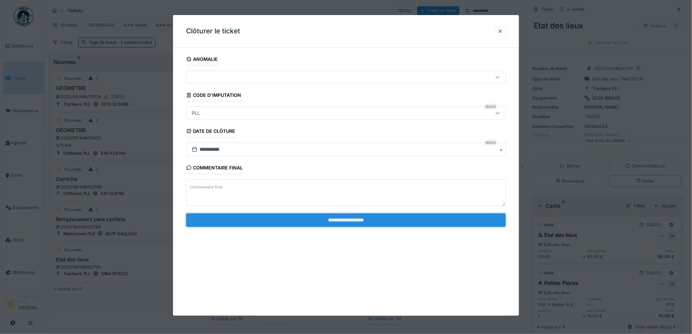
click at [346, 219] on input "**********" at bounding box center [346, 220] width 320 height 14
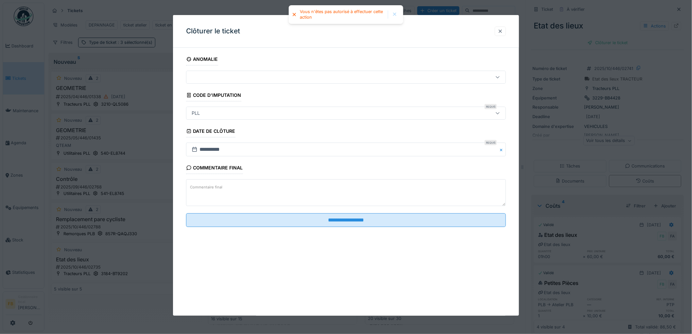
click at [498, 30] on div at bounding box center [500, 30] width 11 height 9
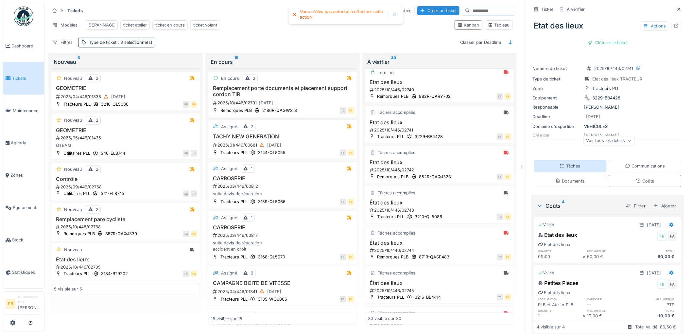
click at [568, 163] on div "Tâches" at bounding box center [570, 166] width 21 height 6
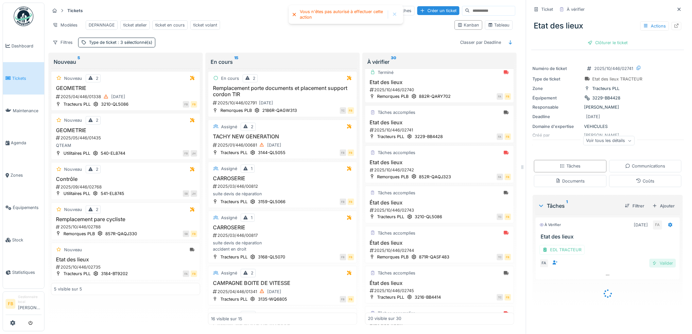
click at [651, 259] on div "Valider" at bounding box center [663, 263] width 26 height 9
click at [600, 38] on div "Clôturer le ticket" at bounding box center [607, 42] width 45 height 9
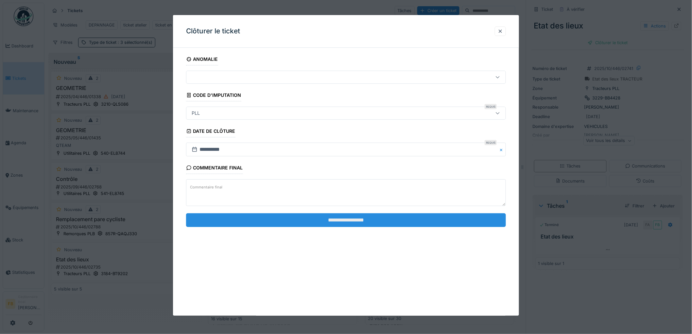
click at [312, 216] on input "**********" at bounding box center [346, 220] width 320 height 14
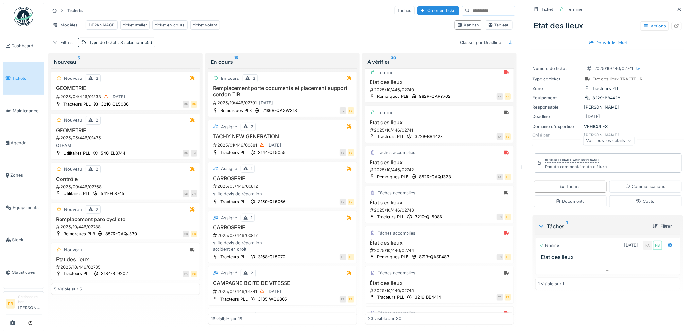
click at [27, 79] on span "Tickets" at bounding box center [26, 78] width 29 height 6
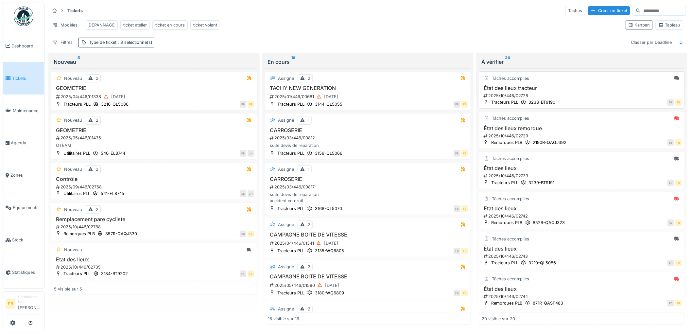
click at [579, 98] on div "2025/10/446/02728" at bounding box center [582, 96] width 199 height 6
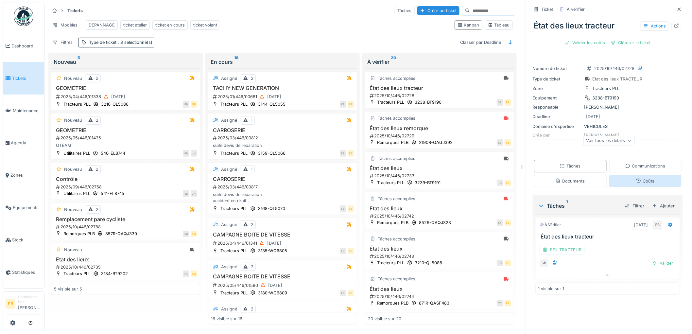
click at [610, 186] on div "Coûts" at bounding box center [645, 181] width 73 height 12
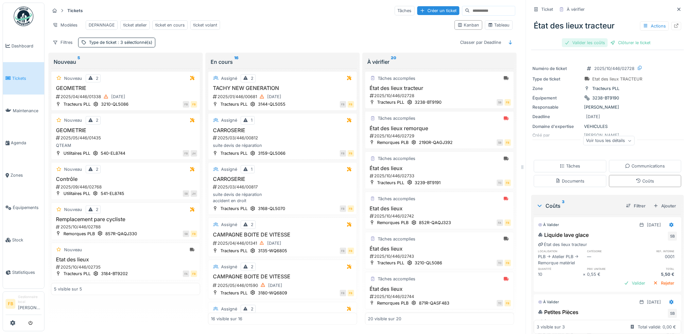
click at [580, 41] on div "Valider les coûts" at bounding box center [585, 42] width 46 height 9
click at [606, 38] on div "Clôturer le ticket" at bounding box center [607, 42] width 45 height 9
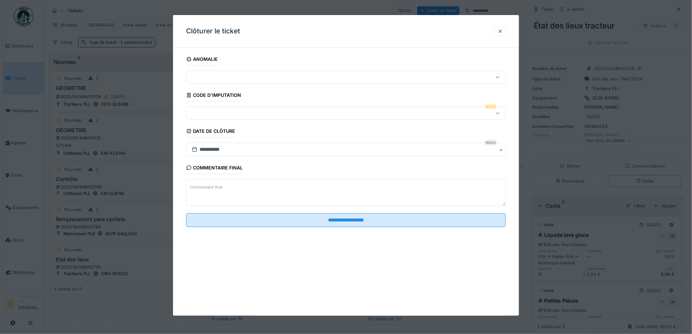
click at [245, 114] on div at bounding box center [327, 113] width 277 height 7
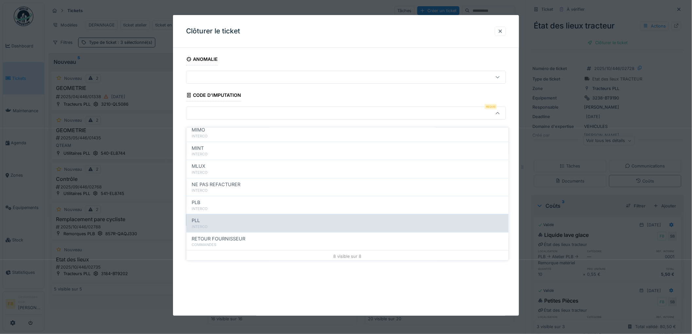
scroll to position [58, 0]
click at [223, 216] on div "PLL" at bounding box center [348, 219] width 312 height 7
type input "***"
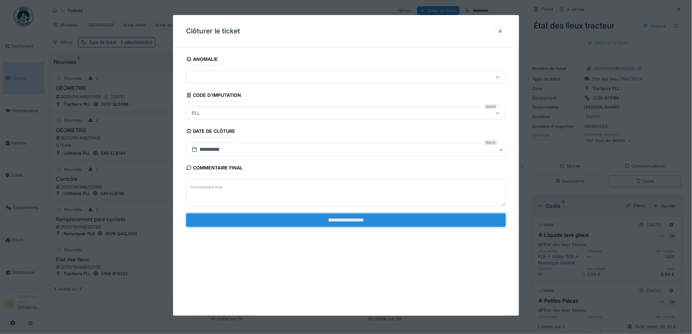
click at [337, 220] on input "**********" at bounding box center [346, 220] width 320 height 14
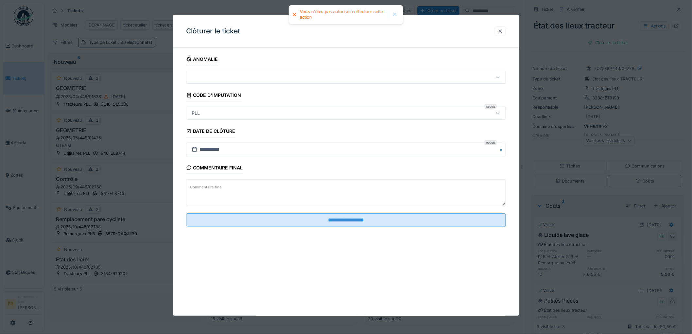
click at [503, 32] on div at bounding box center [500, 31] width 5 height 6
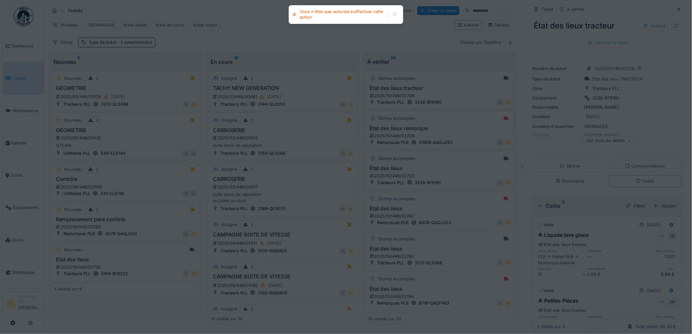
scroll to position [0, 0]
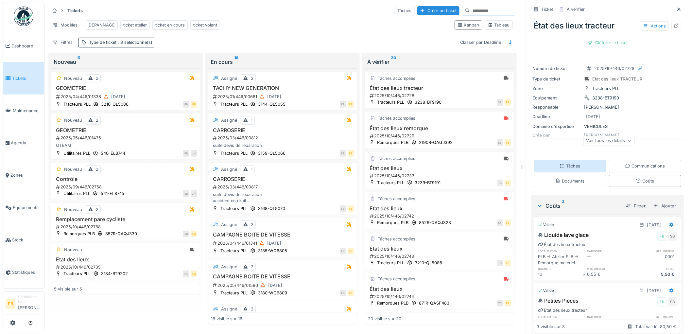
click at [571, 167] on div "Tâches" at bounding box center [570, 166] width 21 height 6
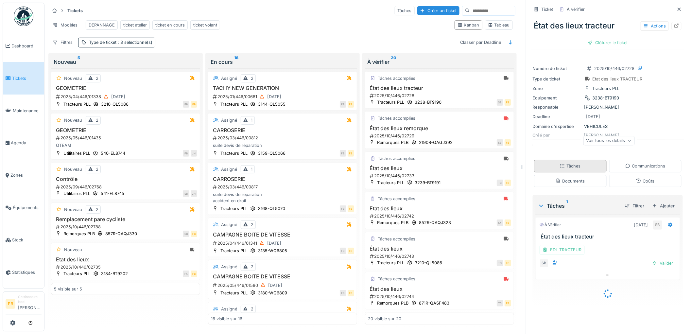
scroll to position [5, 0]
click at [653, 259] on div "Valider" at bounding box center [663, 263] width 26 height 9
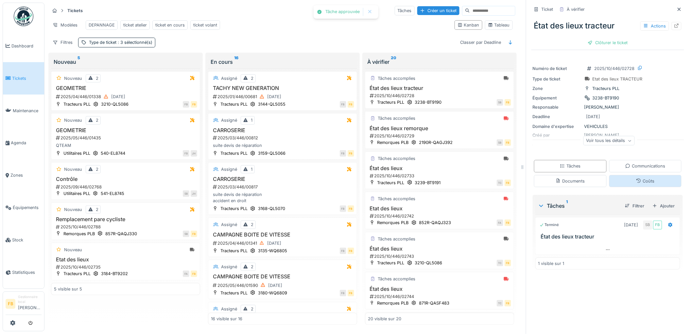
click at [636, 178] on div "Coûts" at bounding box center [645, 181] width 18 height 6
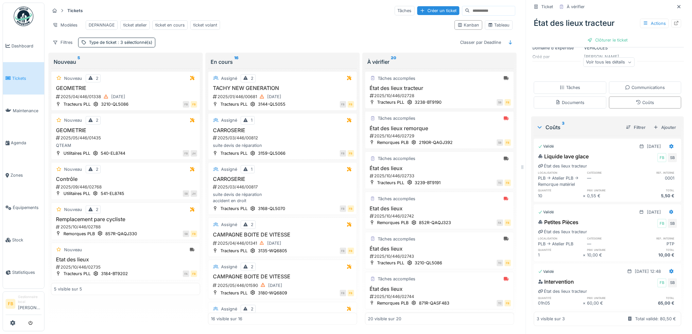
scroll to position [0, 0]
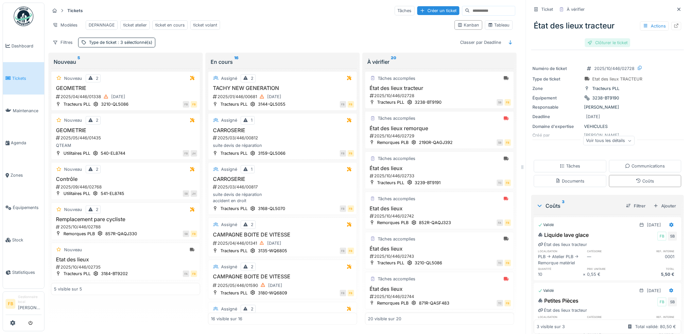
click at [592, 41] on div "Clôturer le ticket" at bounding box center [607, 42] width 45 height 9
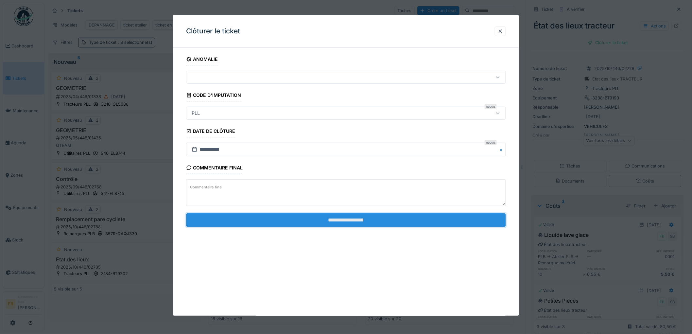
click at [339, 215] on input "**********" at bounding box center [346, 220] width 320 height 14
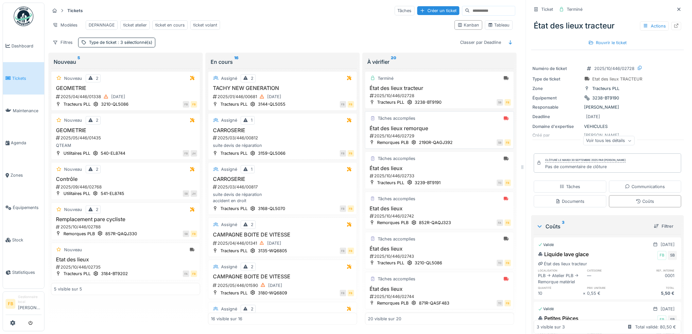
click at [458, 130] on h3 "État des lieux remorque" at bounding box center [439, 128] width 143 height 6
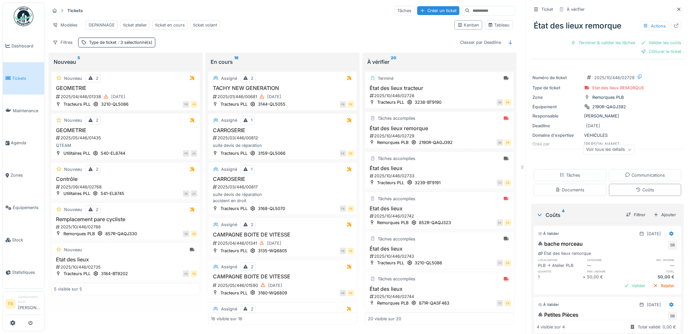
click at [22, 71] on link "Tickets" at bounding box center [23, 78] width 41 height 32
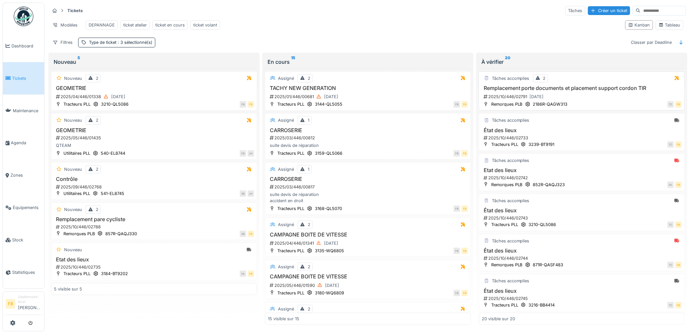
click at [569, 101] on div "2025/10/446/02791 [DATE]" at bounding box center [582, 97] width 199 height 8
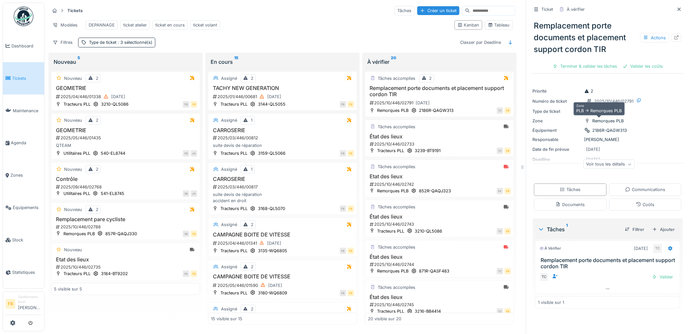
scroll to position [5, 0]
click at [623, 201] on div "Coûts" at bounding box center [645, 205] width 73 height 12
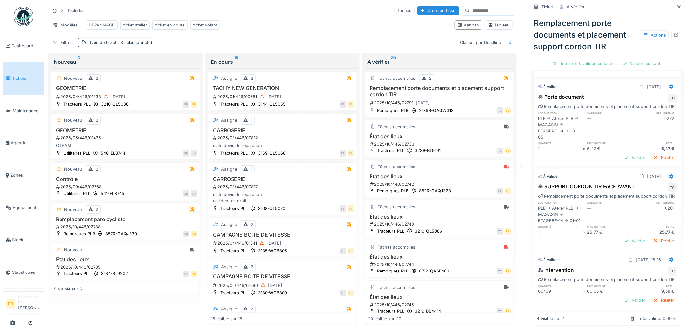
scroll to position [254, 0]
click at [669, 258] on icon at bounding box center [671, 260] width 5 height 4
click at [652, 272] on div "Modifier" at bounding box center [643, 277] width 32 height 10
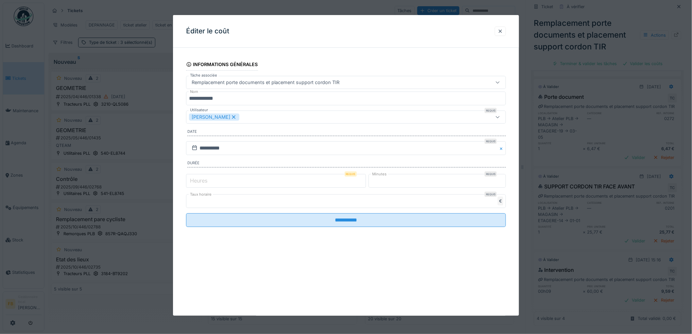
click at [207, 184] on label "Heures" at bounding box center [199, 181] width 20 height 8
click at [207, 184] on input "*" at bounding box center [276, 181] width 180 height 14
drag, startPoint x: 385, startPoint y: 182, endPoint x: 355, endPoint y: 182, distance: 30.4
click at [355, 182] on div "Heures Requis * Minutes Requis *" at bounding box center [346, 181] width 320 height 16
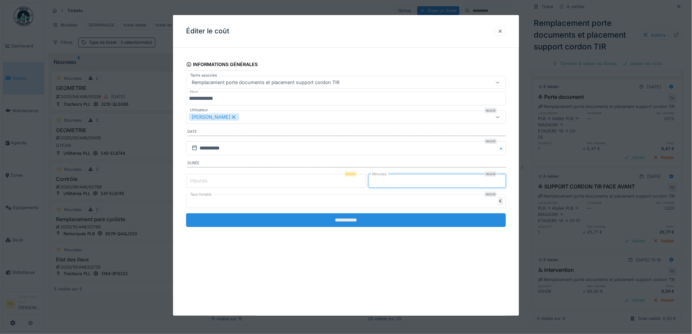
type input "**"
click at [349, 220] on input "**********" at bounding box center [346, 220] width 320 height 14
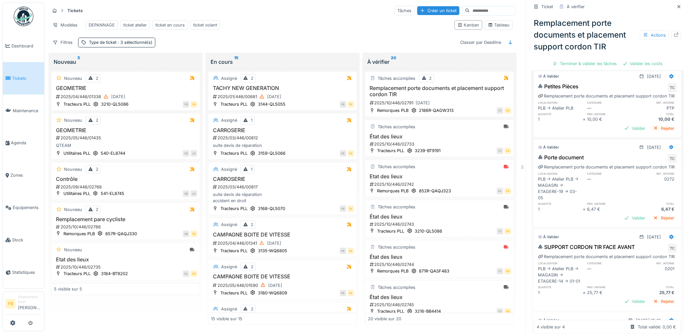
scroll to position [73, 0]
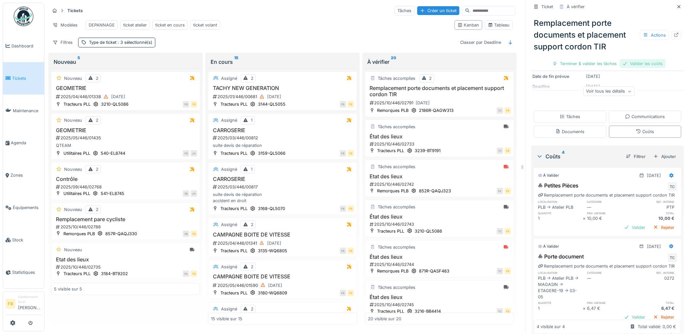
click at [636, 59] on div "Valider les coûts" at bounding box center [643, 63] width 46 height 9
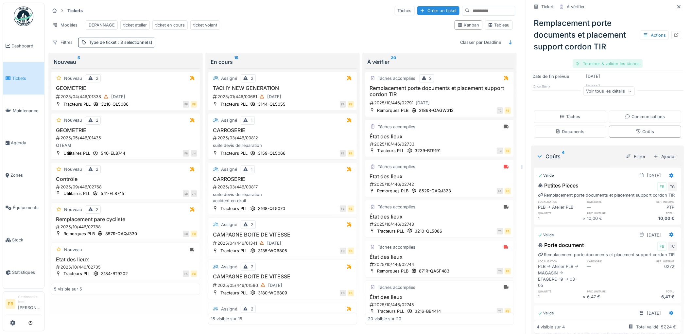
click at [600, 59] on div "Terminer & valider les tâches" at bounding box center [608, 63] width 70 height 9
click at [573, 114] on div "Tâches" at bounding box center [570, 117] width 21 height 6
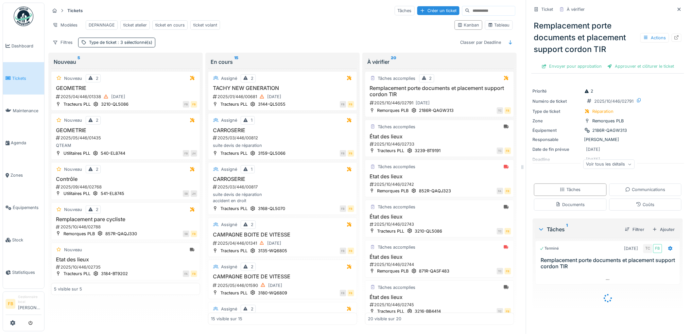
scroll to position [0, 0]
click at [606, 279] on icon at bounding box center [608, 279] width 4 height 1
click at [605, 290] on icon at bounding box center [607, 292] width 5 height 4
click at [619, 62] on div "Approuver et clôturer le ticket" at bounding box center [641, 66] width 72 height 9
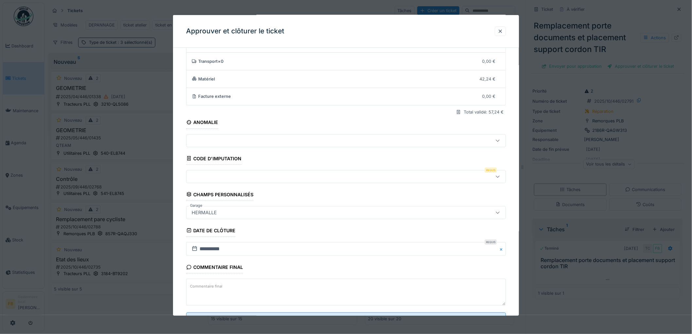
scroll to position [63, 0]
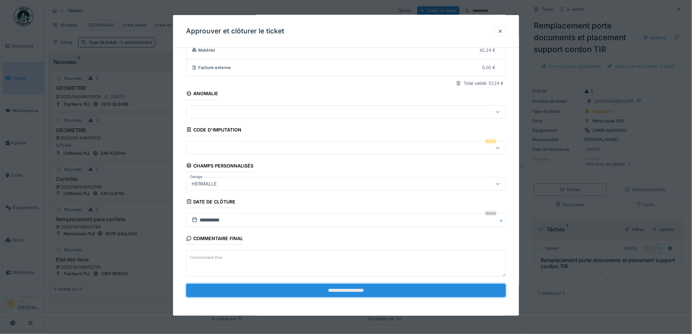
click at [319, 294] on input "**********" at bounding box center [346, 291] width 320 height 14
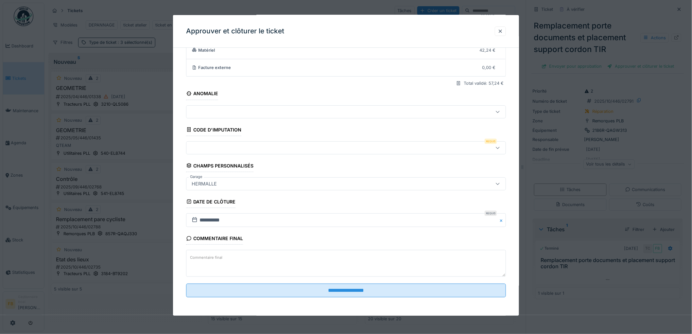
click at [231, 148] on div at bounding box center [327, 147] width 277 height 7
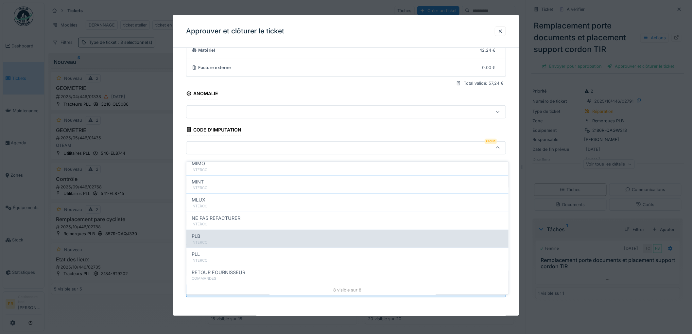
scroll to position [58, 0]
click at [230, 239] on div "INTERCO" at bounding box center [348, 242] width 312 height 6
type input "***"
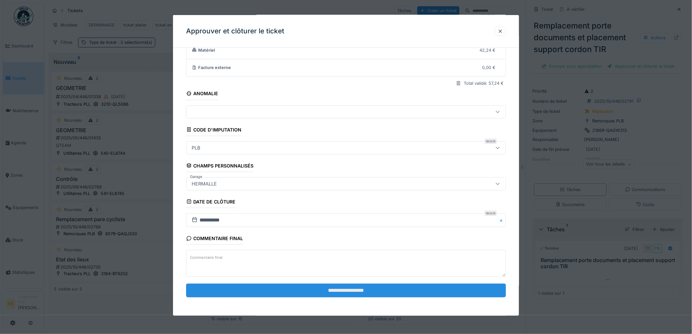
click at [327, 292] on input "**********" at bounding box center [346, 291] width 320 height 14
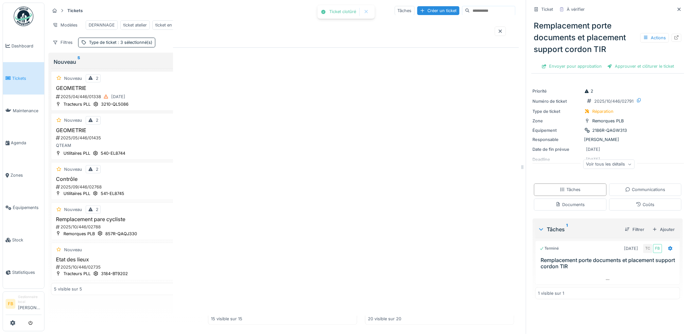
scroll to position [0, 0]
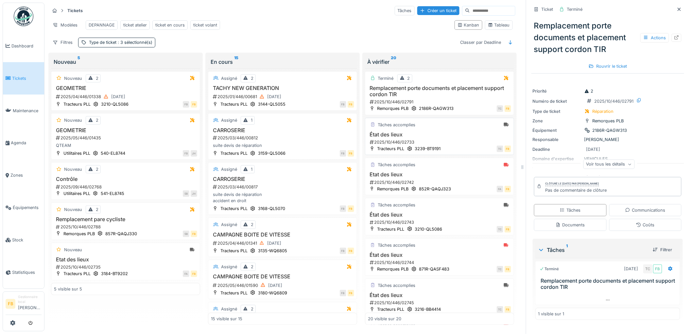
click at [429, 133] on h3 "État des lieux" at bounding box center [439, 134] width 143 height 6
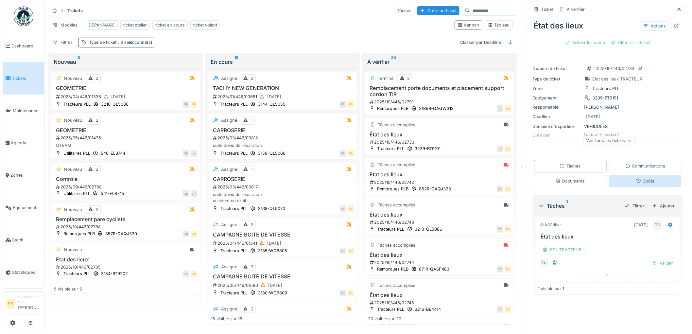
click at [636, 179] on icon at bounding box center [638, 181] width 5 height 4
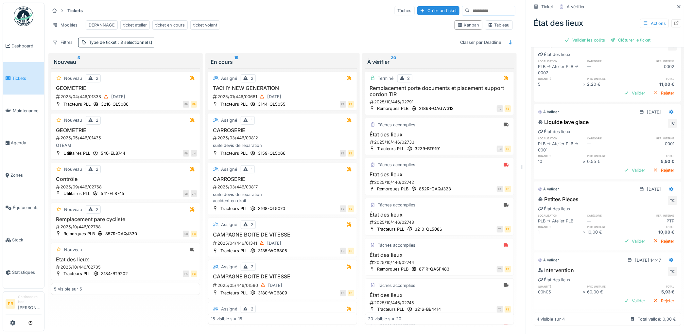
scroll to position [192, 0]
click at [670, 258] on icon at bounding box center [672, 260] width 4 height 5
click at [647, 270] on div "Modifier" at bounding box center [643, 275] width 32 height 10
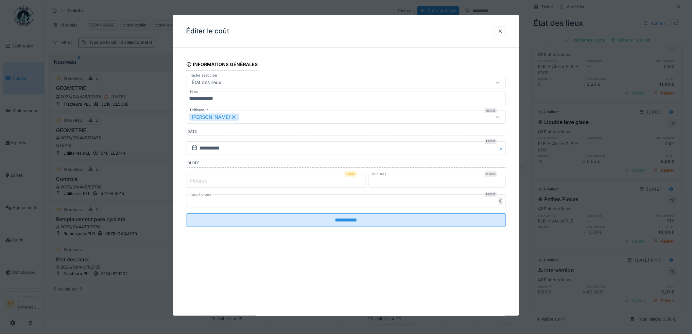
click at [501, 31] on div at bounding box center [500, 31] width 5 height 6
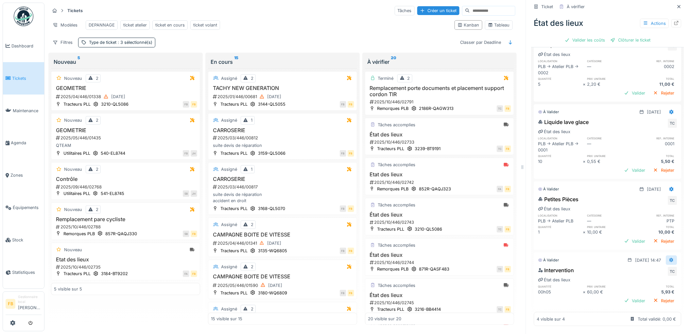
click at [669, 257] on div at bounding box center [671, 260] width 5 height 6
click at [636, 270] on div "Modifier" at bounding box center [643, 275] width 32 height 10
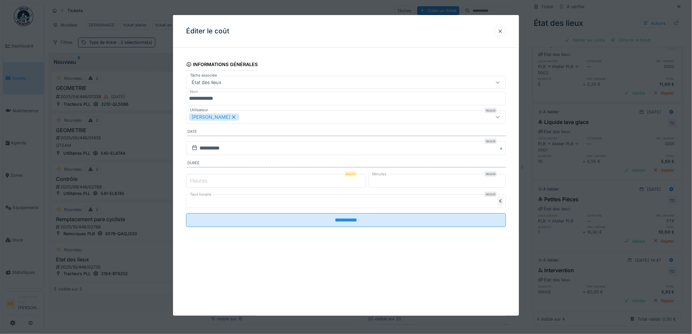
click at [225, 185] on input "*" at bounding box center [276, 181] width 180 height 14
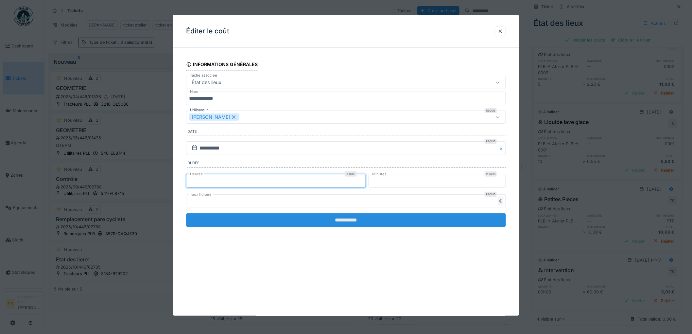
type input "*"
click at [327, 221] on input "**********" at bounding box center [346, 220] width 320 height 14
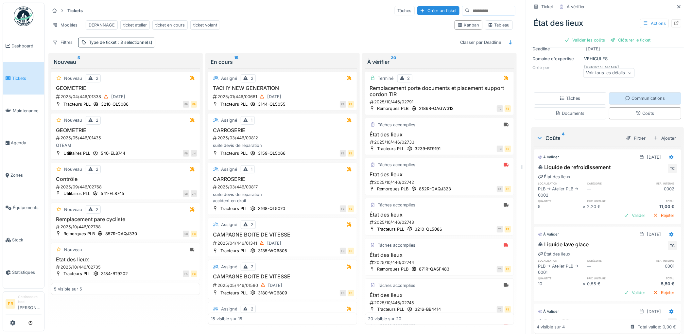
scroll to position [47, 0]
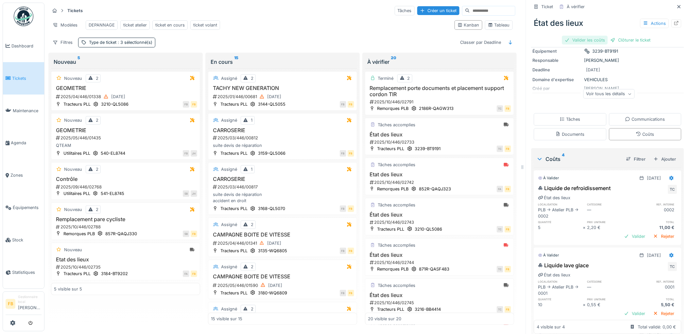
click at [586, 36] on div "Valider les coûts" at bounding box center [585, 40] width 46 height 9
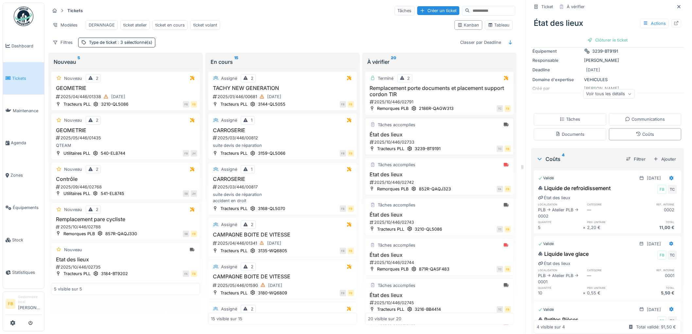
click at [435, 136] on h3 "État des lieux" at bounding box center [439, 134] width 143 height 6
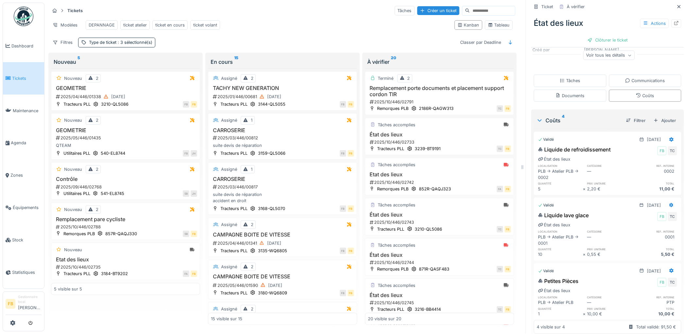
scroll to position [0, 0]
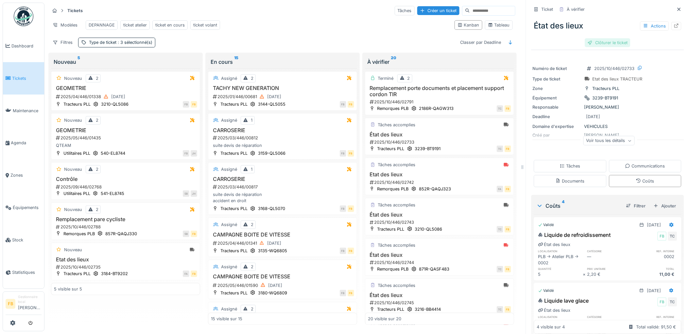
click at [593, 38] on div "Clôturer le ticket" at bounding box center [607, 42] width 45 height 9
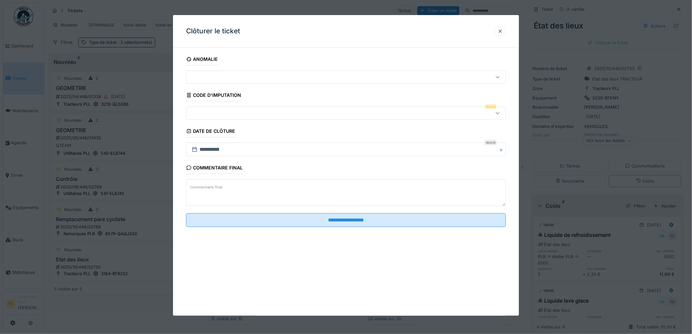
click at [223, 114] on div at bounding box center [327, 113] width 277 height 7
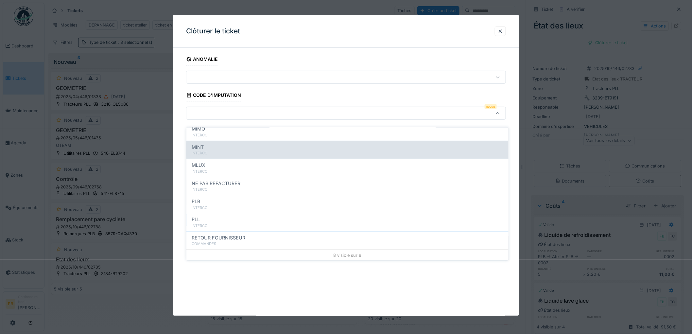
scroll to position [58, 0]
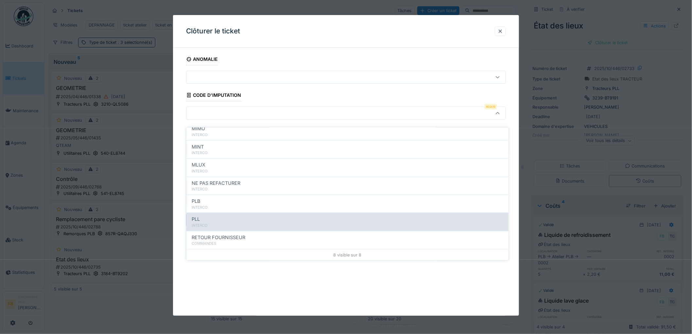
click at [228, 216] on div "PLL" at bounding box center [348, 219] width 312 height 7
type input "***"
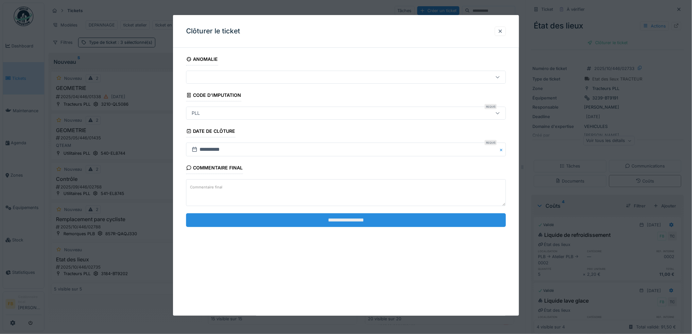
click at [332, 223] on input "**********" at bounding box center [346, 220] width 320 height 14
click at [348, 218] on input "**********" at bounding box center [346, 220] width 320 height 14
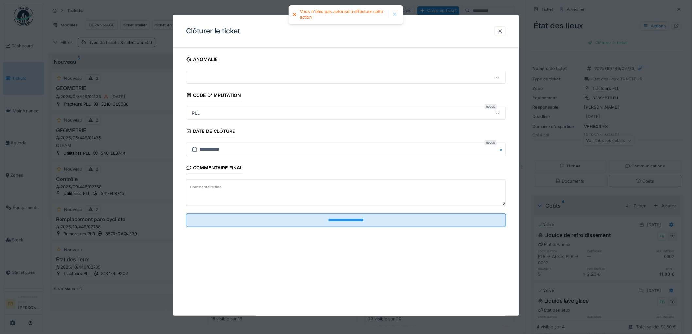
click at [503, 33] on div at bounding box center [500, 31] width 5 height 6
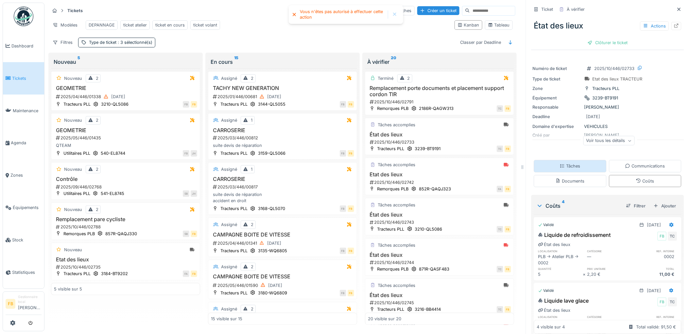
click at [558, 160] on div "Tâches" at bounding box center [570, 166] width 73 height 12
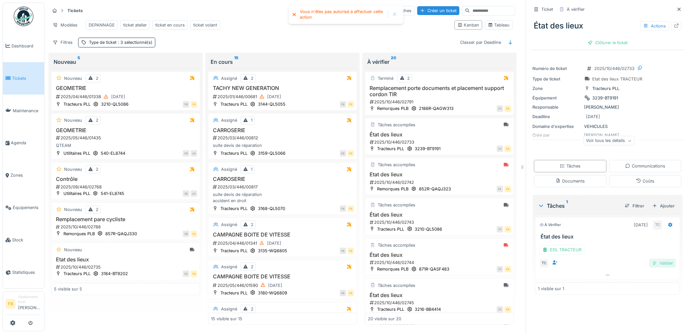
click at [660, 261] on div "Valider" at bounding box center [663, 263] width 26 height 9
click at [643, 179] on div "Coûts" at bounding box center [645, 181] width 18 height 6
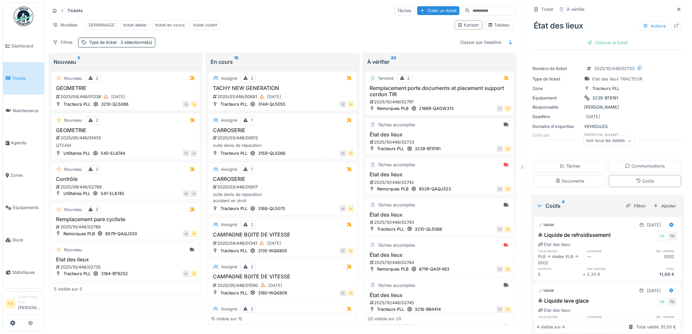
scroll to position [0, 0]
click at [572, 164] on div "Tâches" at bounding box center [570, 166] width 73 height 12
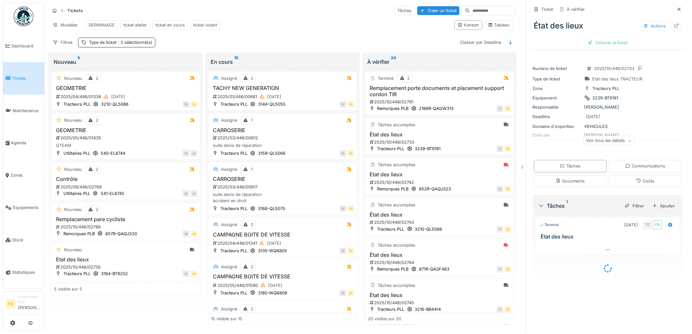
scroll to position [5, 0]
click at [600, 39] on div "Clôturer le ticket" at bounding box center [607, 42] width 45 height 9
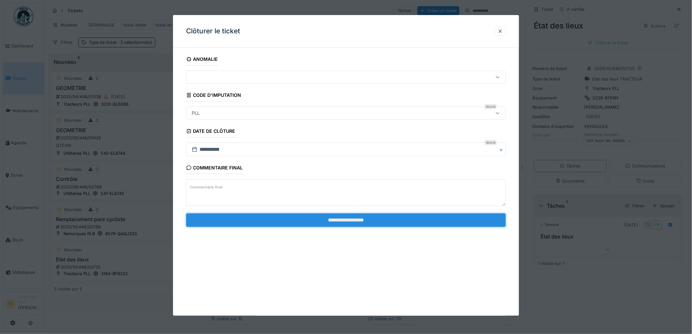
click at [348, 221] on input "**********" at bounding box center [346, 220] width 320 height 14
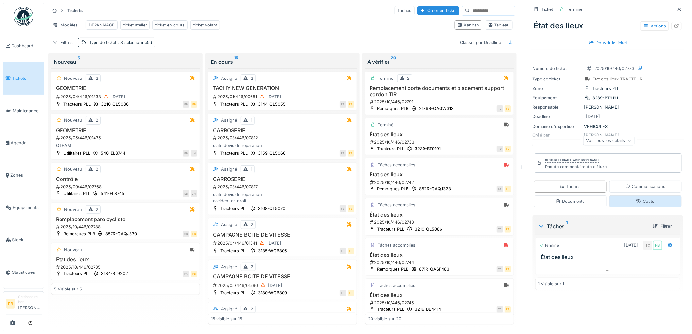
click at [637, 195] on div "Coûts" at bounding box center [645, 201] width 73 height 12
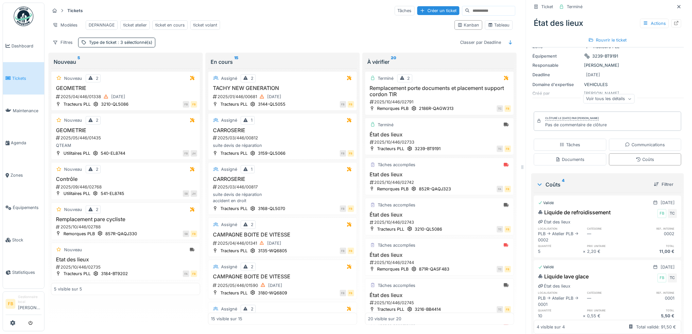
scroll to position [0, 0]
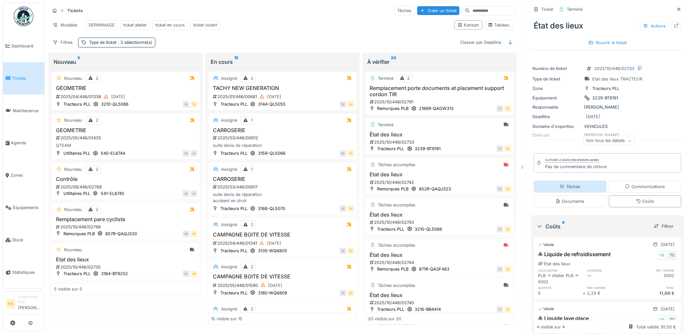
click at [563, 185] on div "Tâches" at bounding box center [570, 187] width 21 height 6
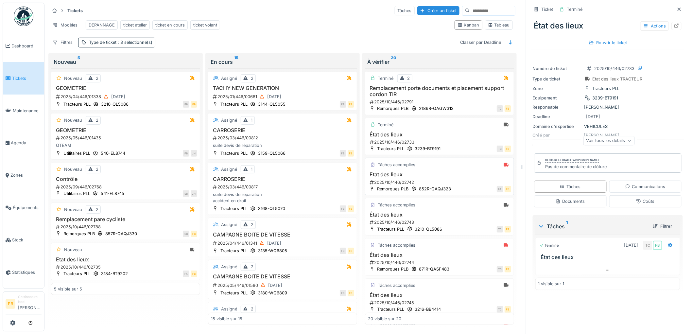
click at [430, 178] on h3 "Etat des lieux" at bounding box center [439, 174] width 143 height 6
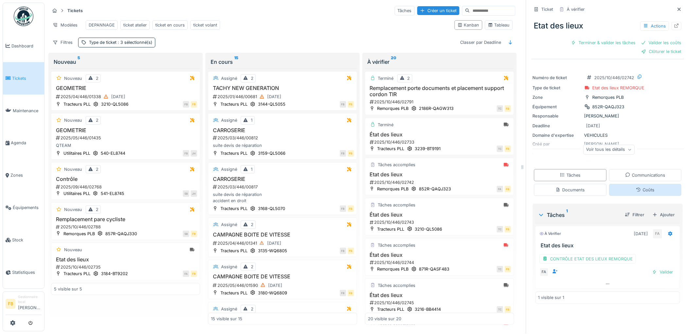
click at [642, 189] on div "Coûts" at bounding box center [645, 190] width 18 height 6
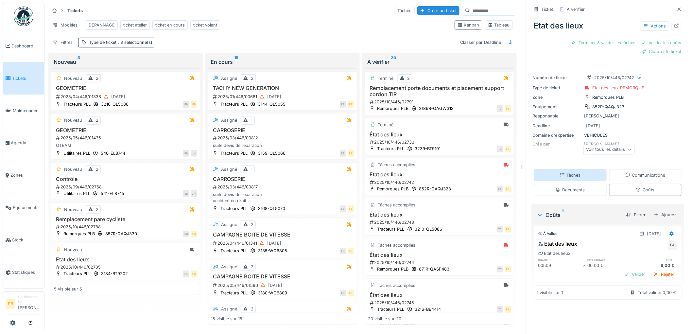
click at [560, 172] on div "Tâches" at bounding box center [570, 175] width 21 height 6
click at [590, 260] on div "CONTRÔLE ETAT DES LIEUX REMORQUE FA Valider" at bounding box center [607, 264] width 145 height 30
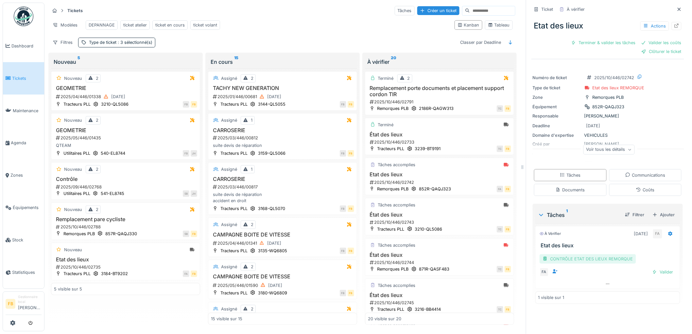
click at [586, 256] on div "CONTRÔLE ETAT DES LIEUX REMORQUE" at bounding box center [588, 258] width 96 height 9
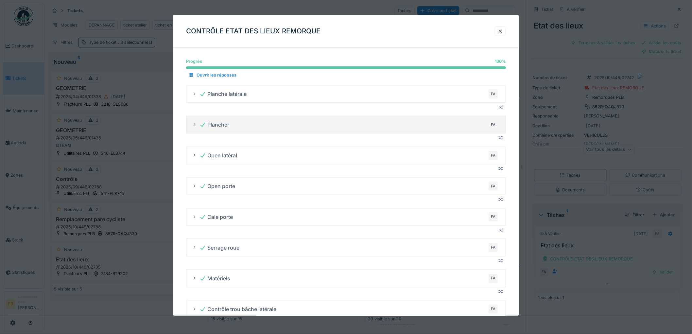
scroll to position [0, 0]
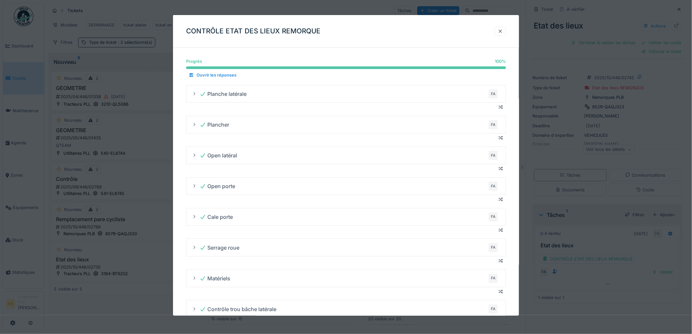
click at [503, 30] on div at bounding box center [500, 31] width 5 height 6
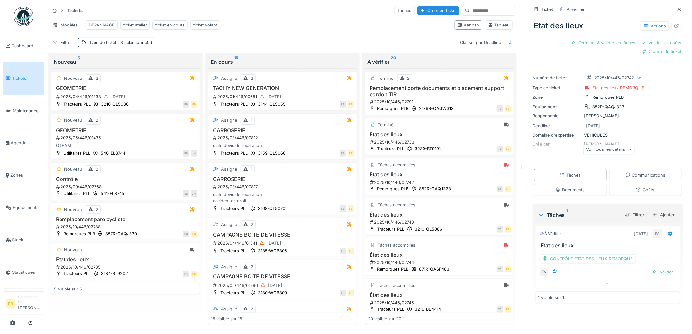
drag, startPoint x: 656, startPoint y: 274, endPoint x: 581, endPoint y: 236, distance: 83.7
click at [620, 257] on div "CONTRÔLE ETAT DES LIEUX REMORQUE FA Valider" at bounding box center [607, 264] width 145 height 30
click at [653, 274] on div "Valider" at bounding box center [663, 272] width 26 height 9
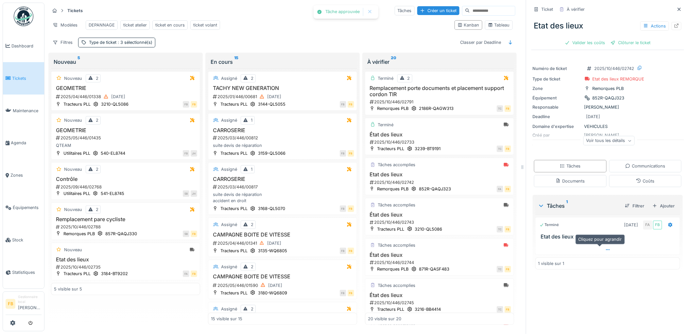
click at [605, 249] on icon at bounding box center [607, 250] width 5 height 4
click at [605, 277] on icon at bounding box center [607, 279] width 5 height 4
click at [577, 39] on div "Valider les coûts" at bounding box center [585, 42] width 46 height 9
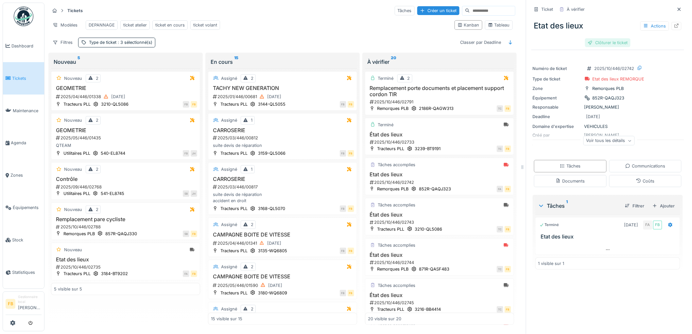
click at [590, 42] on div "Clôturer le ticket" at bounding box center [607, 42] width 45 height 9
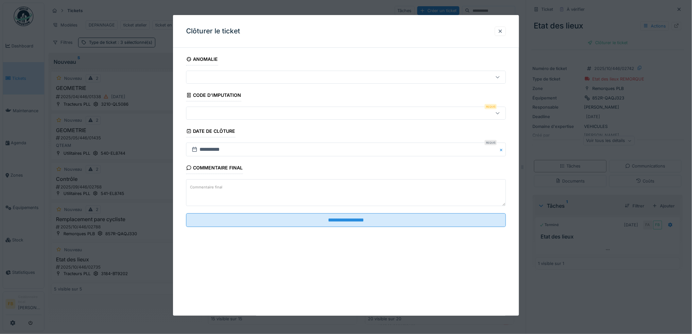
scroll to position [5, 0]
click at [214, 115] on div at bounding box center [327, 113] width 277 height 7
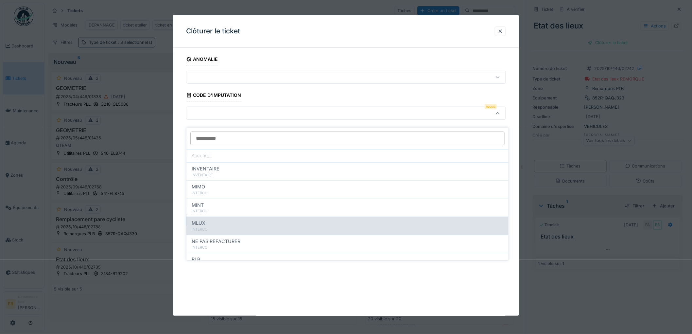
scroll to position [58, 0]
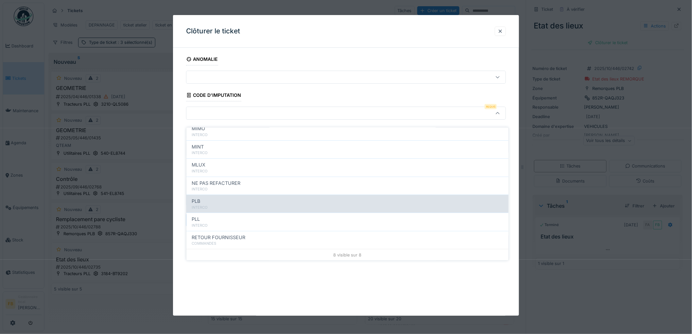
click at [215, 205] on div "INTERCO" at bounding box center [348, 208] width 312 height 6
type input "***"
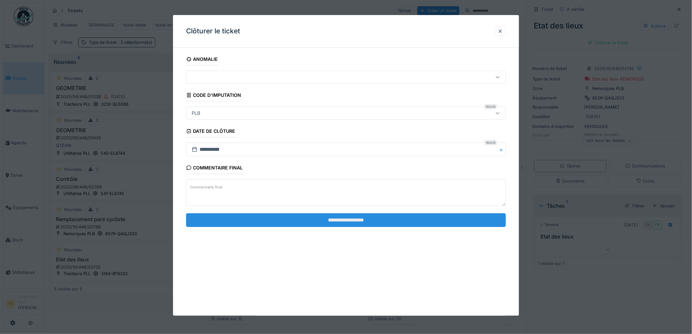
click at [339, 214] on input "**********" at bounding box center [346, 220] width 320 height 14
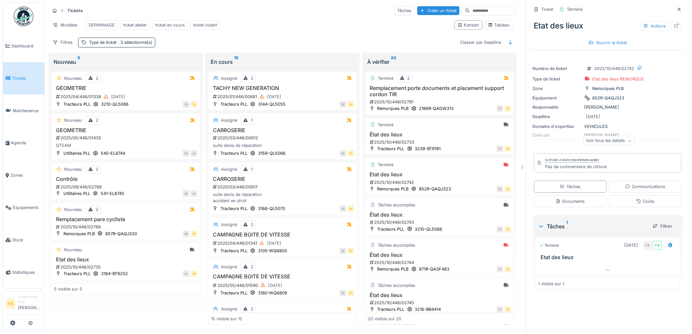
scroll to position [0, 0]
click at [428, 218] on div "Tâches accomplies État des lieux 2025/10/446/02743 Tracteurs PLL 3210-QL5086 TC…" at bounding box center [439, 217] width 149 height 38
click at [450, 225] on div "État des lieux 2025/10/446/02743" at bounding box center [439, 219] width 143 height 14
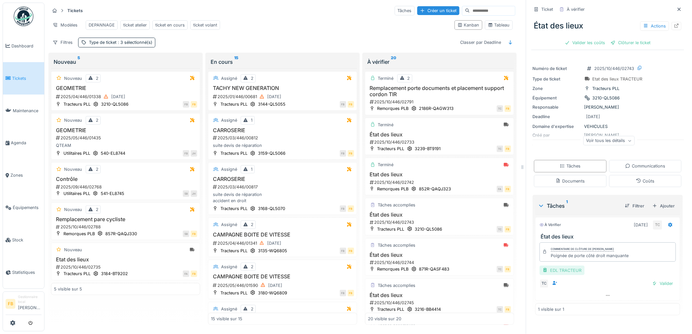
click at [565, 271] on div "EDL TRACTEUR" at bounding box center [562, 270] width 45 height 9
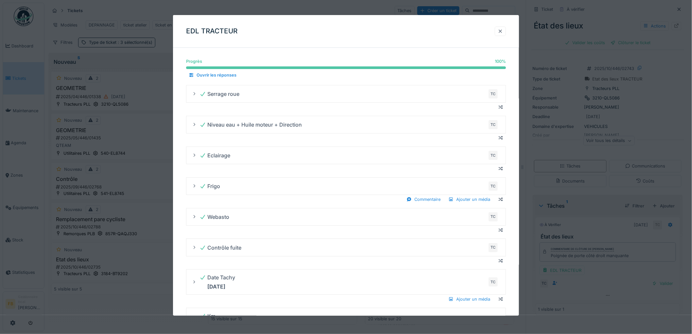
click at [502, 30] on div at bounding box center [500, 31] width 5 height 6
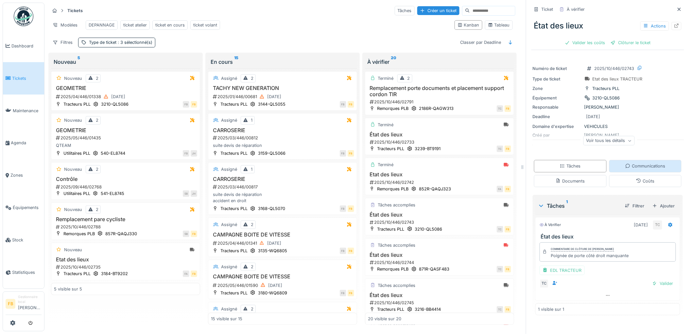
click at [640, 163] on div "Communications" at bounding box center [645, 166] width 40 height 6
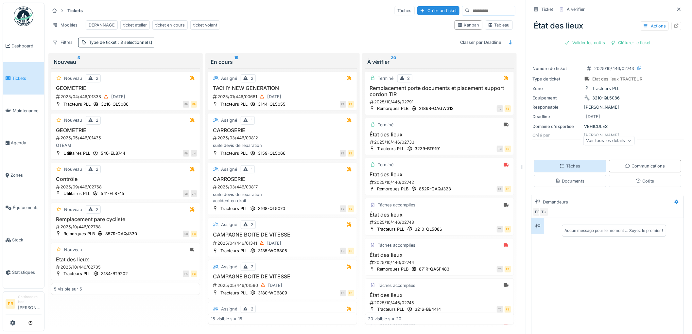
click at [574, 163] on div "Tâches" at bounding box center [570, 166] width 21 height 6
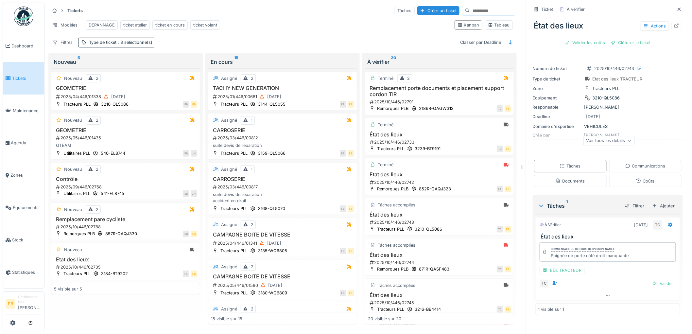
drag, startPoint x: 626, startPoint y: 252, endPoint x: 622, endPoint y: 254, distance: 4.1
click at [622, 254] on div "Commentaire de clôture de Thomas Collinet Poignée de porte côté droit manquante" at bounding box center [608, 251] width 136 height 19
click at [625, 251] on div "Commentaire de clôture de Thomas Collinet Poignée de porte côté droit manquante" at bounding box center [608, 251] width 136 height 19
click at [625, 253] on div "Commentaire de clôture de Thomas Collinet Poignée de porte côté droit manquante" at bounding box center [608, 251] width 136 height 19
click at [624, 250] on div "Commentaire de clôture de Thomas Collinet Poignée de porte côté droit manquante" at bounding box center [608, 251] width 136 height 19
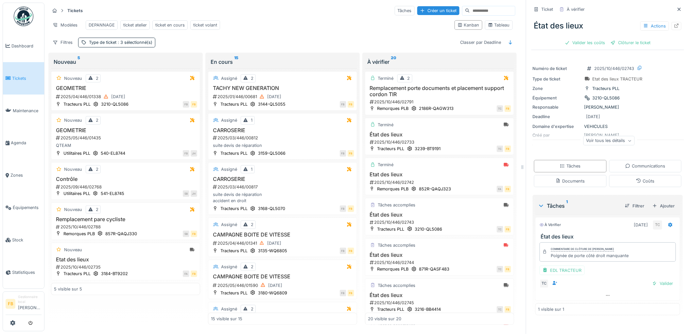
click at [625, 251] on div "Commentaire de clôture de Thomas Collinet Poignée de porte côté droit manquante" at bounding box center [608, 251] width 136 height 19
click at [634, 253] on div "Commentaire de clôture de Thomas Collinet Poignée de porte côté droit manquante" at bounding box center [608, 251] width 136 height 19
drag, startPoint x: 625, startPoint y: 251, endPoint x: 546, endPoint y: 246, distance: 79.6
click at [546, 246] on div "Commentaire de clôture de Thomas Collinet Poignée de porte côté droit manquante" at bounding box center [608, 251] width 136 height 19
click at [629, 247] on div "Commentaire de clôture de Thomas Collinet Poignée de porte côté droit manquante" at bounding box center [608, 251] width 136 height 19
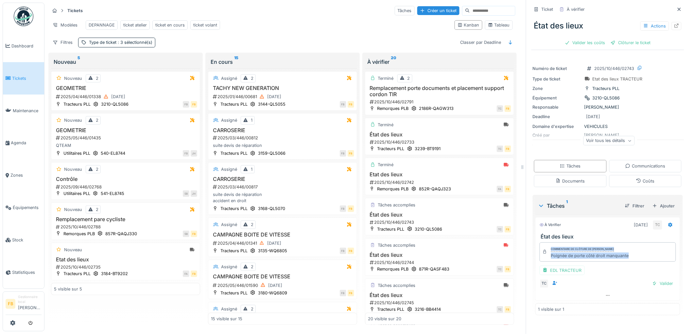
click at [610, 254] on div "Poignée de porte côté droit manquante" at bounding box center [590, 256] width 78 height 6
click at [573, 178] on div "Documents" at bounding box center [570, 181] width 29 height 6
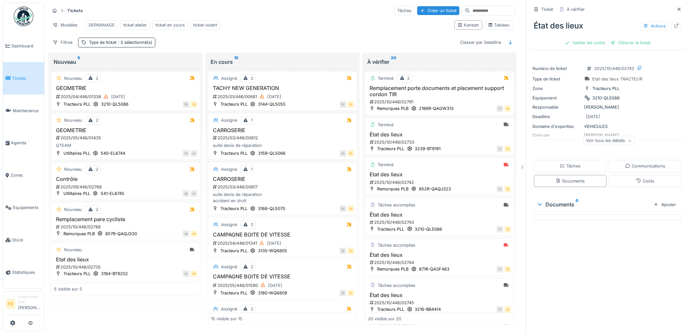
click at [583, 202] on div "Documents 0" at bounding box center [594, 205] width 114 height 8
click at [583, 210] on div "Documents 0 Ajouter" at bounding box center [608, 206] width 153 height 22
click at [568, 166] on div "Tâches" at bounding box center [570, 166] width 73 height 12
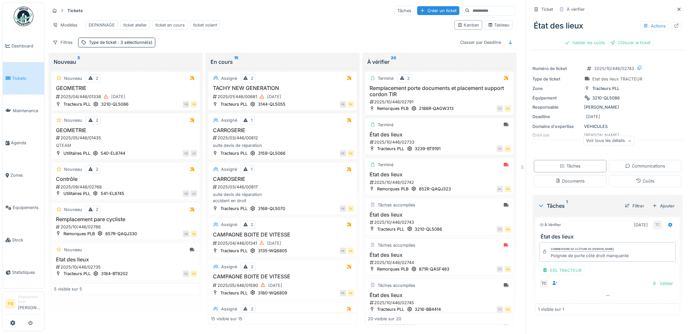
click at [604, 253] on div "Poignée de porte côté droit manquante" at bounding box center [590, 256] width 78 height 6
click at [550, 267] on div "EDL TRACTEUR" at bounding box center [562, 270] width 45 height 9
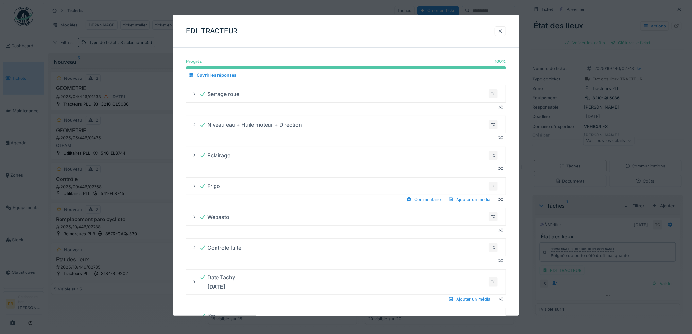
click at [503, 28] on div at bounding box center [500, 31] width 5 height 6
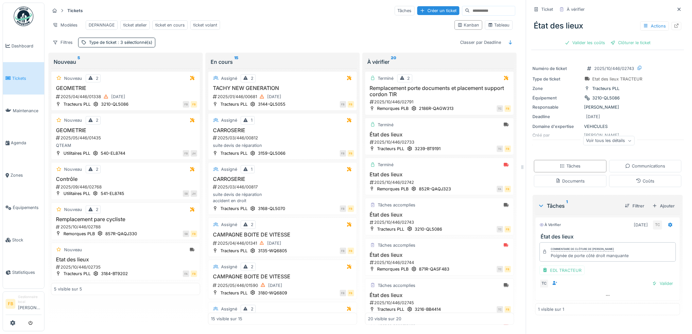
click at [21, 75] on span "Tickets" at bounding box center [26, 78] width 29 height 6
